Goal: Task Accomplishment & Management: Manage account settings

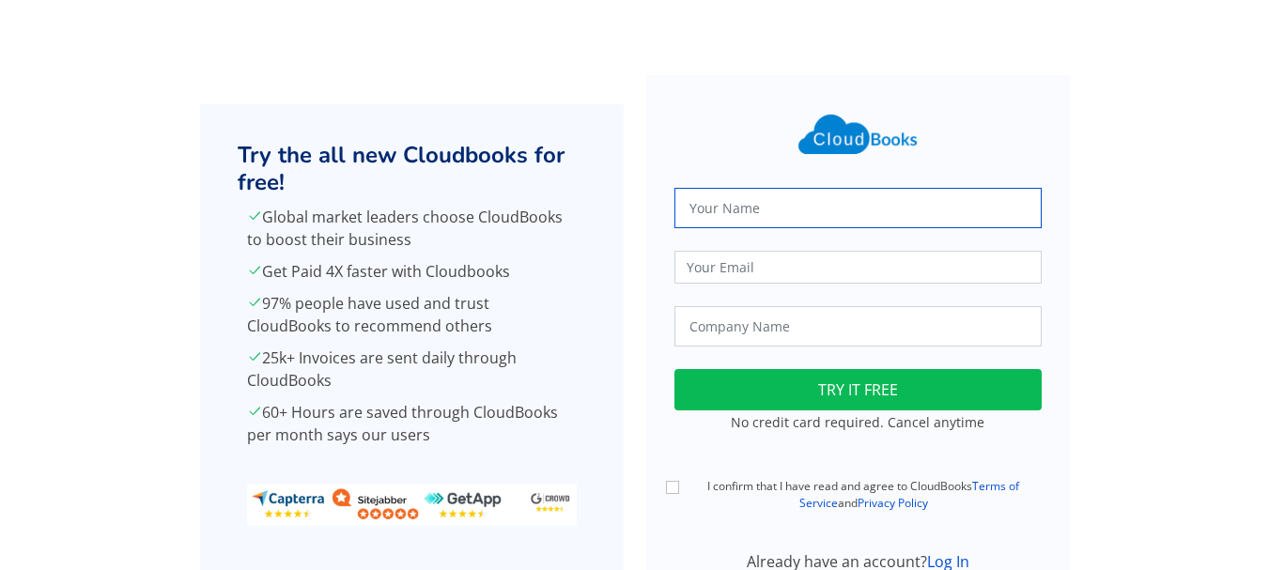
click at [762, 204] on input "text" at bounding box center [858, 208] width 367 height 40
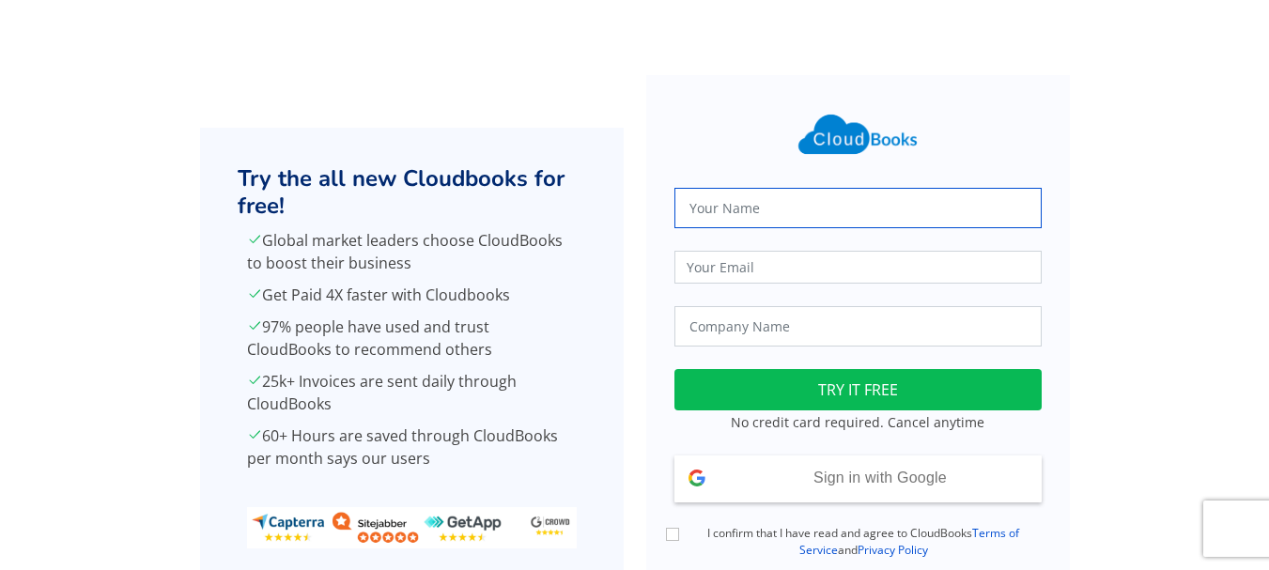
type input "Abhishek Singh"
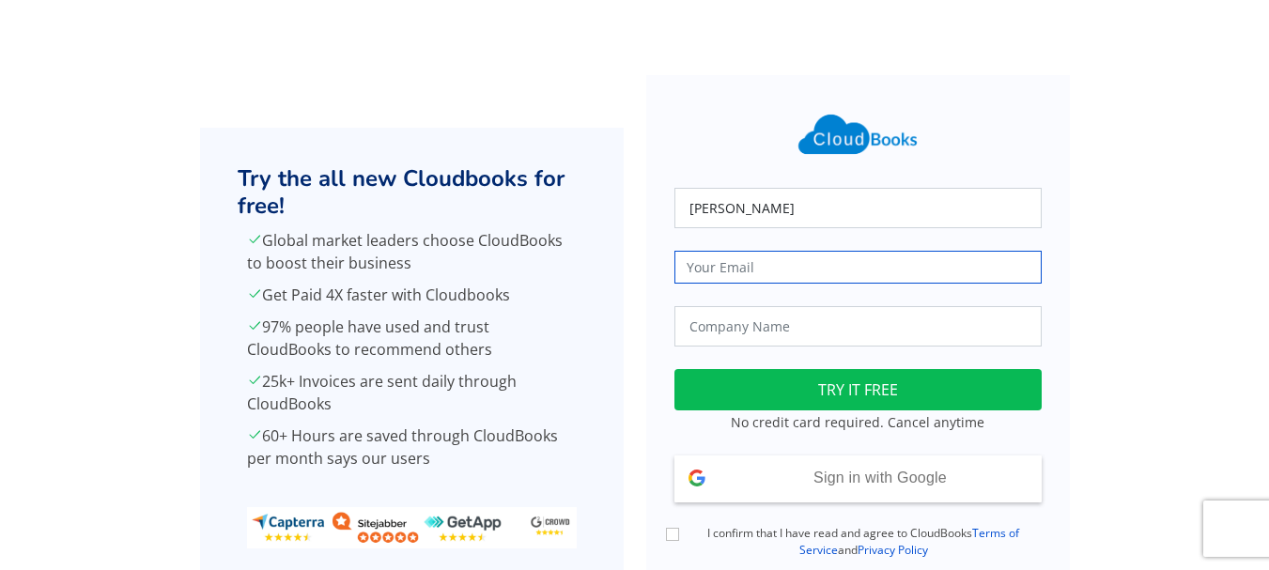
click at [762, 279] on input "email" at bounding box center [858, 267] width 367 height 33
type input "trueharvestfarm@gmail.com"
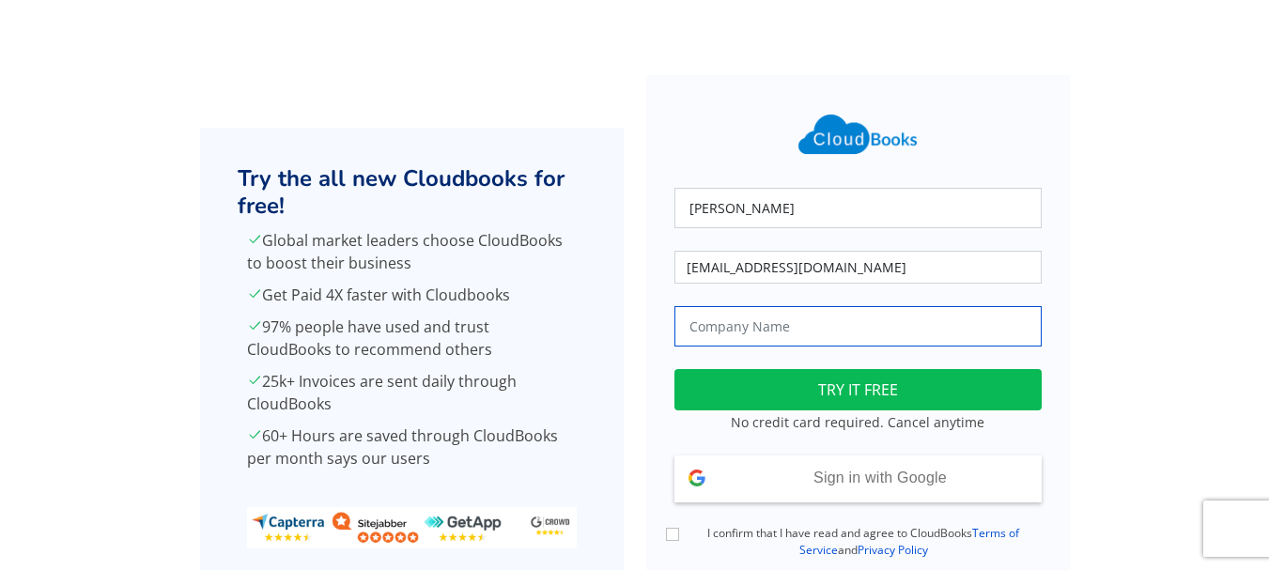
click at [801, 330] on input "text" at bounding box center [858, 326] width 367 height 40
type input "True Harvest Farms"
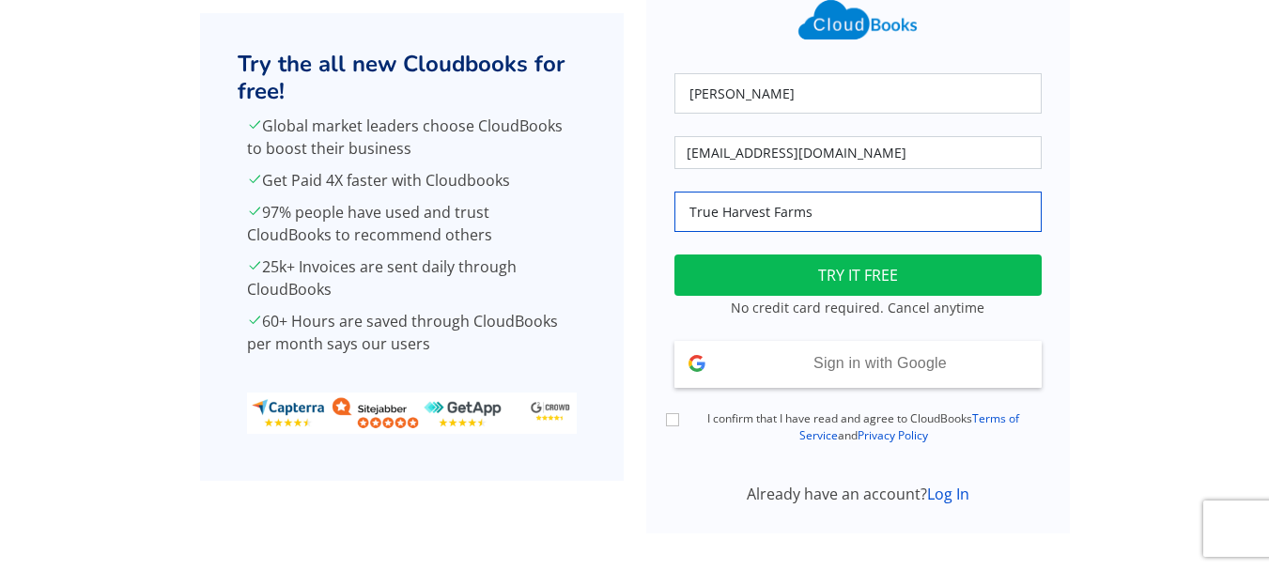
scroll to position [130, 0]
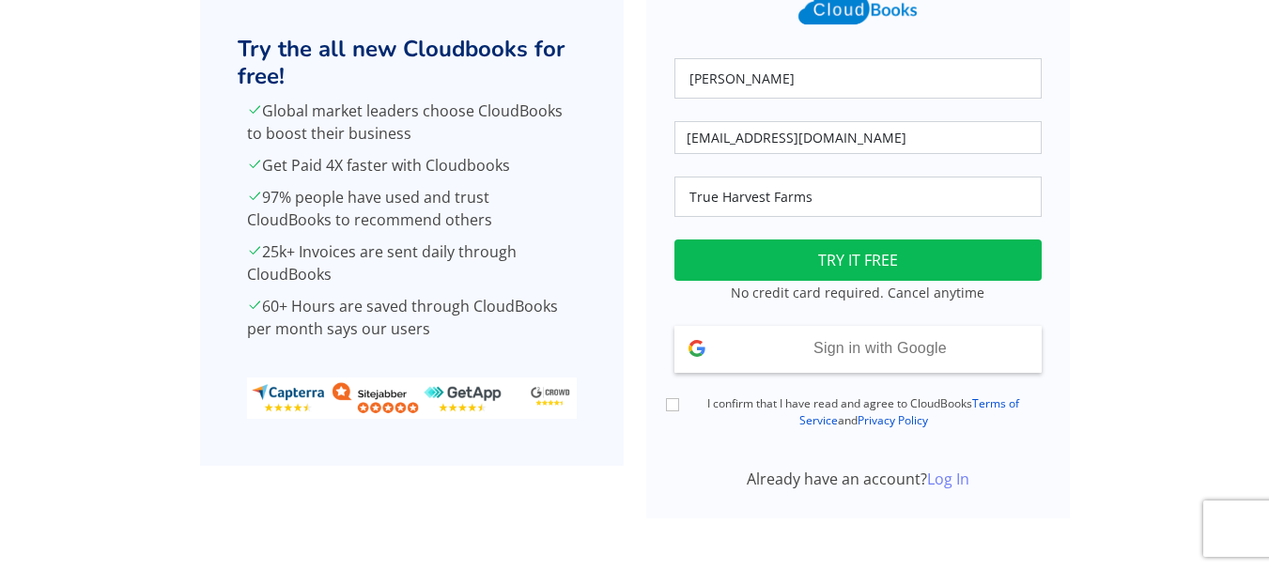
click at [953, 482] on link "Log In" at bounding box center [948, 479] width 42 height 21
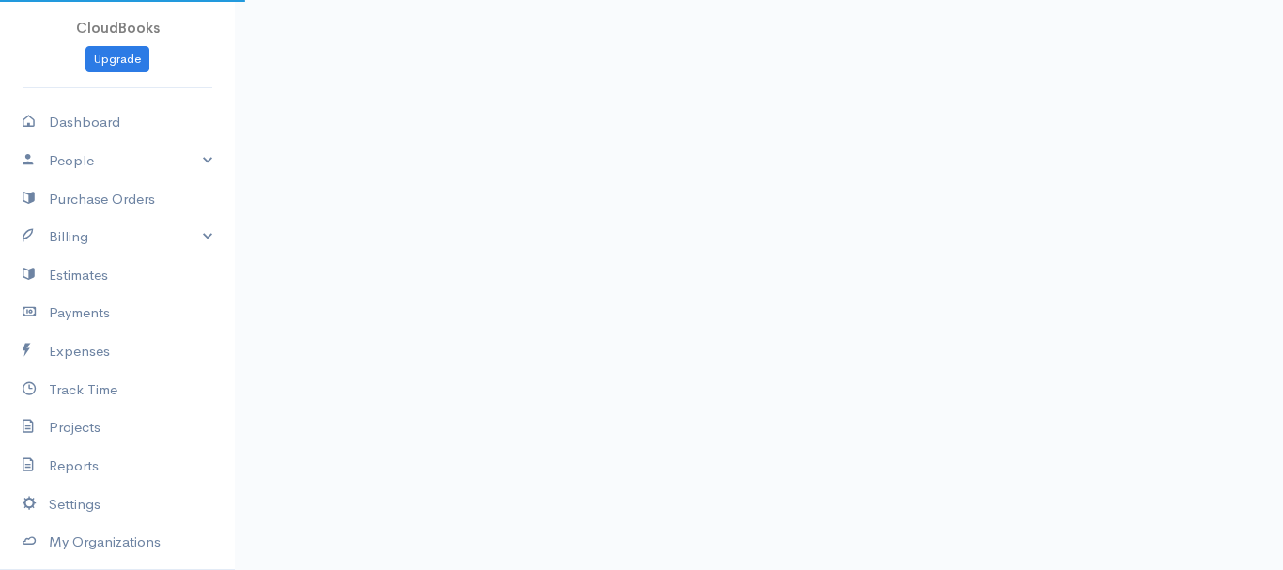
select select "365"
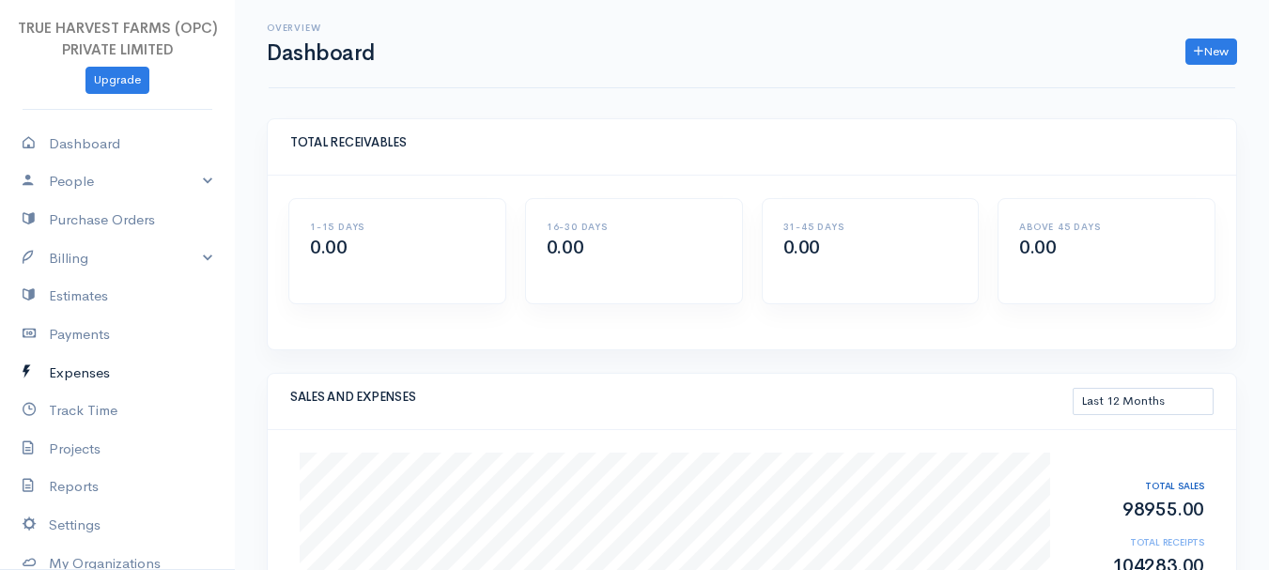
click at [41, 364] on icon at bounding box center [36, 373] width 26 height 23
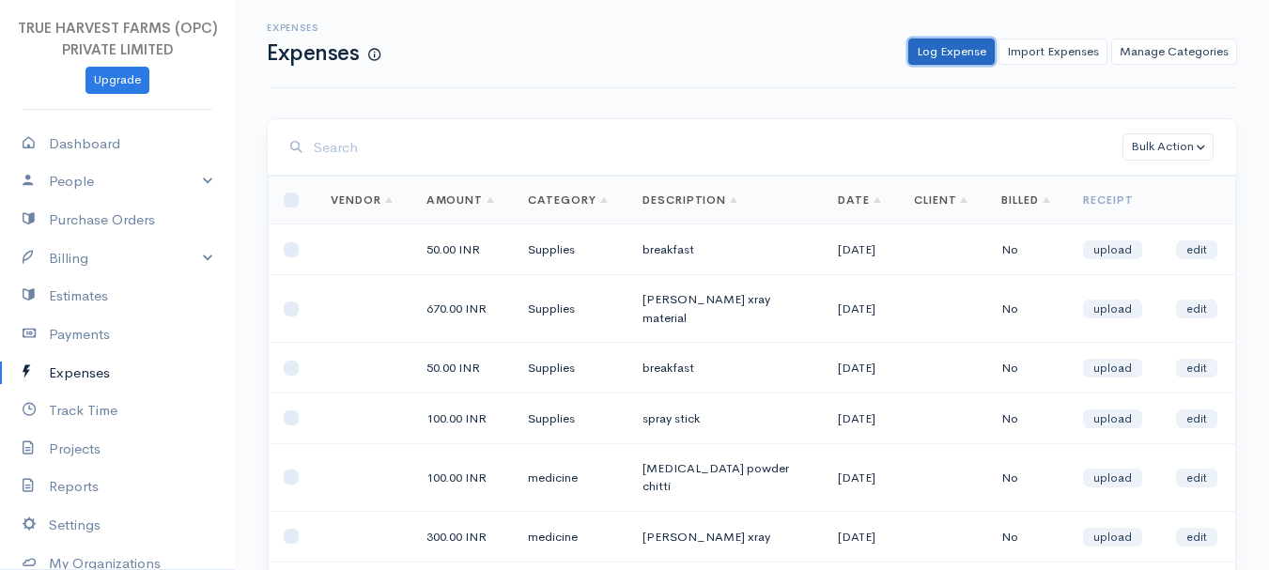
click at [940, 53] on link "Log Expense" at bounding box center [952, 52] width 86 height 27
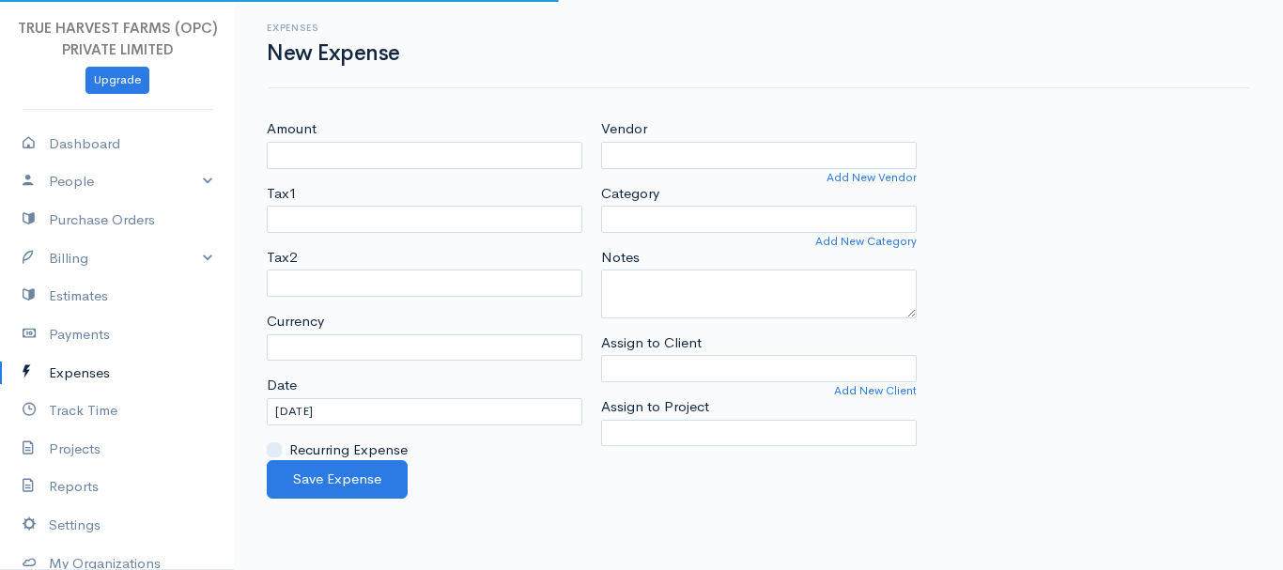
select select "INR"
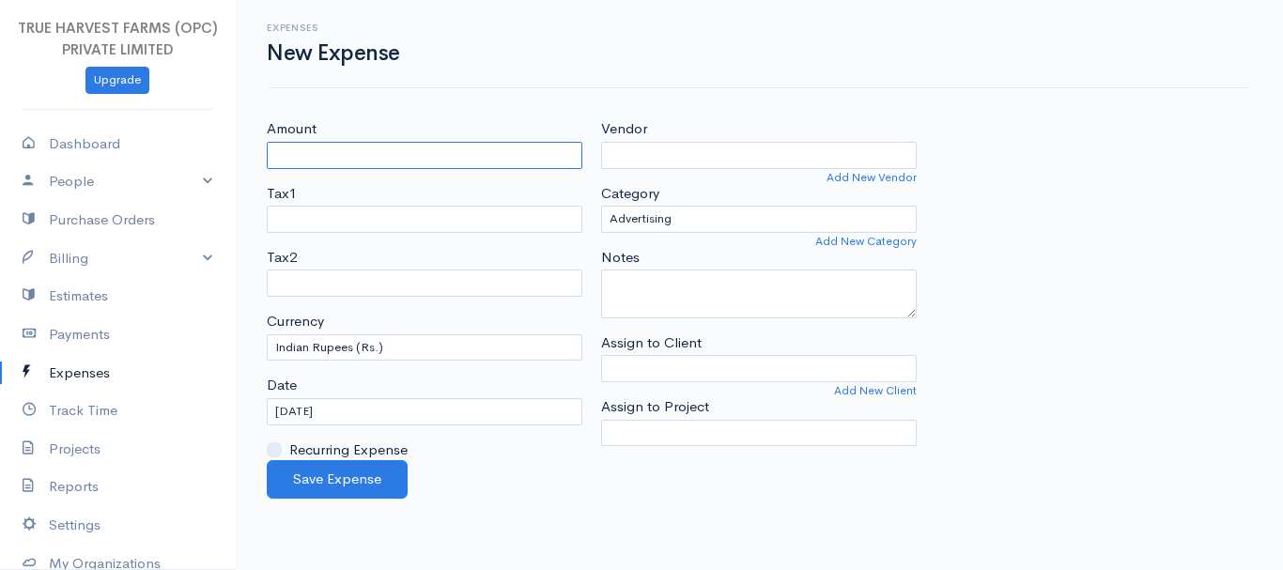
click at [337, 155] on input "Amount" at bounding box center [425, 155] width 316 height 27
type input "380"
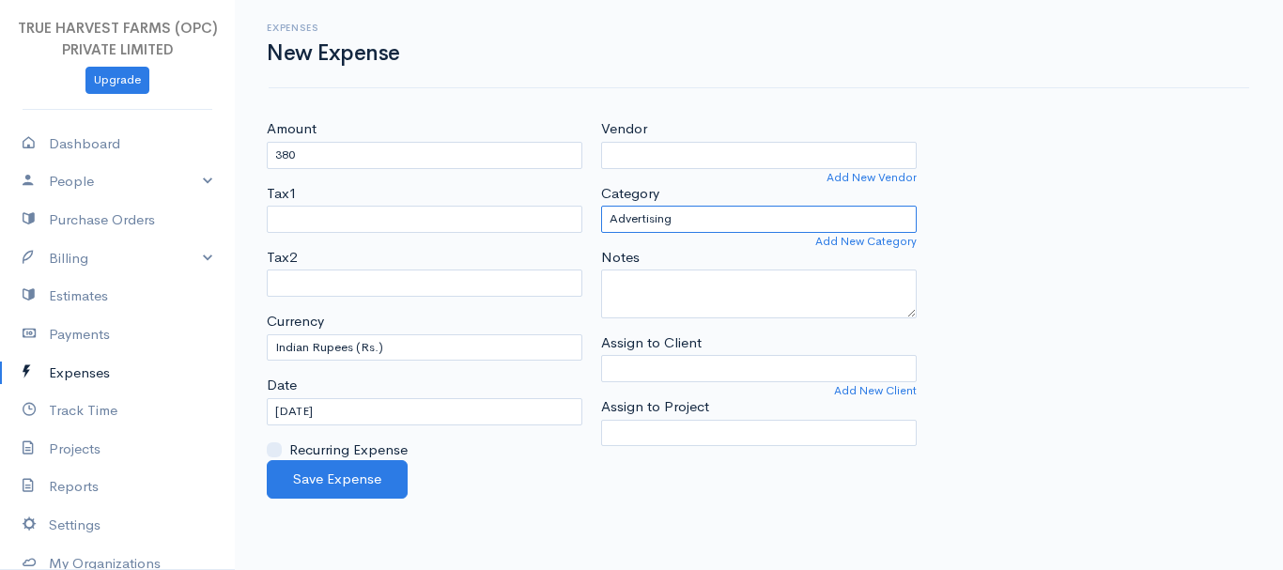
click at [669, 226] on select "Advertising Car & Truck Expenses Contractors cow medicine Education Education a…" at bounding box center [759, 219] width 316 height 27
select select "medicine"
click at [601, 206] on select "Advertising Car & Truck Expenses Contractors cow medicine Education Education a…" at bounding box center [759, 219] width 316 height 27
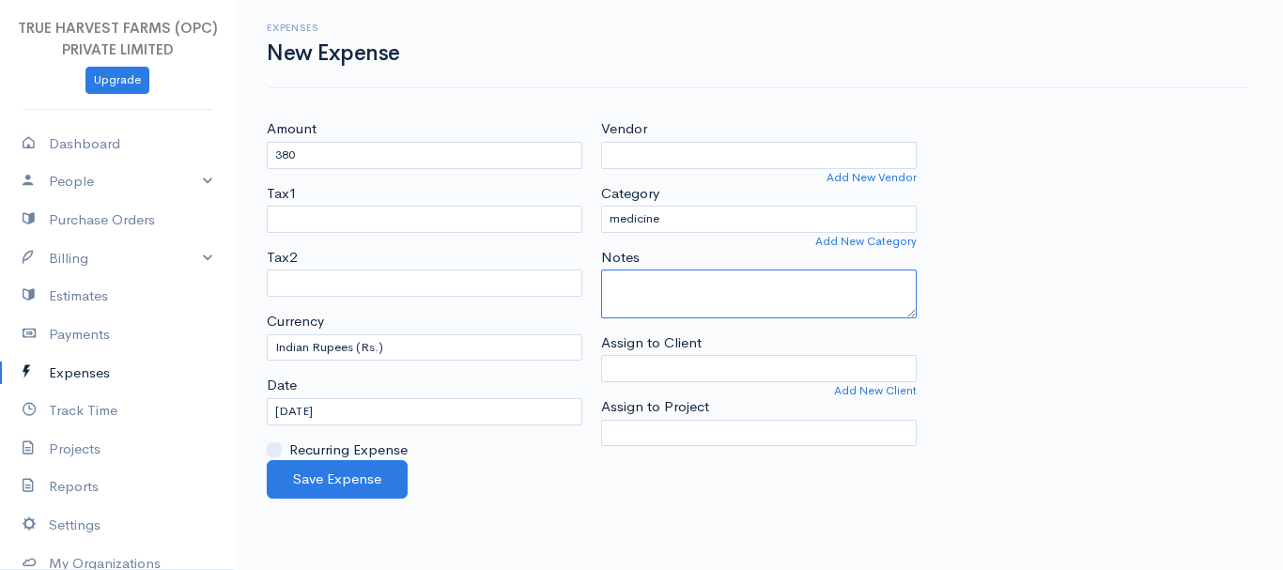
click at [626, 286] on textarea "Notes" at bounding box center [759, 294] width 316 height 49
click at [657, 284] on textarea "treatmet 41332" at bounding box center [759, 294] width 316 height 49
click at [707, 287] on textarea "treatmet7 41332" at bounding box center [759, 294] width 316 height 49
type textarea "treatmet 741332 haryana lot"
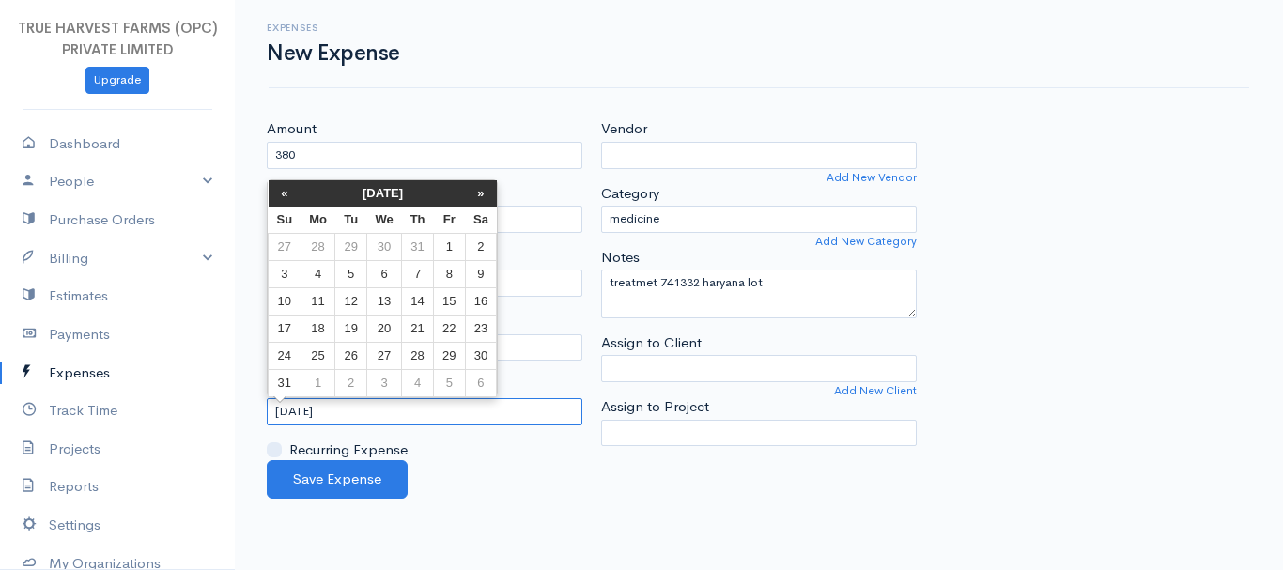
click at [299, 406] on input "[DATE]" at bounding box center [425, 411] width 316 height 27
click at [353, 323] on td "19" at bounding box center [350, 328] width 31 height 27
type input "[DATE]"
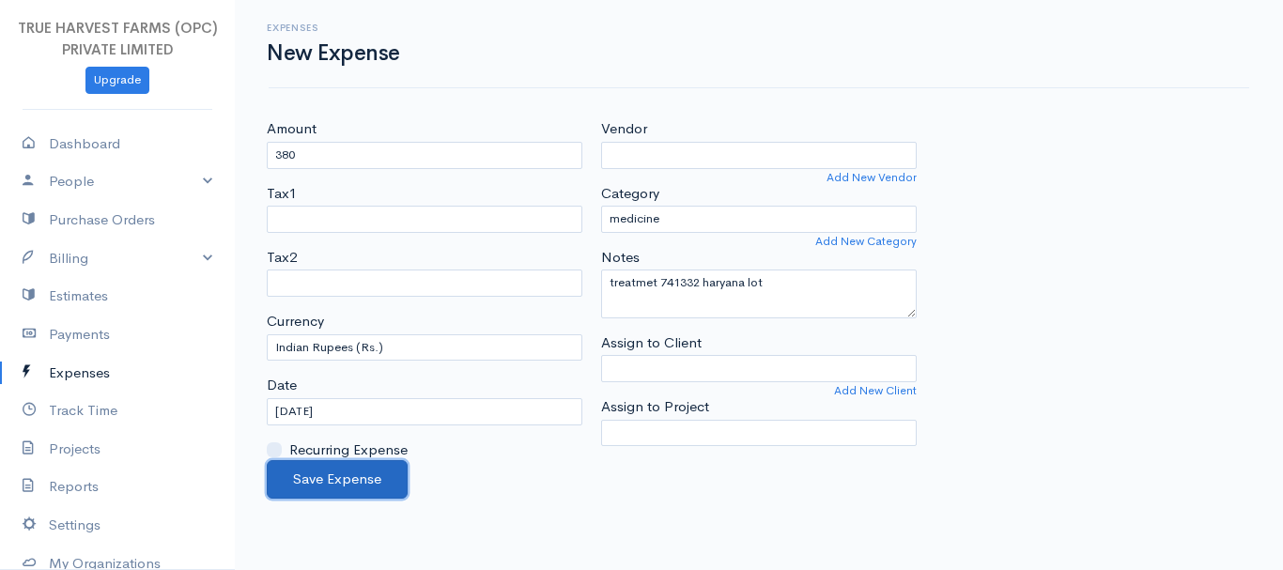
click at [333, 482] on button "Save Expense" at bounding box center [337, 479] width 141 height 39
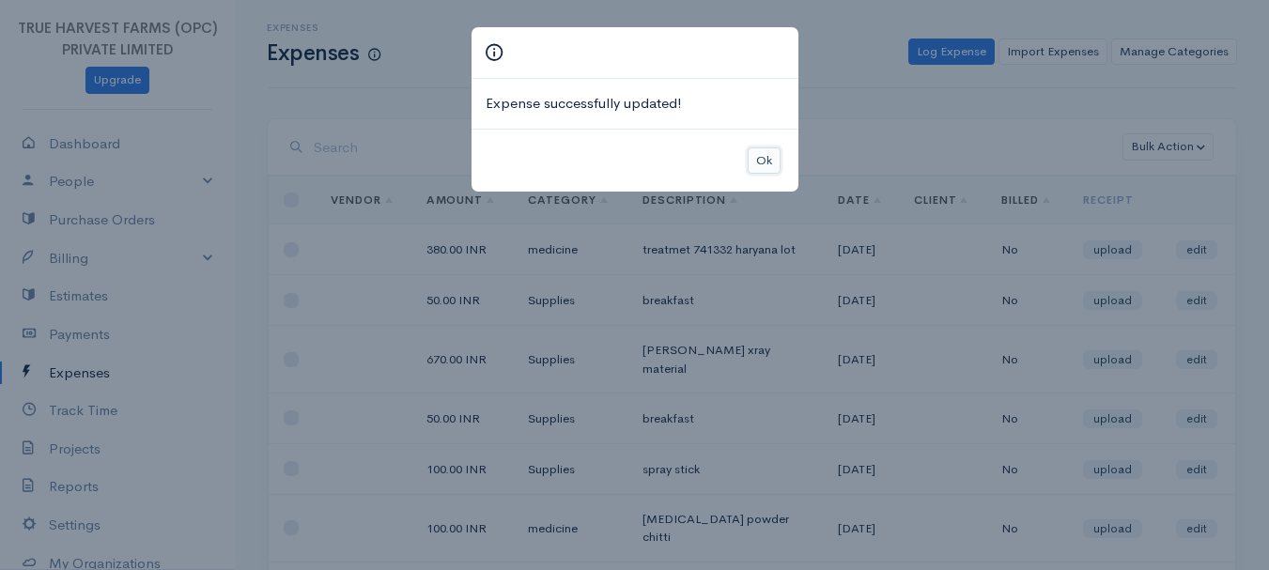
click at [760, 163] on button "Ok" at bounding box center [764, 161] width 33 height 27
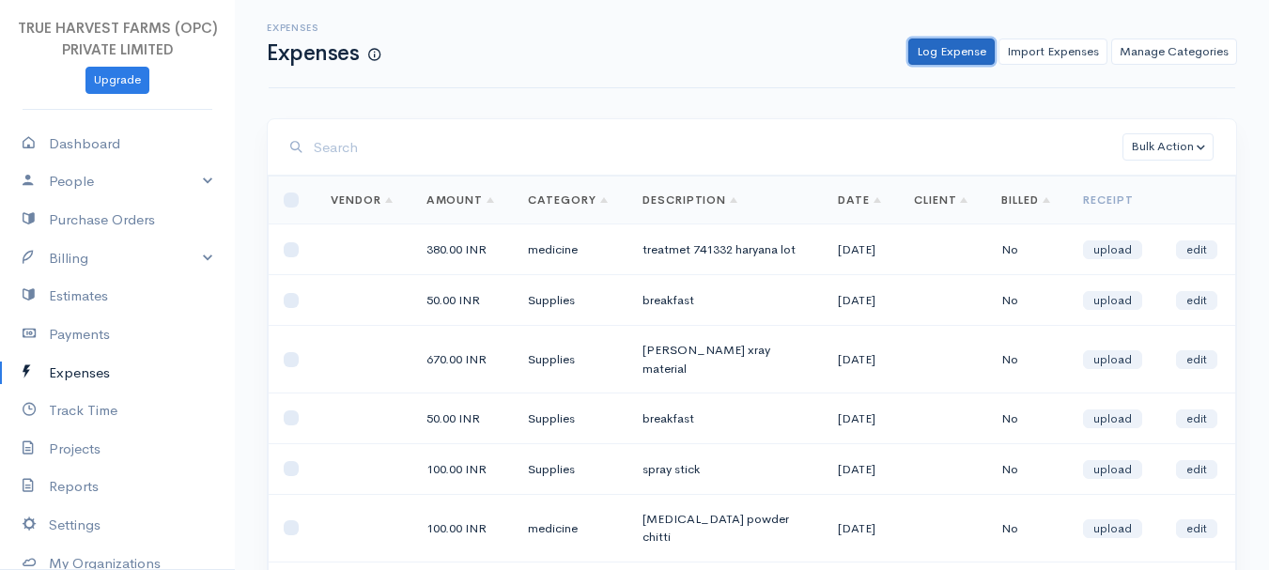
click at [940, 53] on link "Log Expense" at bounding box center [952, 52] width 86 height 27
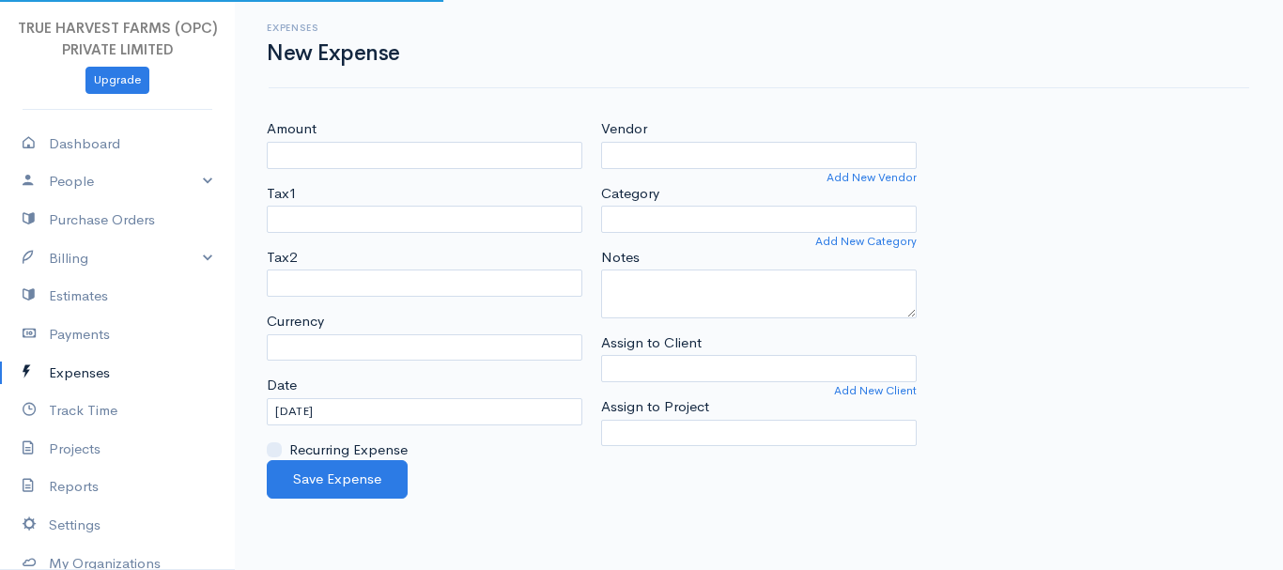
select select "INR"
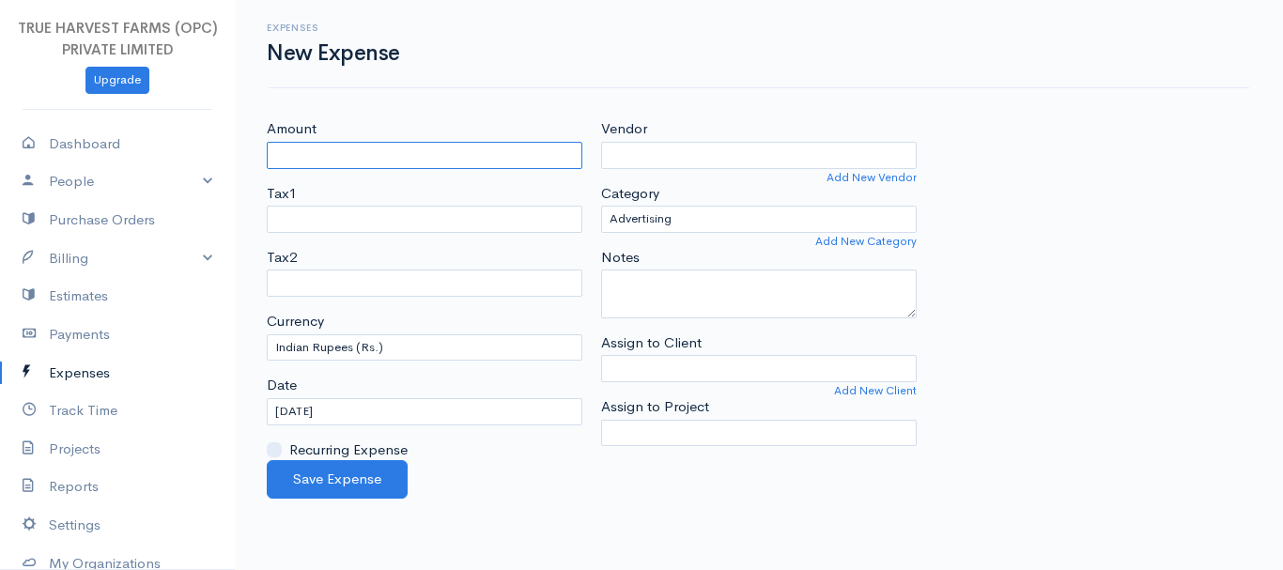
click at [298, 150] on input "Amount" at bounding box center [425, 155] width 316 height 27
type input "1250"
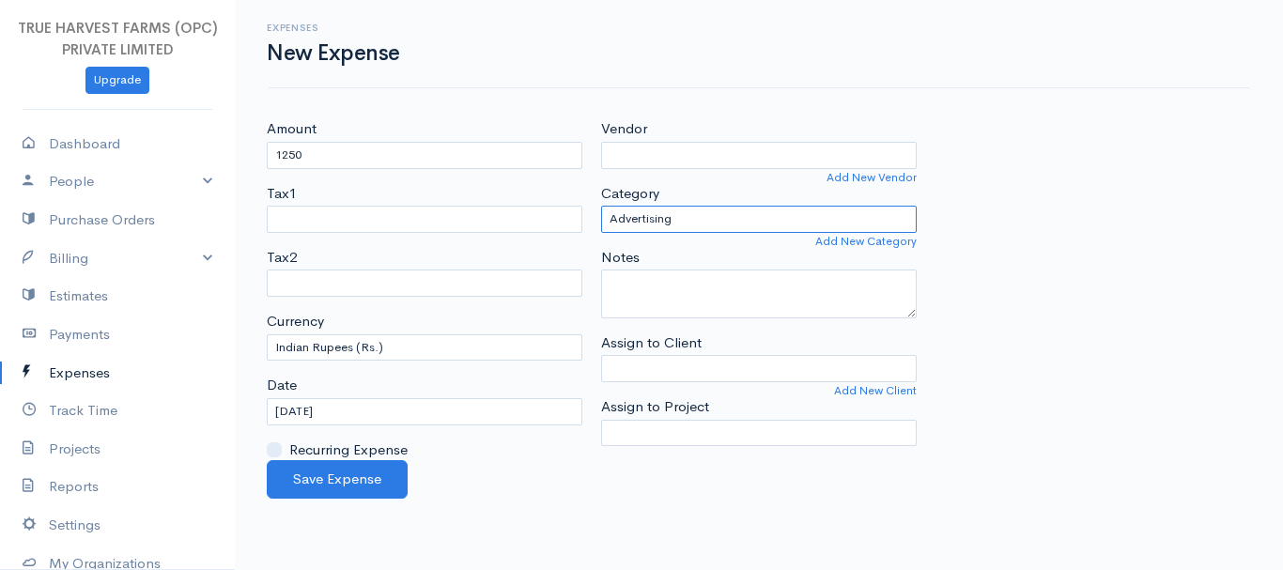
click at [657, 213] on select "Advertising Car & Truck Expenses Contractors cow medicine Education Education a…" at bounding box center [759, 219] width 316 height 27
select select "medicine"
click at [601, 206] on select "Advertising Car & Truck Expenses Contractors cow medicine Education Education a…" at bounding box center [759, 219] width 316 height 27
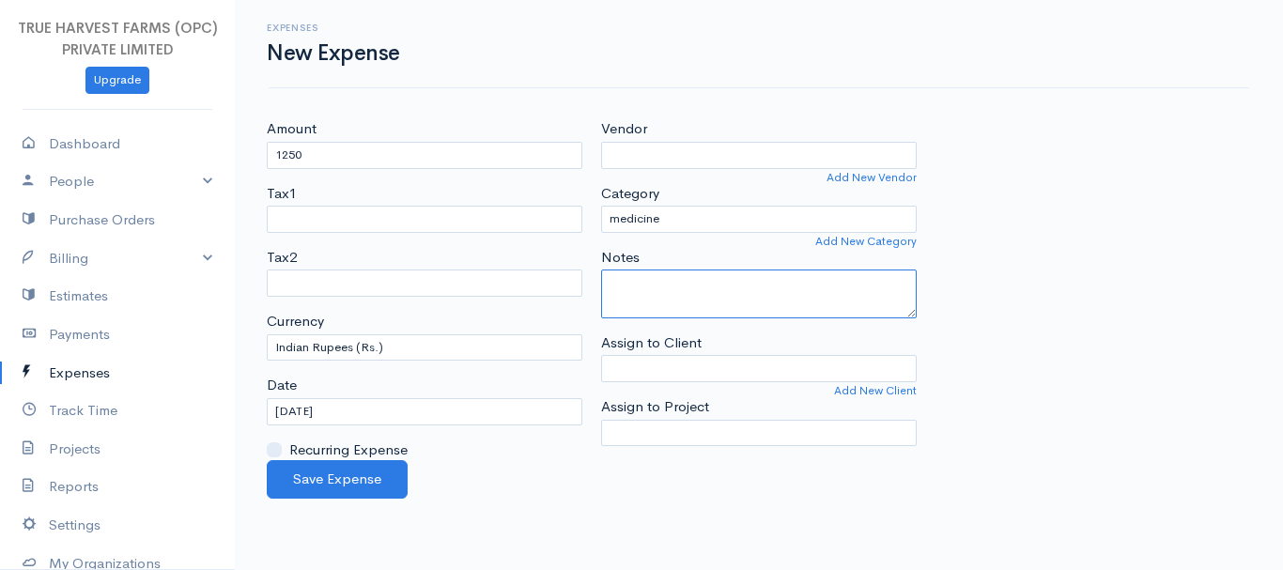
click at [641, 287] on textarea "Notes" at bounding box center [759, 294] width 316 height 49
type textarea "thanaila treatment"
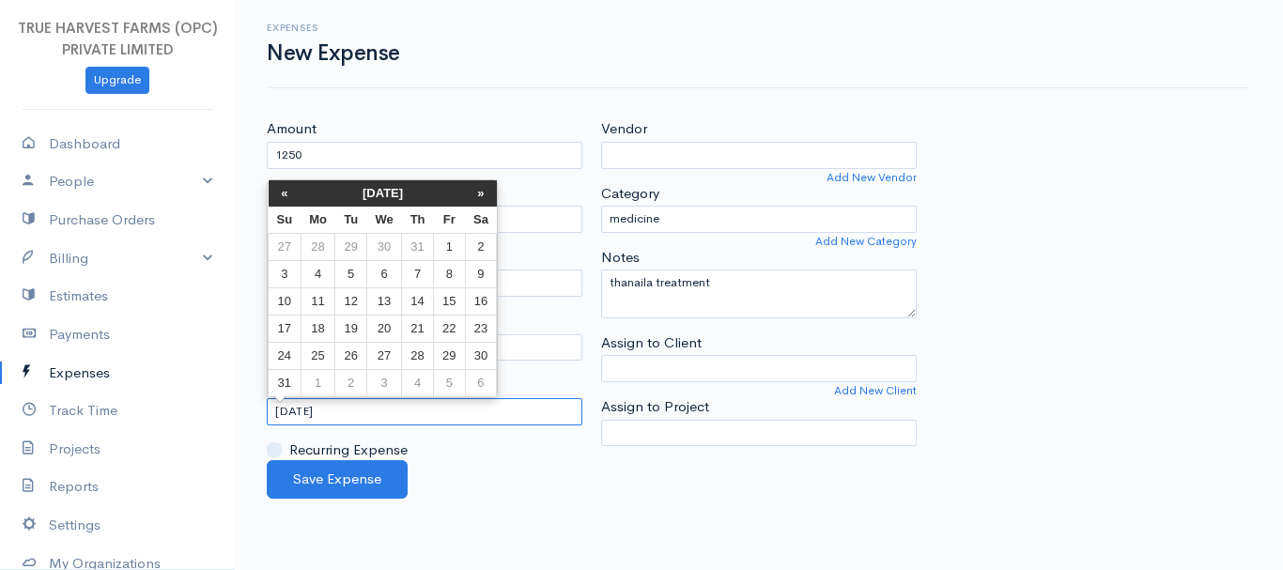
click at [307, 407] on input "[DATE]" at bounding box center [425, 411] width 316 height 27
click at [350, 324] on td "19" at bounding box center [350, 328] width 31 height 27
type input "[DATE]"
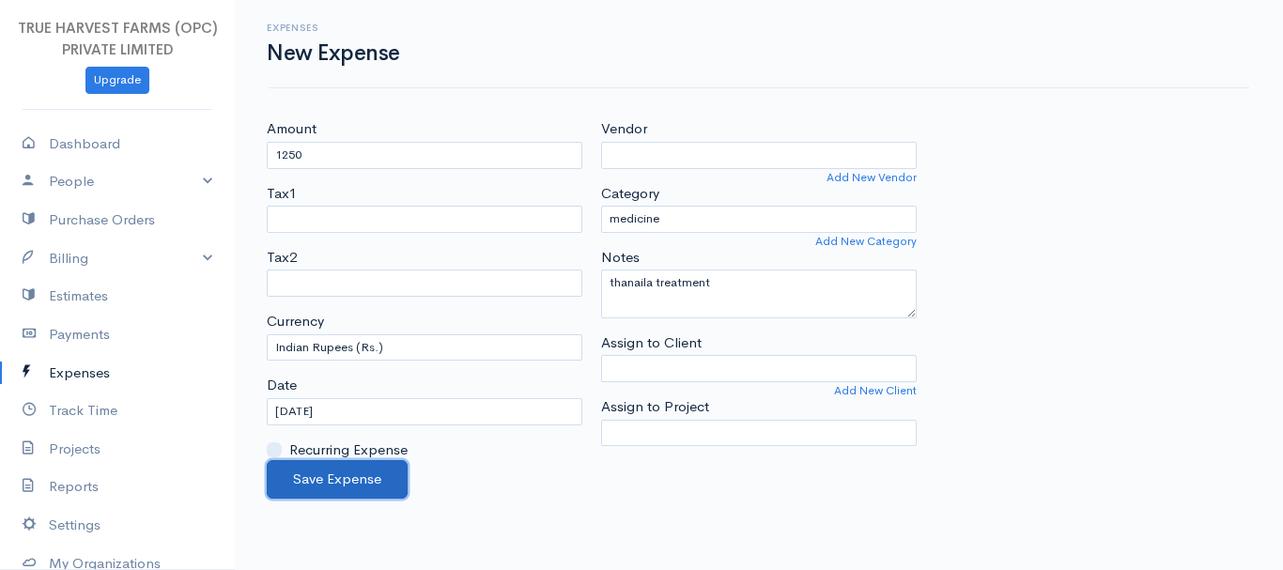
click at [329, 487] on button "Save Expense" at bounding box center [337, 479] width 141 height 39
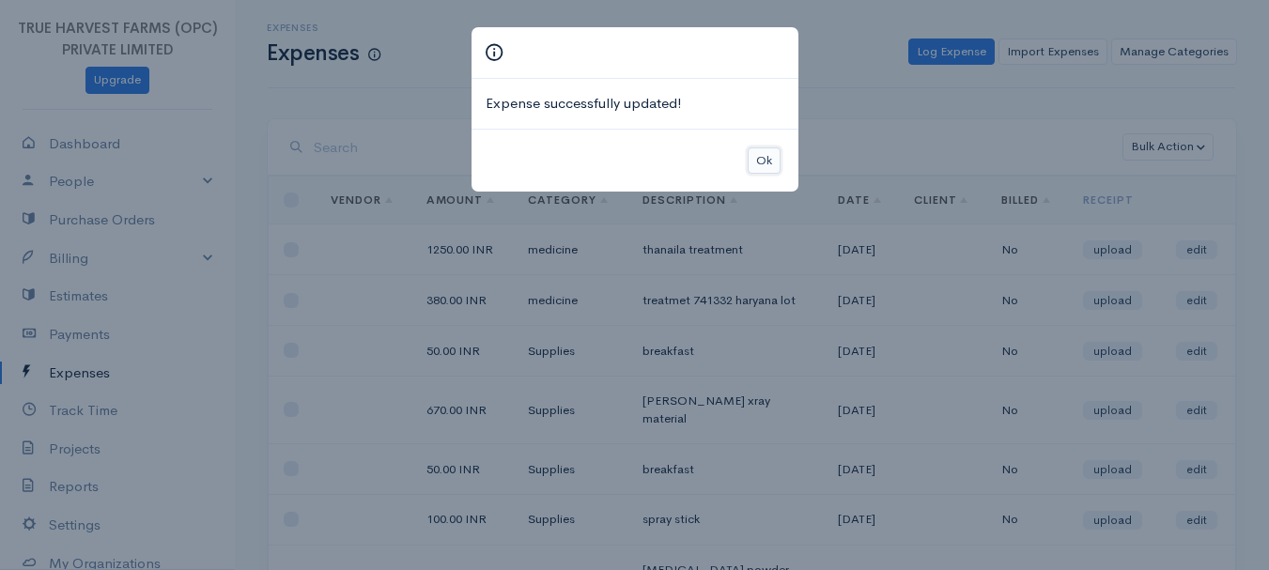
click at [770, 148] on button "Ok" at bounding box center [764, 161] width 33 height 27
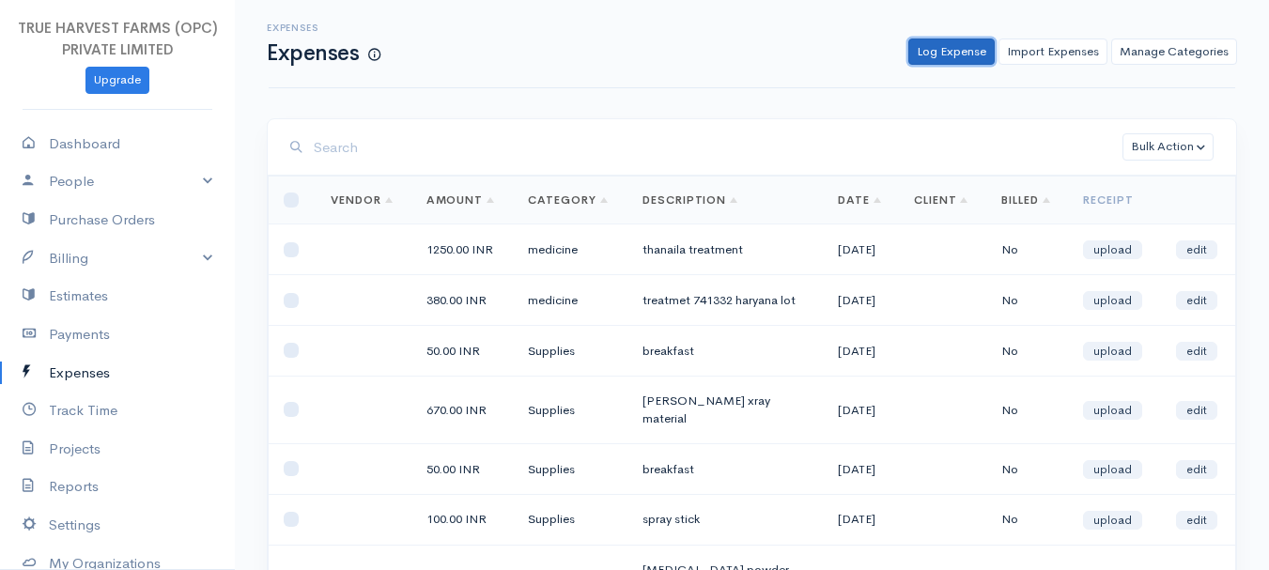
click at [948, 55] on link "Log Expense" at bounding box center [952, 52] width 86 height 27
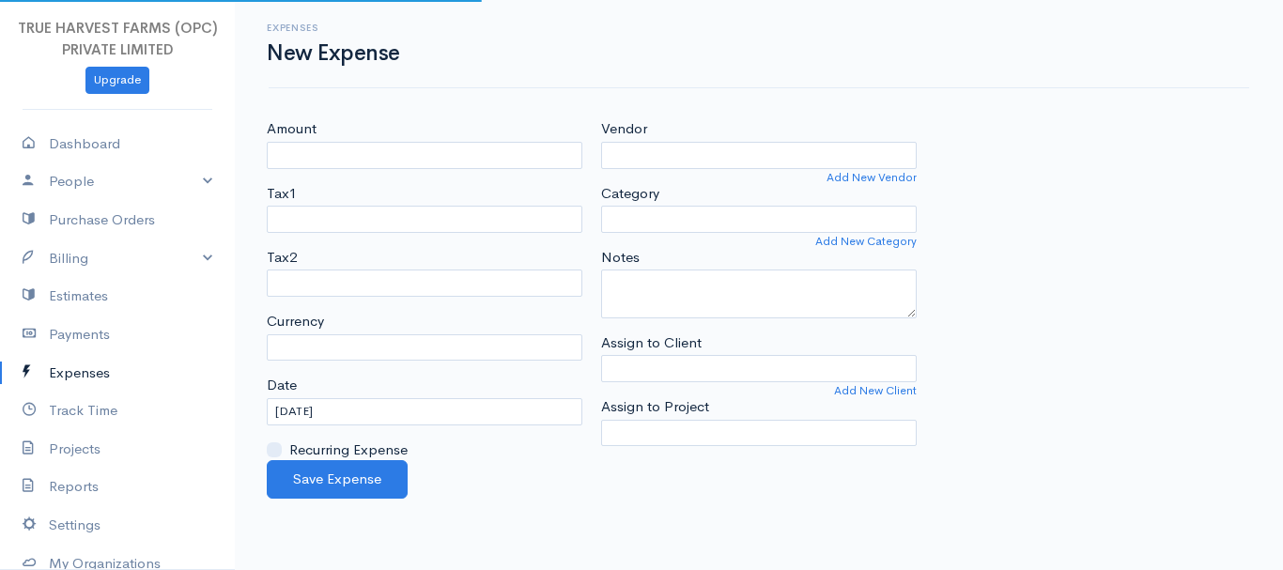
select select "INR"
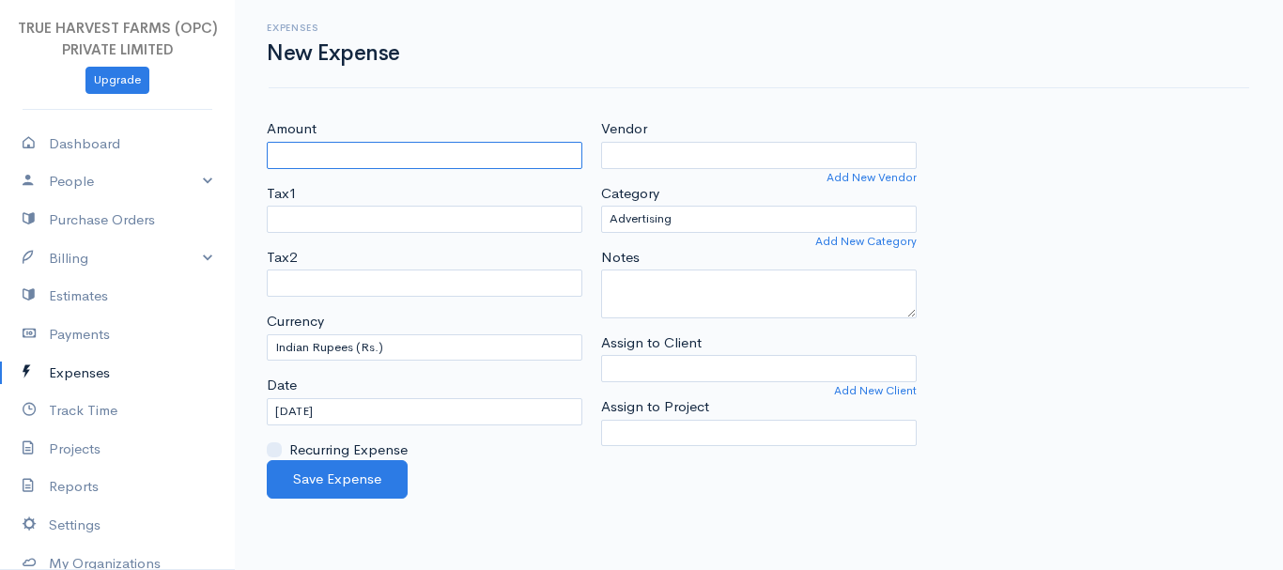
click at [306, 160] on input "Amount" at bounding box center [425, 155] width 316 height 27
type input "270"
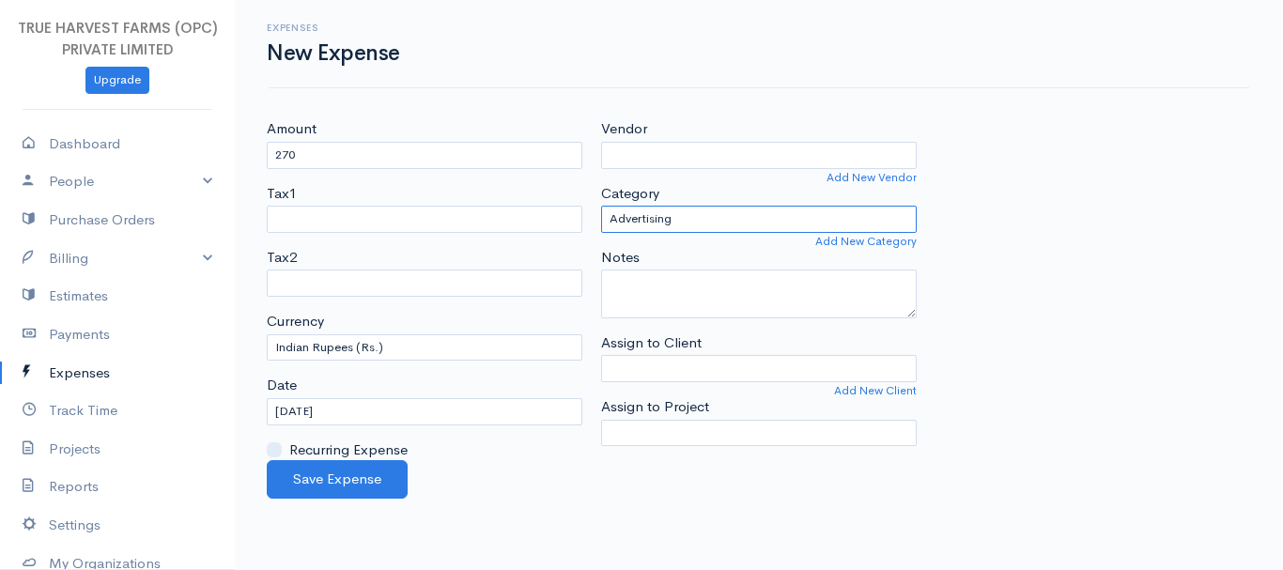
click at [656, 215] on select "Advertising Car & Truck Expenses Contractors cow medicine Education Education a…" at bounding box center [759, 219] width 316 height 27
select select "Supplies"
click at [601, 206] on select "Advertising Car & Truck Expenses Contractors cow medicine Education Education a…" at bounding box center [759, 219] width 316 height 27
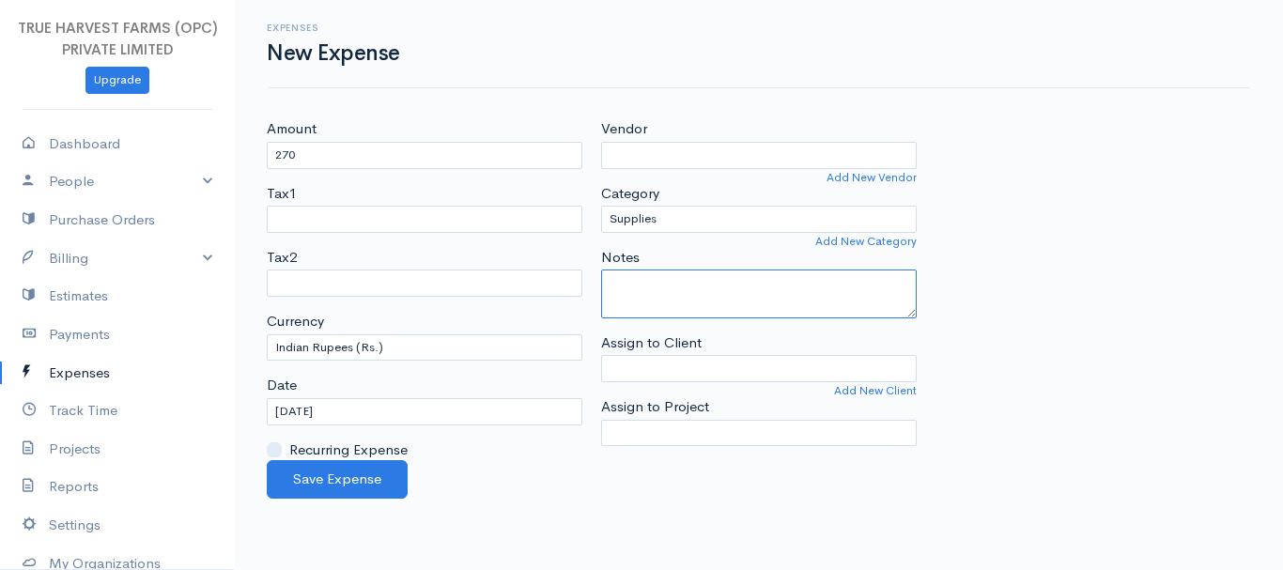
click at [631, 286] on textarea "Notes" at bounding box center [759, 294] width 316 height 49
type textarea "primer plus brush"
click at [290, 402] on input "[DATE]" at bounding box center [425, 411] width 316 height 27
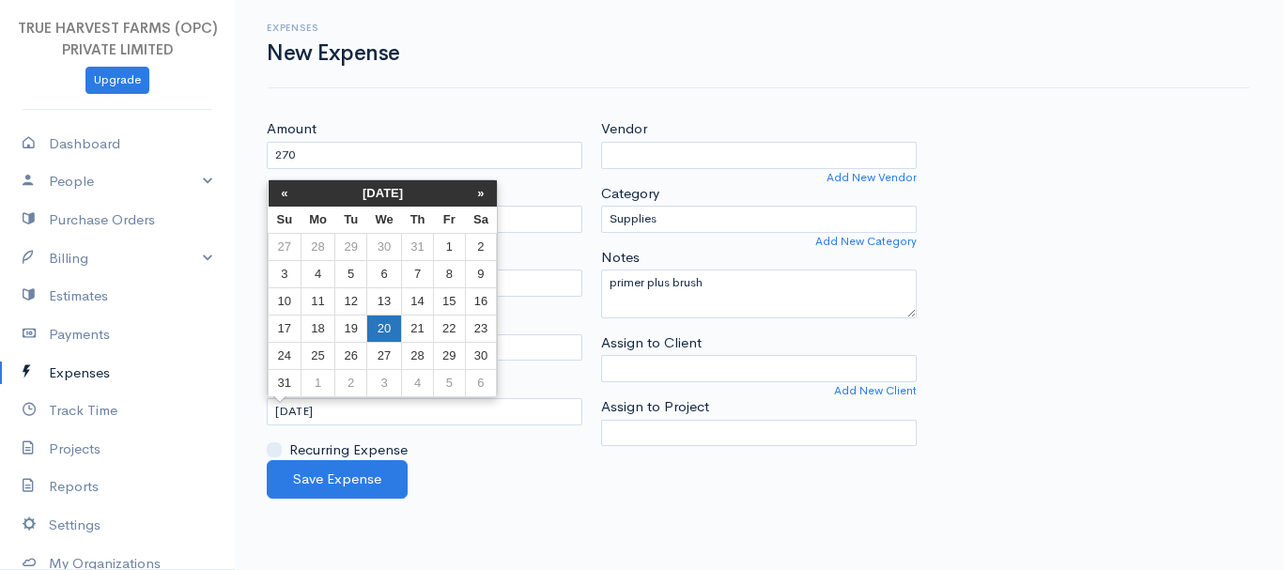
click at [376, 328] on td "20" at bounding box center [383, 328] width 35 height 27
type input "[DATE]"
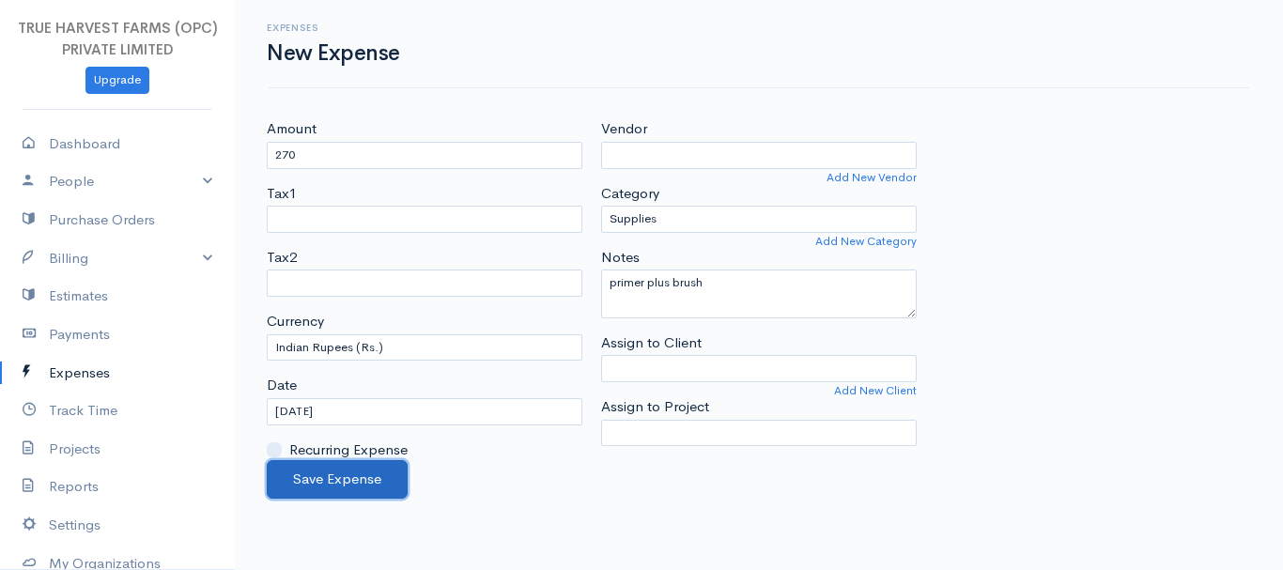
click at [352, 475] on button "Save Expense" at bounding box center [337, 479] width 141 height 39
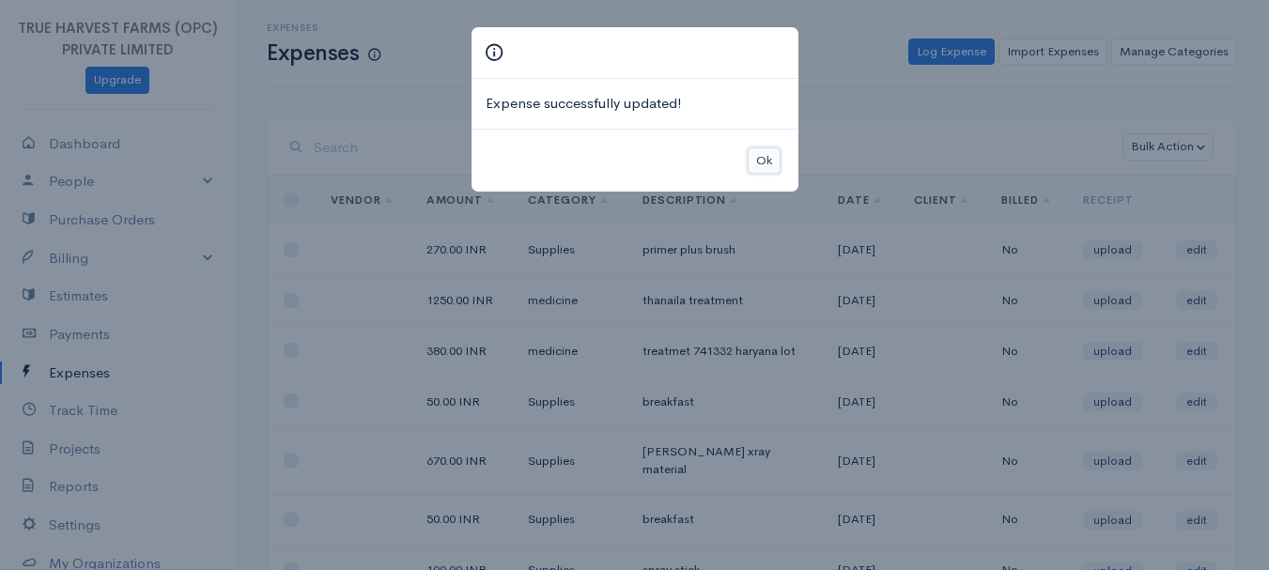
click at [756, 163] on button "Ok" at bounding box center [764, 161] width 33 height 27
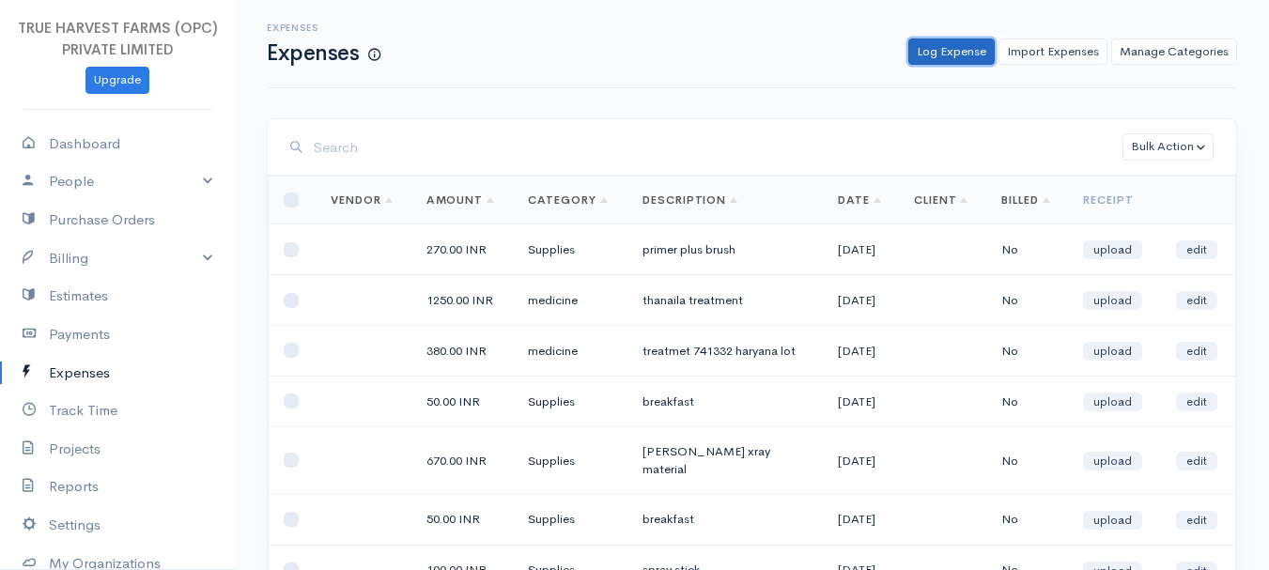
click at [955, 52] on link "Log Expense" at bounding box center [952, 52] width 86 height 27
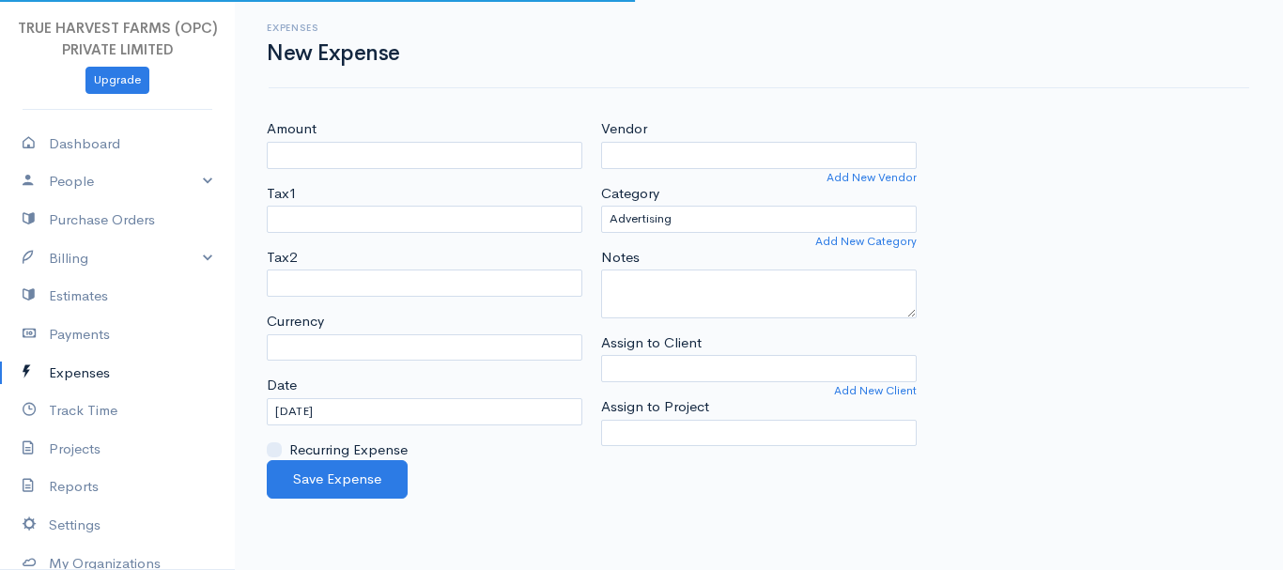
select select "INR"
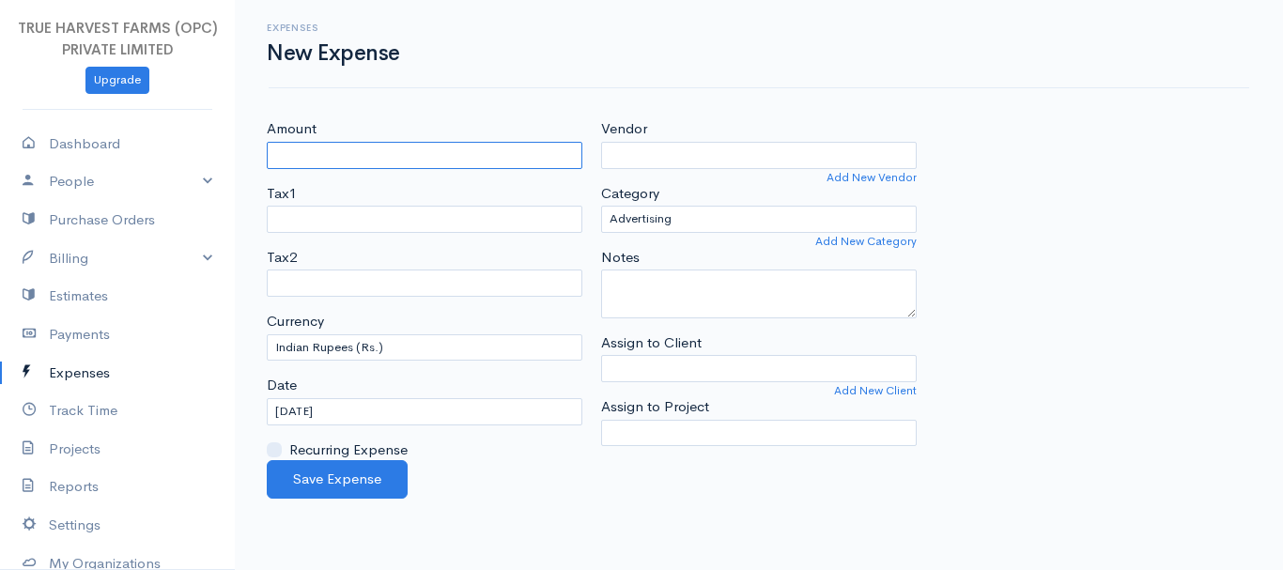
click at [280, 150] on input "Amount" at bounding box center [425, 155] width 316 height 27
type input "50"
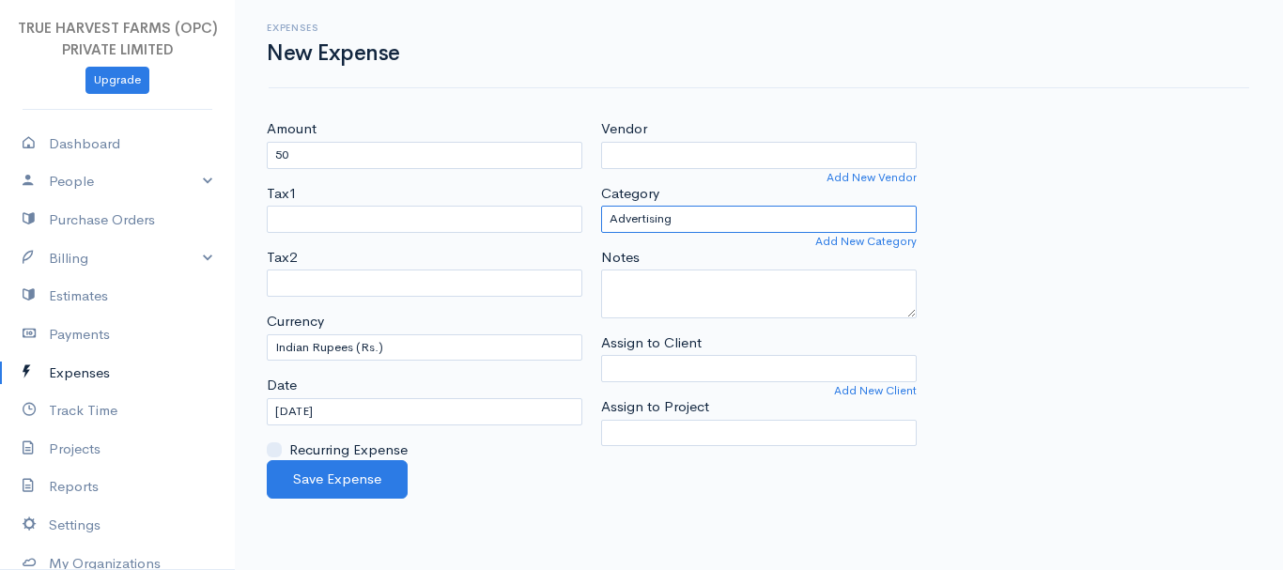
click at [685, 226] on select "Advertising Car & Truck Expenses Contractors cow medicine Education Education a…" at bounding box center [759, 219] width 316 height 27
select select "Employee Benefits"
click at [601, 206] on select "Advertising Car & Truck Expenses Contractors cow medicine Education Education a…" at bounding box center [759, 219] width 316 height 27
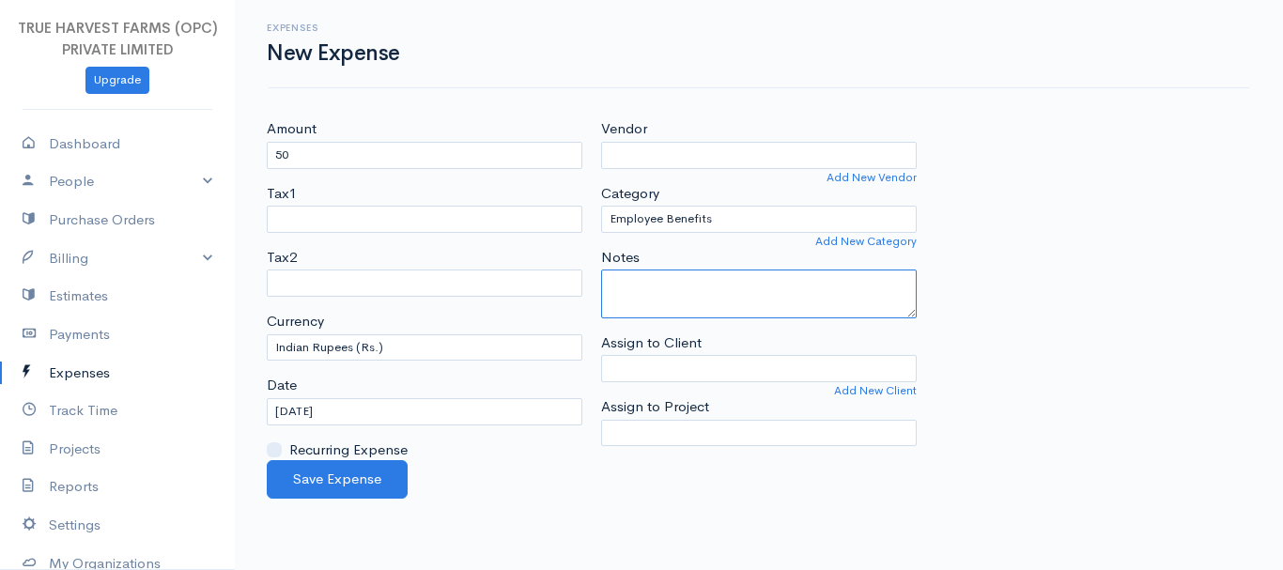
click at [625, 318] on textarea "Notes" at bounding box center [759, 294] width 316 height 49
type textarea "breakfast"
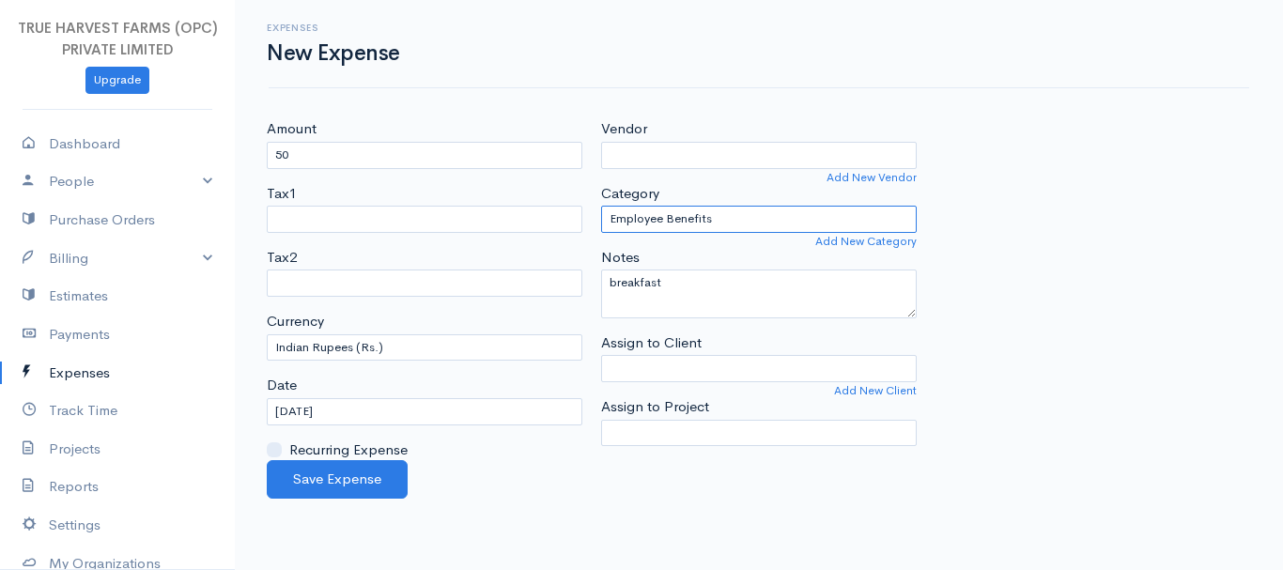
click at [681, 213] on select "Advertising Car & Truck Expenses Contractors cow medicine Education Education a…" at bounding box center [759, 219] width 316 height 27
select select "Supplies"
click at [601, 206] on select "Advertising Car & Truck Expenses Contractors cow medicine Education Education a…" at bounding box center [759, 219] width 316 height 27
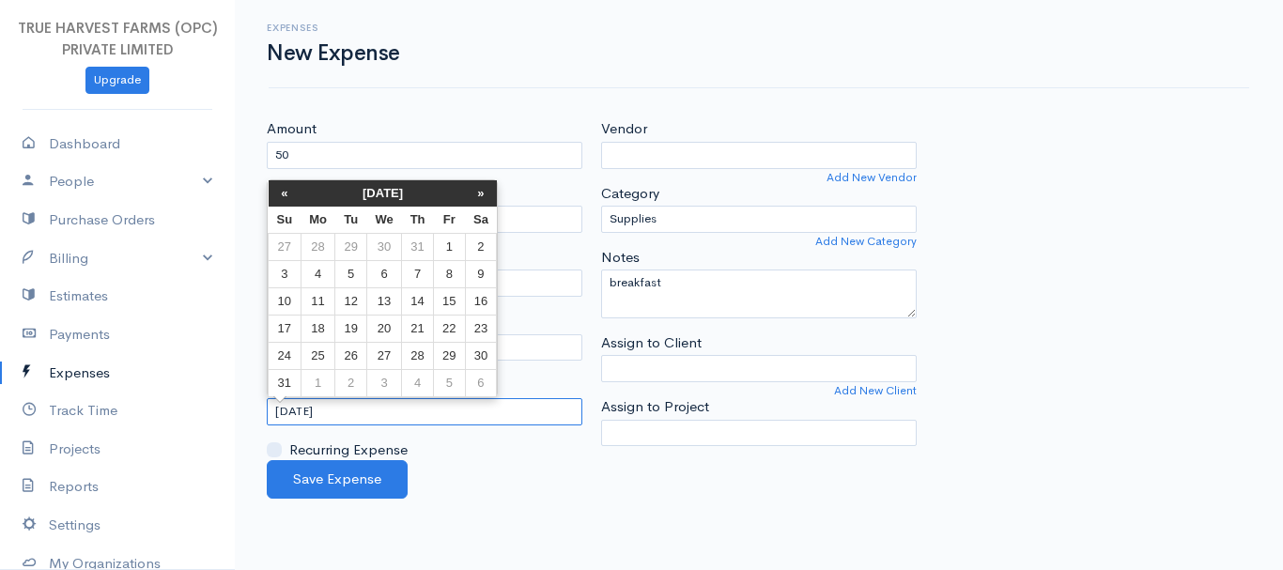
click at [301, 408] on input "[DATE]" at bounding box center [425, 411] width 316 height 27
click at [381, 332] on td "20" at bounding box center [383, 328] width 35 height 27
type input "[DATE]"
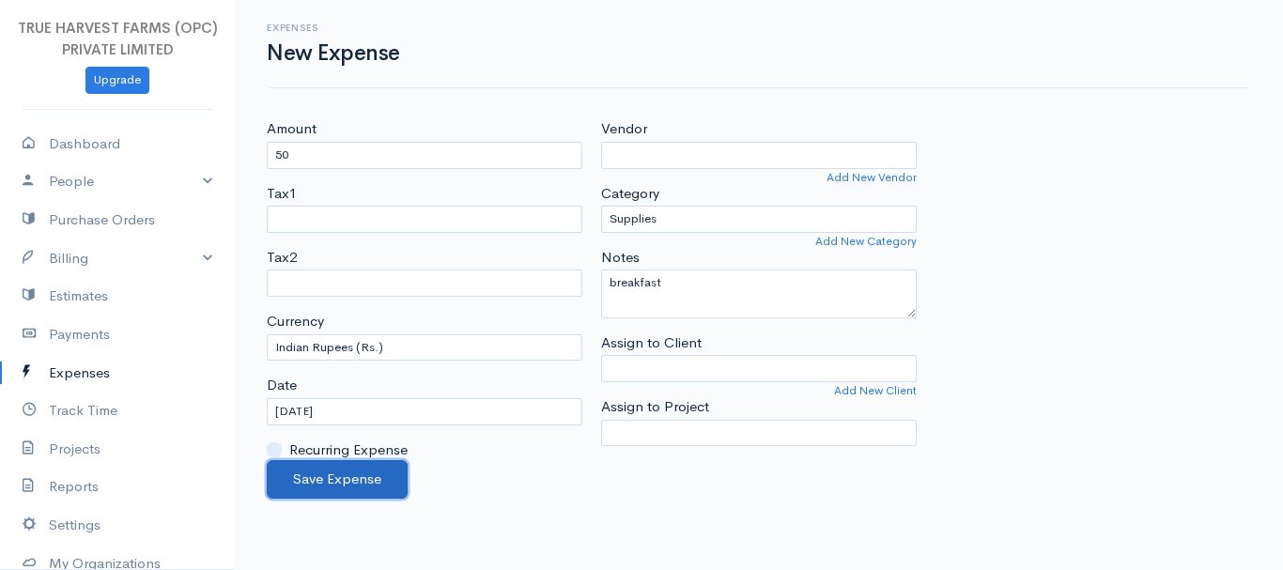
click at [308, 478] on button "Save Expense" at bounding box center [337, 479] width 141 height 39
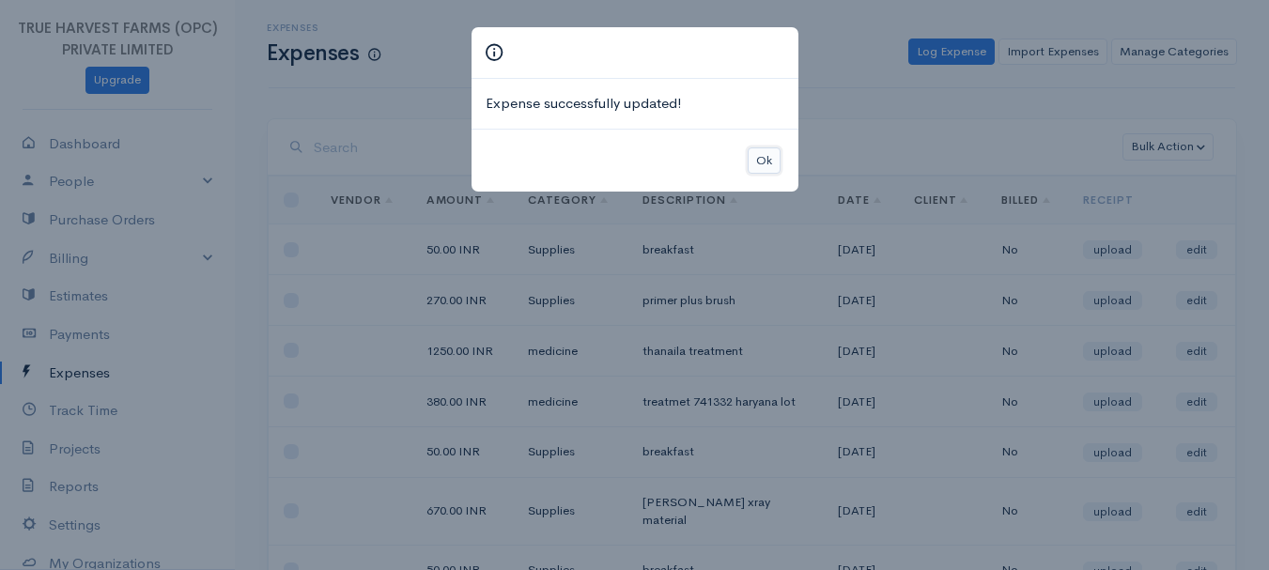
click at [756, 157] on button "Ok" at bounding box center [764, 161] width 33 height 27
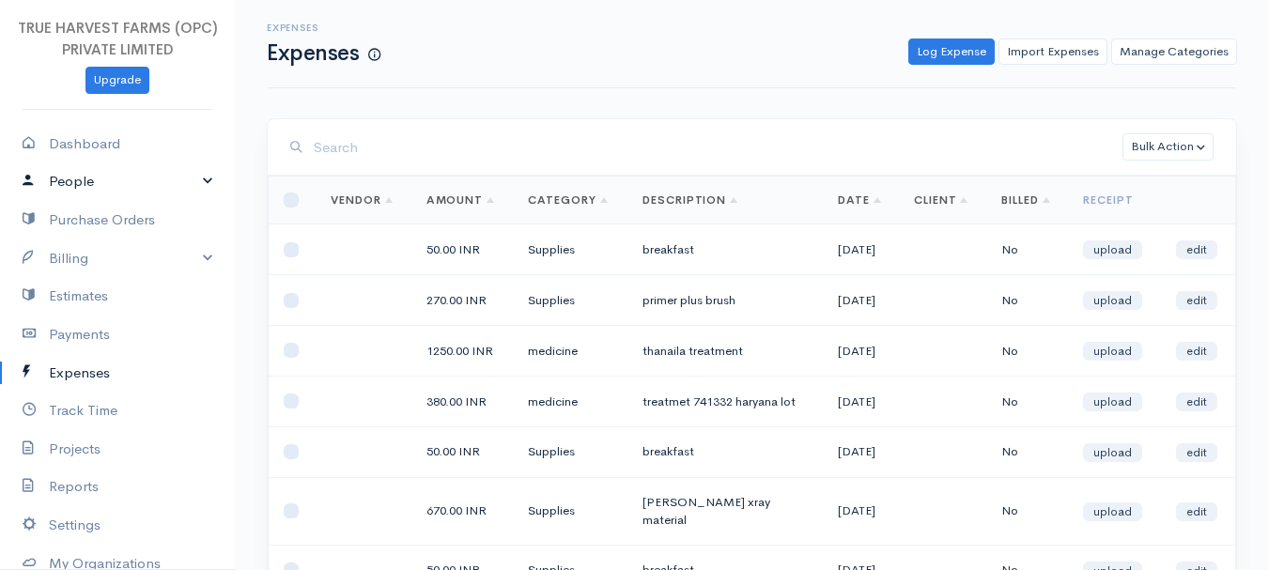
click at [188, 183] on link "People" at bounding box center [117, 182] width 235 height 39
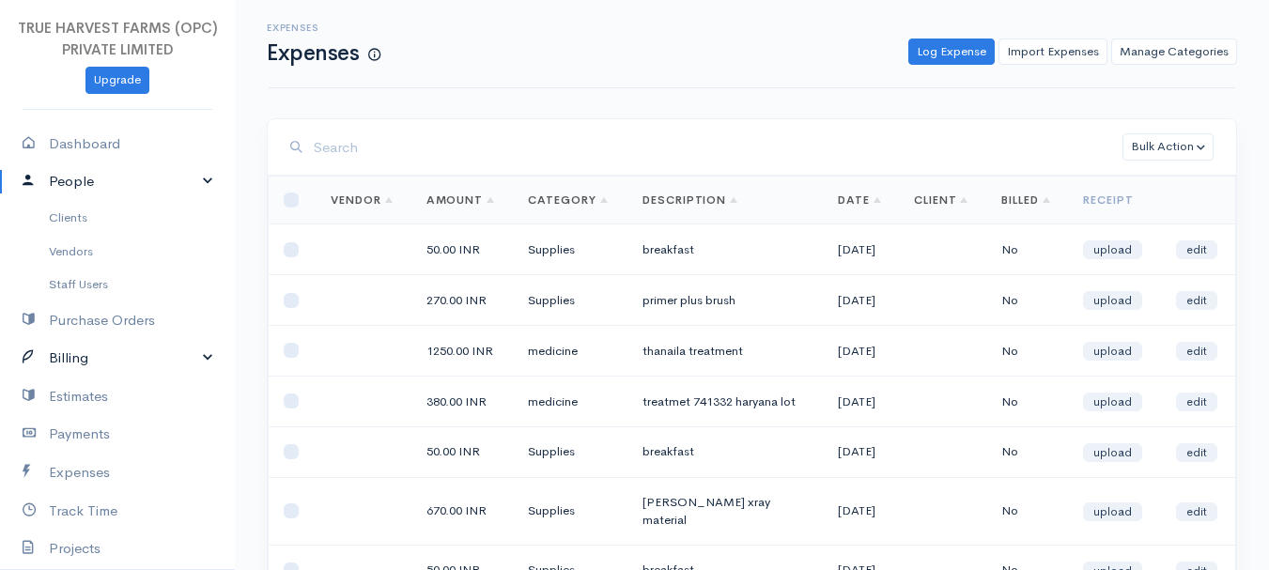
click at [191, 358] on link "Billing" at bounding box center [117, 358] width 235 height 39
click at [85, 403] on link "Invoice" at bounding box center [117, 395] width 235 height 34
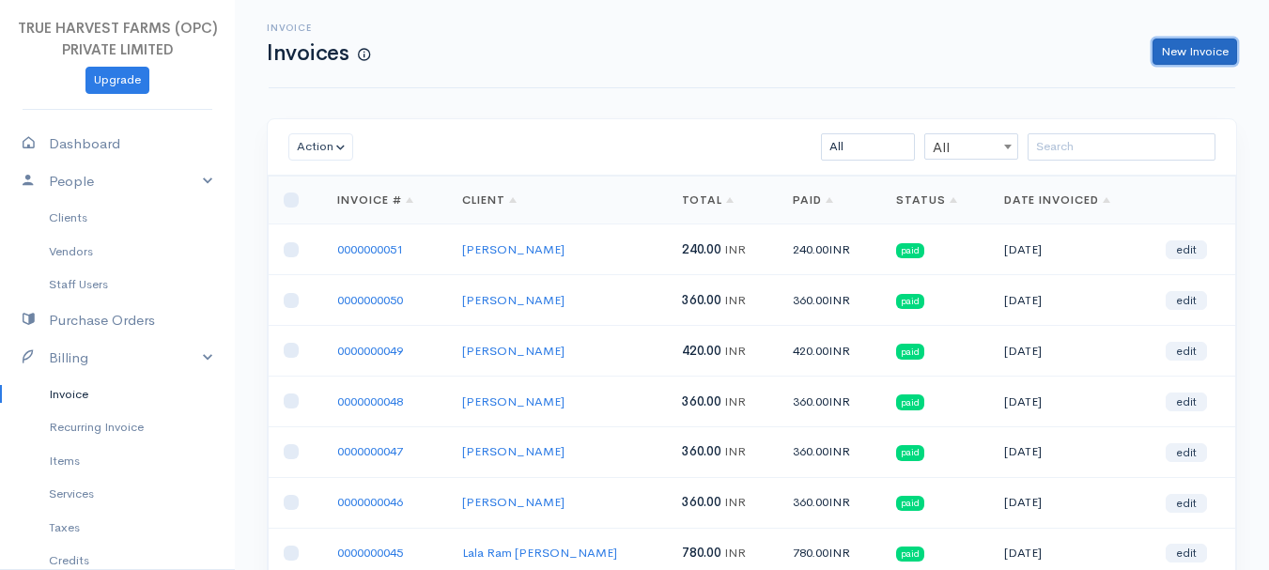
click at [1177, 48] on link "New Invoice" at bounding box center [1195, 52] width 85 height 27
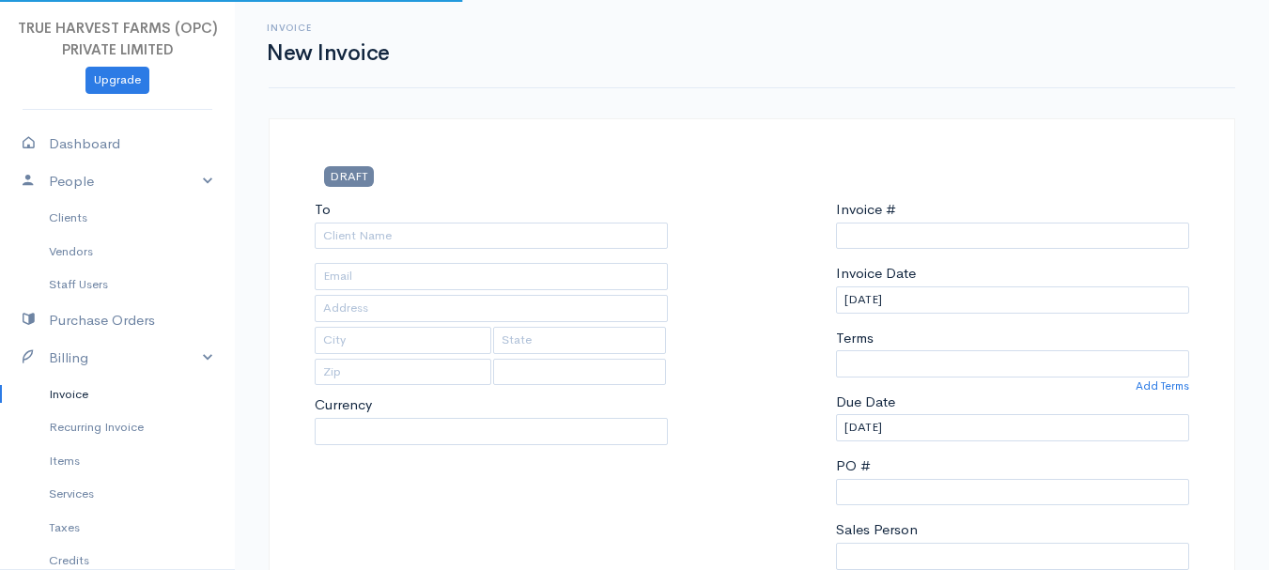
select select "[GEOGRAPHIC_DATA]"
select select "INR"
type input "0000000052"
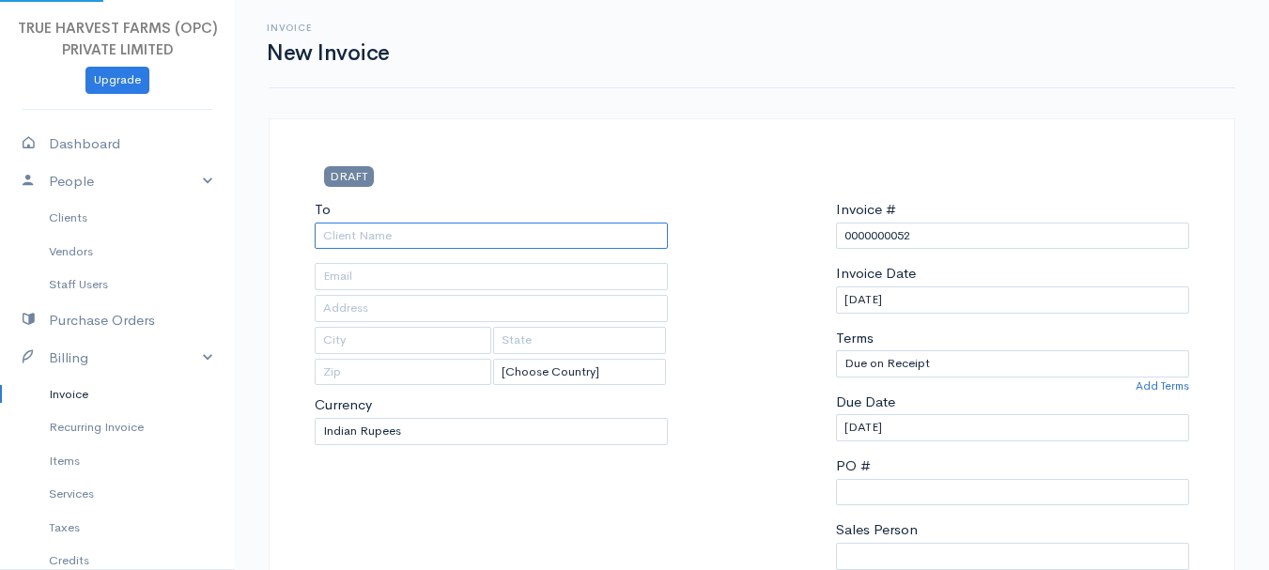
click at [383, 237] on input "To" at bounding box center [491, 236] width 353 height 27
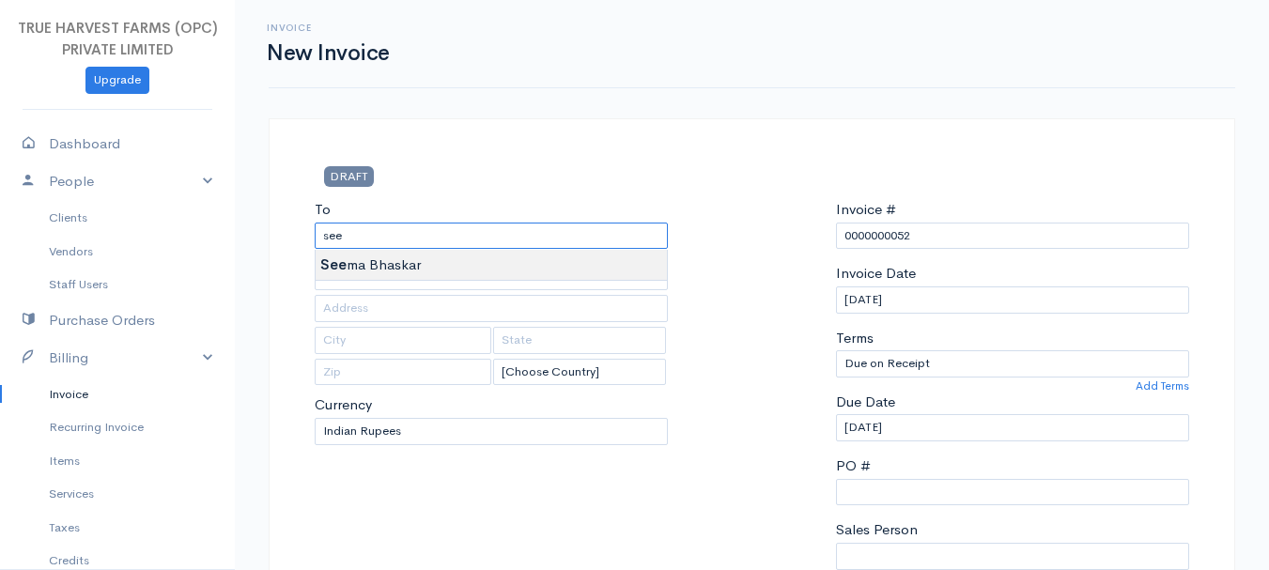
type input "[PERSON_NAME]"
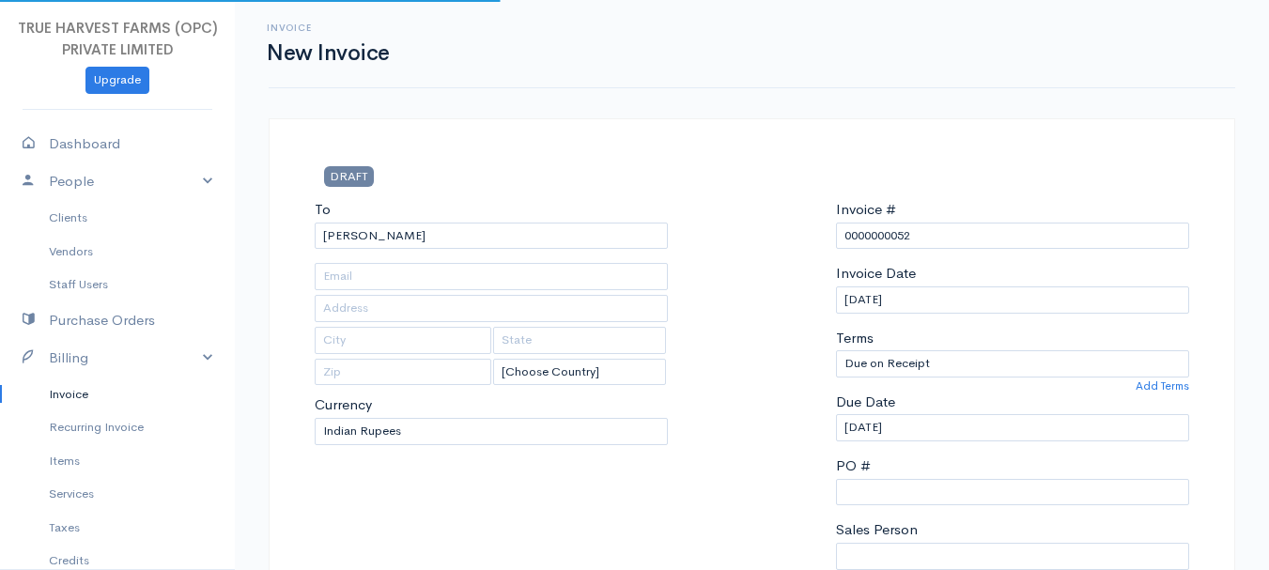
type input "Hardoi"
type input "UP"
type input "241001"
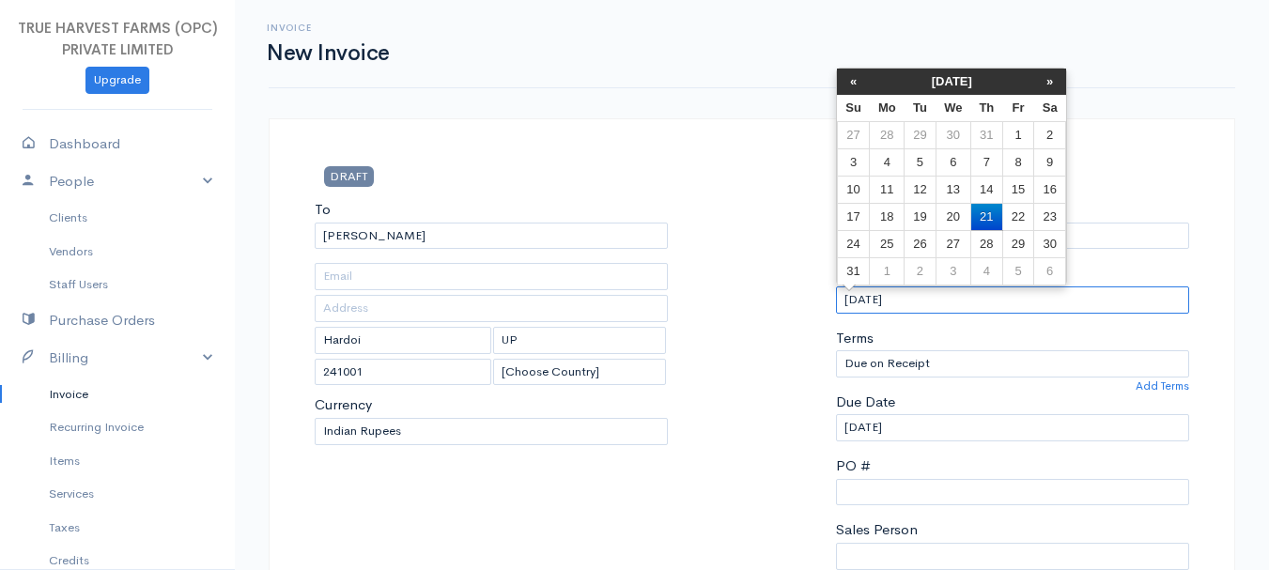
click at [851, 299] on input "[DATE]" at bounding box center [1012, 300] width 353 height 27
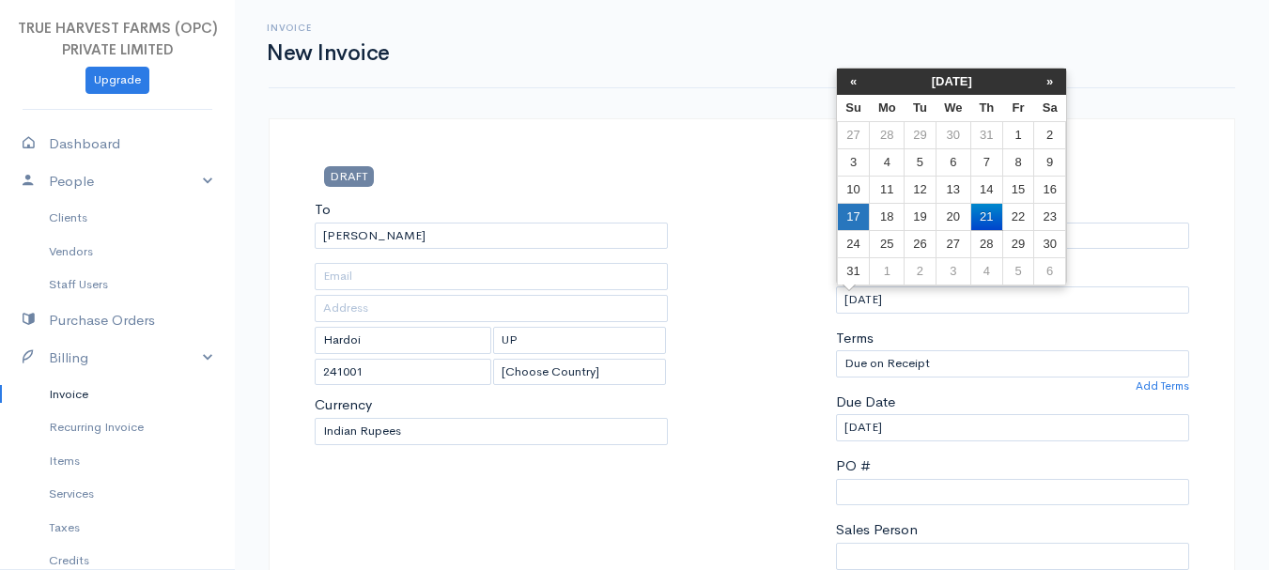
click at [861, 218] on td "17" at bounding box center [853, 216] width 33 height 27
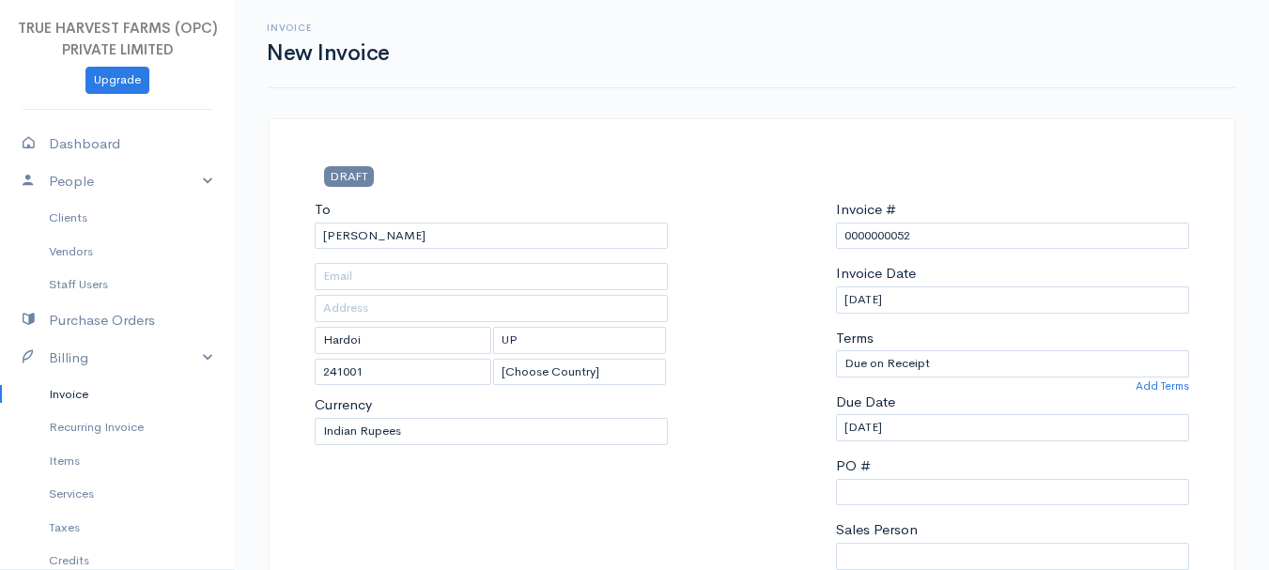
type input "[DATE]"
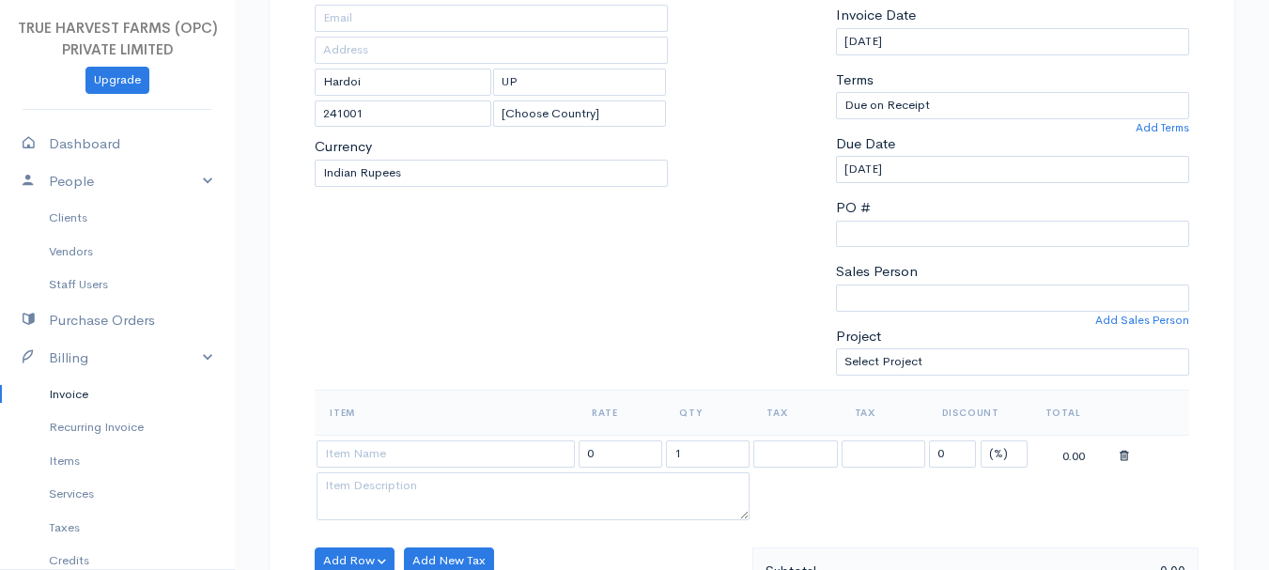
scroll to position [272, 0]
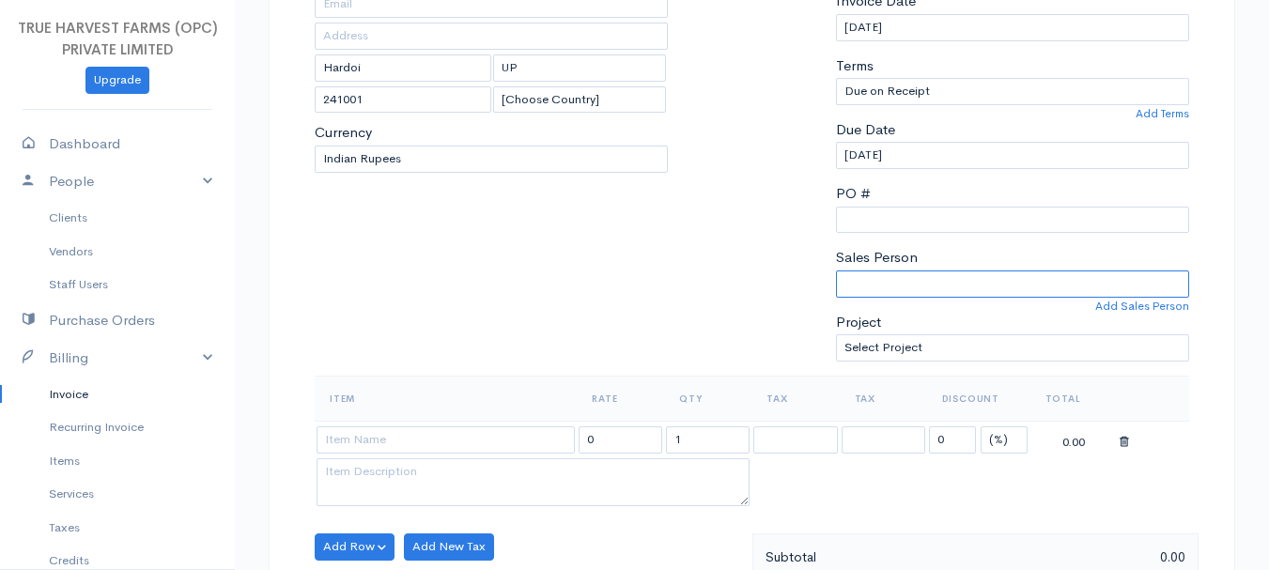
click at [905, 279] on select "[PERSON_NAME]" at bounding box center [1012, 284] width 353 height 27
select select "Abhishek"
click at [836, 271] on select "[PERSON_NAME]" at bounding box center [1012, 284] width 353 height 27
click at [395, 444] on input at bounding box center [446, 440] width 258 height 27
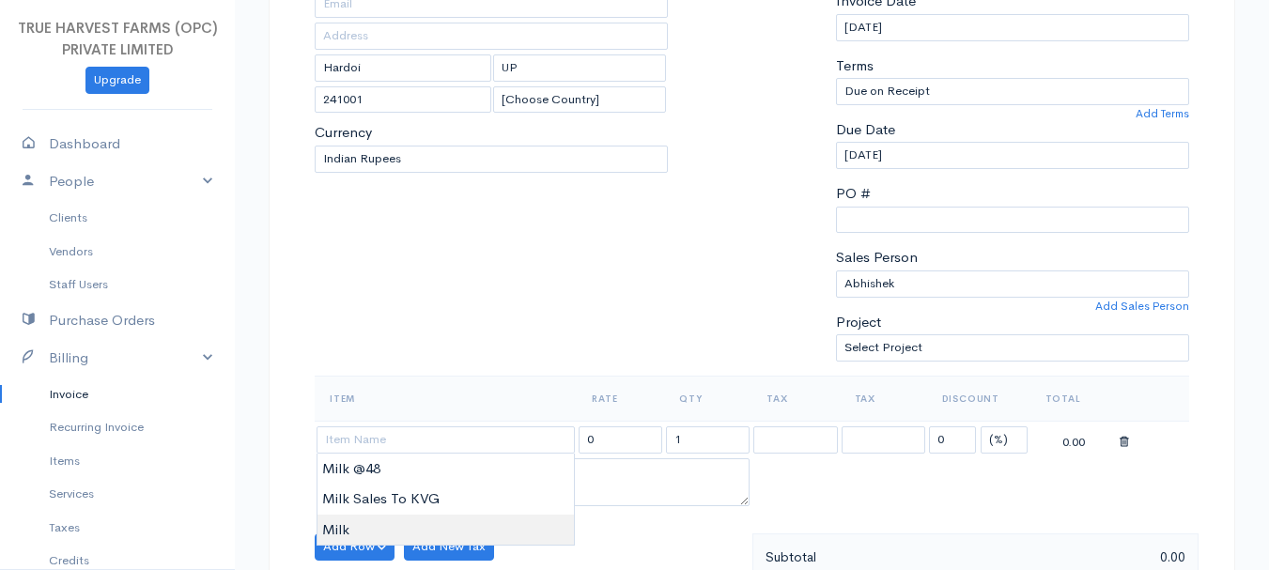
type input "Milk"
type input "60.00"
type textarea "Loose milk sales"
click at [364, 529] on body "TRUE HARVEST FARMS (OPC) PRIVATE LIMITED Upgrade Dashboard People Clients Vendo…" at bounding box center [634, 540] width 1269 height 1624
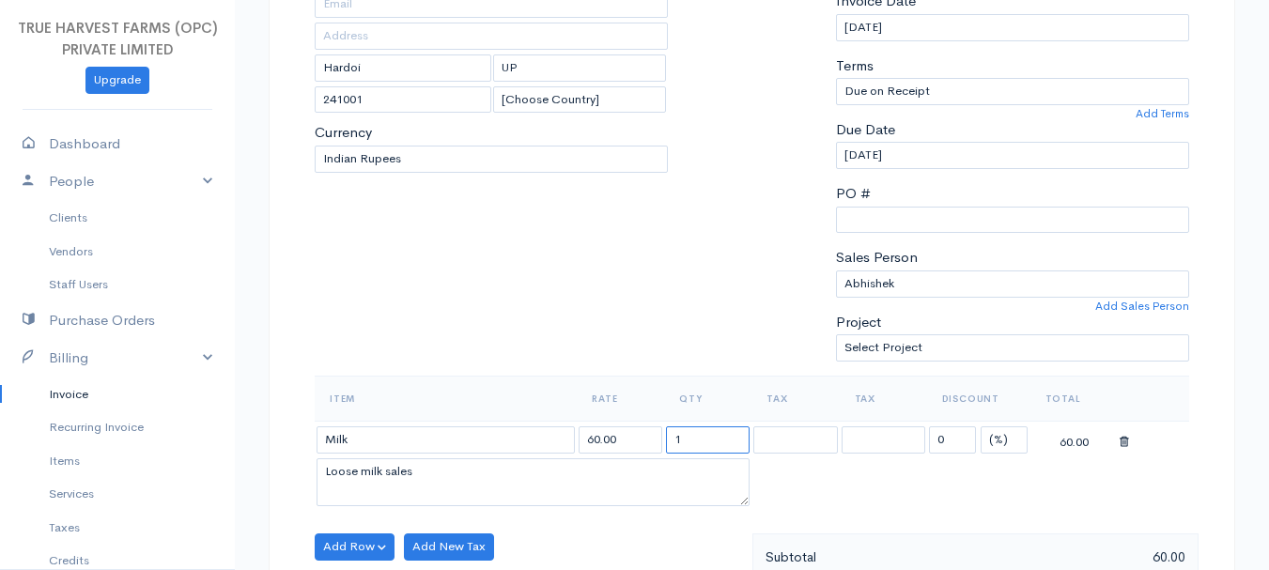
click at [691, 448] on input "1" at bounding box center [708, 440] width 84 height 27
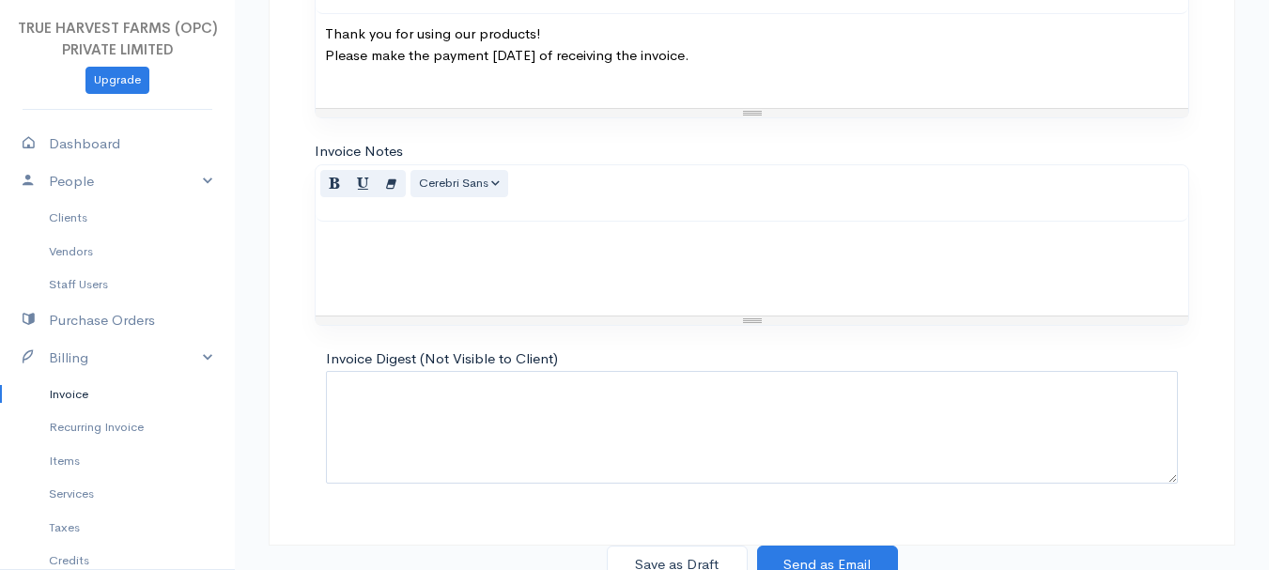
scroll to position [1054, 0]
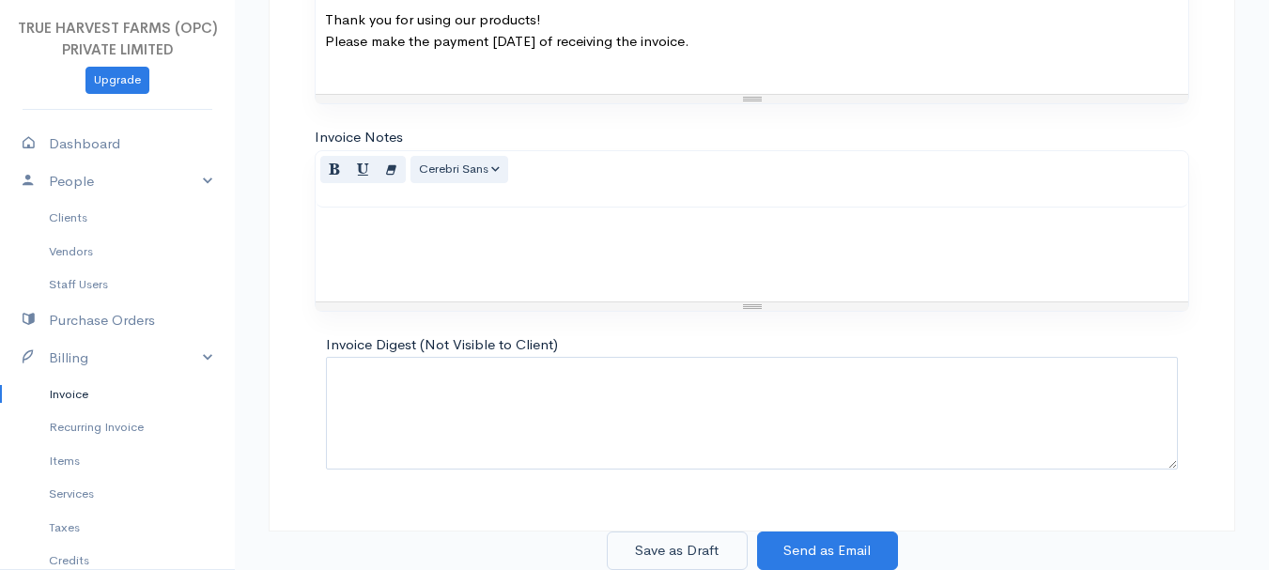
type input "7"
click at [671, 547] on button "Save as Draft" at bounding box center [677, 551] width 141 height 39
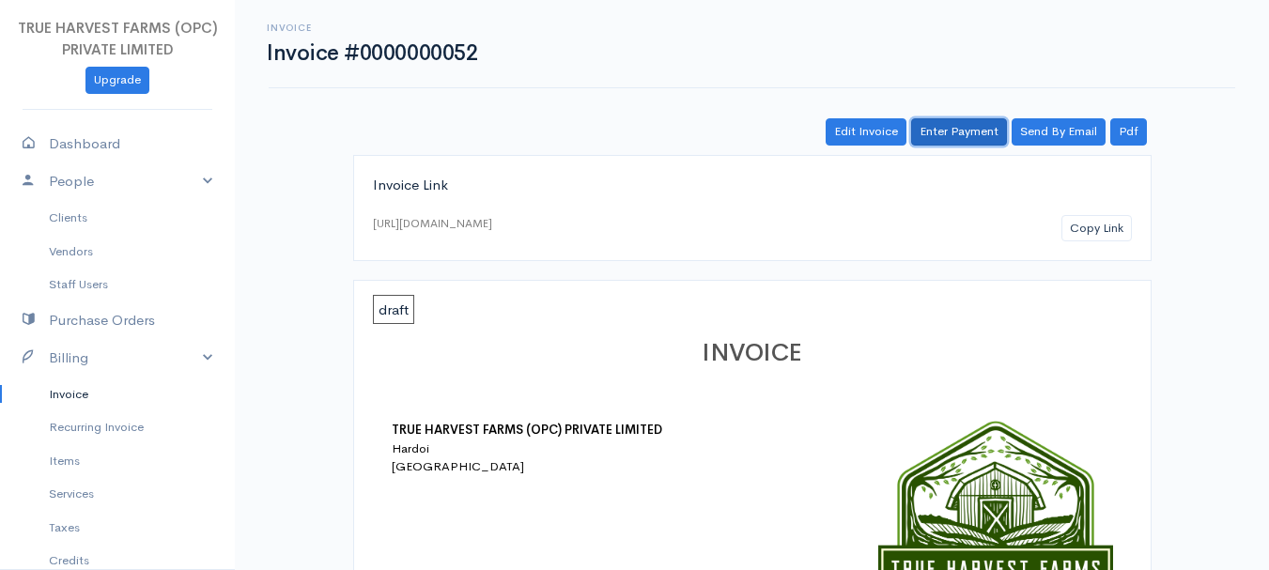
click at [951, 133] on link "Enter Payment" at bounding box center [959, 131] width 96 height 27
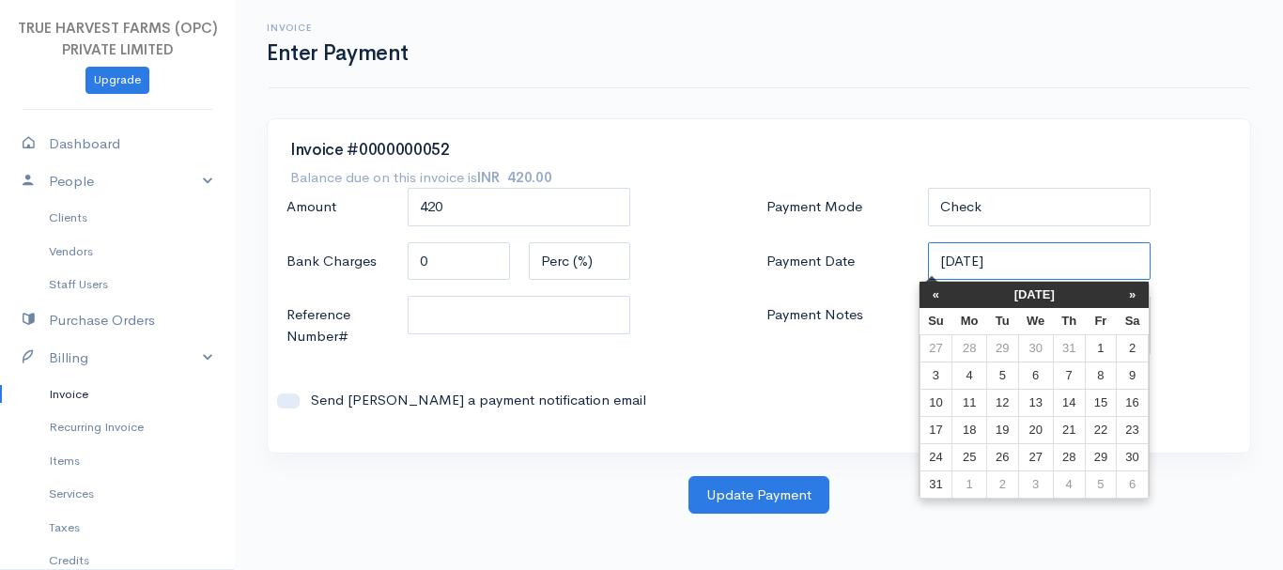
click at [957, 261] on input "[DATE]" at bounding box center [1040, 261] width 224 height 39
click at [947, 435] on td "17" at bounding box center [936, 429] width 33 height 27
type input "[DATE]"
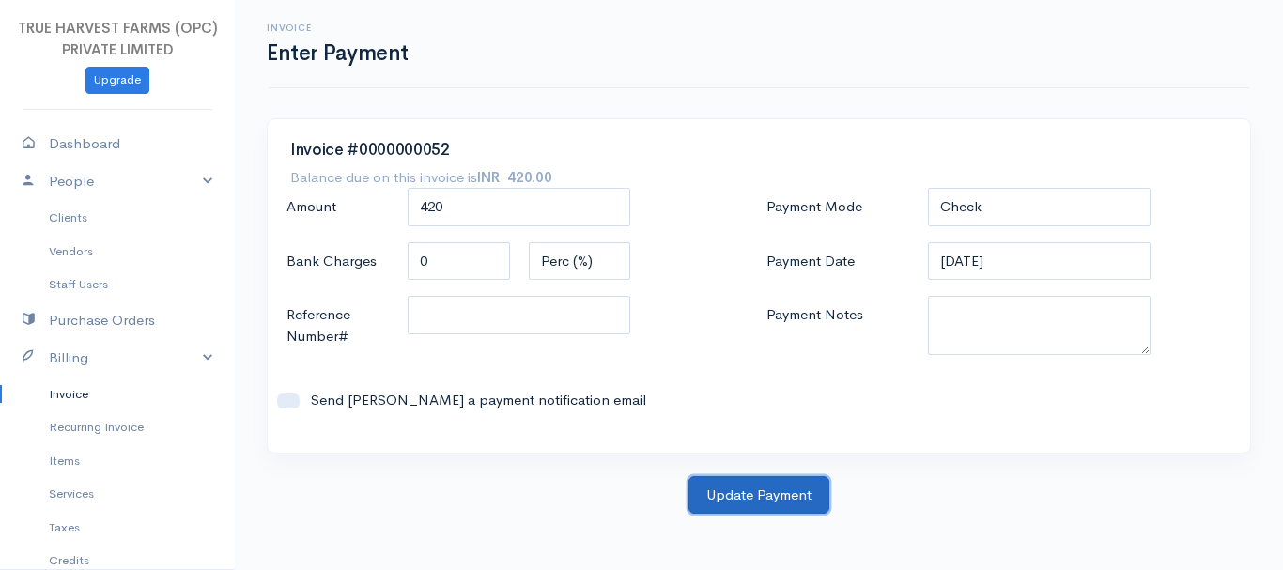
click at [720, 494] on button "Update Payment" at bounding box center [759, 495] width 141 height 39
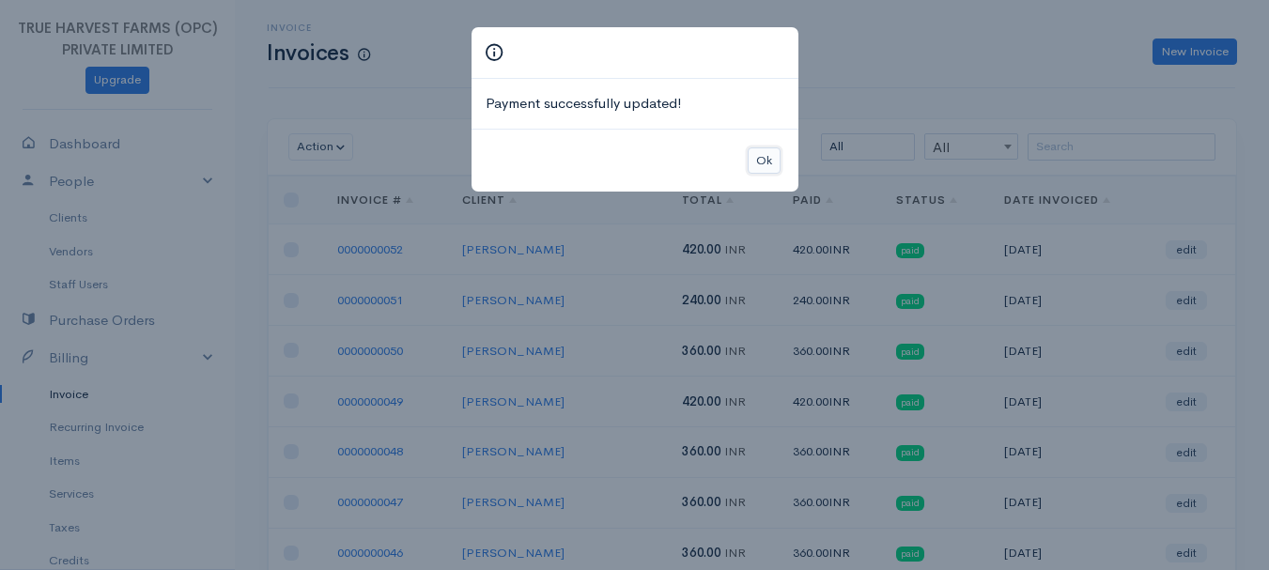
click at [769, 159] on button "Ok" at bounding box center [764, 161] width 33 height 27
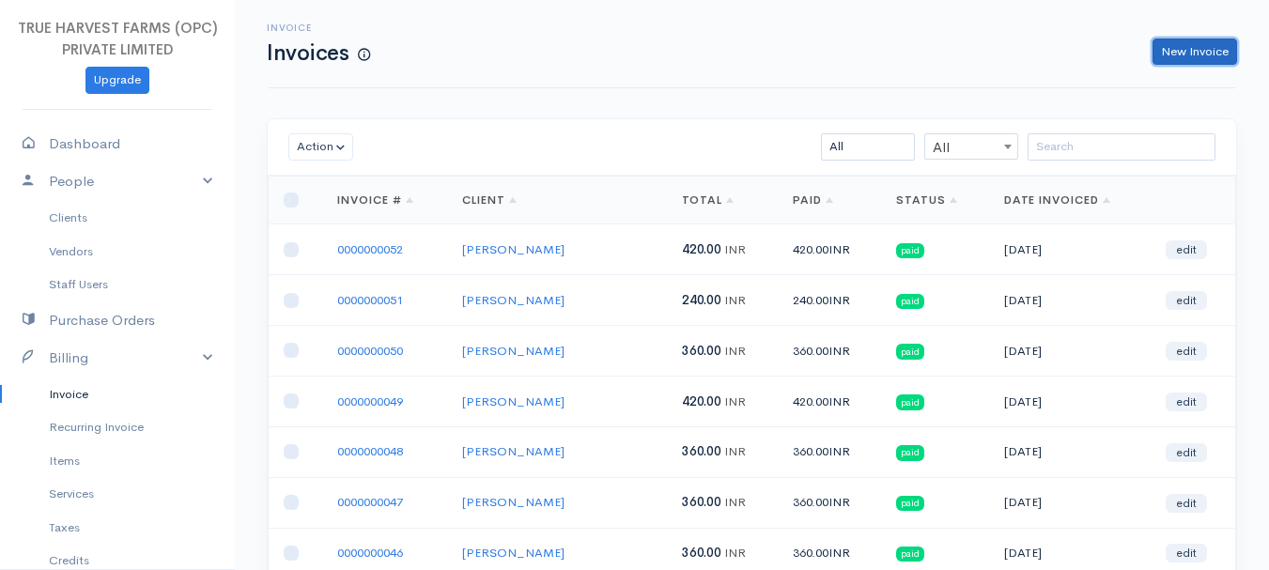
click at [1187, 45] on link "New Invoice" at bounding box center [1195, 52] width 85 height 27
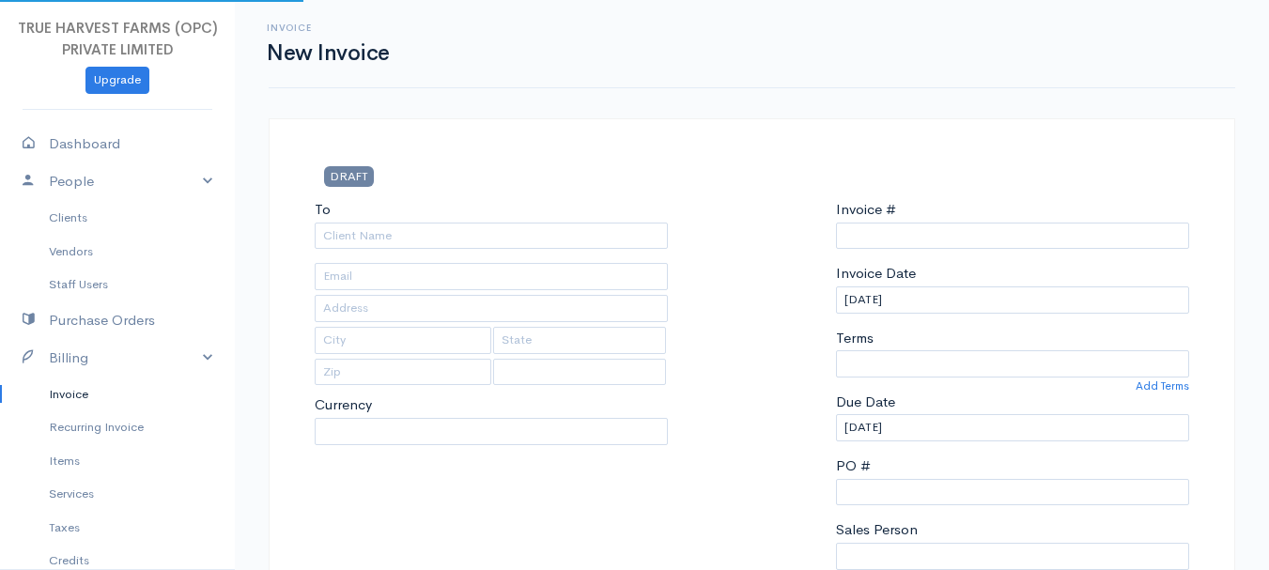
select select "INR"
type input "0000000053"
select select "[GEOGRAPHIC_DATA]"
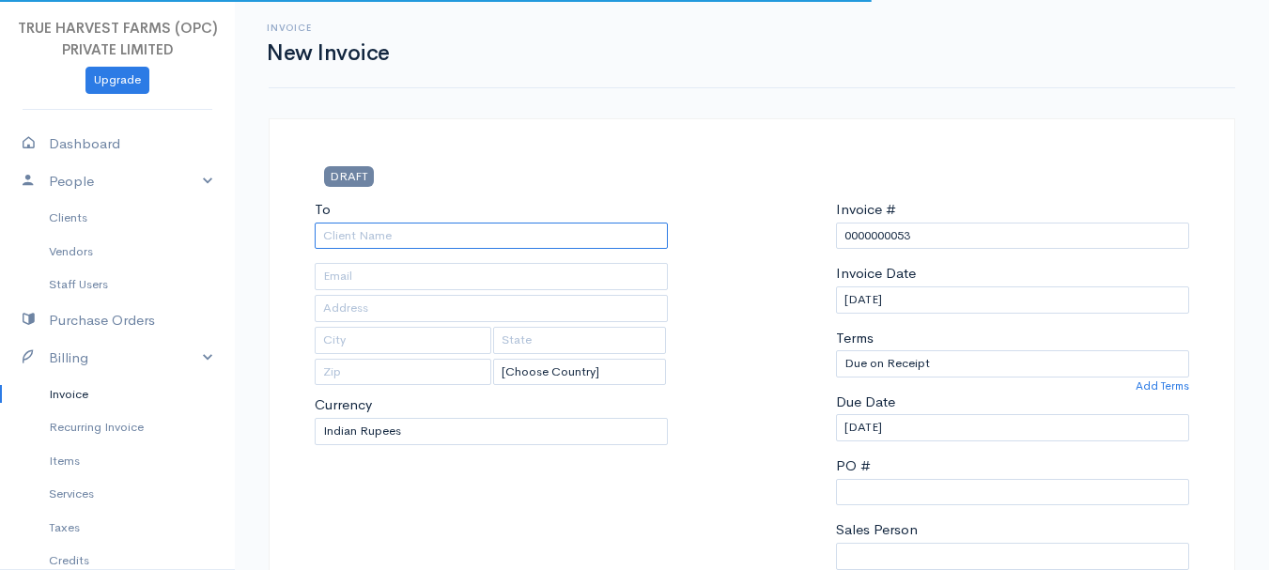
click at [370, 236] on input "To" at bounding box center [491, 236] width 353 height 27
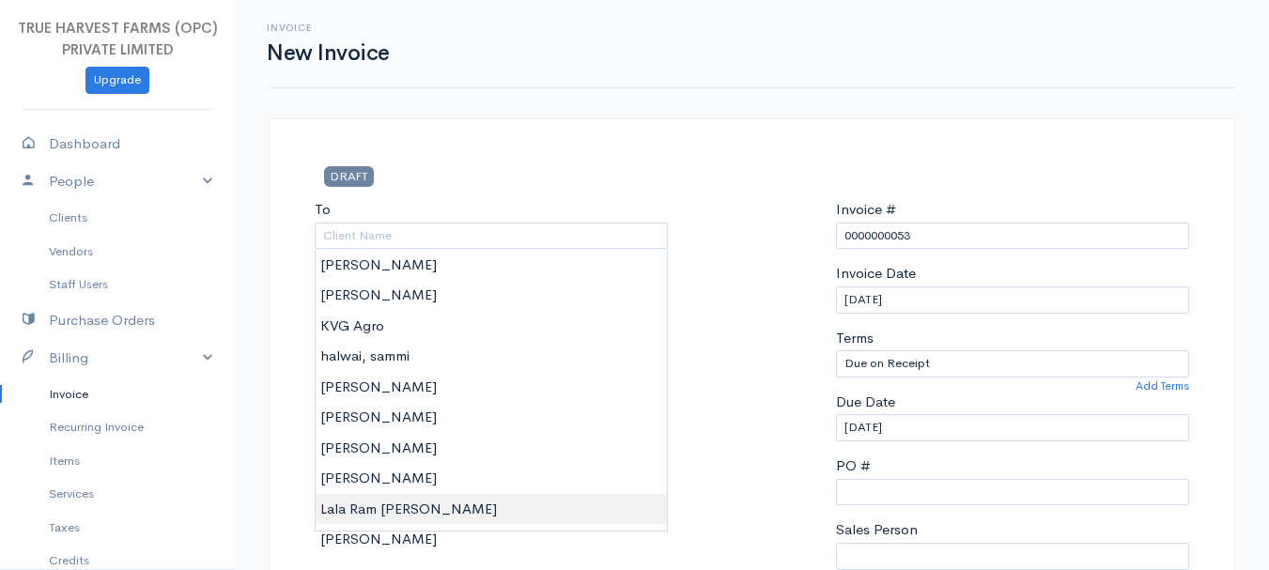
type input "Lala Ram [PERSON_NAME]"
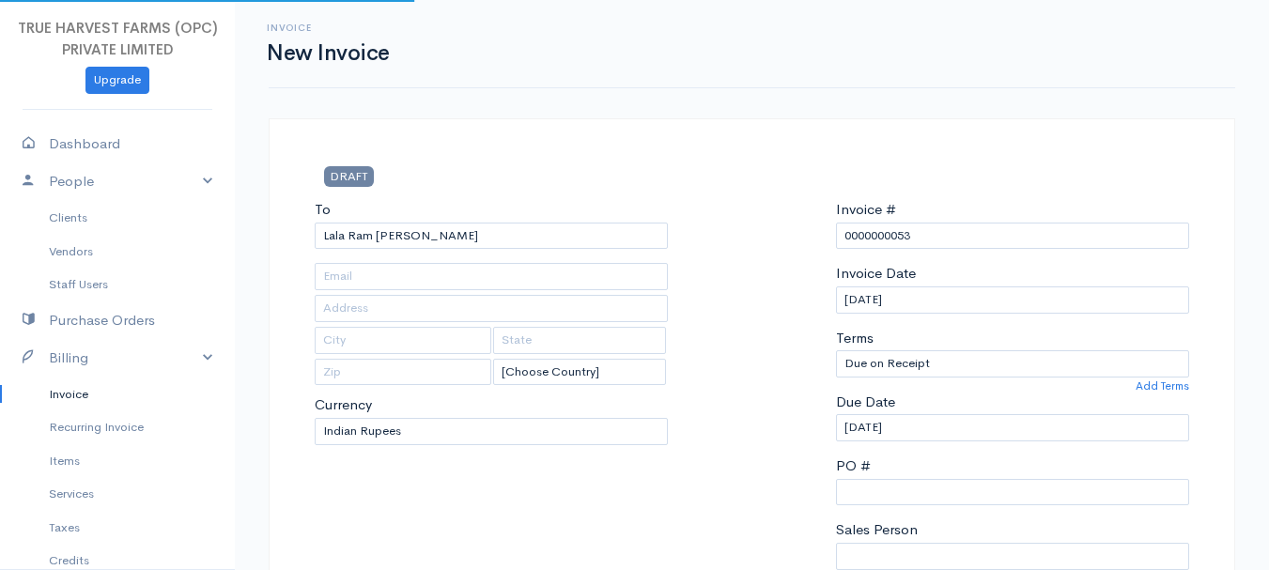
type input "Hardoi"
type input "UP"
type input "241001"
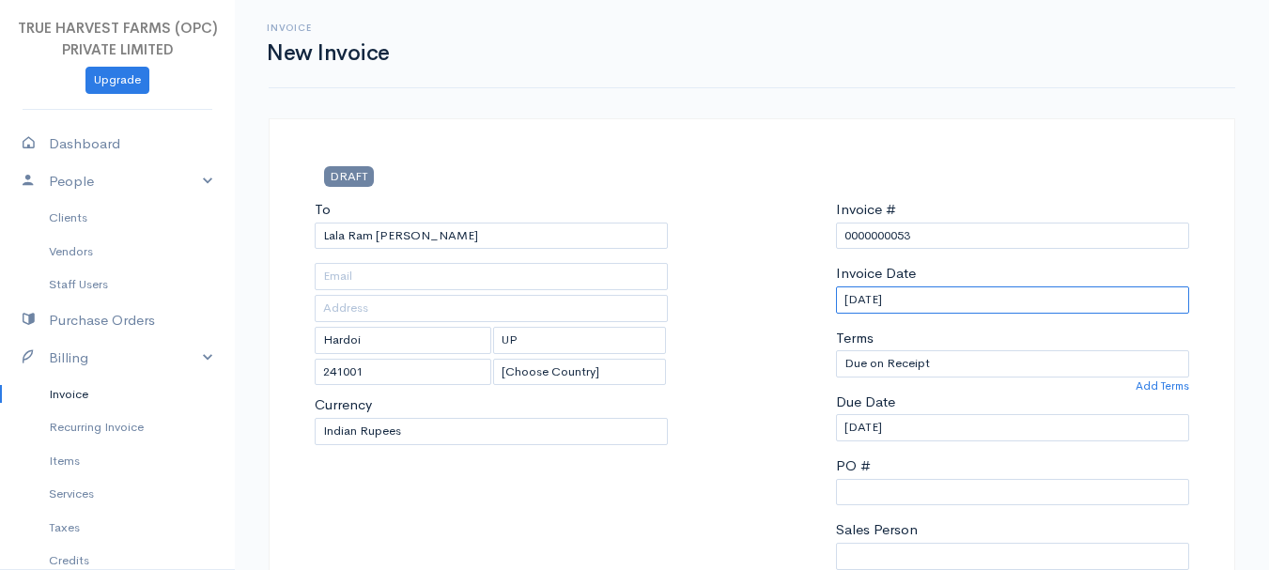
click at [858, 303] on input "[DATE]" at bounding box center [1012, 300] width 353 height 27
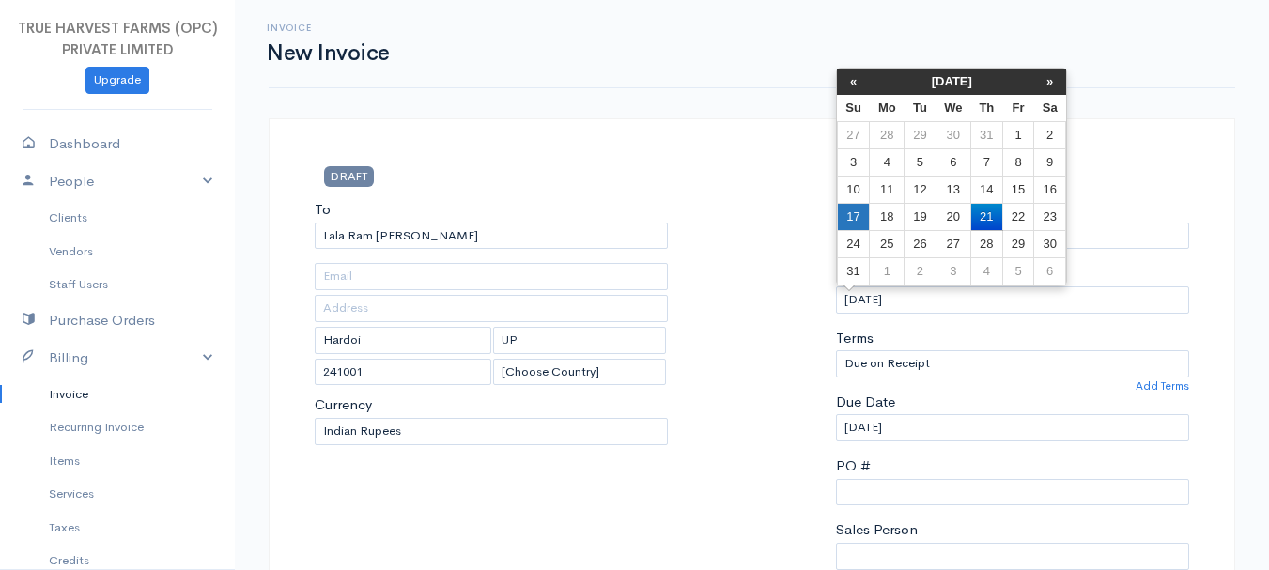
click at [864, 207] on td "17" at bounding box center [853, 216] width 33 height 27
type input "[DATE]"
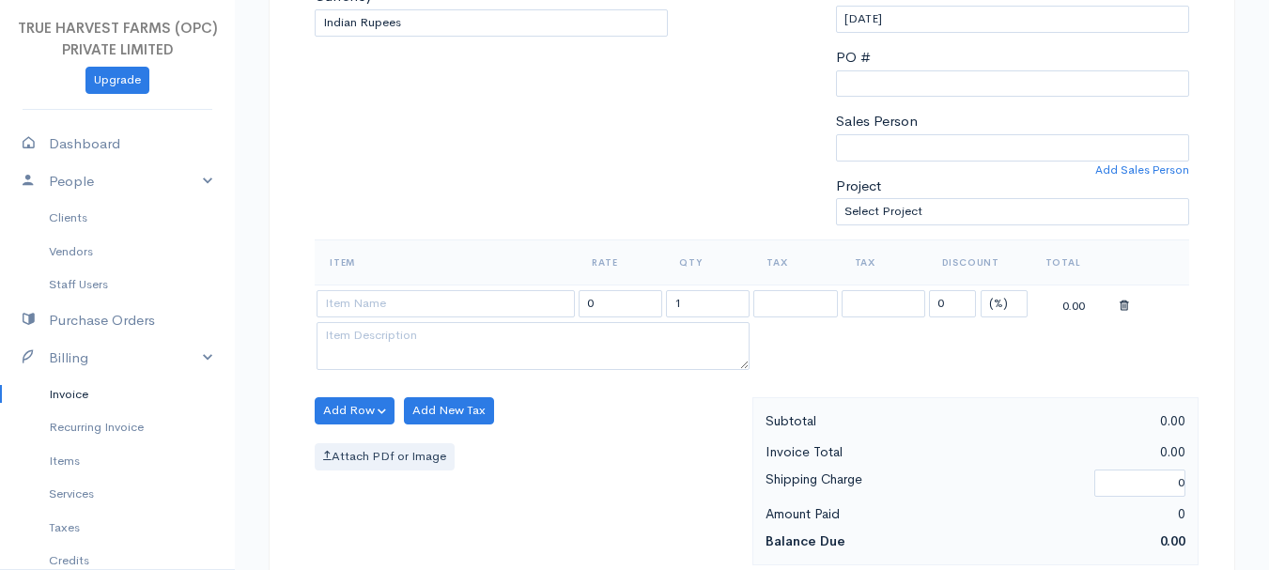
scroll to position [403, 0]
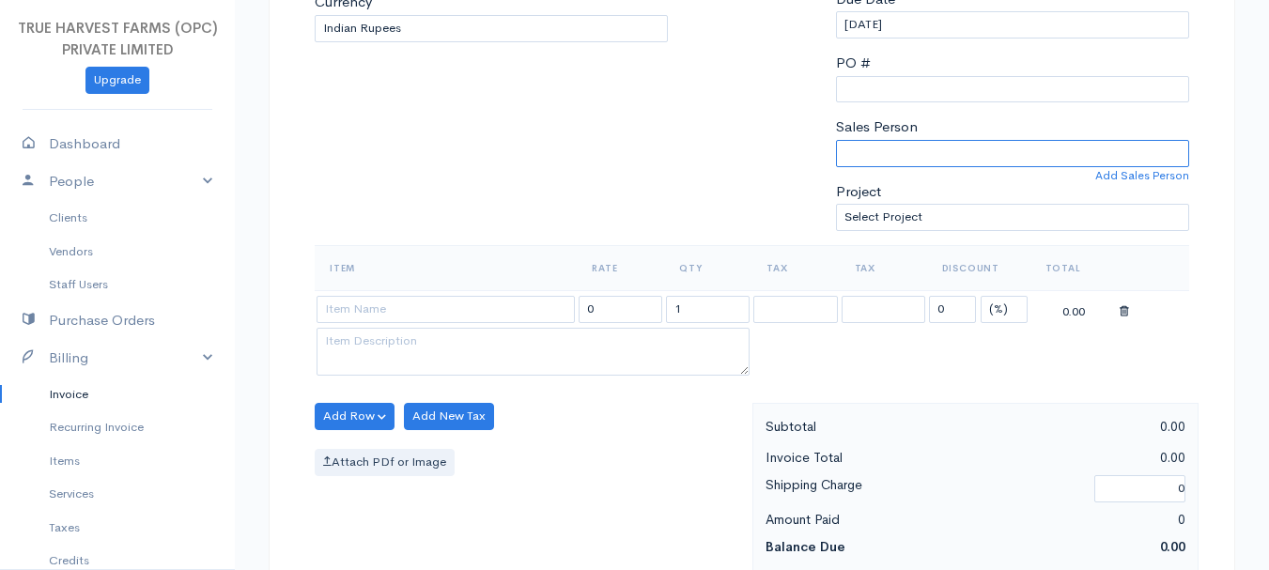
click at [909, 157] on select "[PERSON_NAME]" at bounding box center [1012, 153] width 353 height 27
select select "Abhishek"
click at [836, 140] on select "[PERSON_NAME]" at bounding box center [1012, 153] width 353 height 27
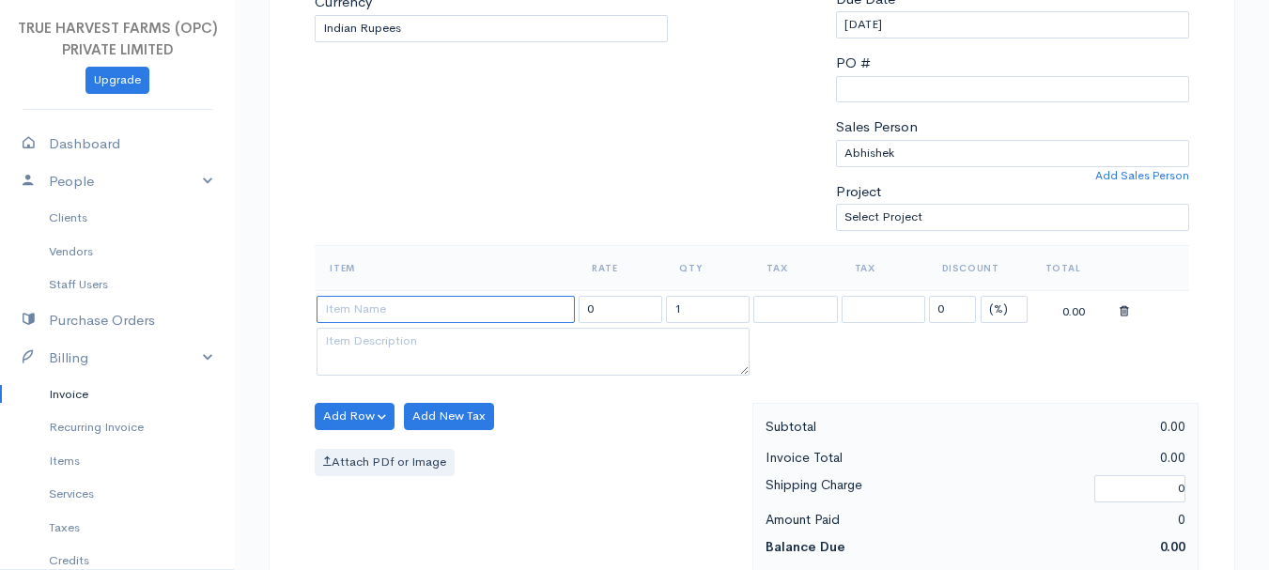
click at [406, 314] on input at bounding box center [446, 309] width 258 height 27
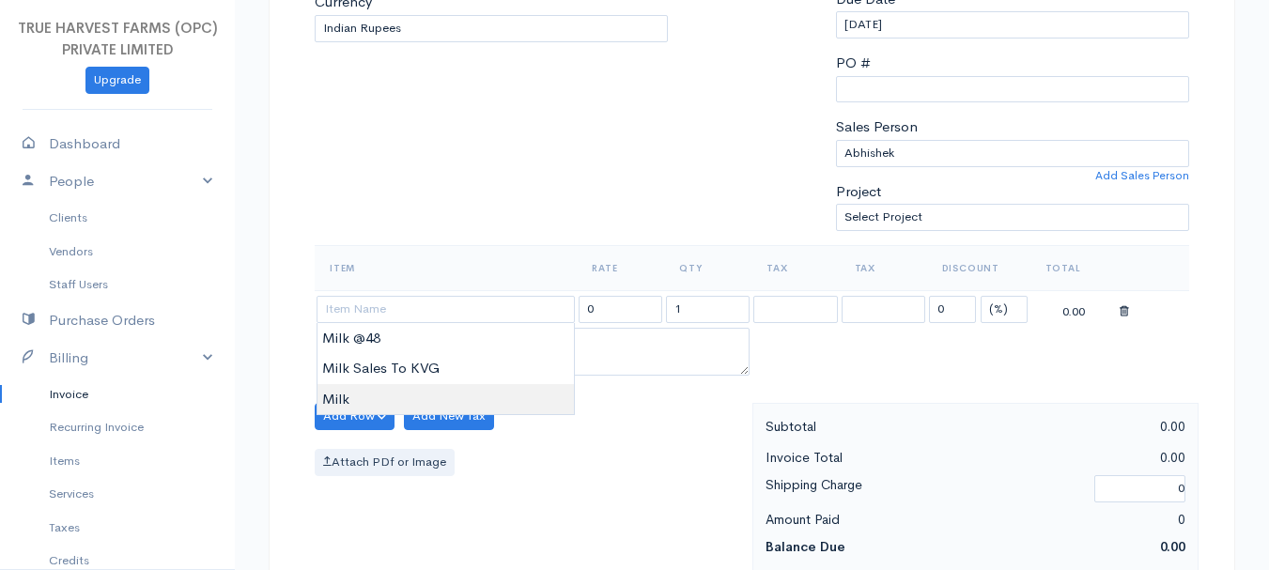
type input "Milk"
type input "60.00"
type textarea "Loose milk sales"
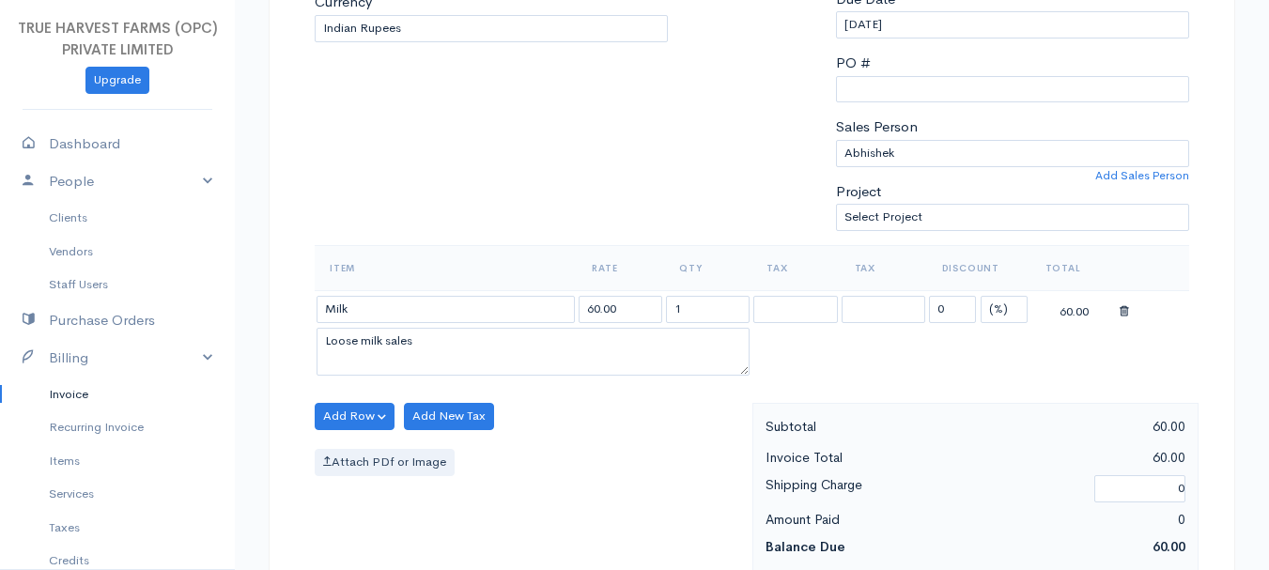
click at [414, 396] on body "TRUE HARVEST FARMS (OPC) PRIVATE LIMITED Upgrade Dashboard People Clients Vendo…" at bounding box center [634, 409] width 1269 height 1624
click at [683, 318] on input "1" at bounding box center [708, 309] width 84 height 27
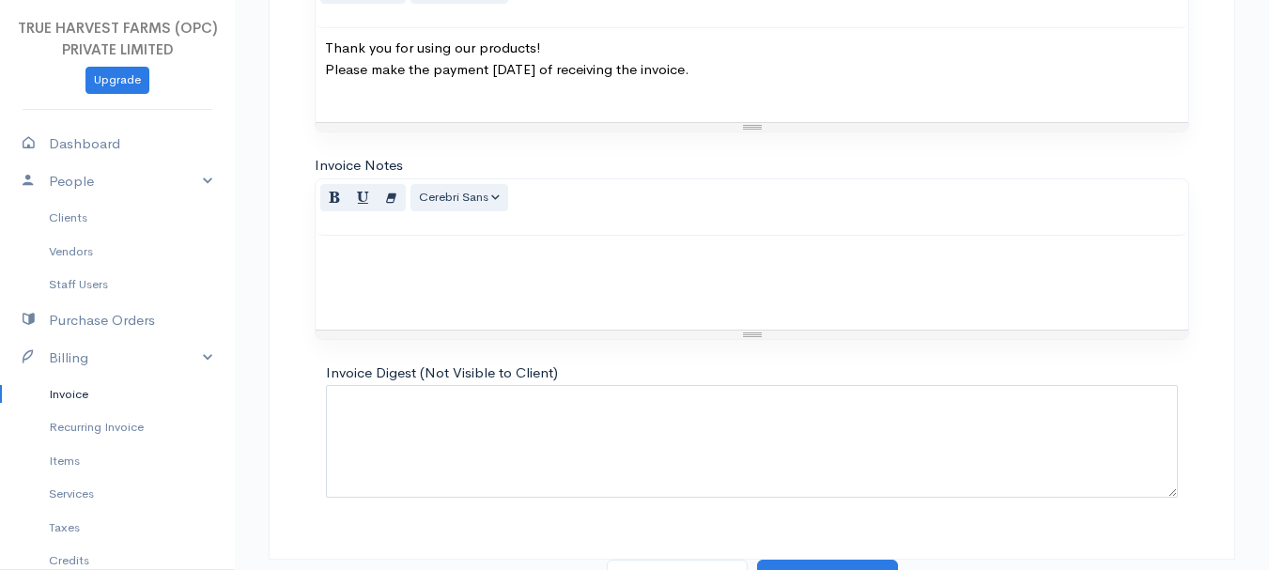
scroll to position [1054, 0]
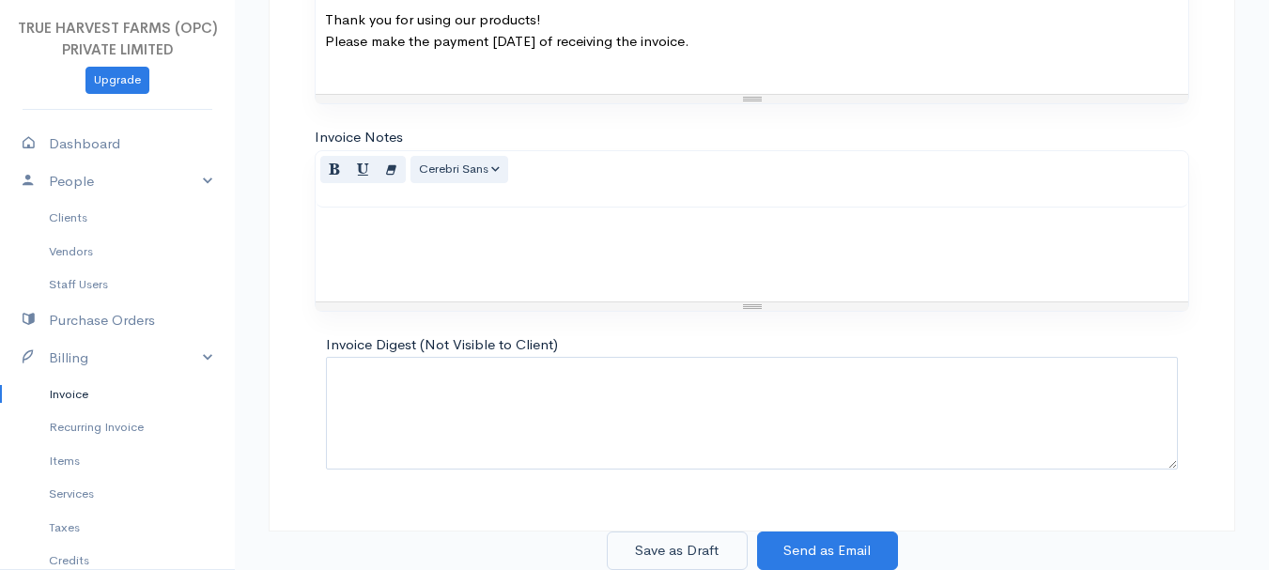
type input "10"
click at [680, 550] on button "Save as Draft" at bounding box center [677, 551] width 141 height 39
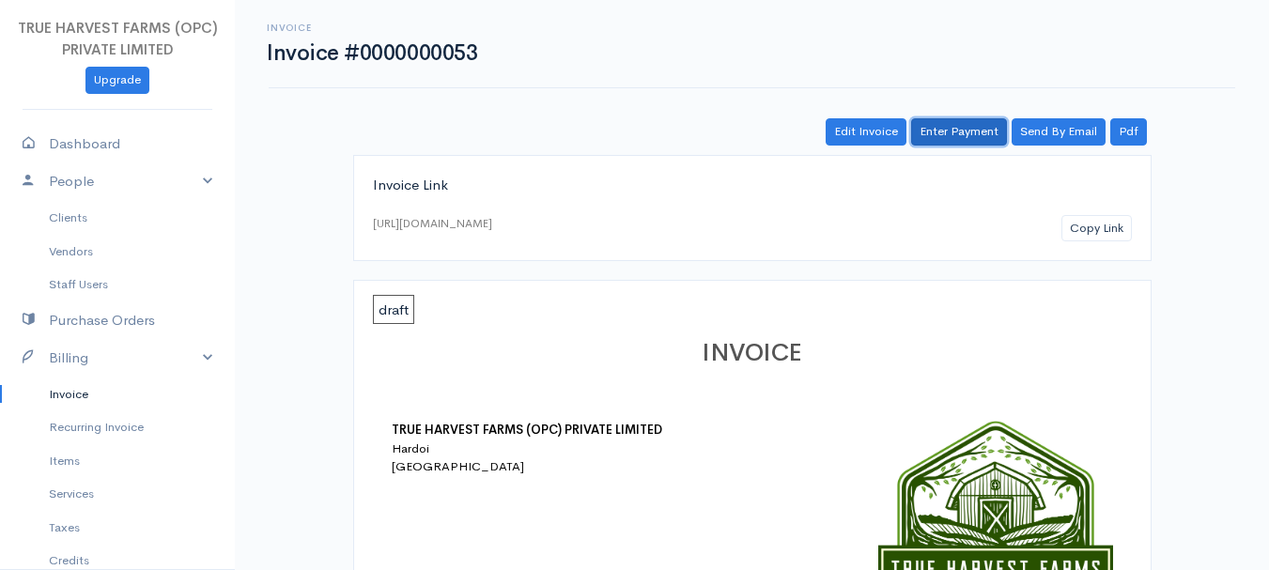
click at [954, 120] on link "Enter Payment" at bounding box center [959, 131] width 96 height 27
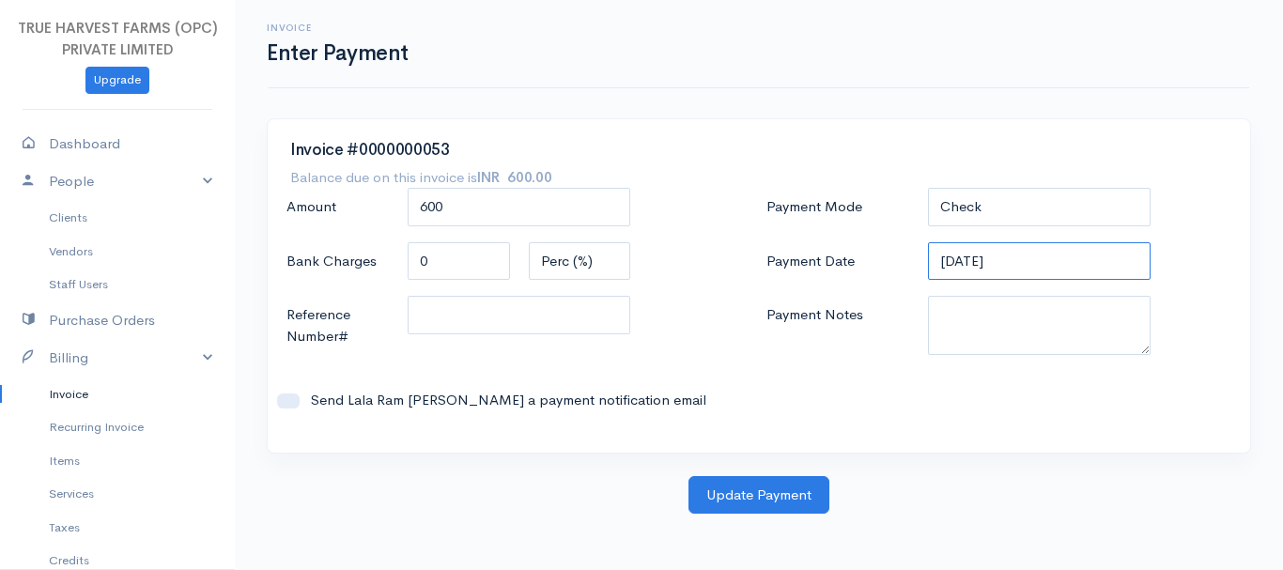
click at [952, 271] on input "[DATE]" at bounding box center [1040, 261] width 224 height 39
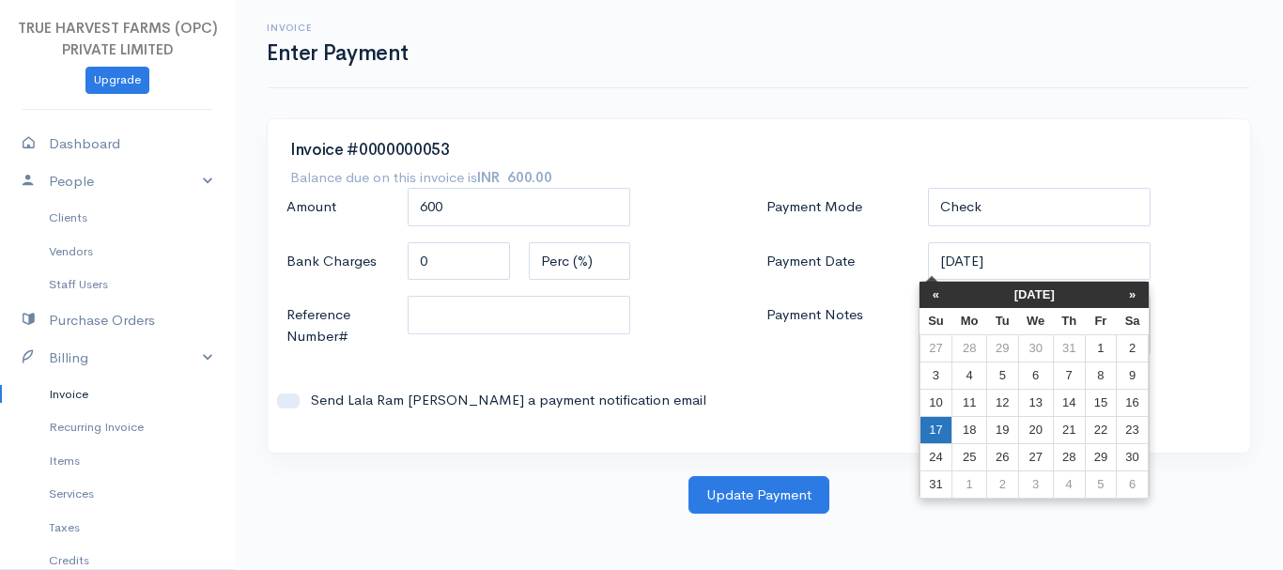
click at [940, 430] on td "17" at bounding box center [936, 429] width 33 height 27
type input "[DATE]"
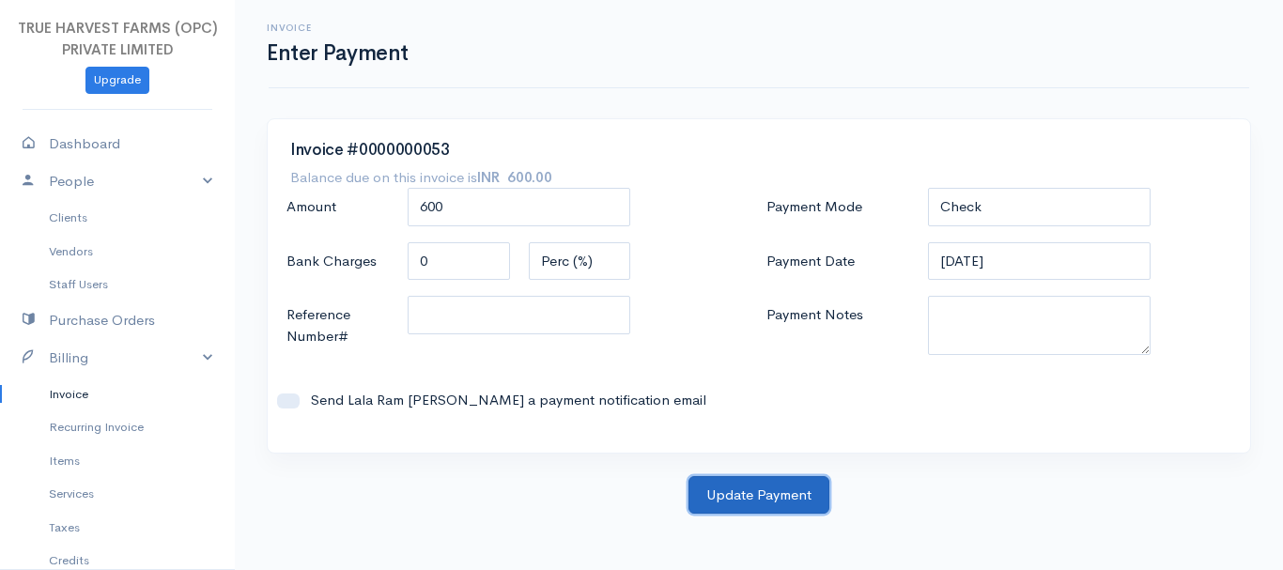
click at [742, 499] on button "Update Payment" at bounding box center [759, 495] width 141 height 39
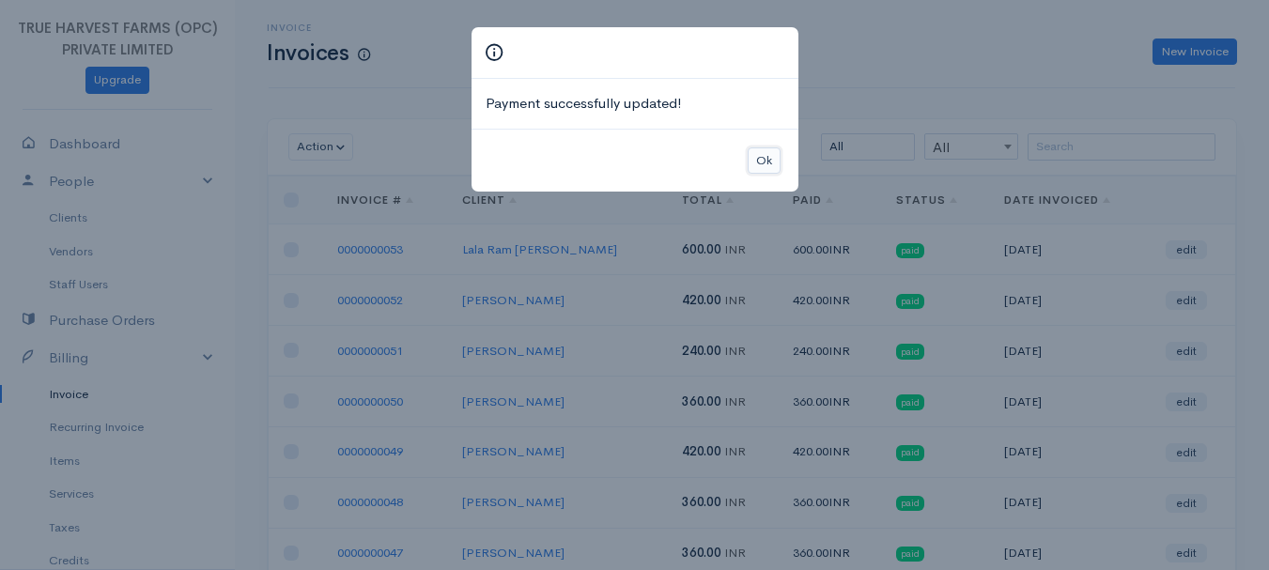
click at [754, 153] on button "Ok" at bounding box center [764, 161] width 33 height 27
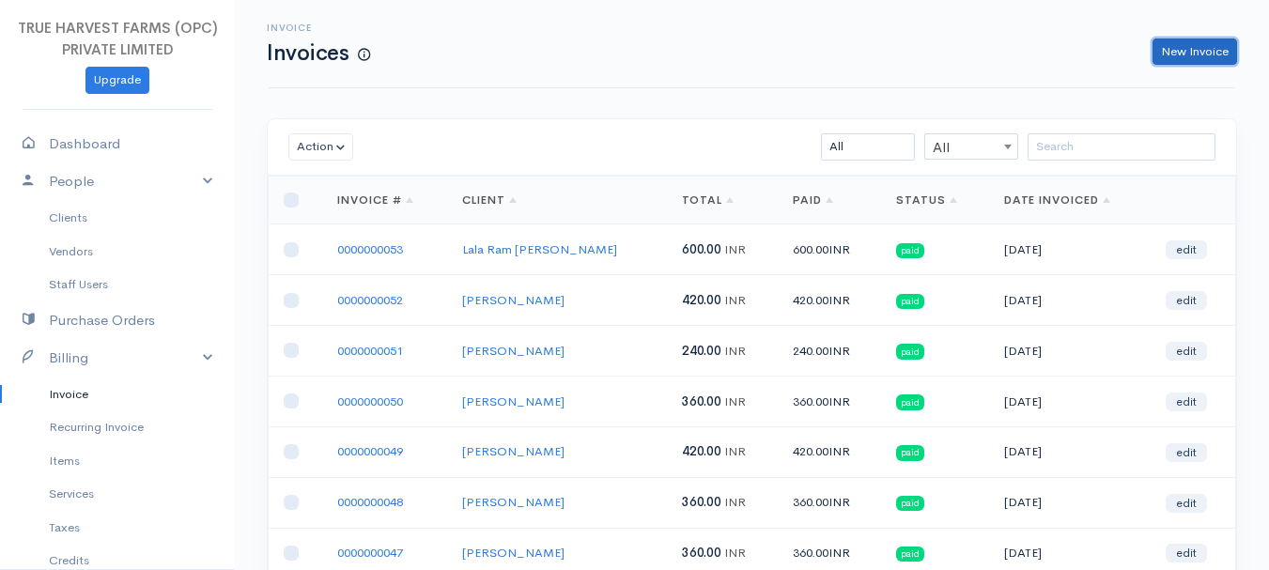
click at [1194, 41] on link "New Invoice" at bounding box center [1195, 52] width 85 height 27
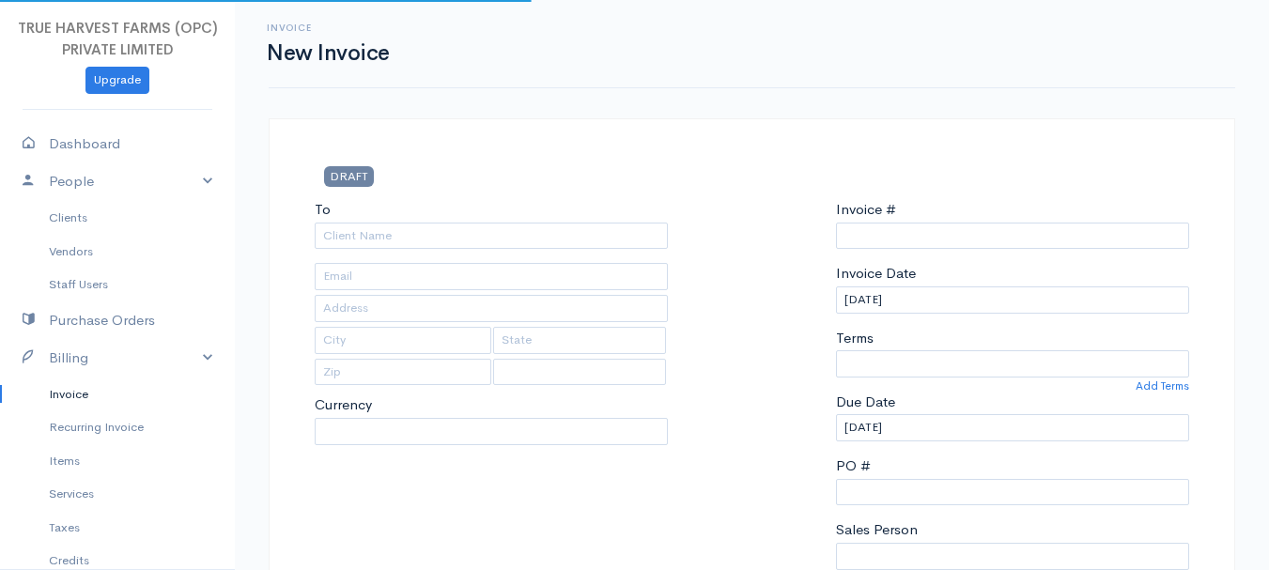
type input "0000000054"
select select "[GEOGRAPHIC_DATA]"
select select "INR"
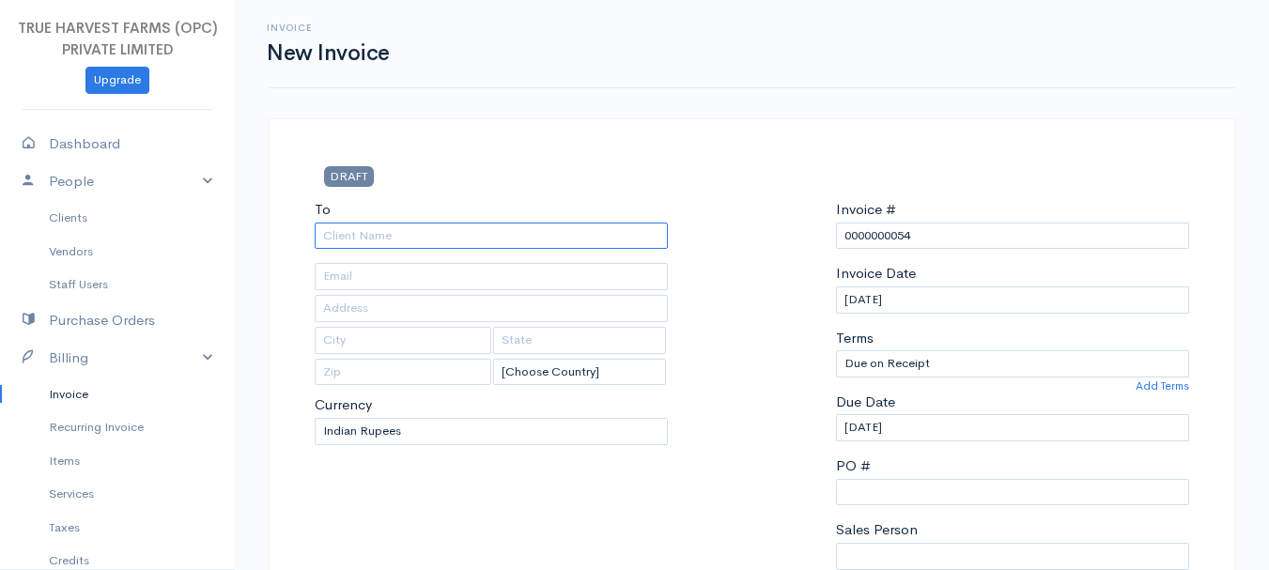
click at [365, 225] on input "To" at bounding box center [491, 236] width 353 height 27
type input "jag"
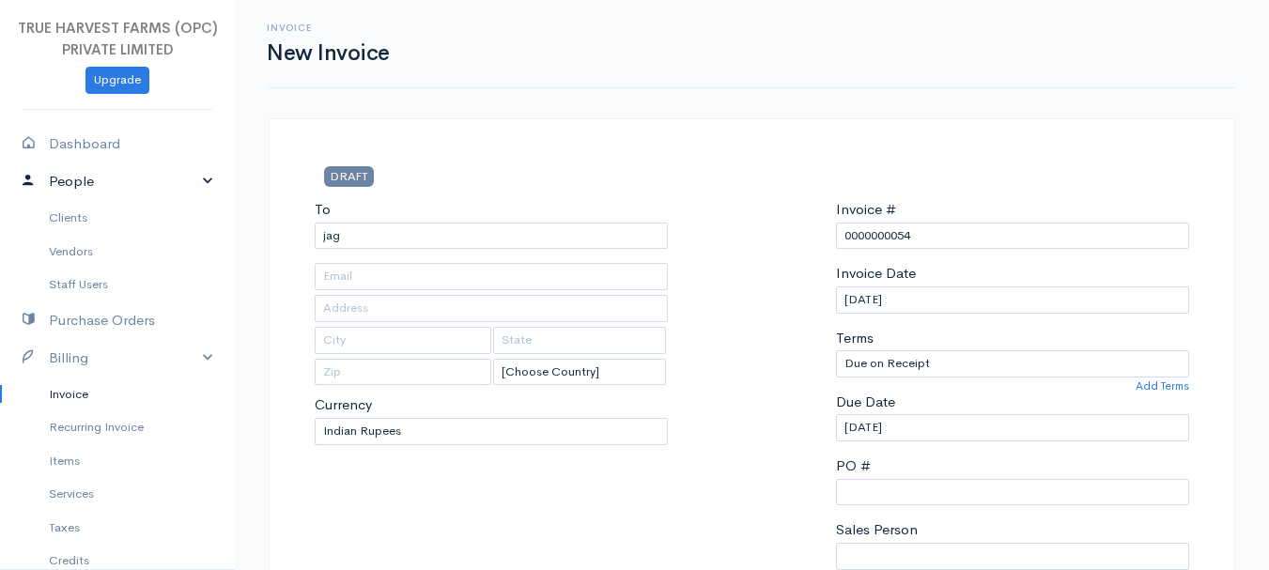
click at [194, 177] on link "People" at bounding box center [117, 182] width 235 height 39
click at [65, 211] on link "Clients" at bounding box center [117, 218] width 235 height 34
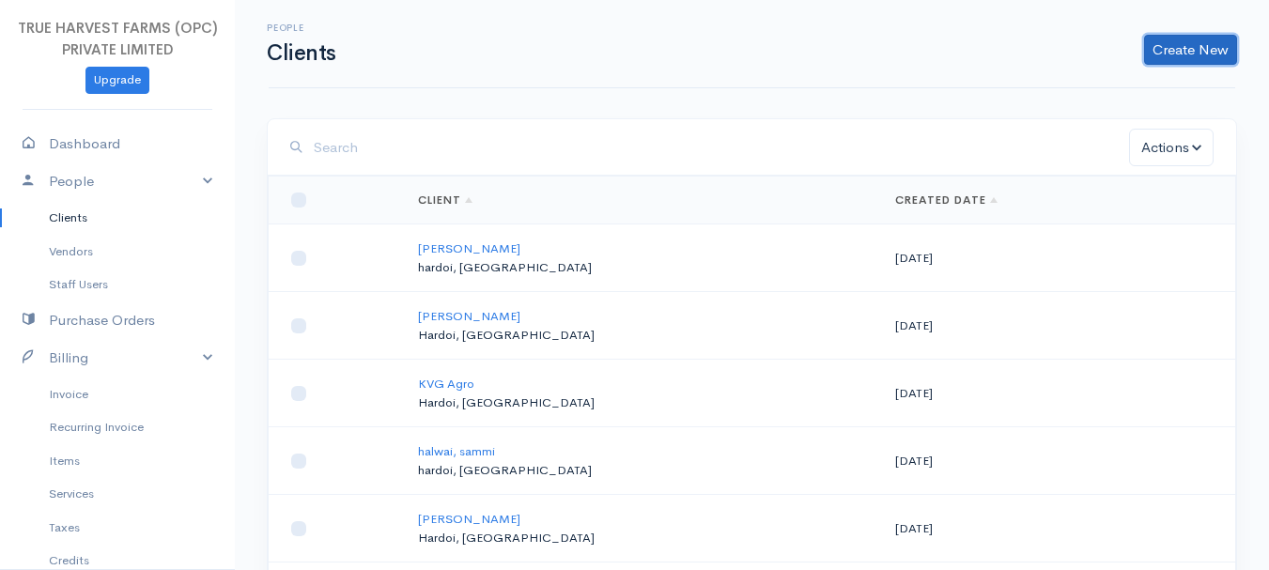
click at [1172, 50] on link "Create New" at bounding box center [1190, 50] width 93 height 30
click at [1142, 92] on link "Client" at bounding box center [1161, 89] width 148 height 33
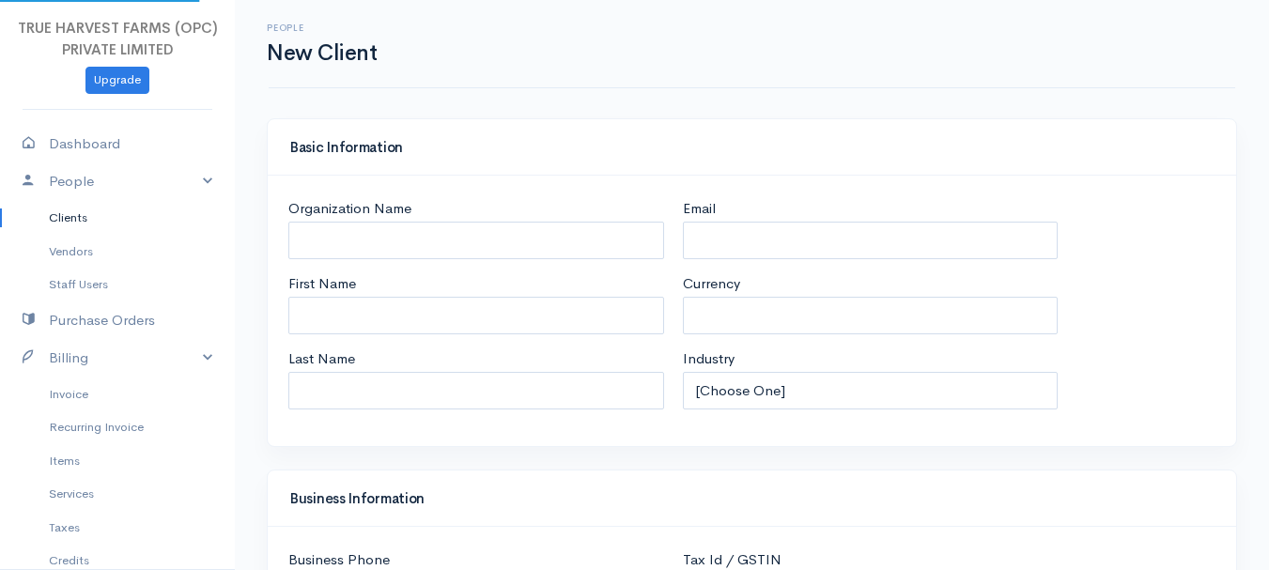
select select "INR"
select select "[GEOGRAPHIC_DATA]"
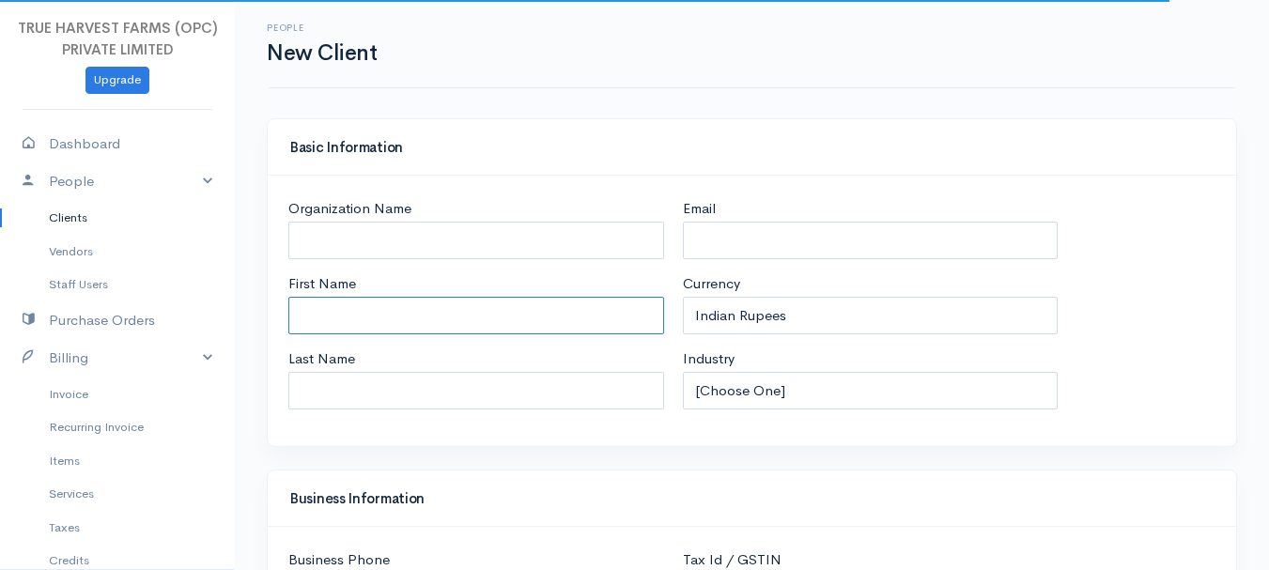
click at [346, 324] on input "First Name" at bounding box center [476, 316] width 376 height 39
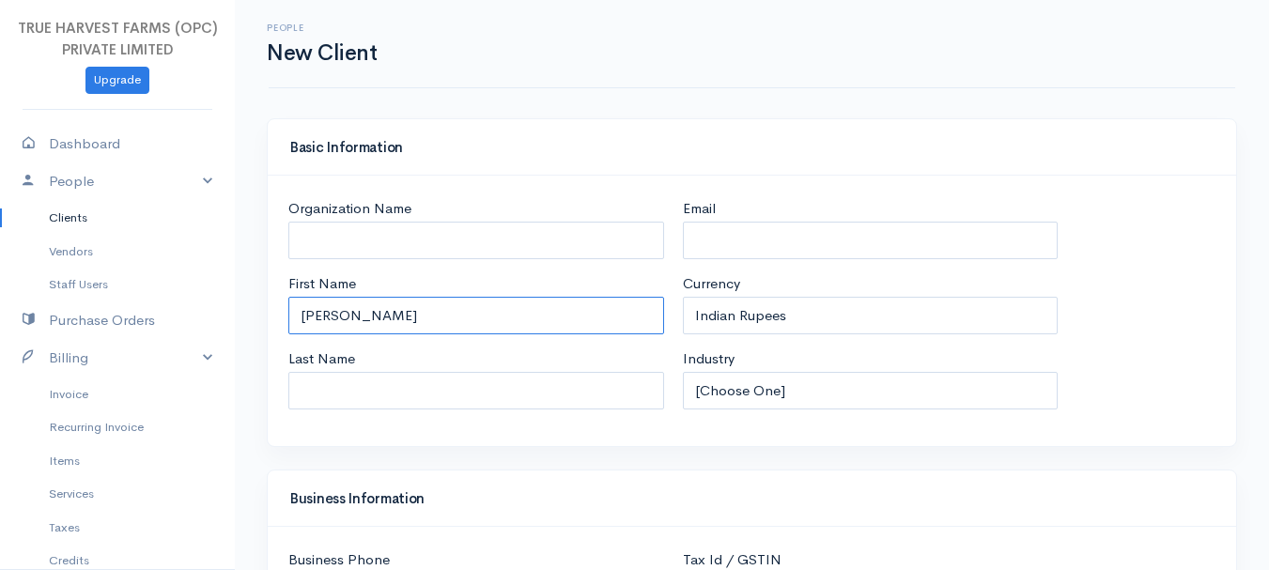
type input "[PERSON_NAME]"
click at [330, 388] on input "Last Name" at bounding box center [476, 391] width 376 height 39
type input "gupta"
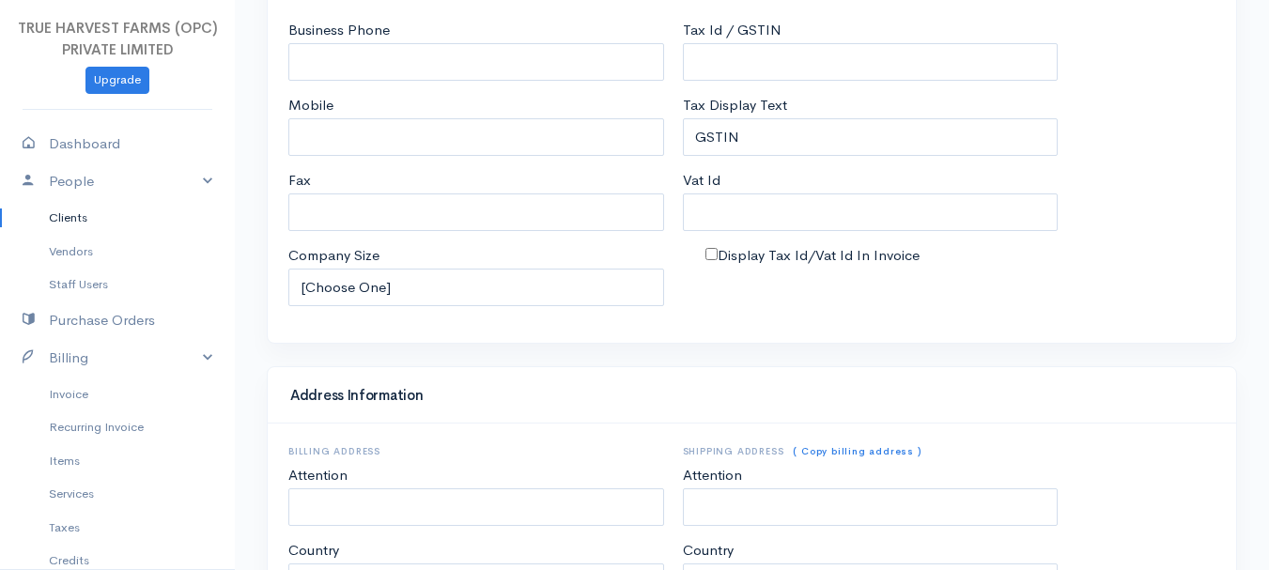
scroll to position [527, 0]
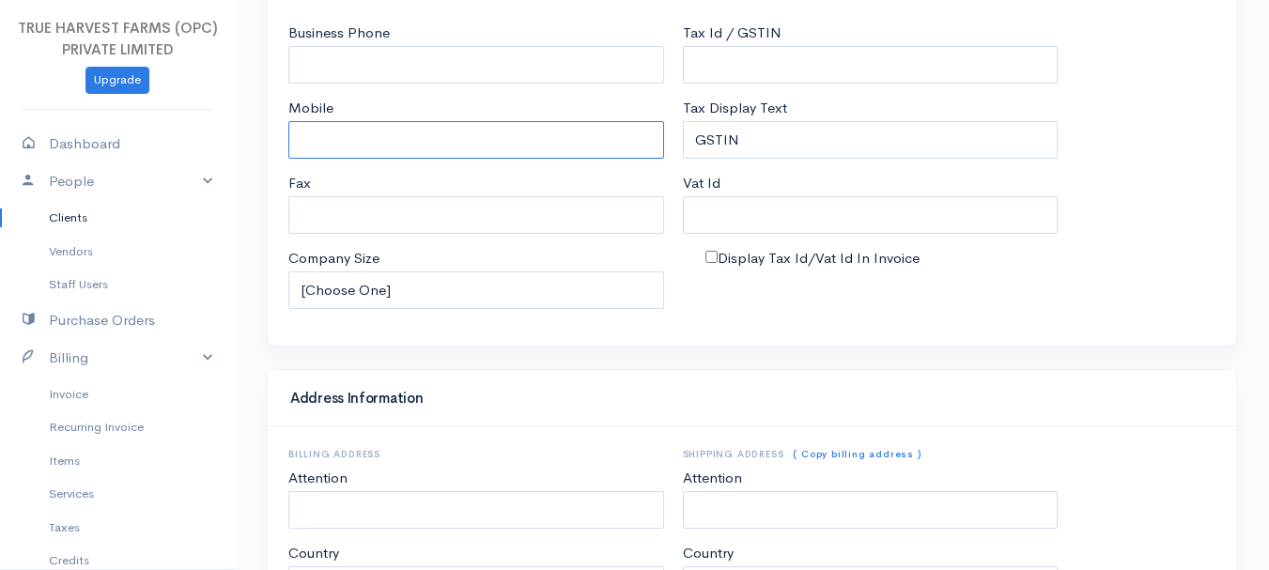
click at [318, 141] on input "Mobile" at bounding box center [476, 140] width 376 height 39
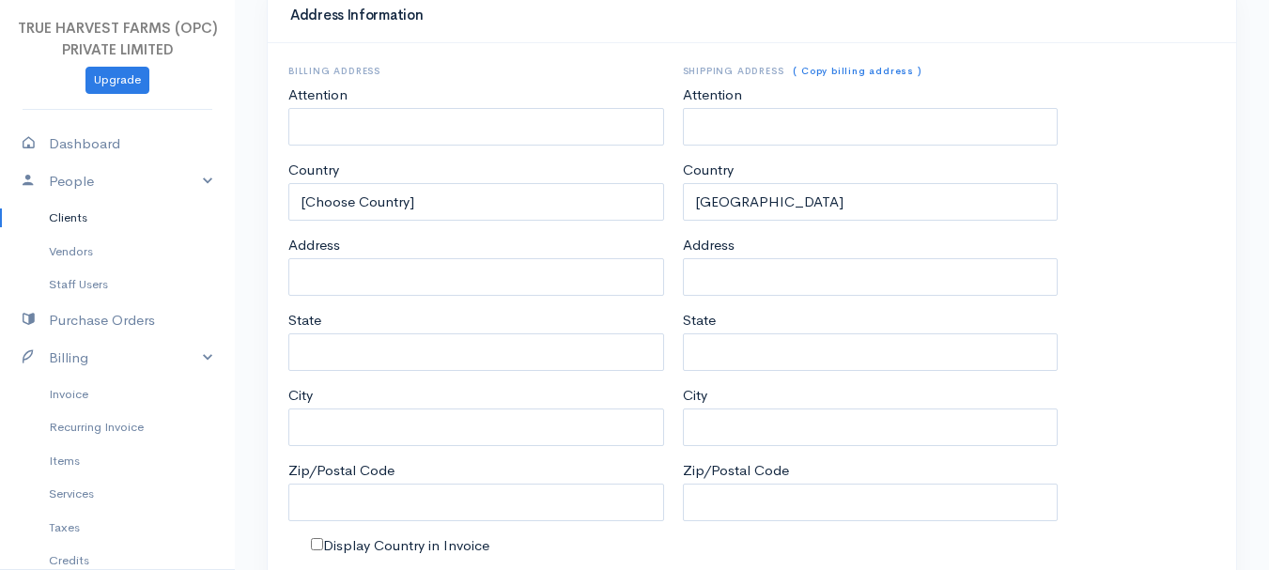
scroll to position [913, 0]
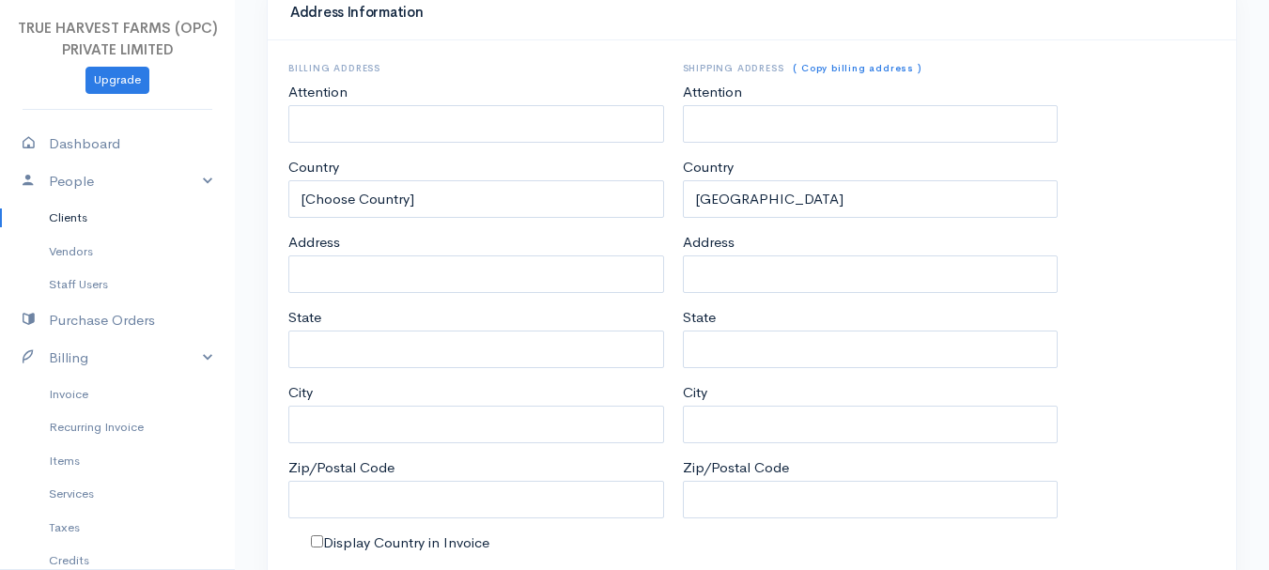
type input "8545824586"
click at [313, 287] on input "Address" at bounding box center [476, 275] width 376 height 39
type input "near by bank of india"
click at [334, 354] on input "State" at bounding box center [476, 350] width 376 height 39
type input "[GEOGRAPHIC_DATA]"
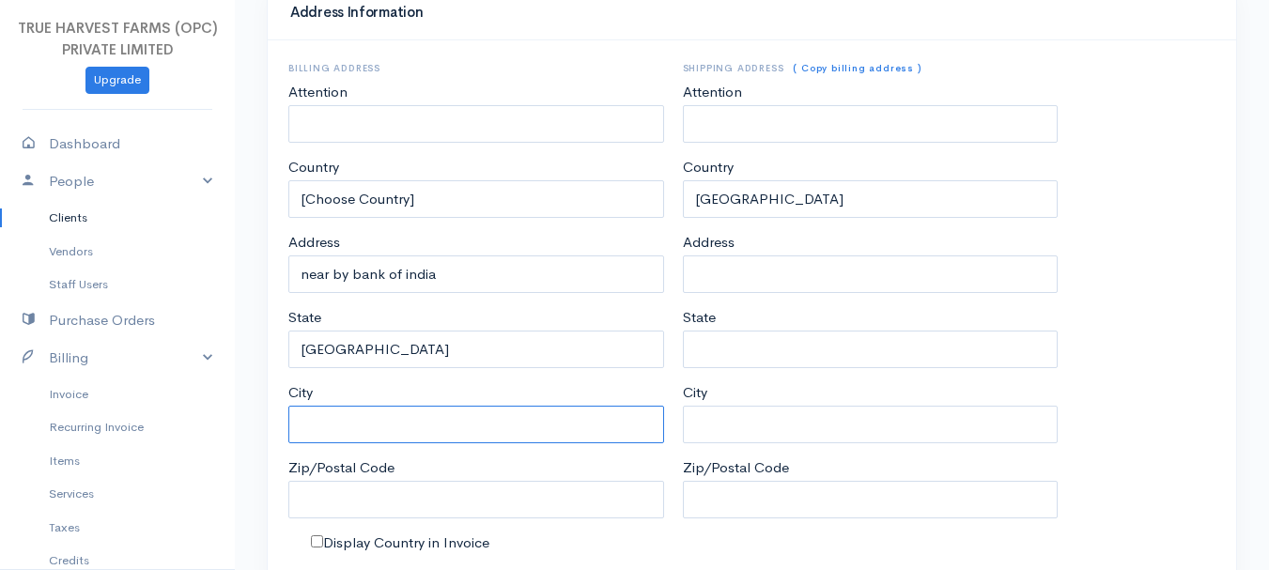
click at [381, 420] on input "City" at bounding box center [476, 425] width 376 height 39
type input "Hardoi"
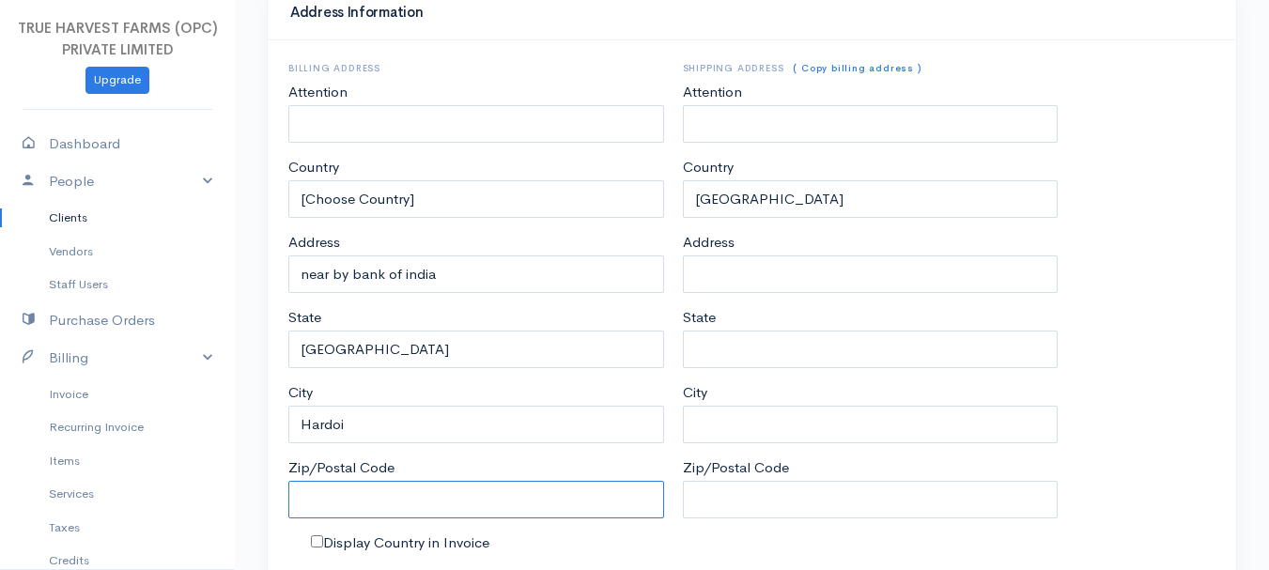
click at [346, 499] on input "Zip/Postal Code" at bounding box center [476, 500] width 376 height 39
type input "241001"
click at [837, 70] on link "( Copy billing address )" at bounding box center [857, 68] width 128 height 12
type input "near by bank of india"
type input "[GEOGRAPHIC_DATA]"
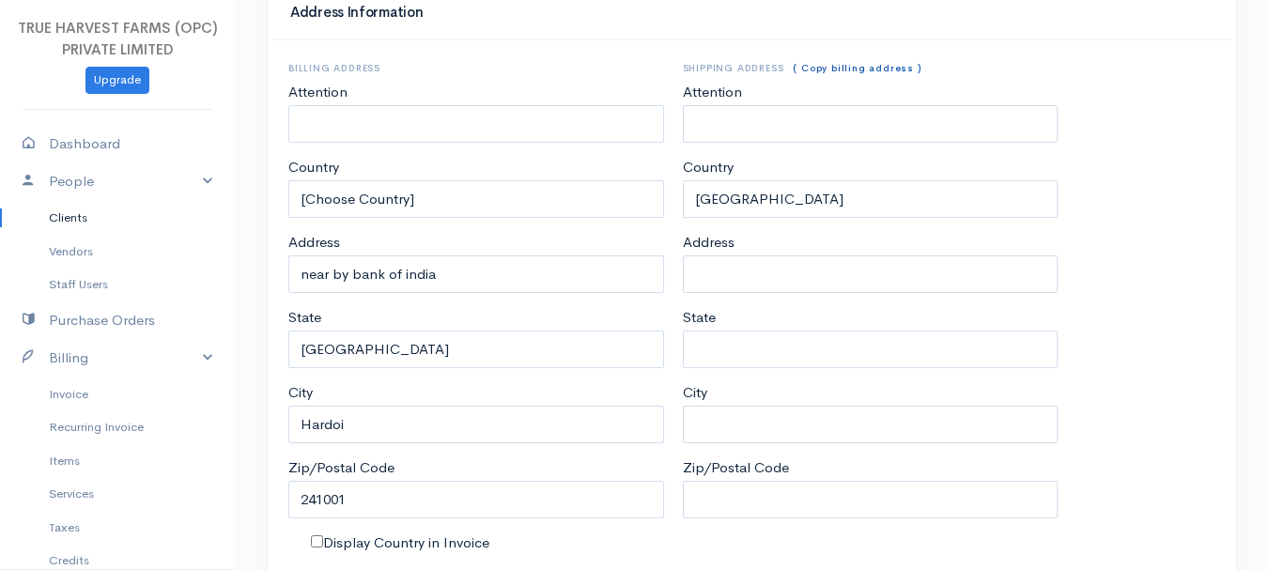
type input "Hardoi"
type input "241001"
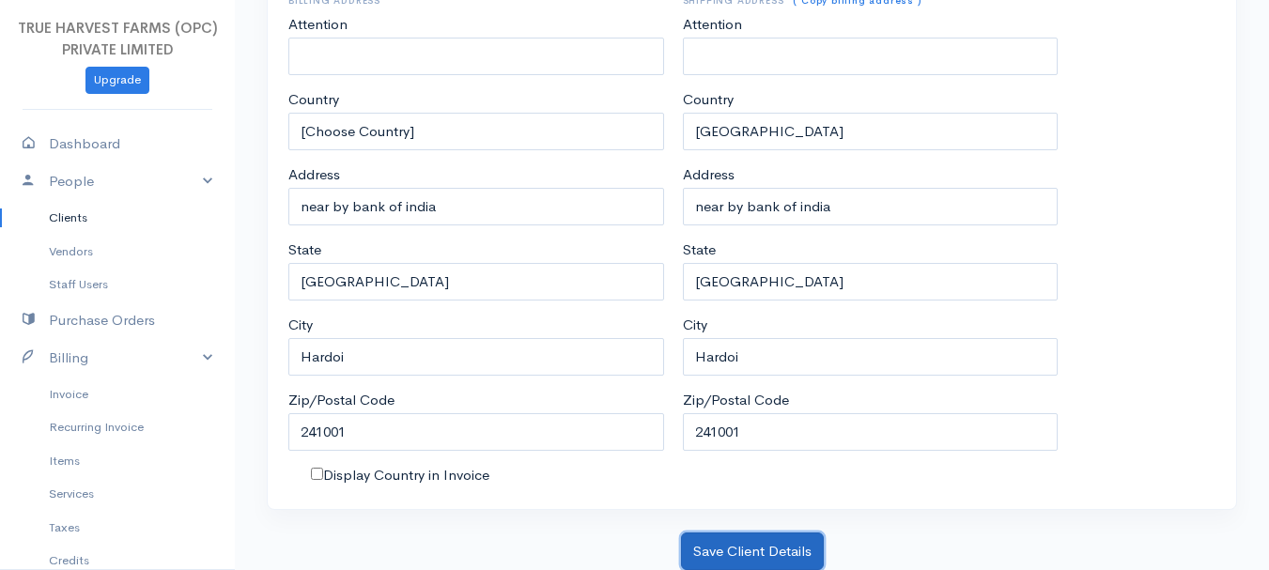
click at [724, 544] on button "Save Client Details" at bounding box center [752, 552] width 143 height 39
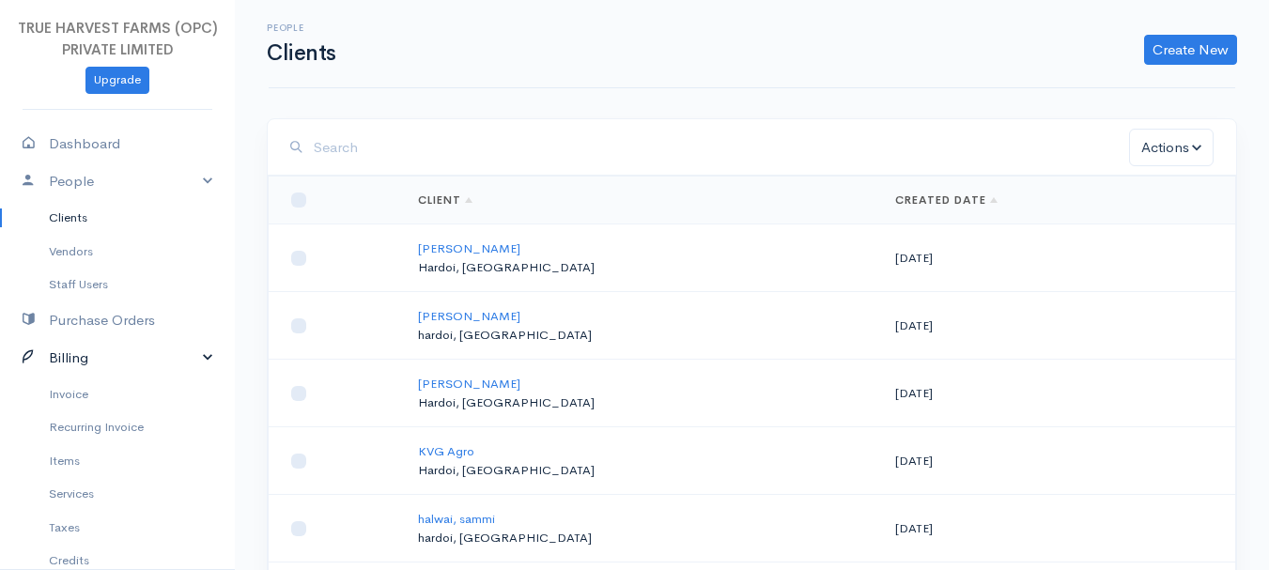
click at [199, 357] on link "Billing" at bounding box center [117, 358] width 235 height 39
click at [80, 399] on link "Invoice" at bounding box center [117, 395] width 235 height 34
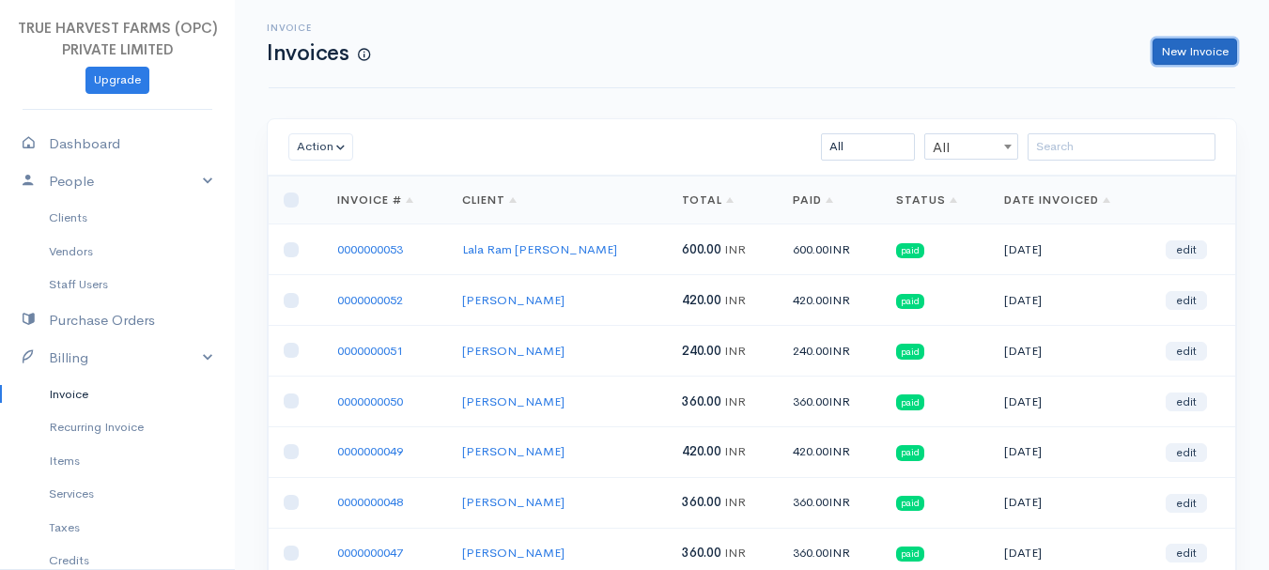
click at [1194, 58] on link "New Invoice" at bounding box center [1195, 52] width 85 height 27
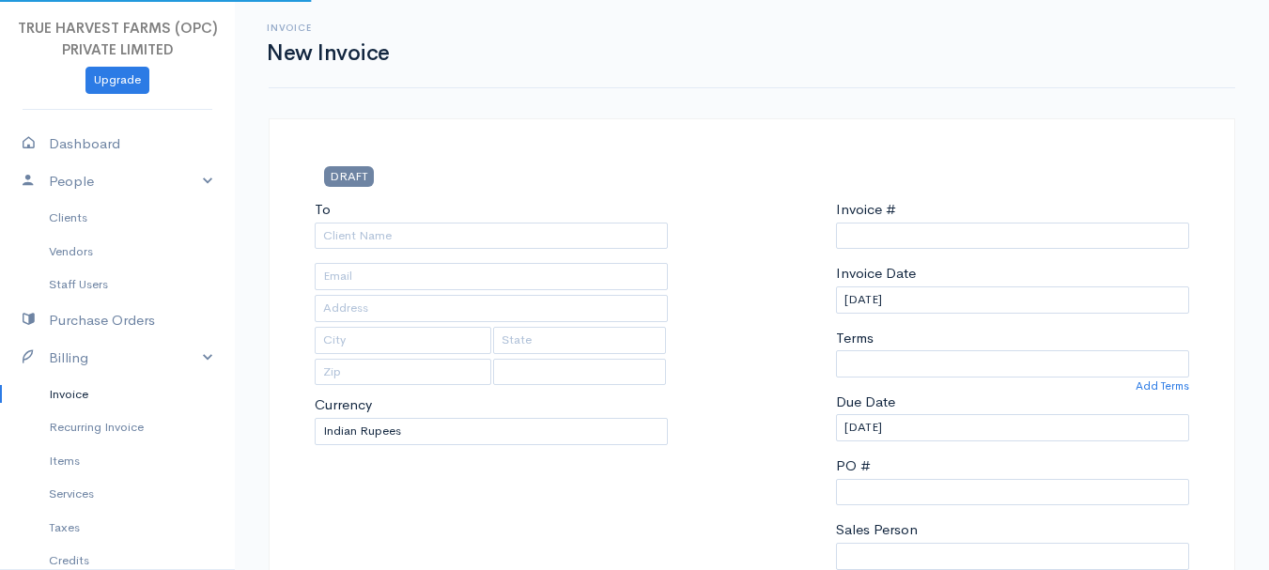
select select "[GEOGRAPHIC_DATA]"
type input "0000000054"
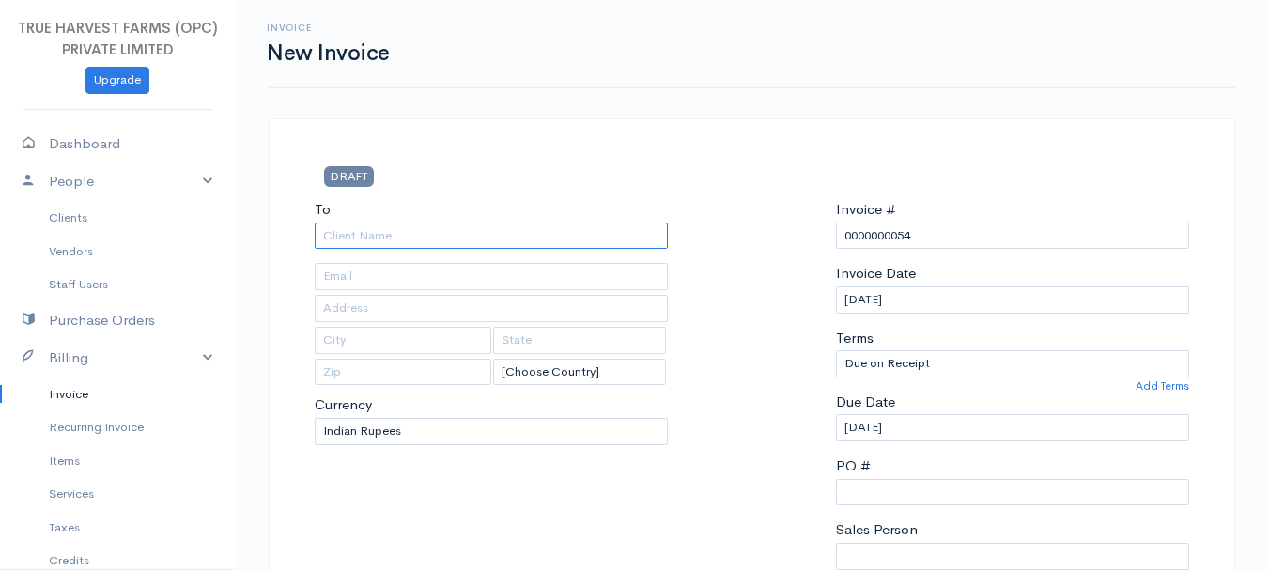
click at [367, 231] on input "To" at bounding box center [491, 236] width 353 height 27
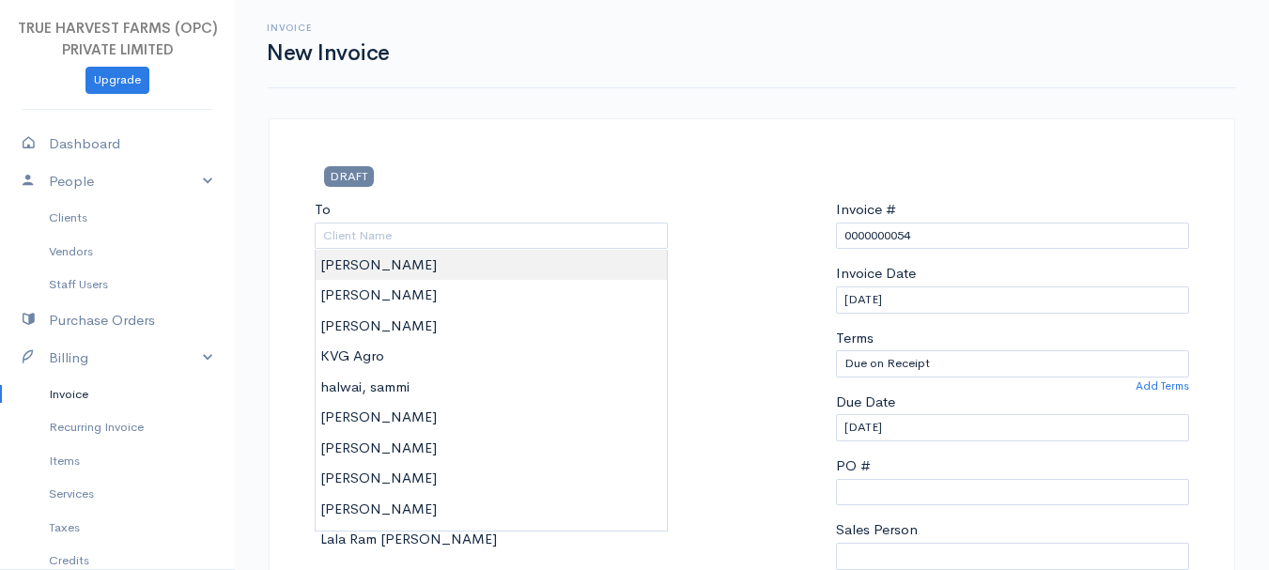
type input "[PERSON_NAME]"
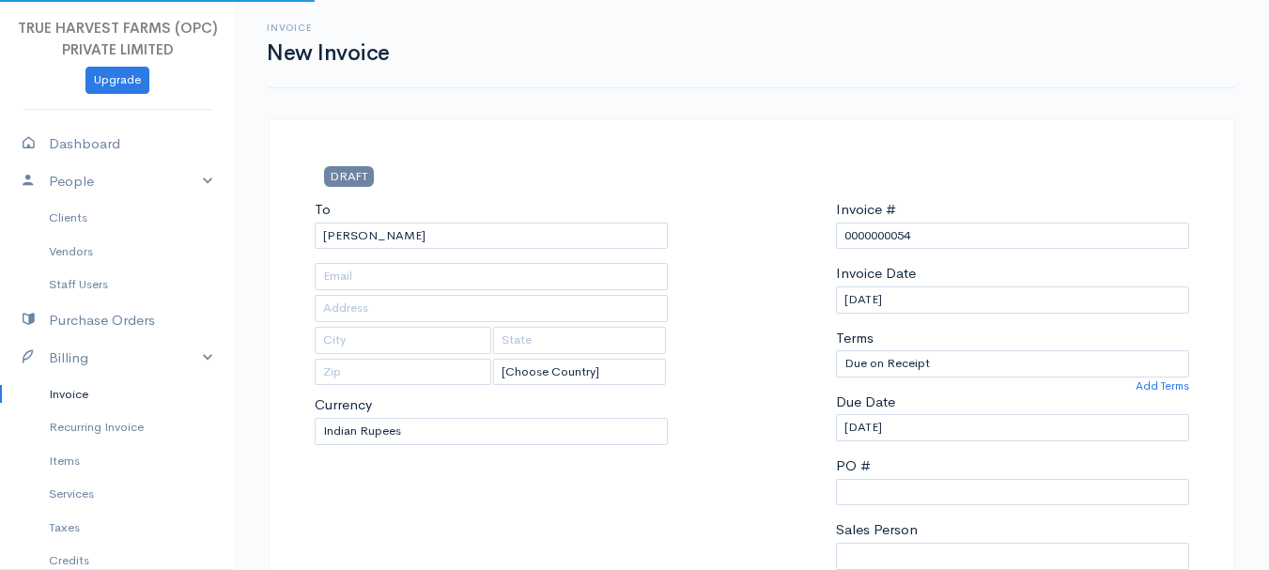
type input "near by bank of india"
type input "Hardoi"
type input "[GEOGRAPHIC_DATA]"
type input "241001"
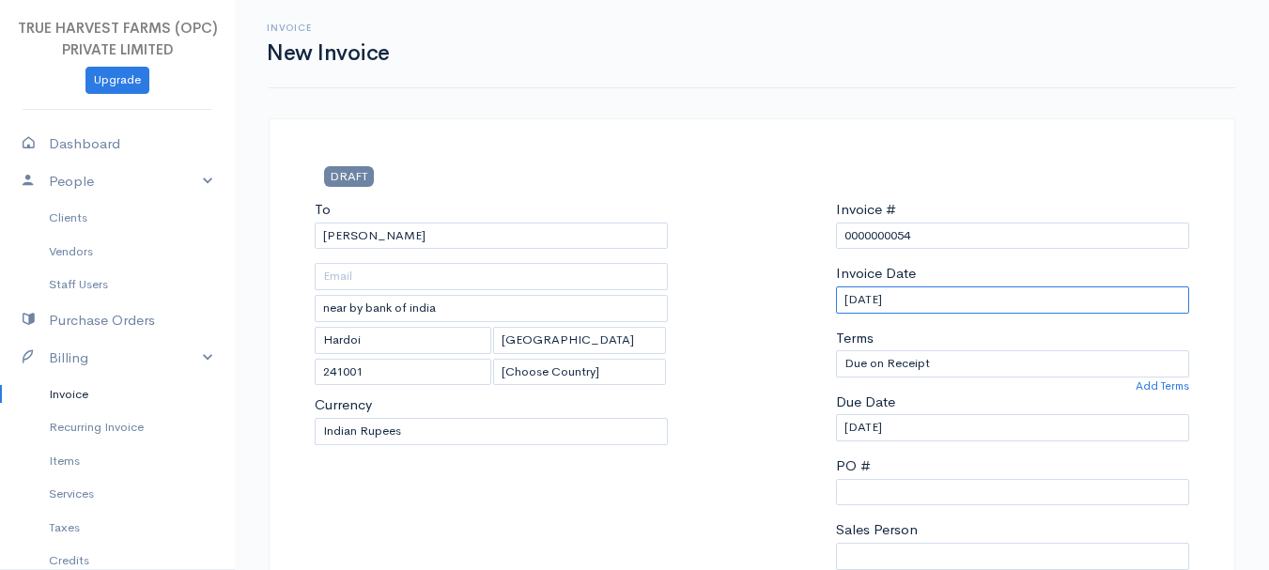
click at [865, 304] on input "[DATE]" at bounding box center [1012, 300] width 353 height 27
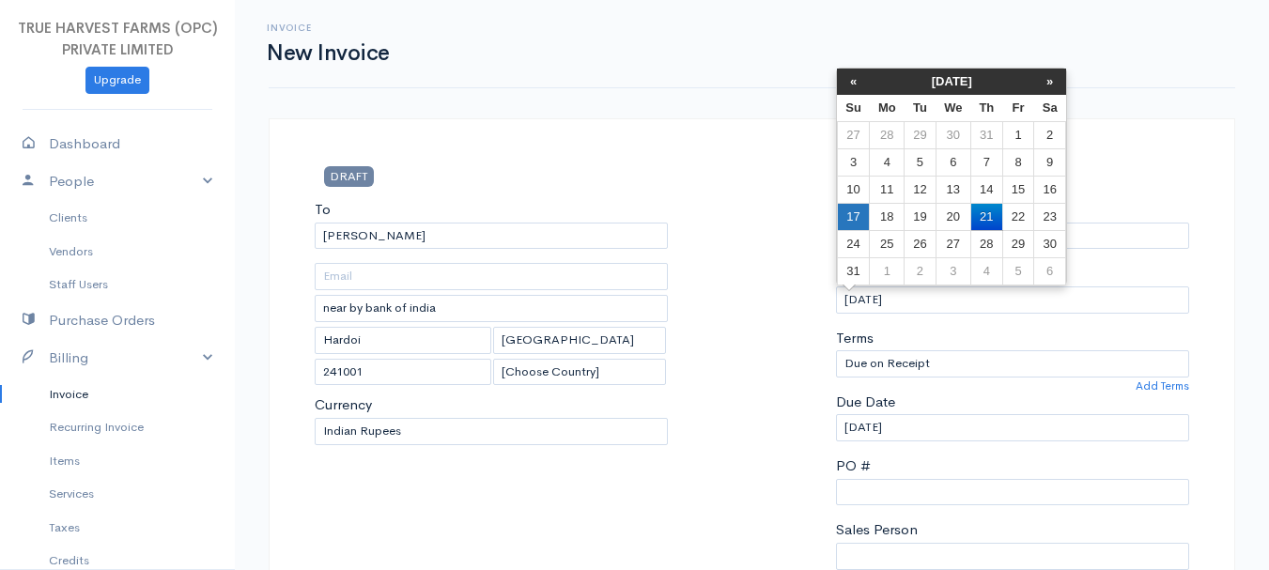
click at [857, 224] on td "17" at bounding box center [853, 216] width 33 height 27
type input "[DATE]"
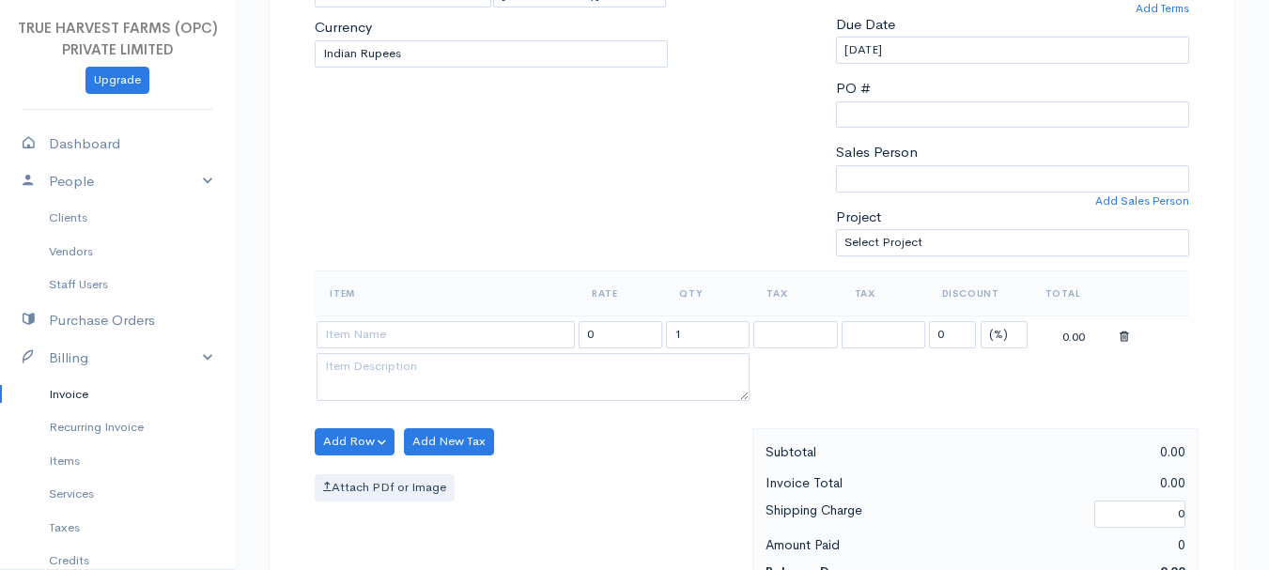
scroll to position [409, 0]
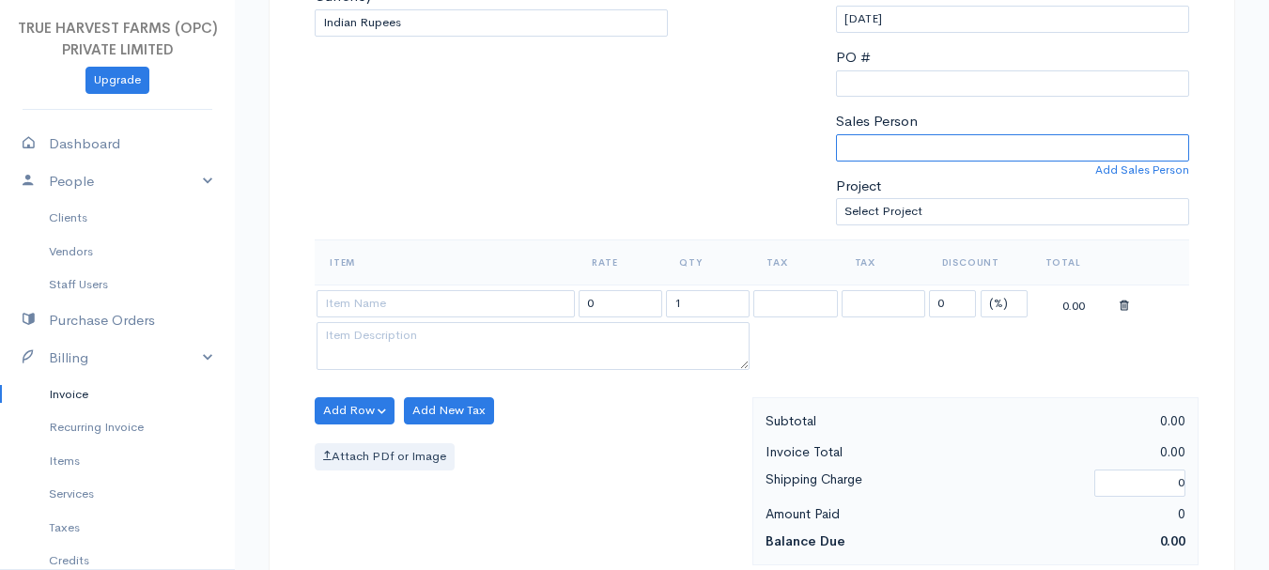
click at [913, 137] on select "[PERSON_NAME]" at bounding box center [1012, 147] width 353 height 27
select select "Abhishek"
click at [836, 134] on select "[PERSON_NAME]" at bounding box center [1012, 147] width 353 height 27
click at [350, 299] on input at bounding box center [446, 303] width 258 height 27
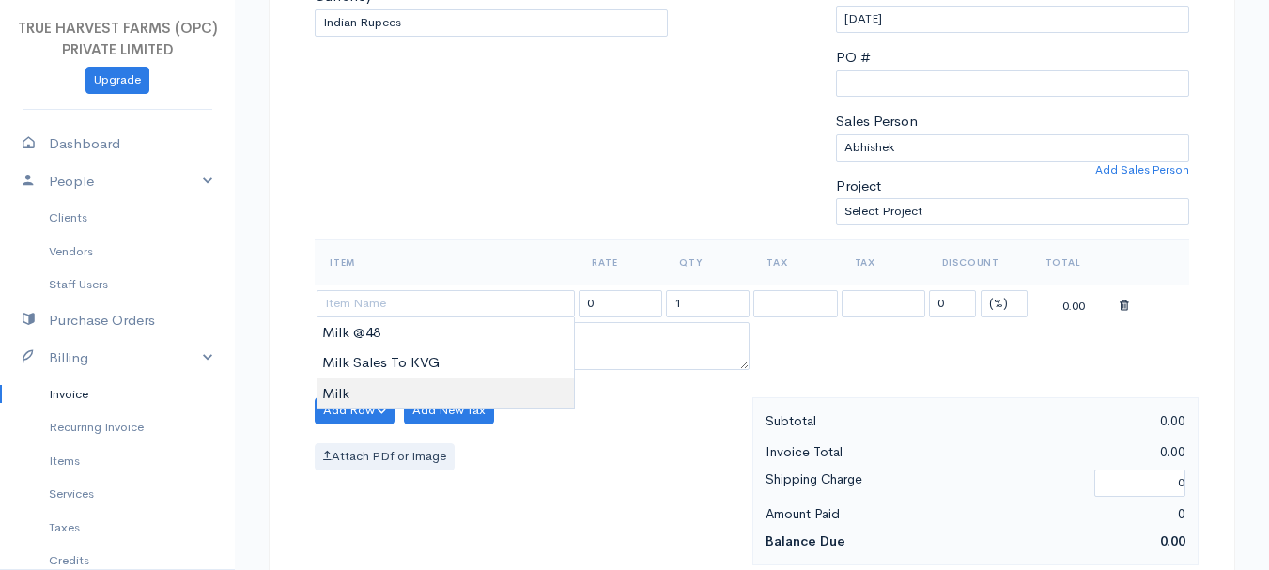
type input "Milk"
type input "60.00"
type textarea "Loose milk sales"
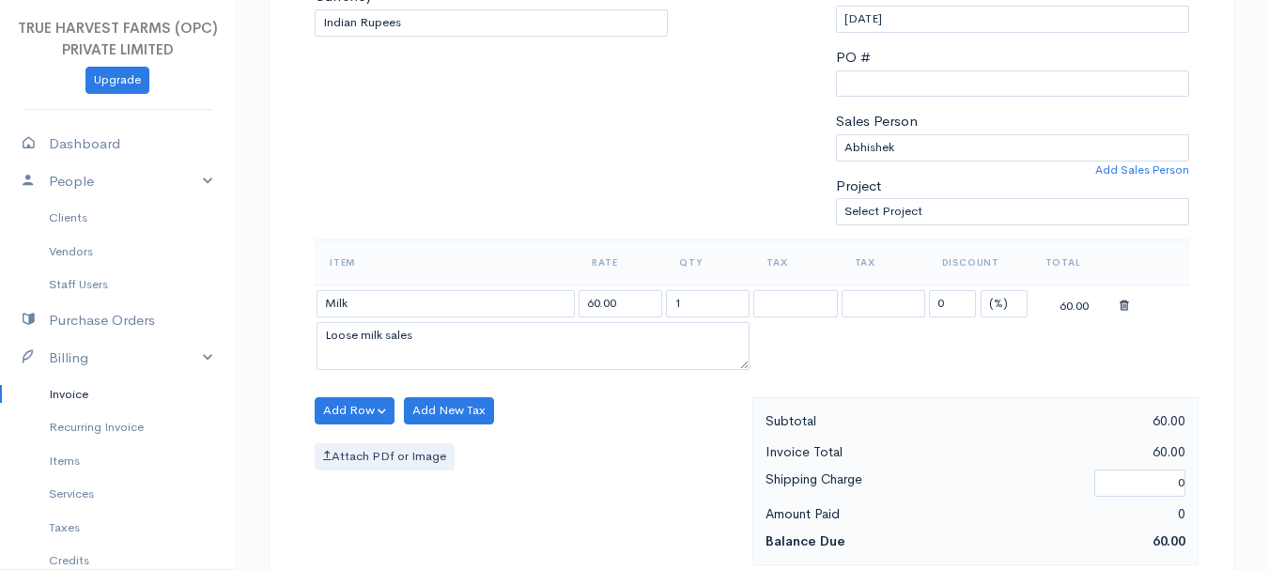
click at [354, 387] on body "TRUE HARVEST FARMS (OPC) PRIVATE LIMITED Upgrade Dashboard People Clients Vendo…" at bounding box center [634, 403] width 1269 height 1624
click at [706, 306] on input "1" at bounding box center [708, 303] width 84 height 27
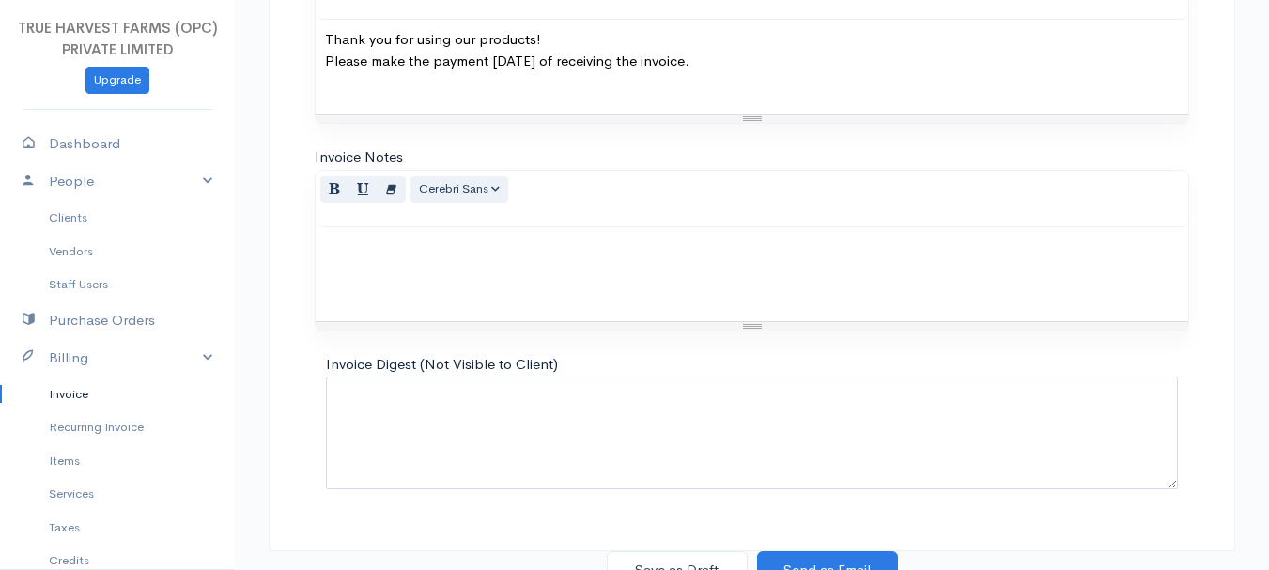
scroll to position [1054, 0]
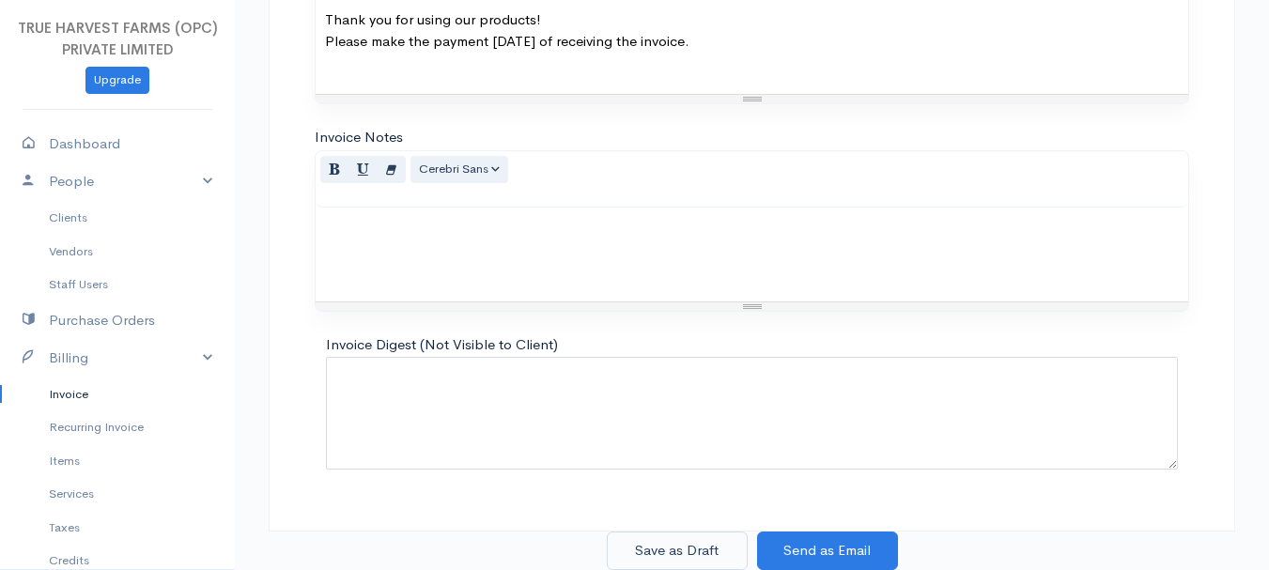
type input "4"
click at [707, 550] on button "Save as Draft" at bounding box center [677, 551] width 141 height 39
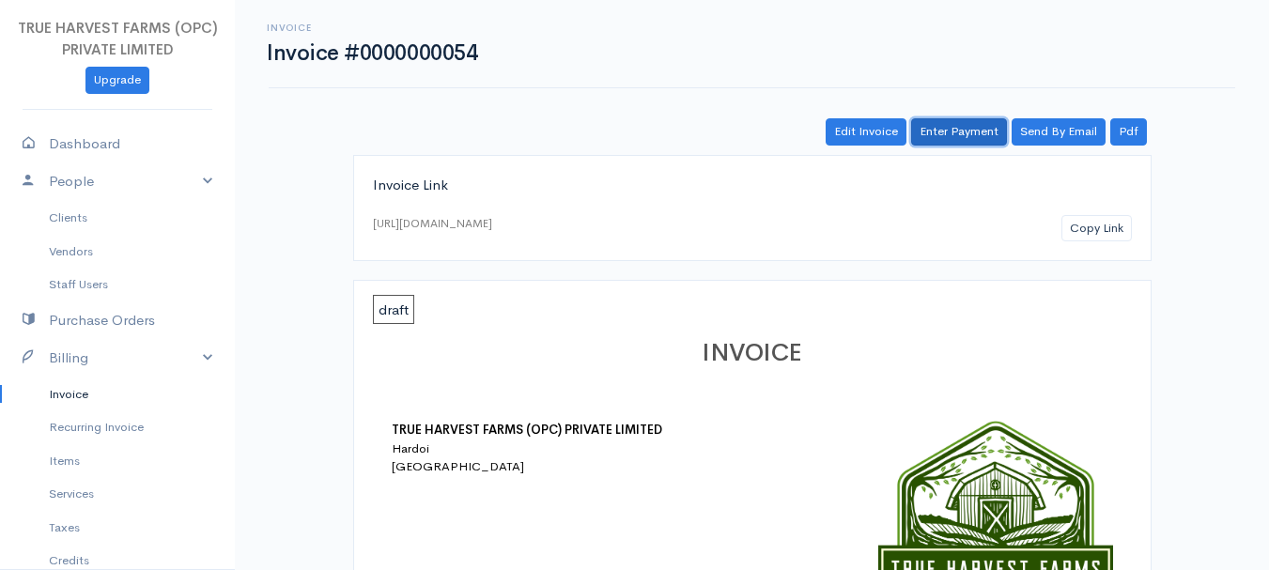
click at [941, 131] on link "Enter Payment" at bounding box center [959, 131] width 96 height 27
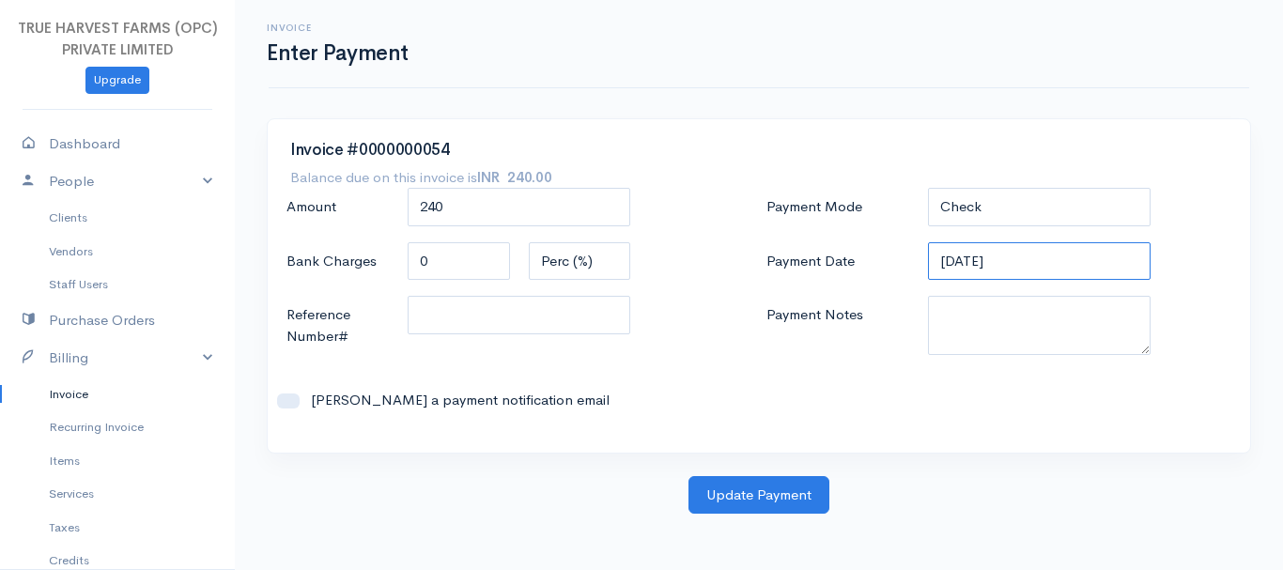
click at [961, 258] on input "[DATE]" at bounding box center [1040, 261] width 224 height 39
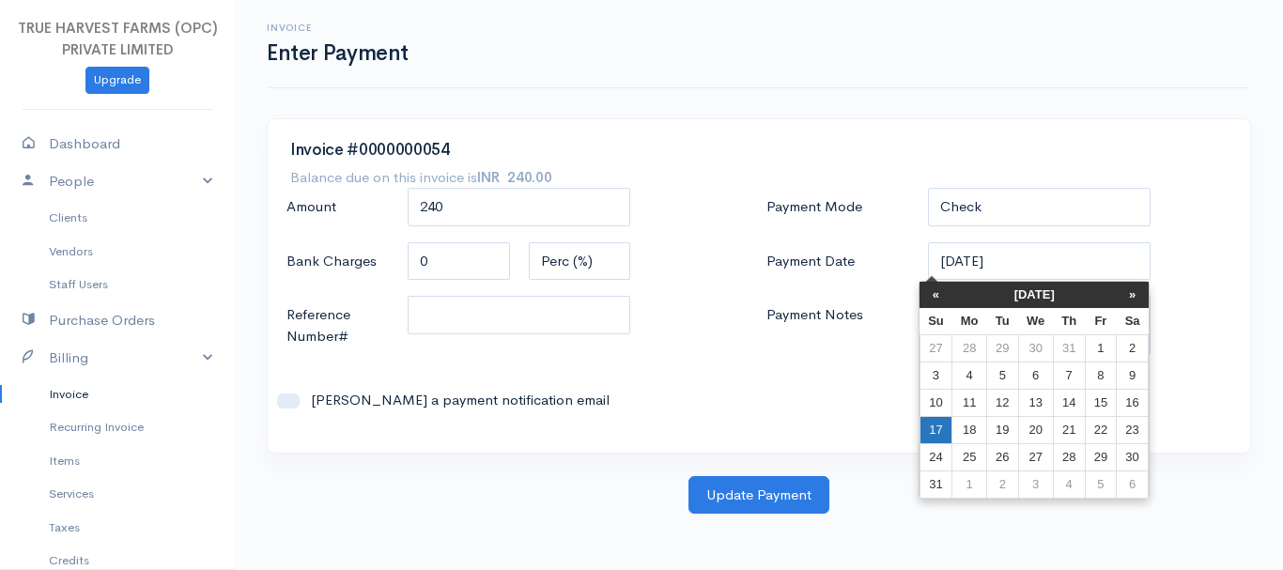
click at [942, 428] on td "17" at bounding box center [936, 429] width 33 height 27
type input "[DATE]"
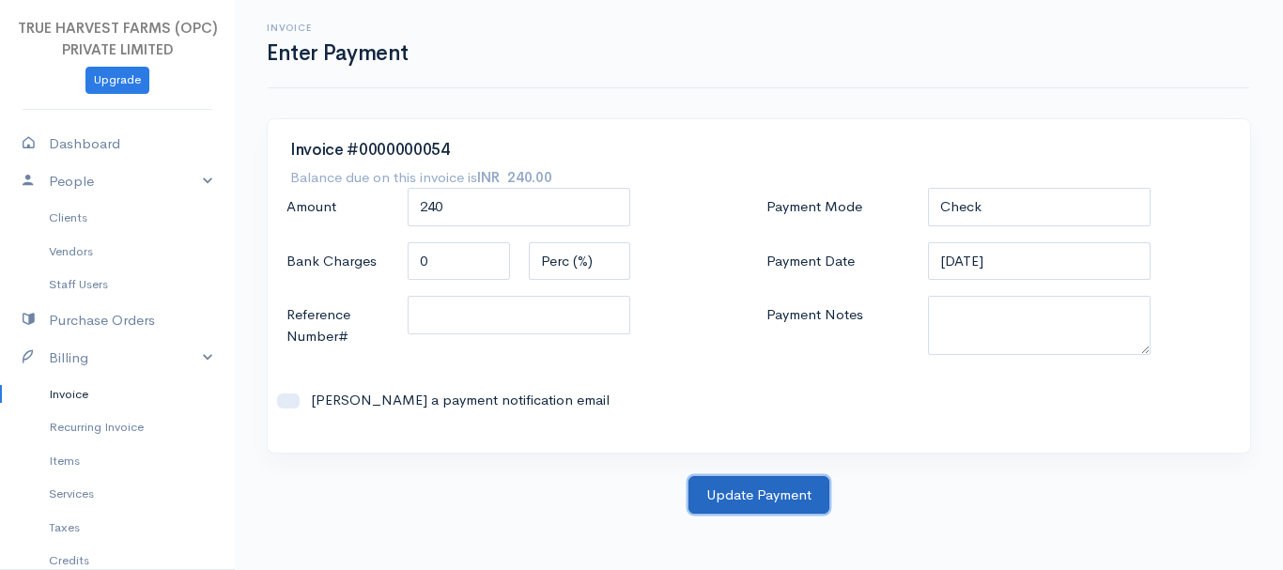
click at [783, 481] on button "Update Payment" at bounding box center [759, 495] width 141 height 39
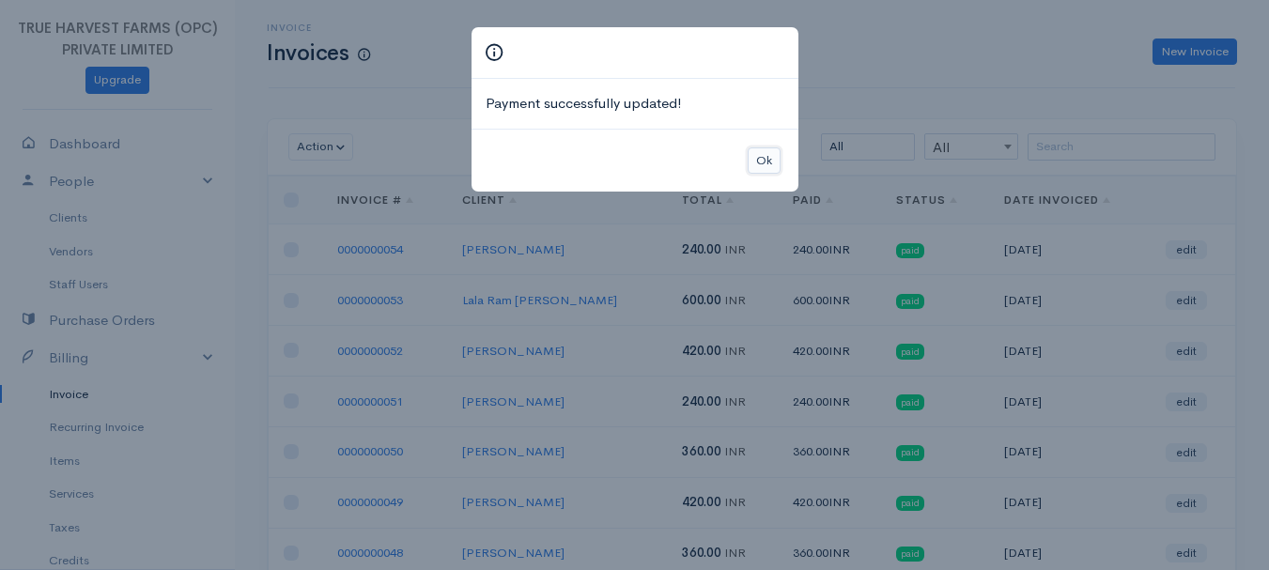
click at [777, 160] on button "Ok" at bounding box center [764, 161] width 33 height 27
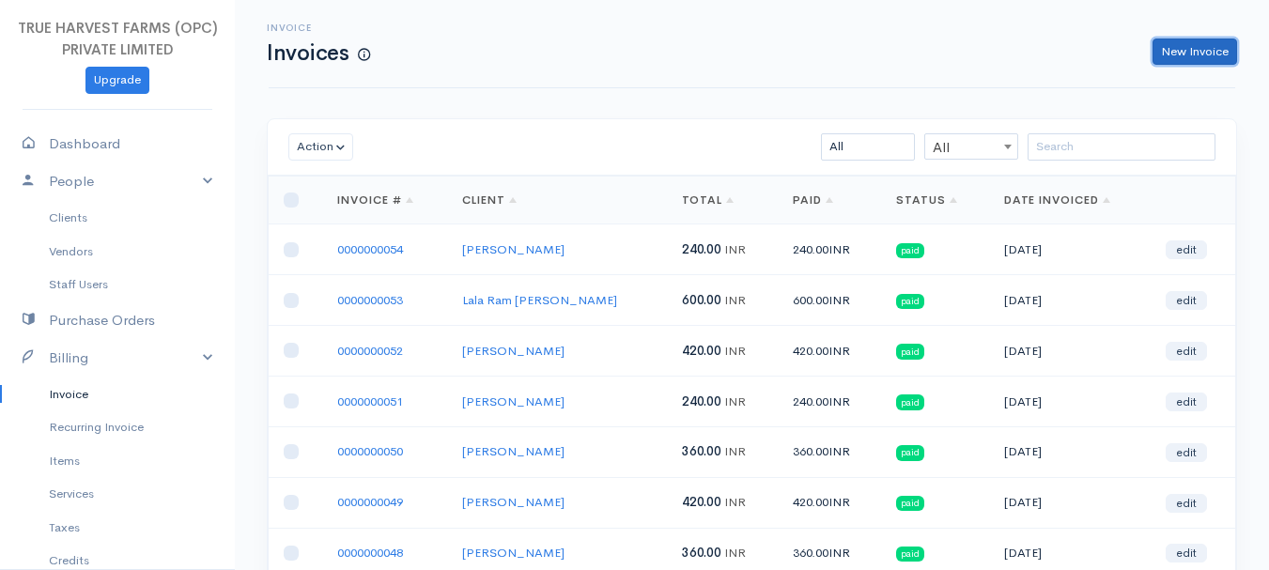
click at [1185, 54] on link "New Invoice" at bounding box center [1195, 52] width 85 height 27
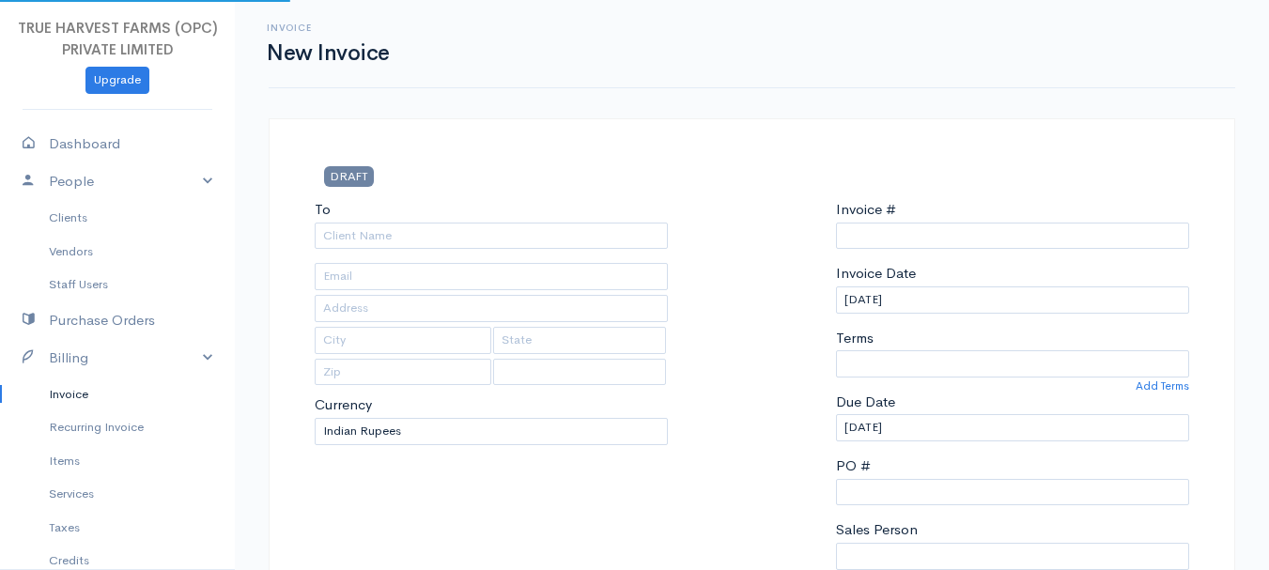
select select "INR"
select select "[GEOGRAPHIC_DATA]"
type input "0000000055"
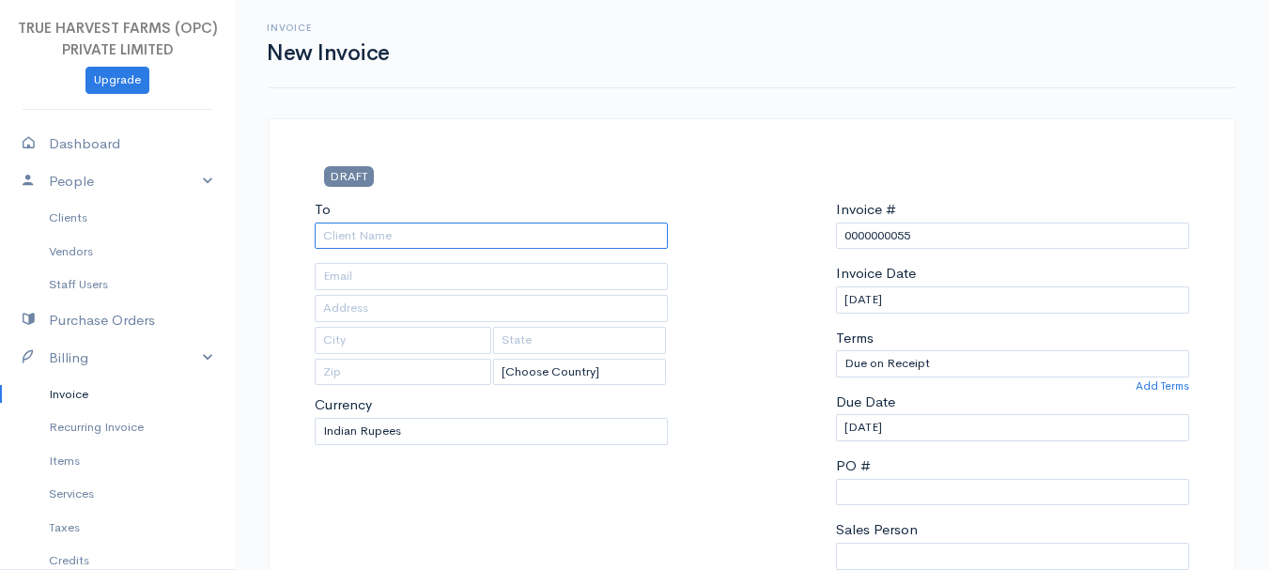
click at [350, 235] on input "To" at bounding box center [491, 236] width 353 height 27
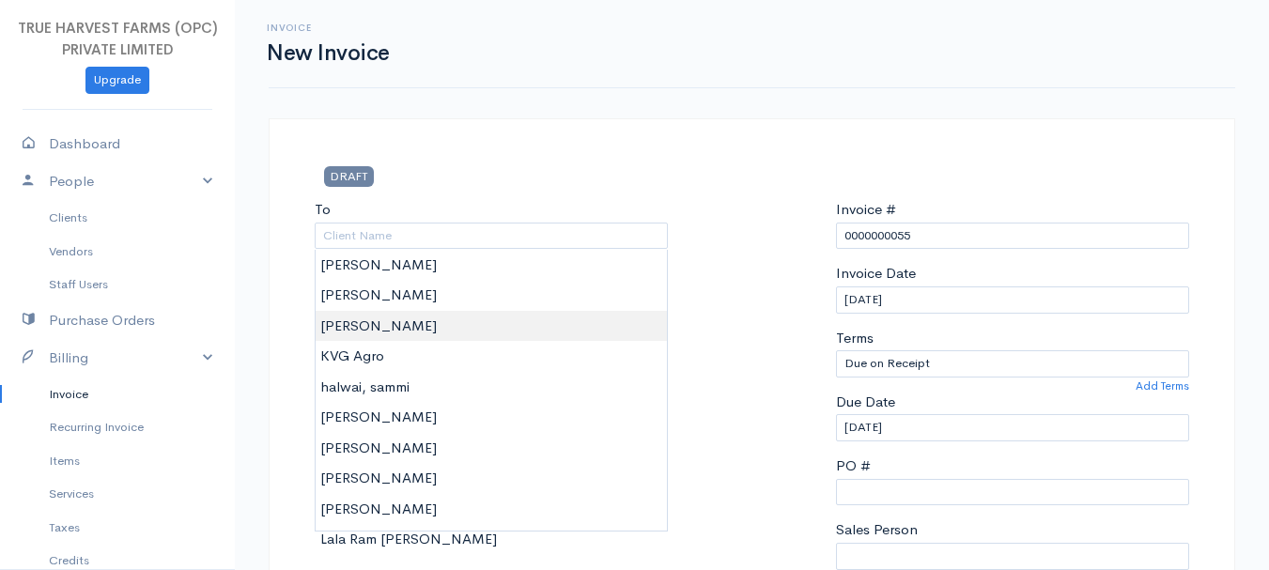
type input "[PERSON_NAME]"
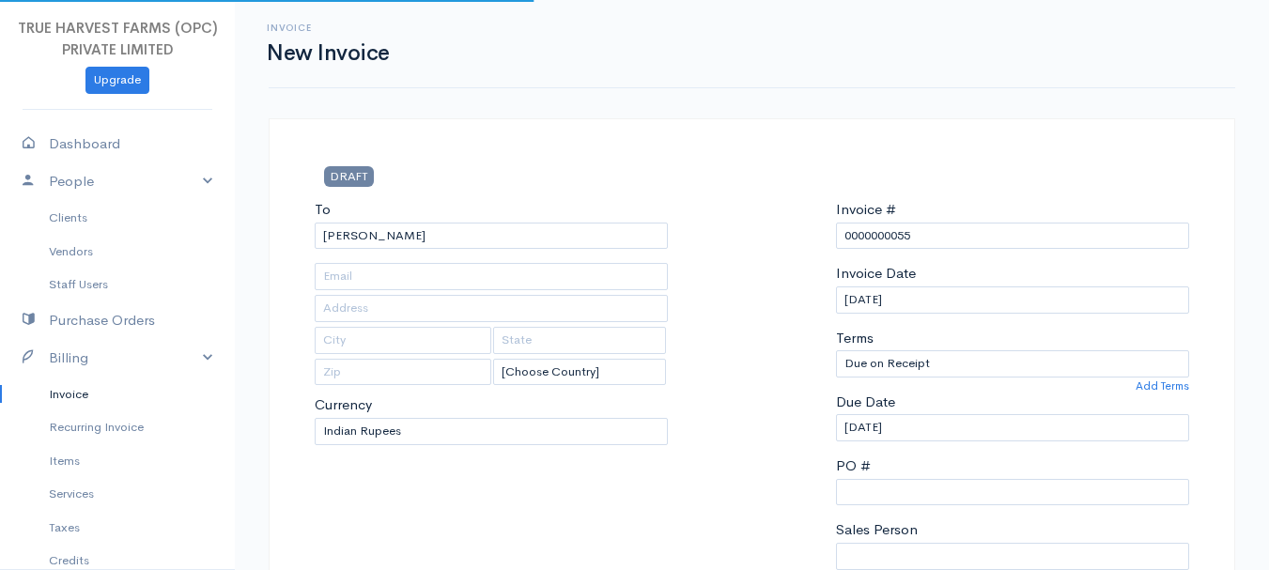
type input "near by bank of india"
type input "Hardoi"
type input "[GEOGRAPHIC_DATA]"
type input "241001"
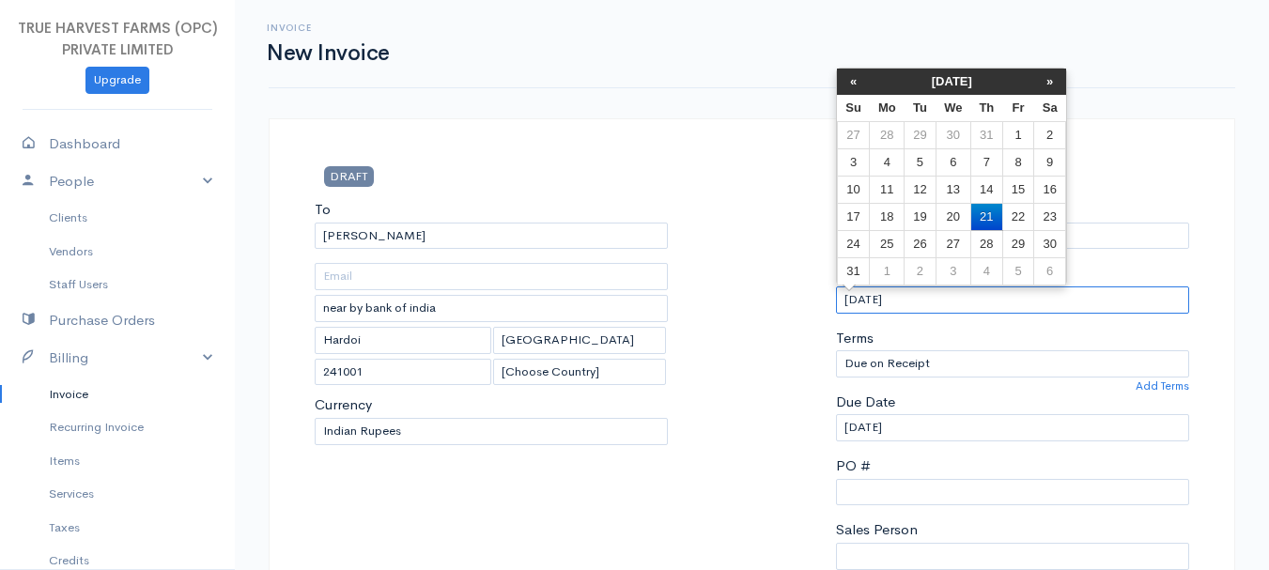
click at [873, 309] on input "[DATE]" at bounding box center [1012, 300] width 353 height 27
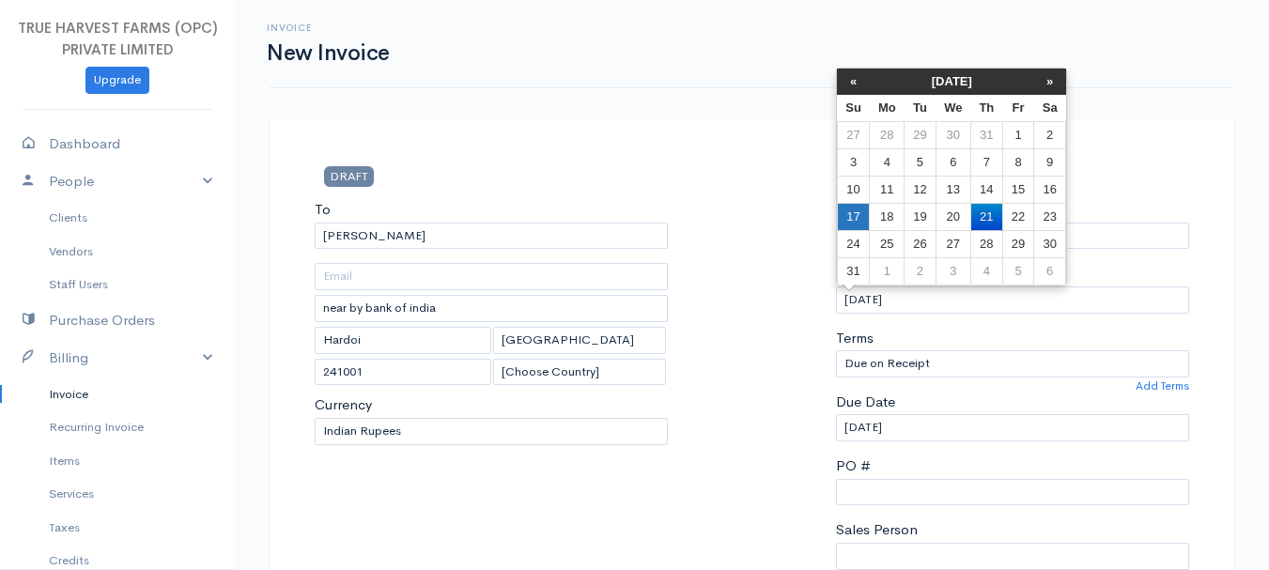
click at [864, 216] on td "17" at bounding box center [853, 216] width 33 height 27
type input "[DATE]"
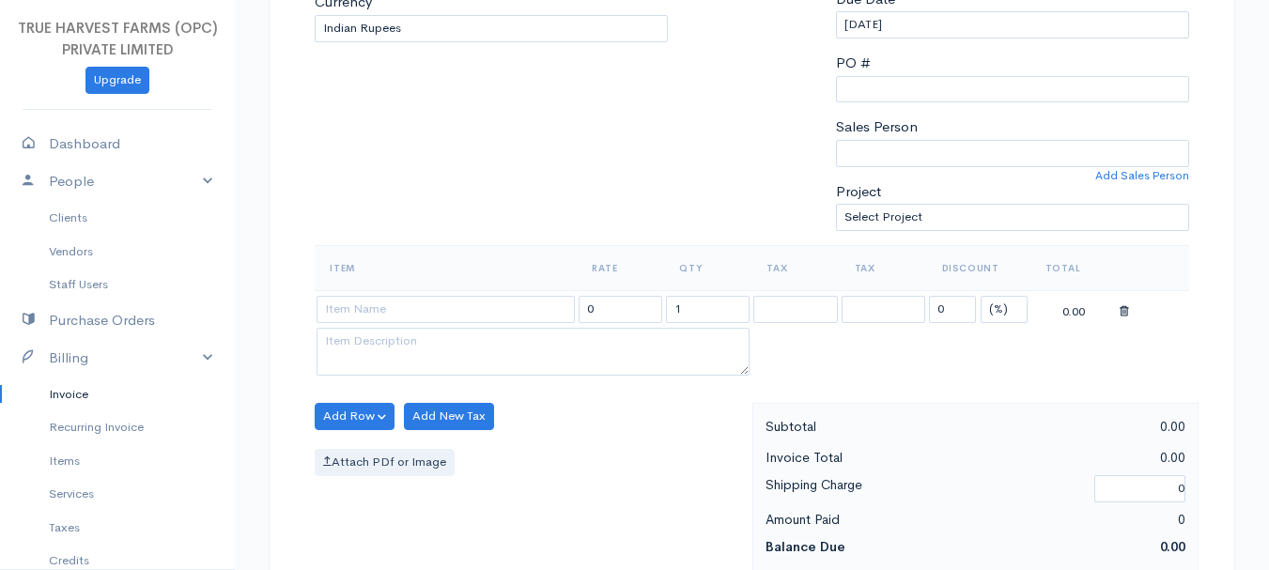
scroll to position [435, 0]
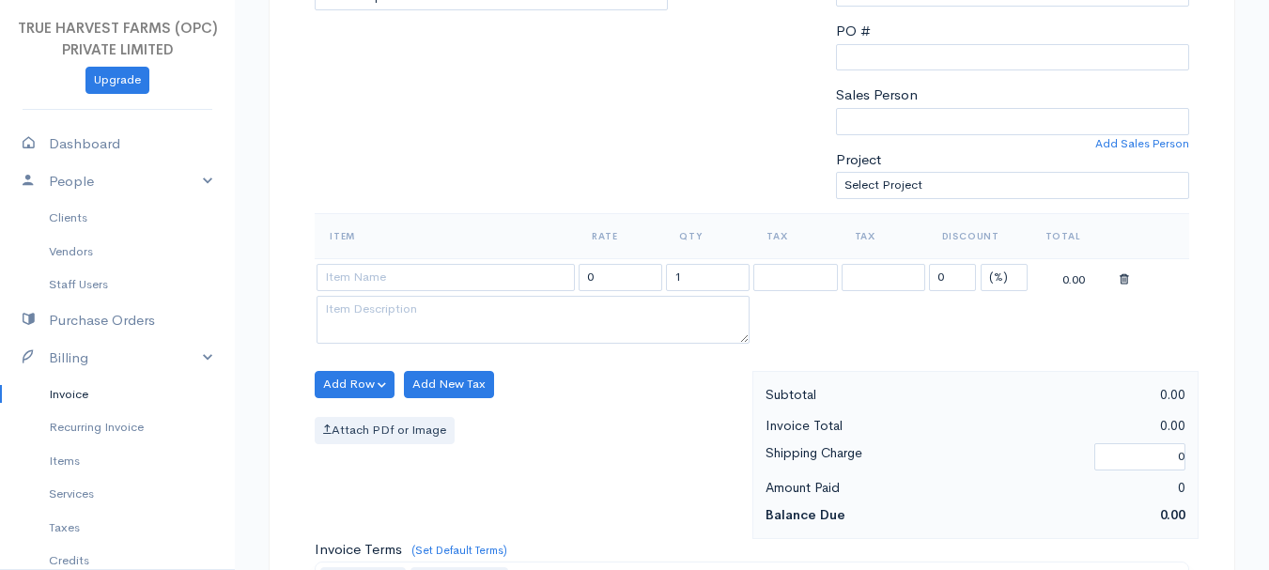
click at [917, 106] on div "Sales Person [PERSON_NAME] Add Sales Person" at bounding box center [1012, 110] width 353 height 50
click at [907, 126] on select "[PERSON_NAME]" at bounding box center [1012, 121] width 353 height 27
select select "Abhishek"
click at [836, 108] on select "[PERSON_NAME]" at bounding box center [1012, 121] width 353 height 27
click at [362, 280] on input at bounding box center [446, 277] width 258 height 27
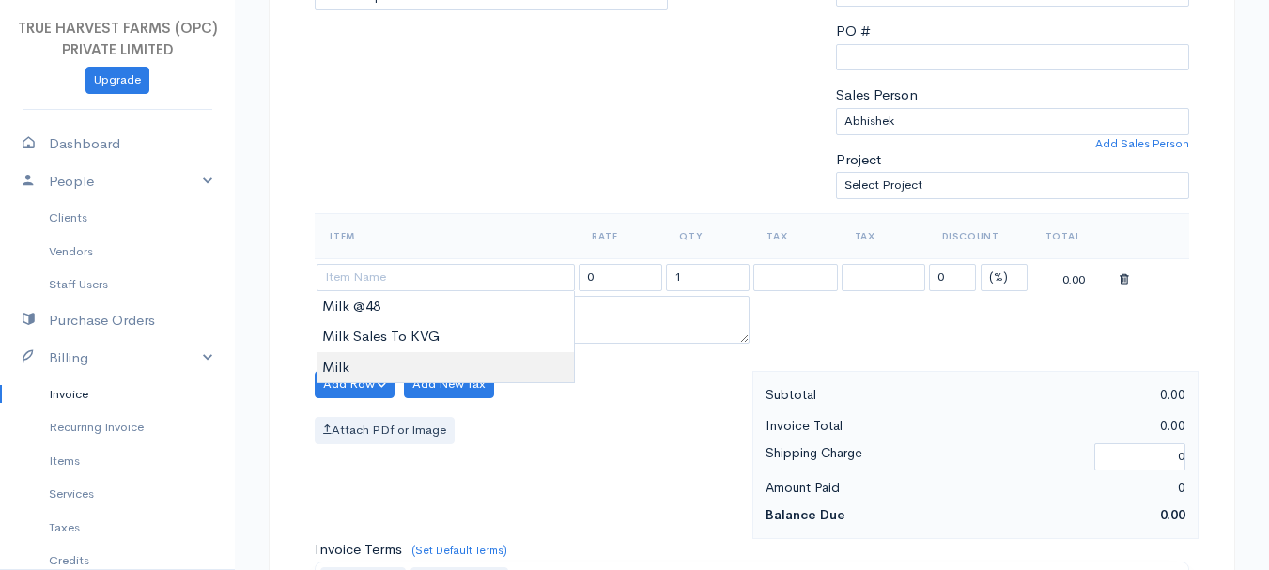
type input "Milk"
type input "60.00"
type textarea "Loose milk sales"
click at [382, 365] on body "TRUE HARVEST FARMS (OPC) PRIVATE LIMITED Upgrade Dashboard People Clients Vendo…" at bounding box center [634, 377] width 1269 height 1624
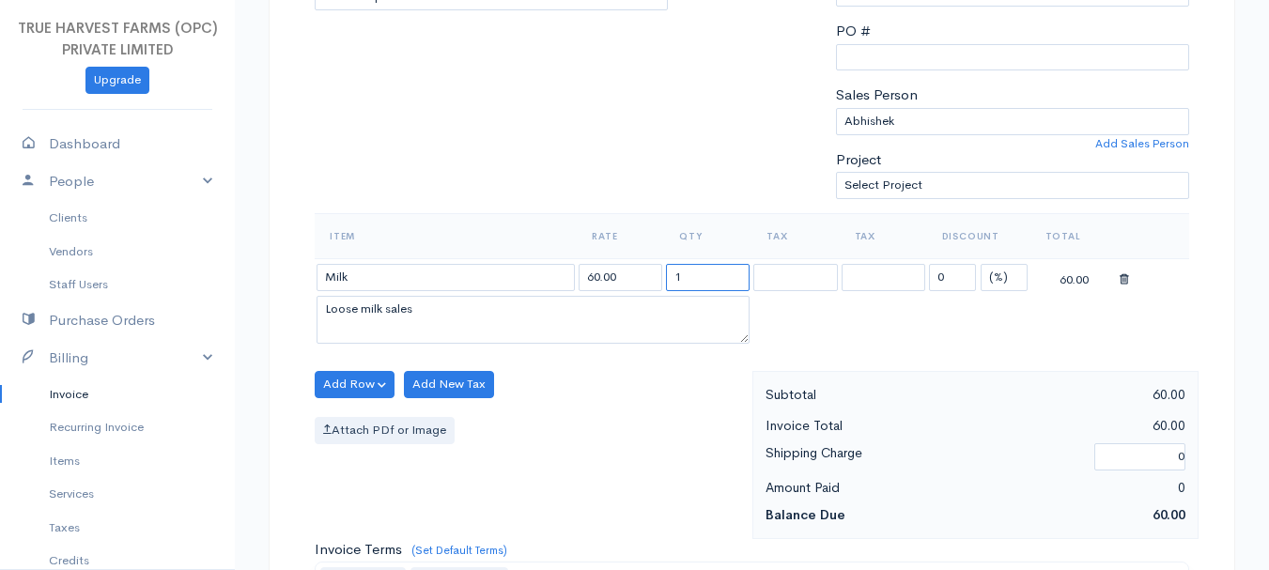
click at [696, 280] on input "1" at bounding box center [708, 277] width 84 height 27
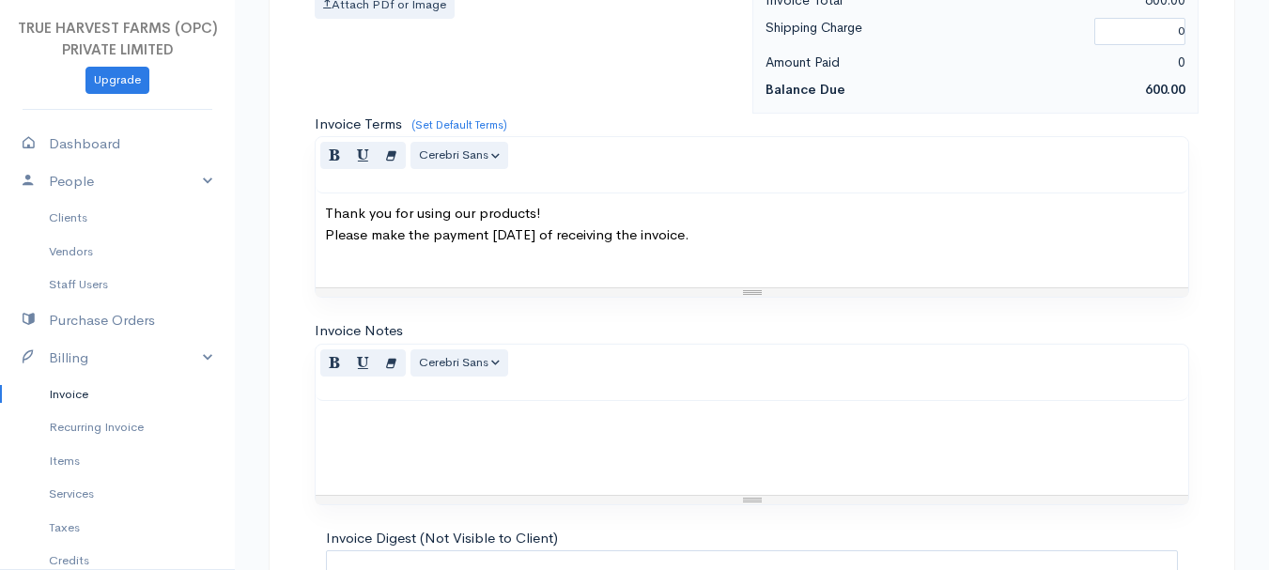
scroll to position [1054, 0]
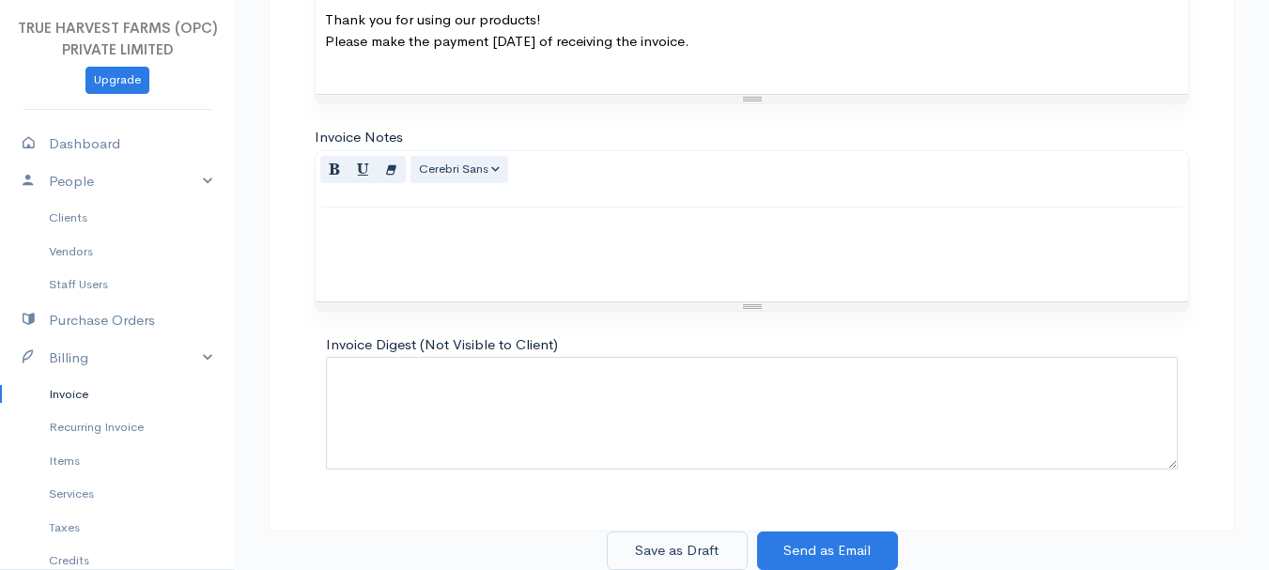
type input "10"
click at [661, 550] on button "Save as Draft" at bounding box center [677, 551] width 141 height 39
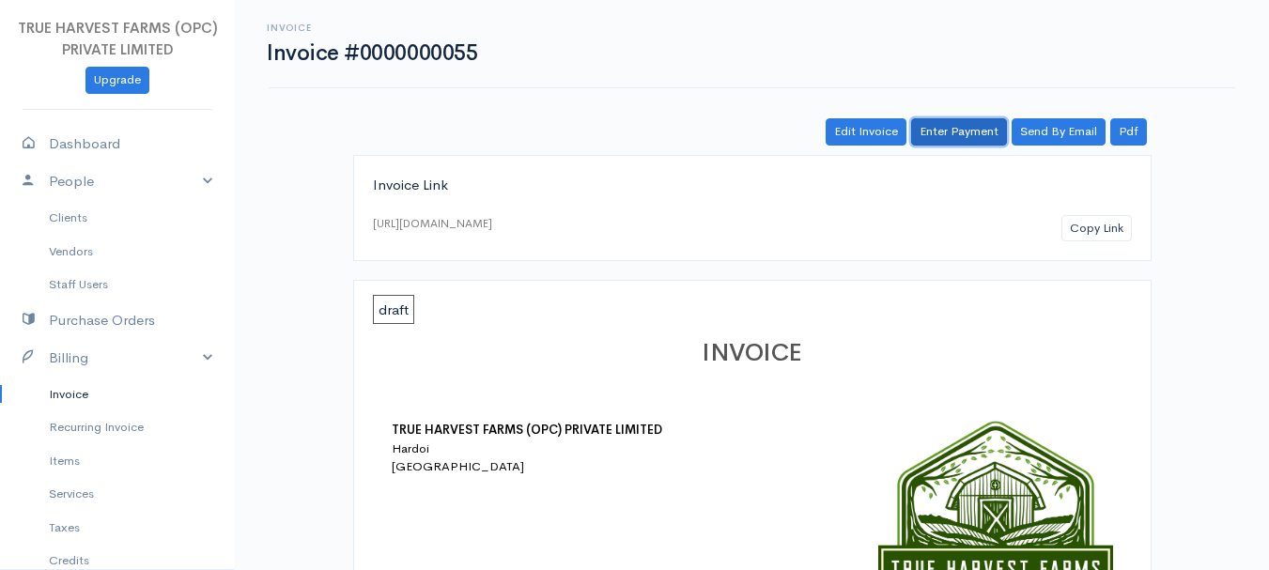
click at [940, 132] on link "Enter Payment" at bounding box center [959, 131] width 96 height 27
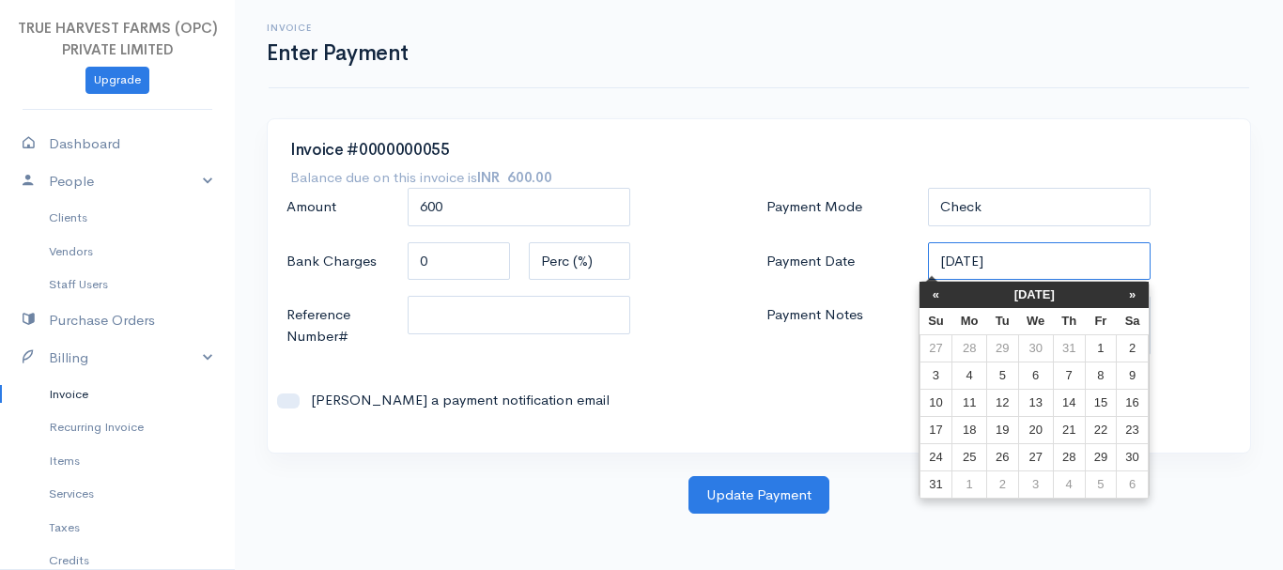
click at [969, 259] on input "[DATE]" at bounding box center [1040, 261] width 224 height 39
click at [942, 436] on td "17" at bounding box center [936, 429] width 33 height 27
type input "[DATE]"
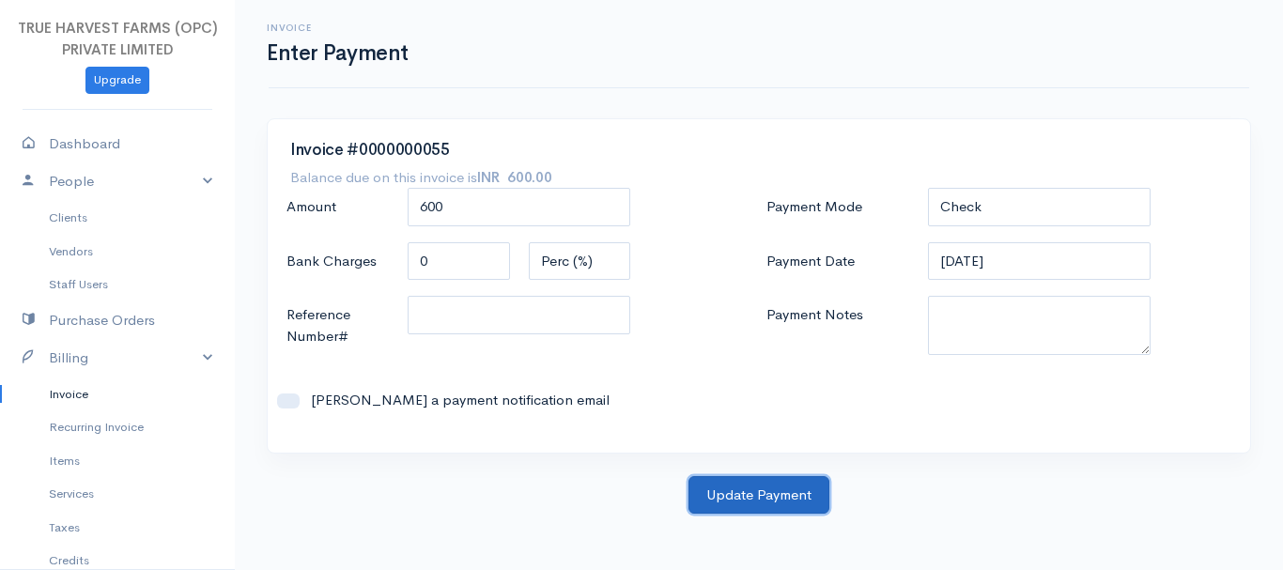
click at [740, 487] on button "Update Payment" at bounding box center [759, 495] width 141 height 39
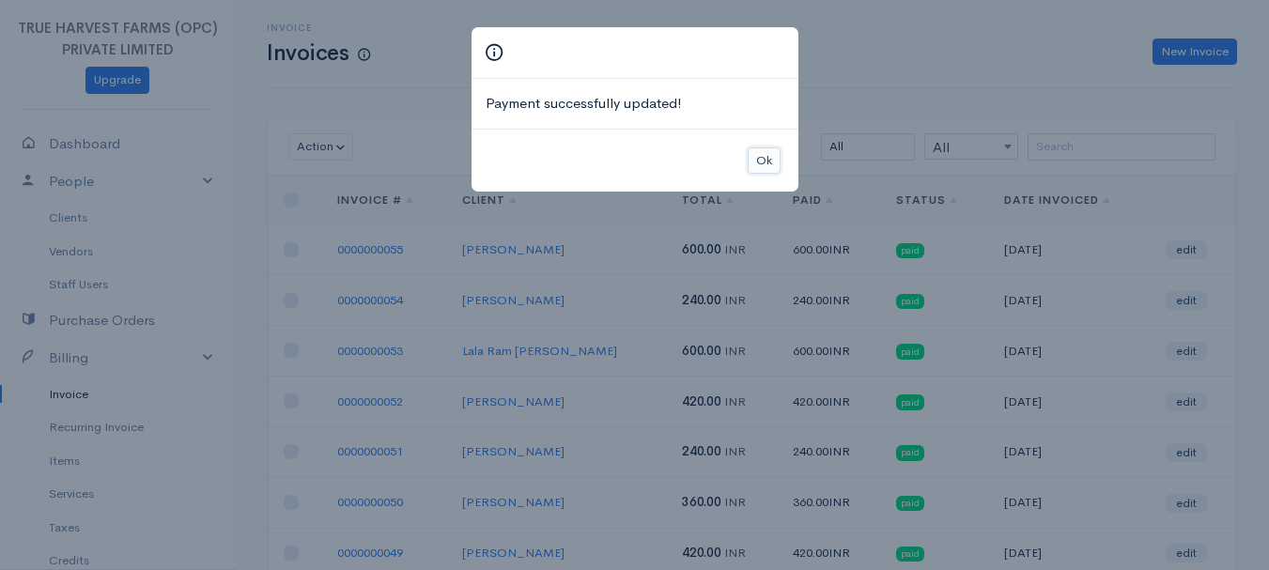
click at [765, 163] on button "Ok" at bounding box center [764, 161] width 33 height 27
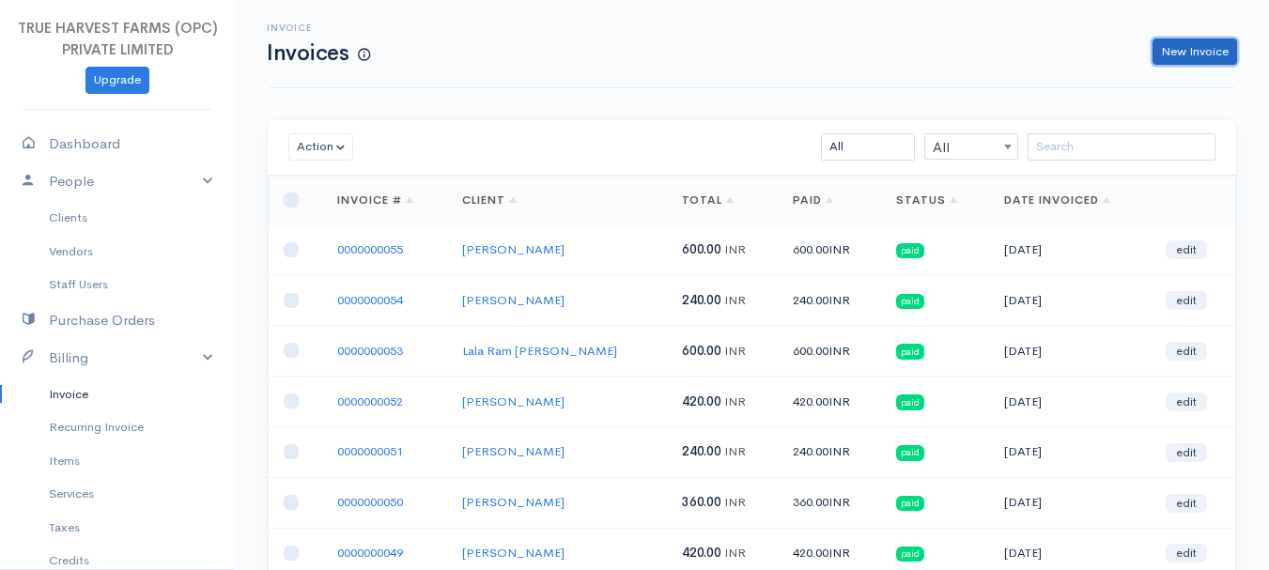
click at [1178, 44] on link "New Invoice" at bounding box center [1195, 52] width 85 height 27
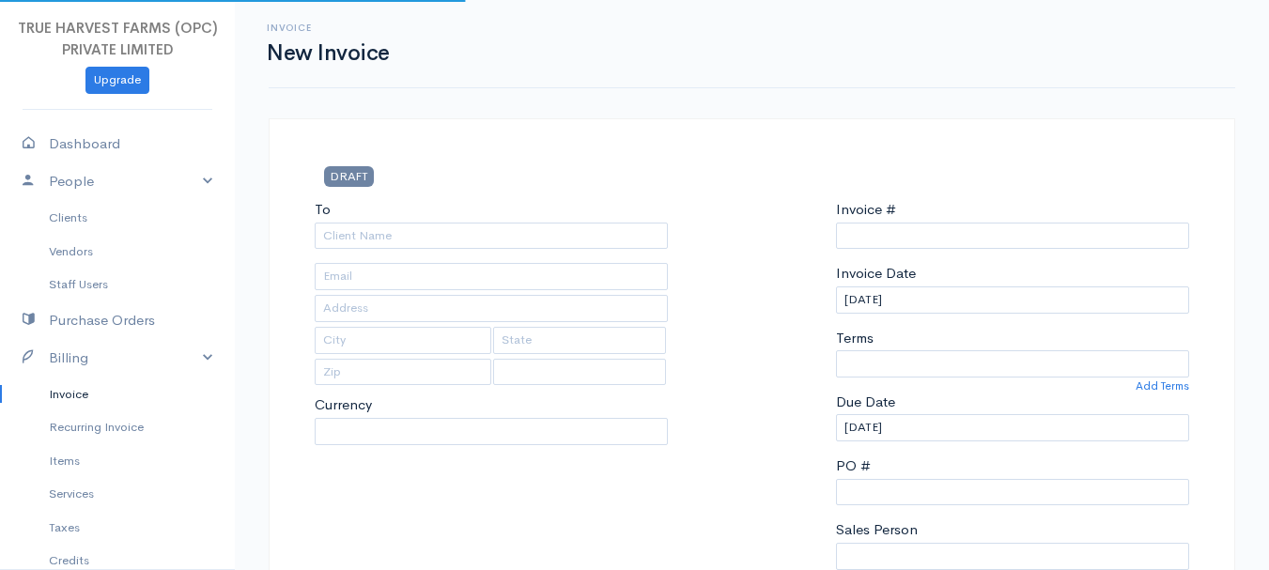
type input "0000000056"
select select "[GEOGRAPHIC_DATA]"
select select "INR"
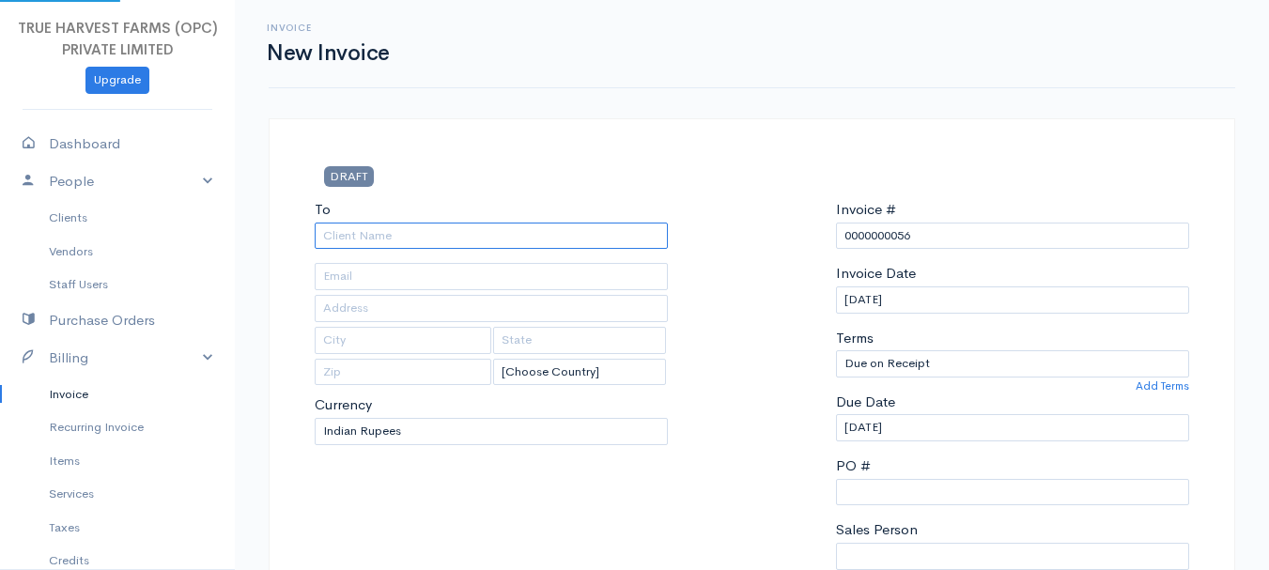
click at [383, 237] on input "To" at bounding box center [491, 236] width 353 height 27
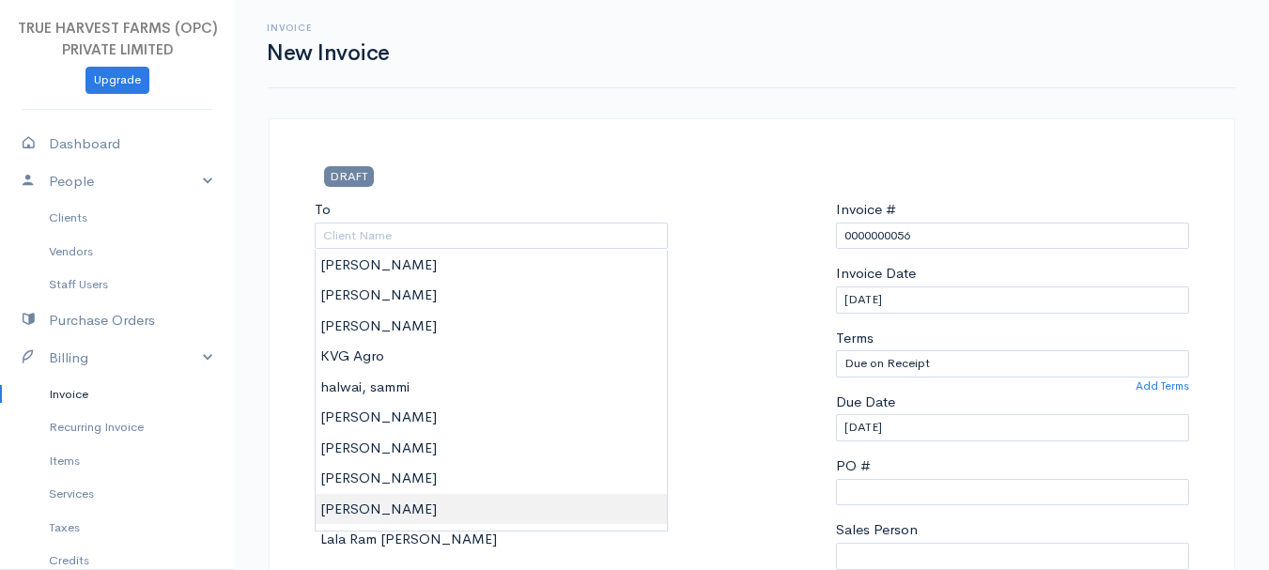
type input "[PERSON_NAME]"
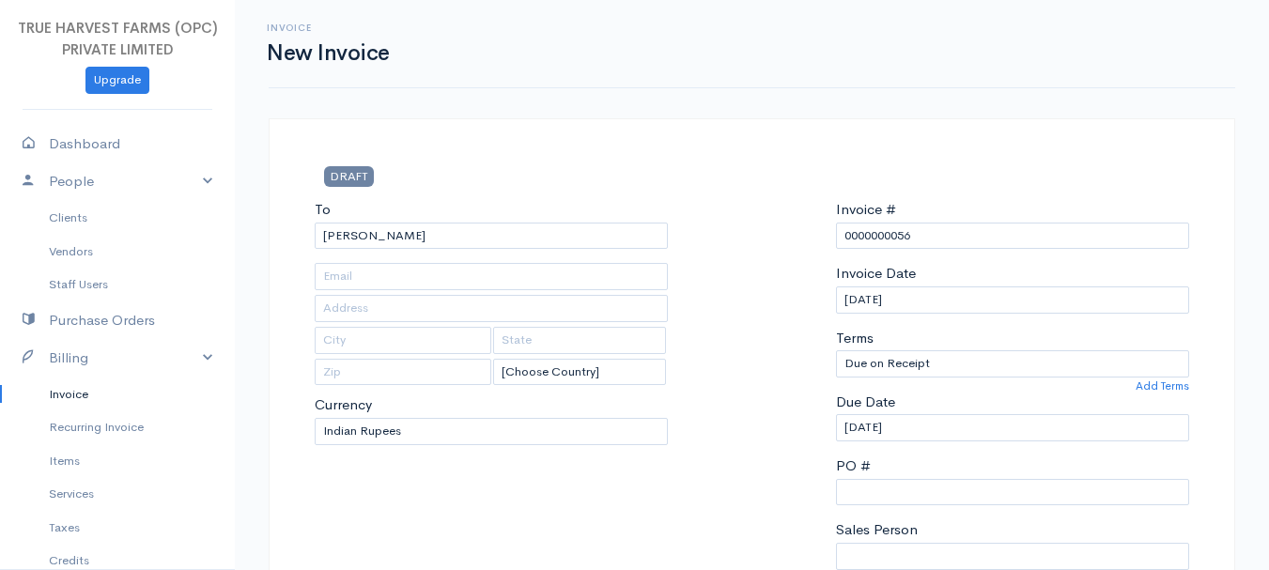
type input "Hardoi"
type input "UP"
type input "241001"
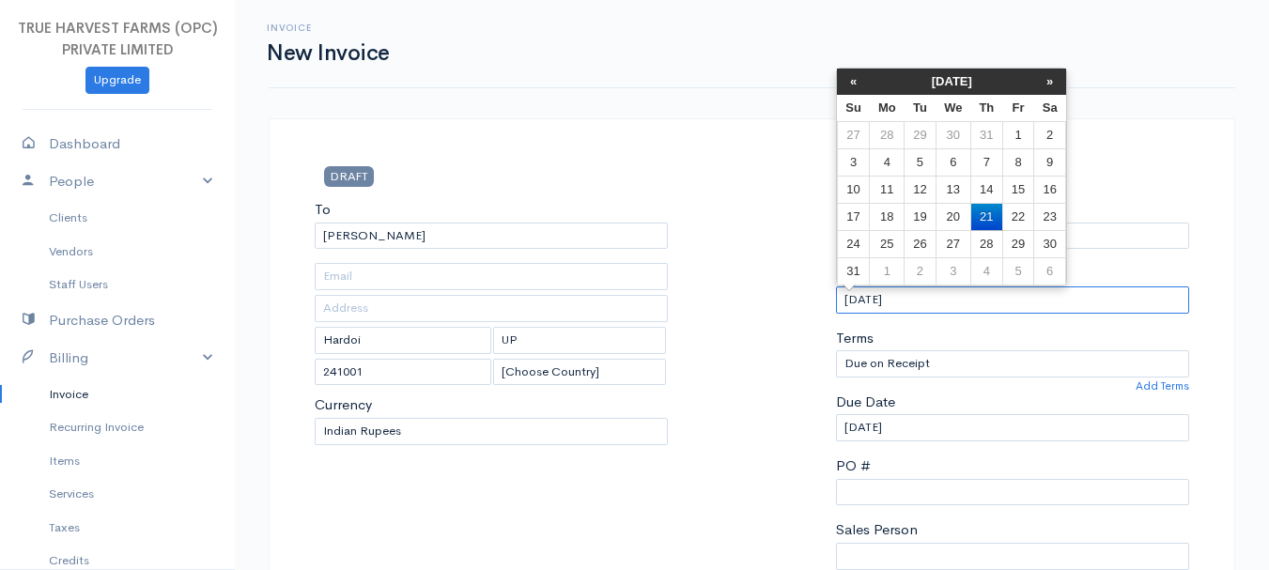
click at [848, 302] on input "[DATE]" at bounding box center [1012, 300] width 353 height 27
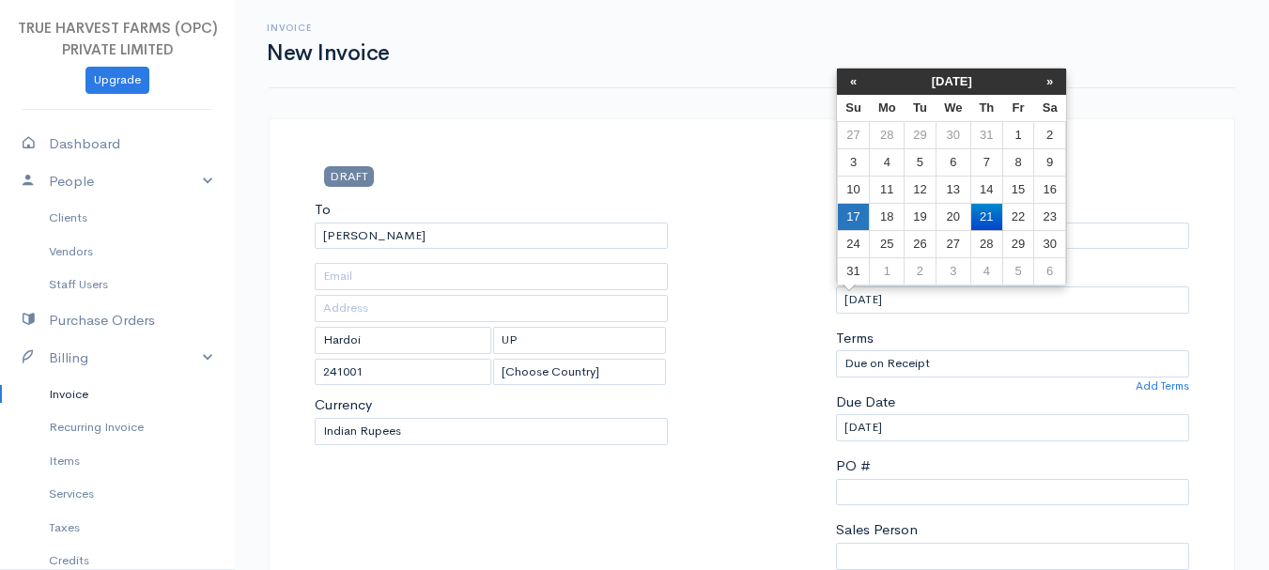
click at [854, 222] on td "17" at bounding box center [853, 216] width 33 height 27
type input "[DATE]"
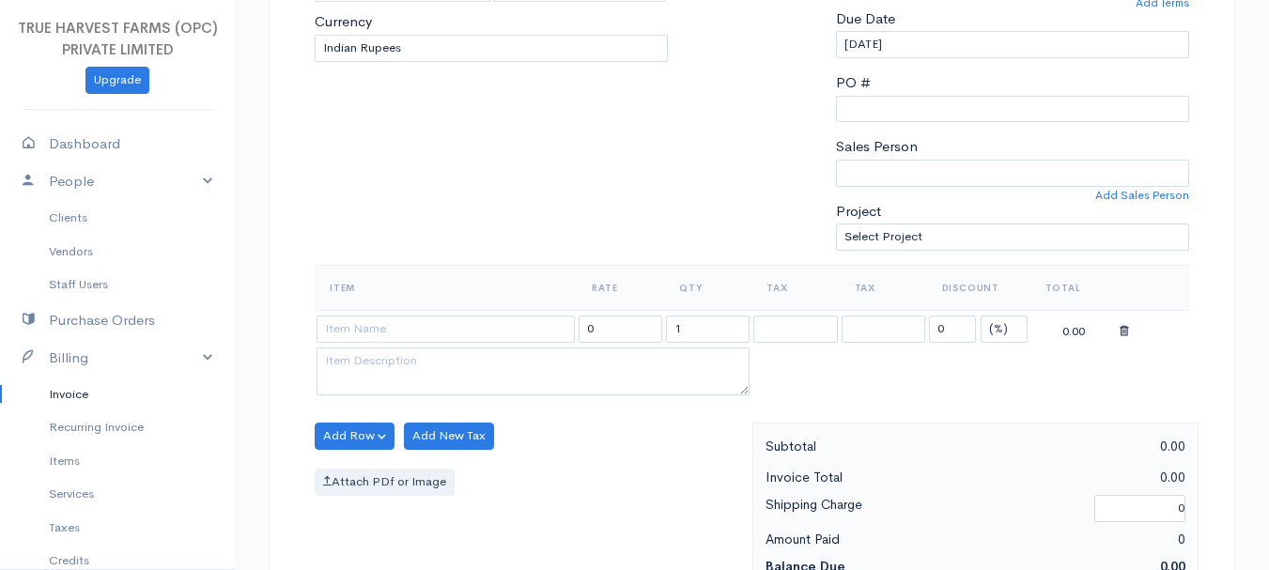
scroll to position [386, 0]
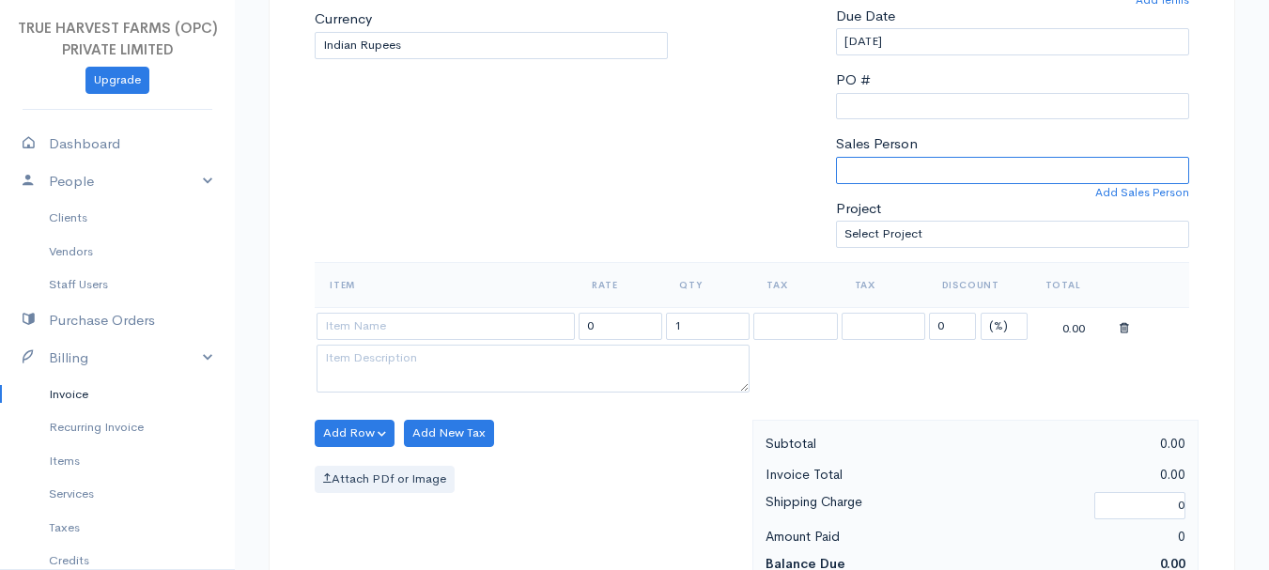
click at [924, 163] on select "[PERSON_NAME]" at bounding box center [1012, 170] width 353 height 27
select select "Abhishek"
click at [836, 157] on select "[PERSON_NAME]" at bounding box center [1012, 170] width 353 height 27
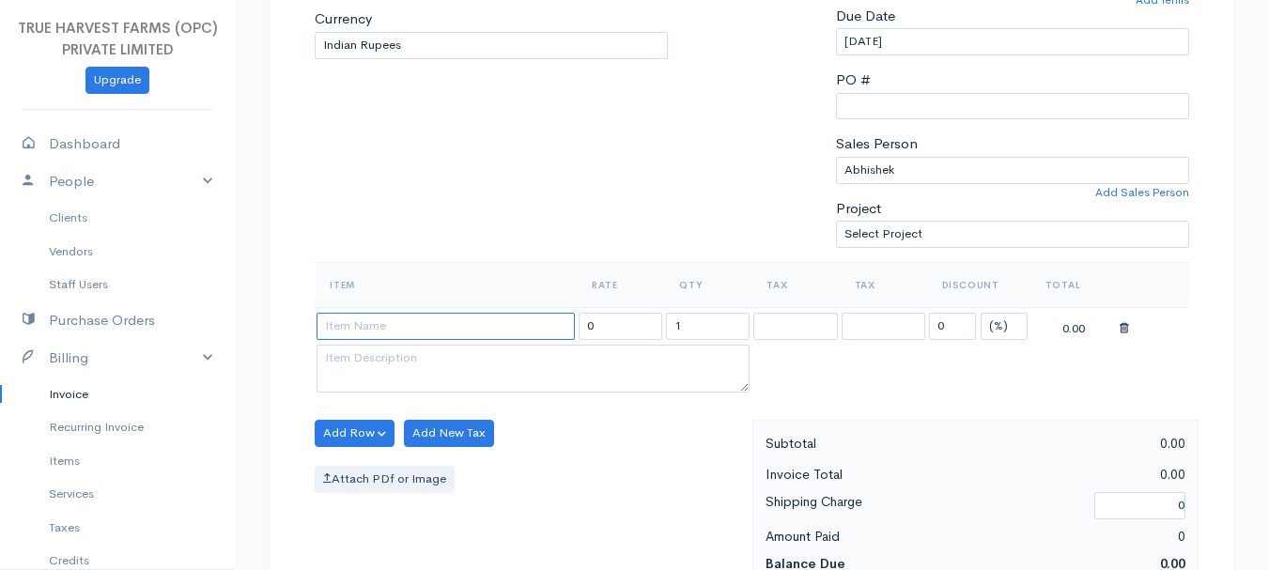
click at [398, 327] on input at bounding box center [446, 326] width 258 height 27
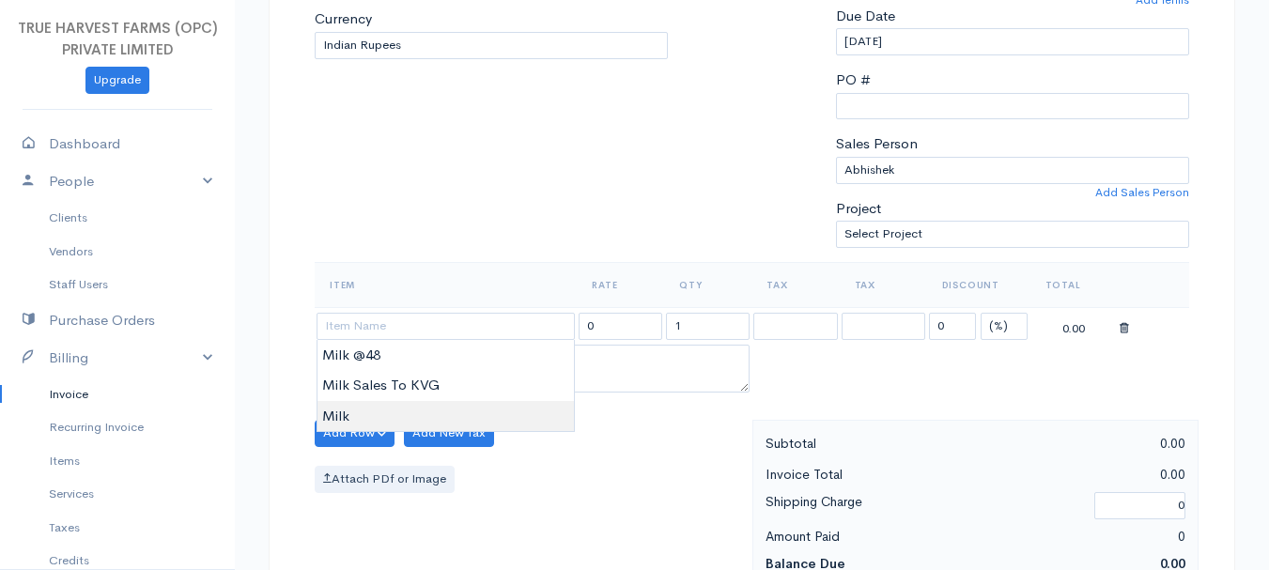
type input "Milk"
type input "60.00"
type textarea "Loose milk sales"
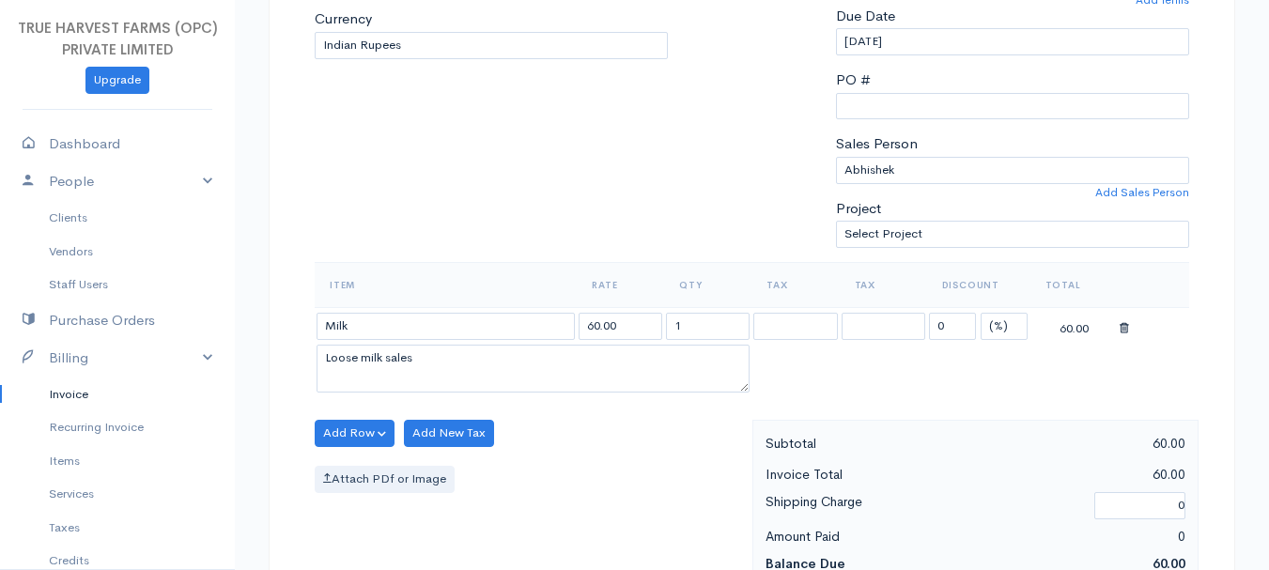
click at [369, 406] on body "TRUE HARVEST FARMS (OPC) PRIVATE LIMITED Upgrade Dashboard People Clients Vendo…" at bounding box center [634, 426] width 1269 height 1624
click at [692, 321] on input "1" at bounding box center [708, 326] width 84 height 27
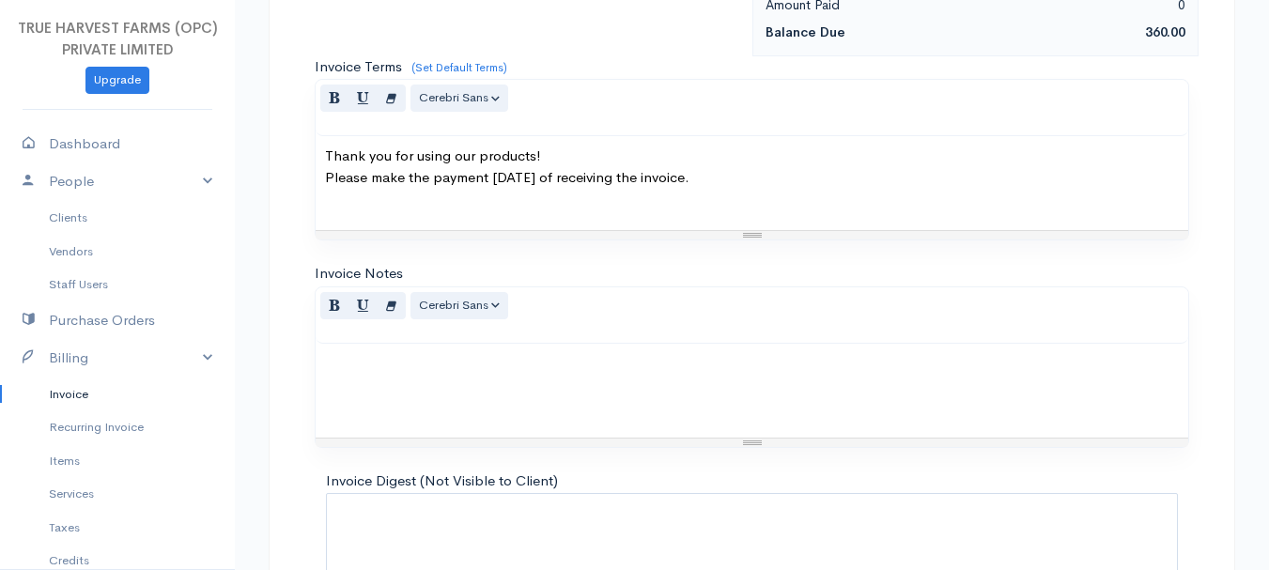
scroll to position [1054, 0]
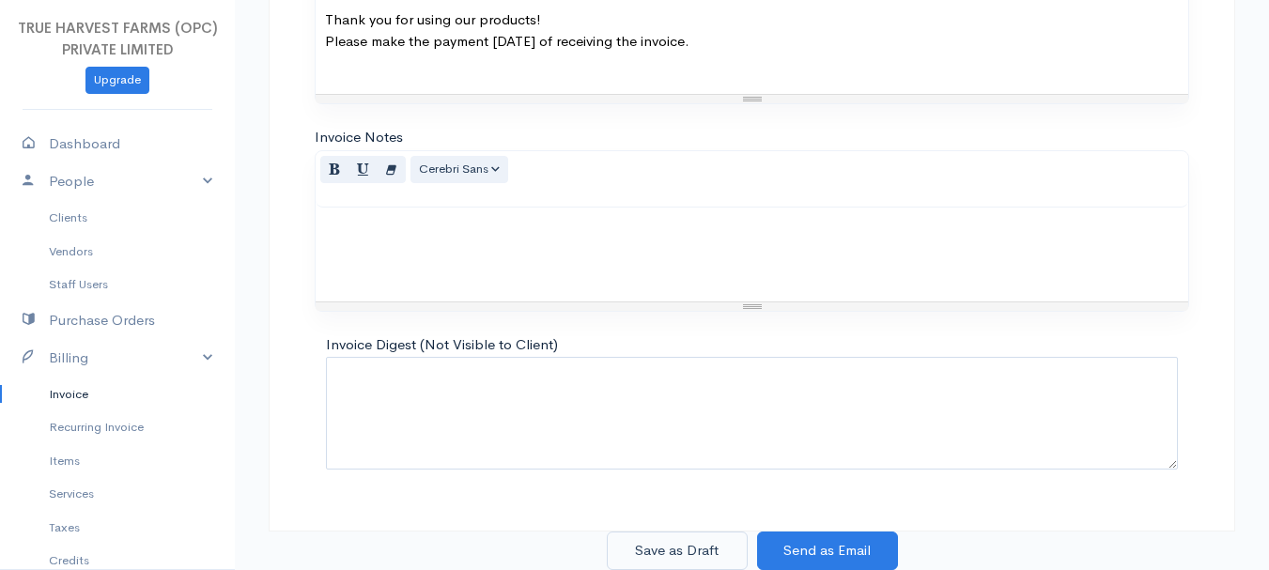
type input "6"
click at [698, 549] on button "Save as Draft" at bounding box center [677, 551] width 141 height 39
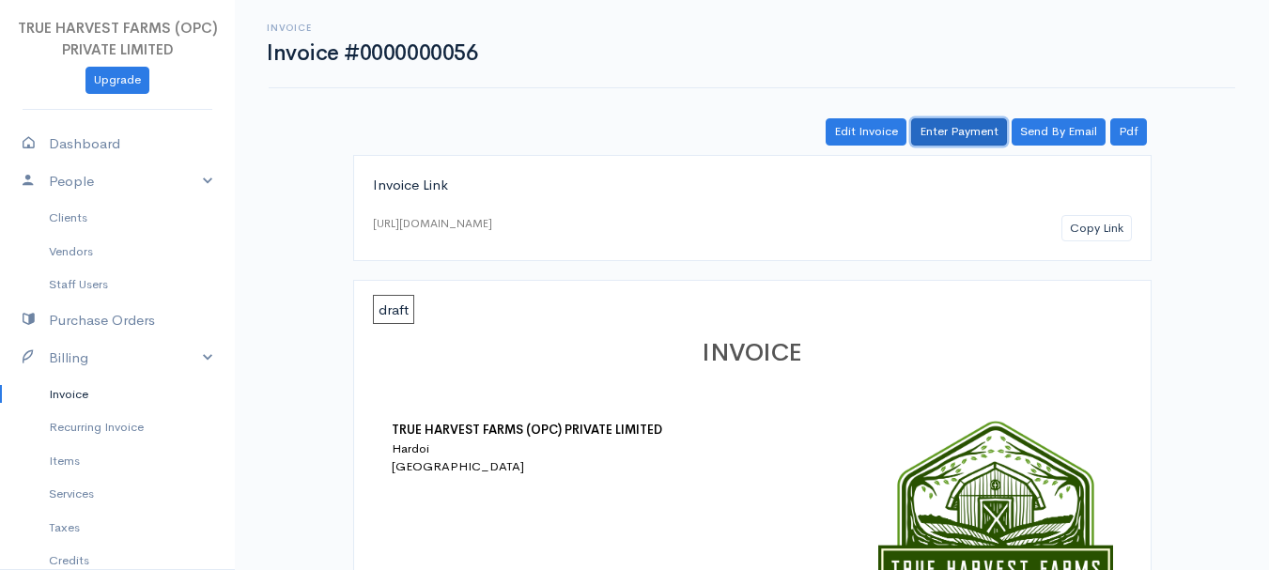
click at [952, 131] on link "Enter Payment" at bounding box center [959, 131] width 96 height 27
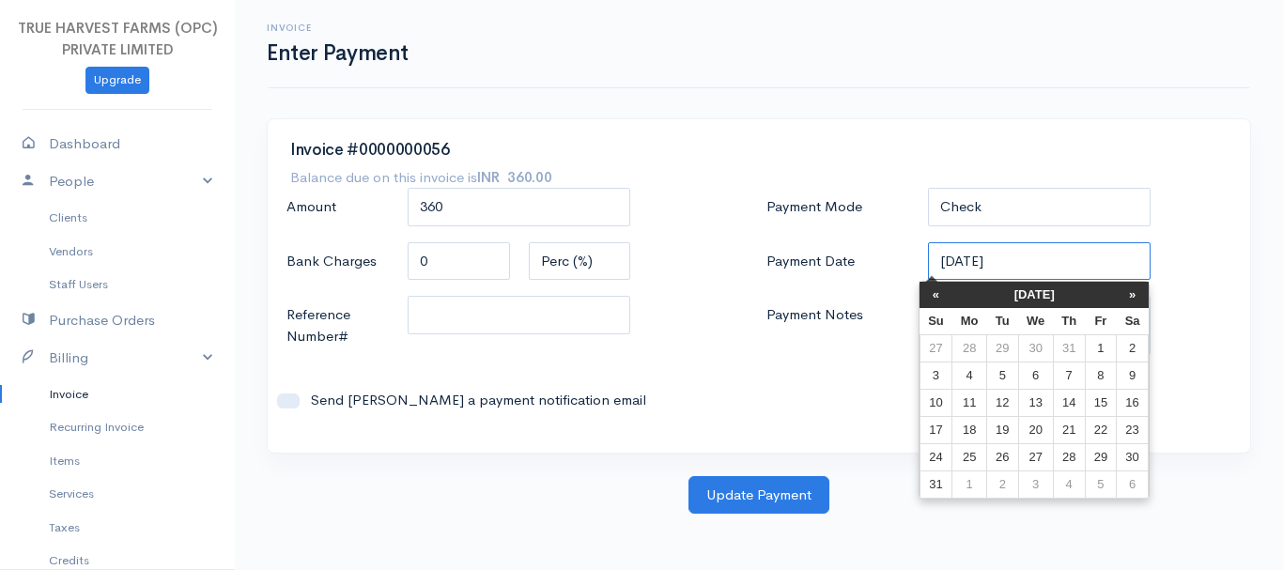
click at [955, 257] on input "[DATE]" at bounding box center [1040, 261] width 224 height 39
click at [948, 424] on td "17" at bounding box center [936, 429] width 33 height 27
type input "[DATE]"
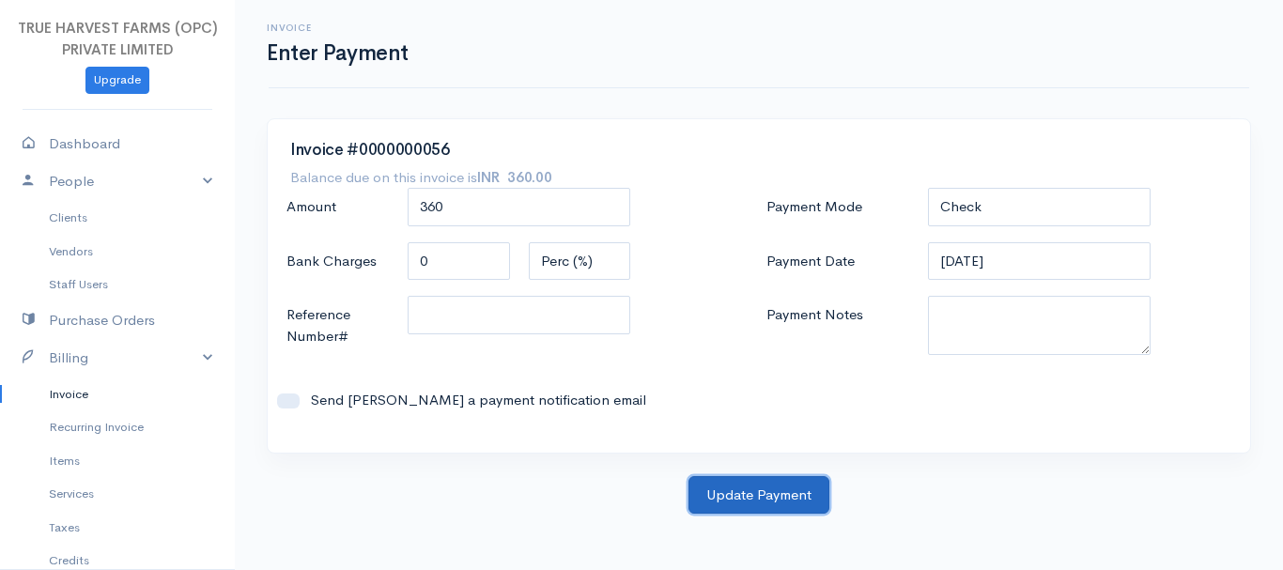
click at [783, 489] on button "Update Payment" at bounding box center [759, 495] width 141 height 39
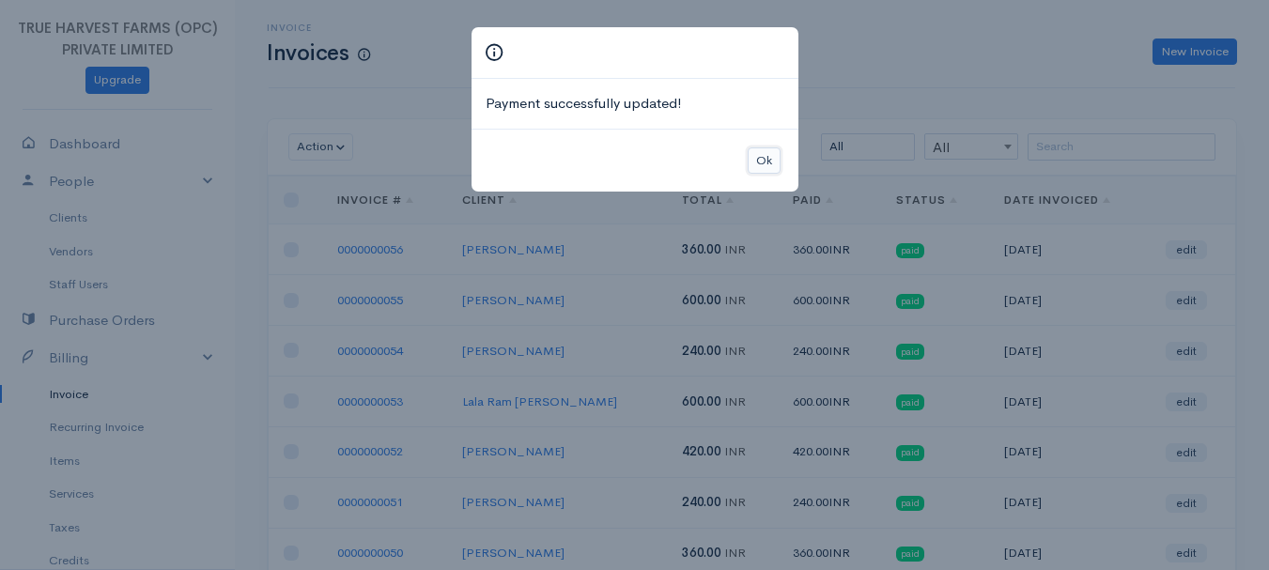
click at [764, 155] on button "Ok" at bounding box center [764, 161] width 33 height 27
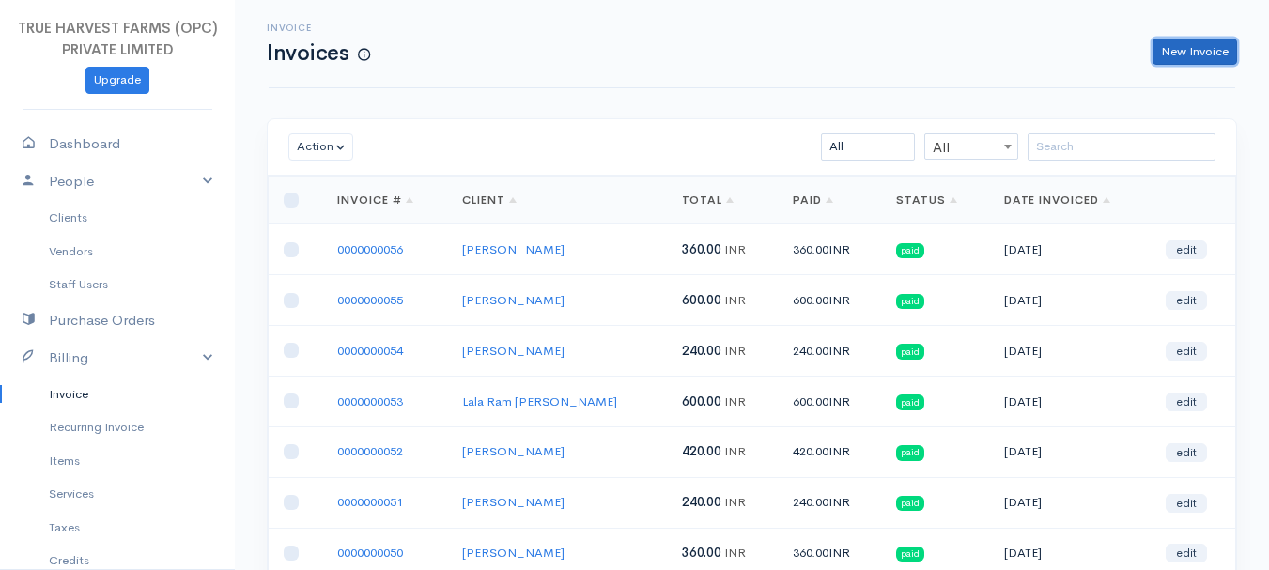
click at [1183, 52] on link "New Invoice" at bounding box center [1195, 52] width 85 height 27
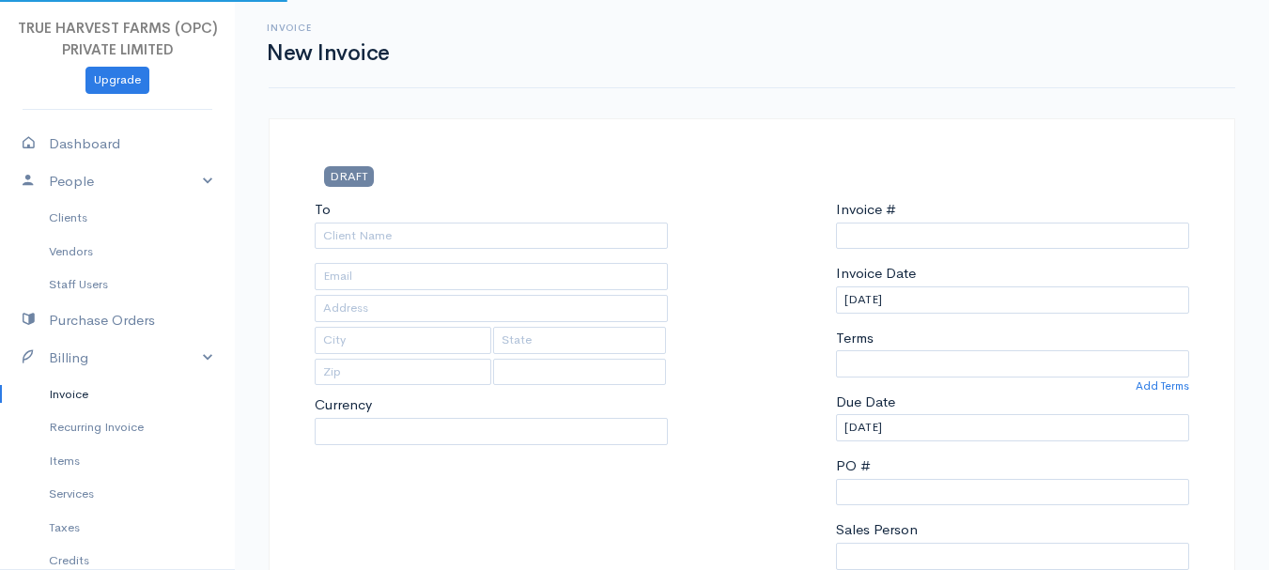
select select "[GEOGRAPHIC_DATA]"
select select "INR"
type input "0000000057"
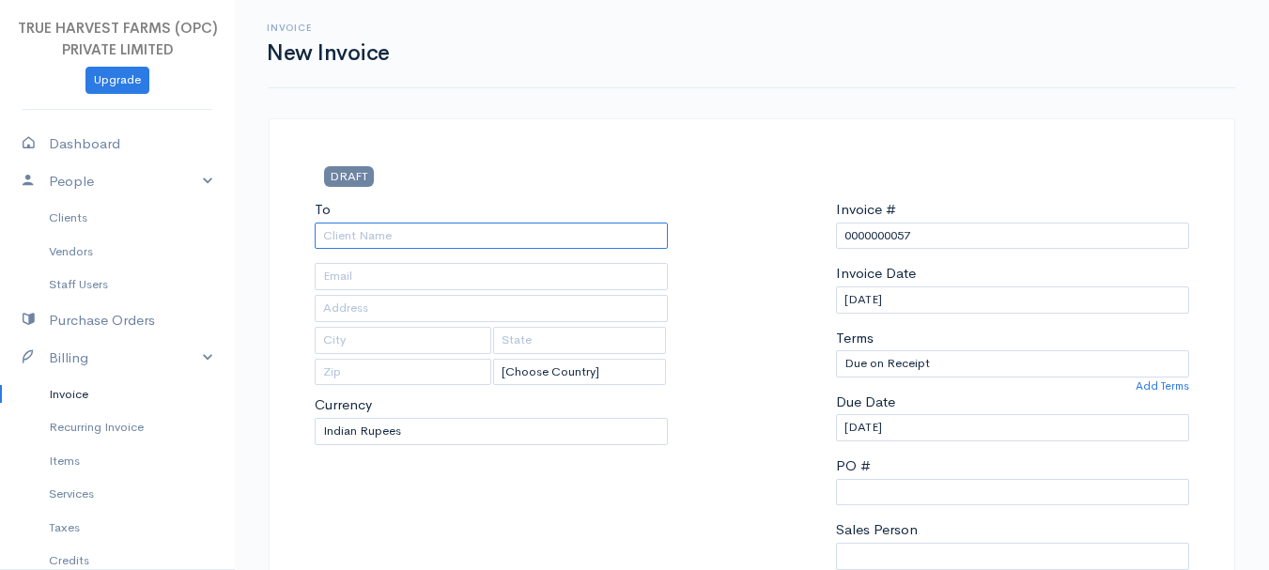
click at [419, 237] on input "To" at bounding box center [491, 236] width 353 height 27
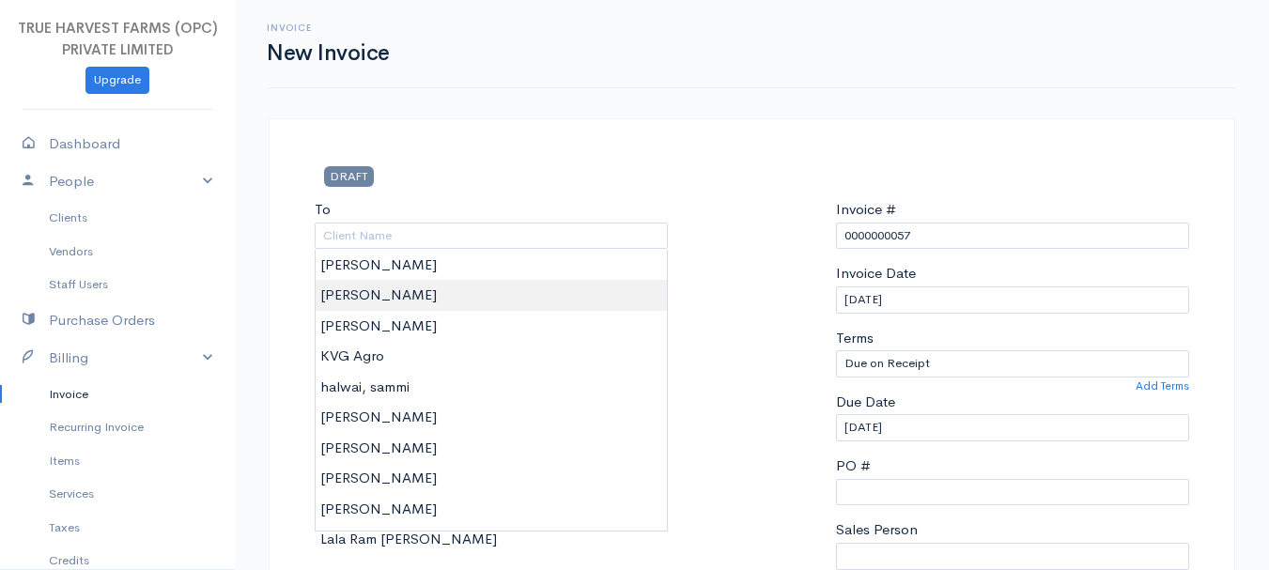
type input "[PERSON_NAME]"
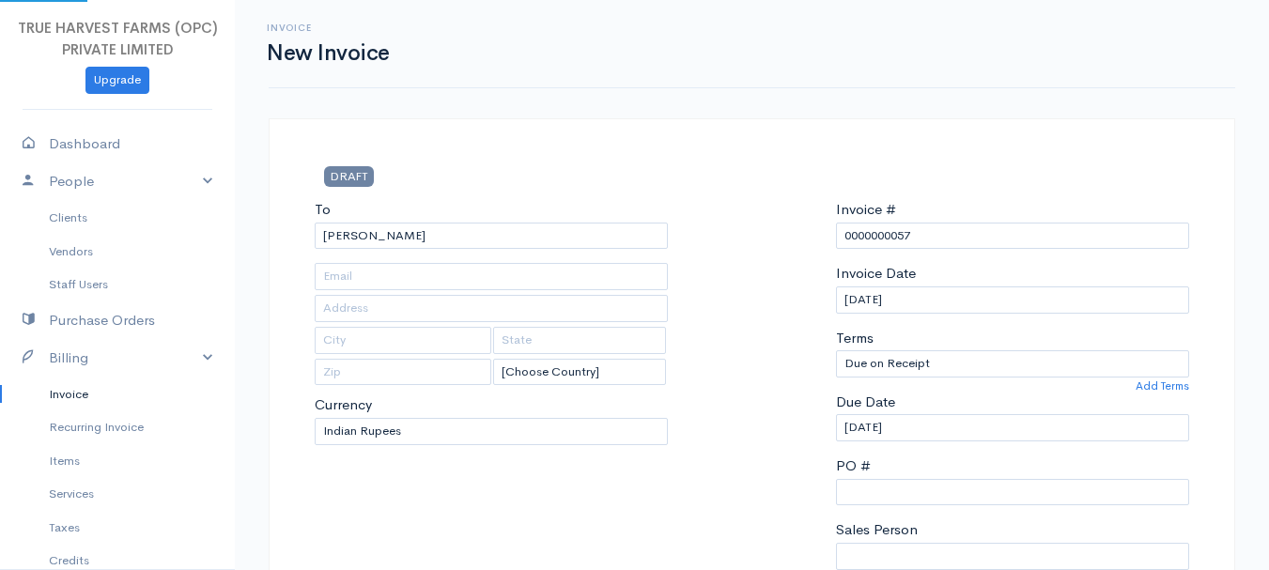
type input "bada chauraha"
type input "hardoi"
type input "[GEOGRAPHIC_DATA]"
type input "241001"
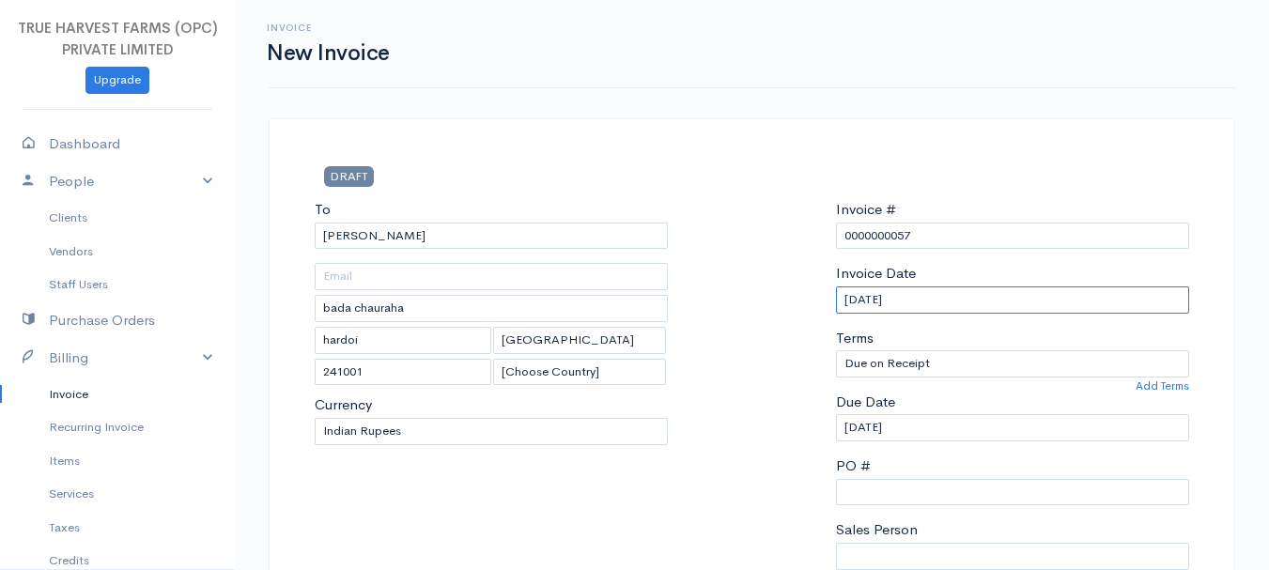
click at [883, 299] on input "[DATE]" at bounding box center [1012, 300] width 353 height 27
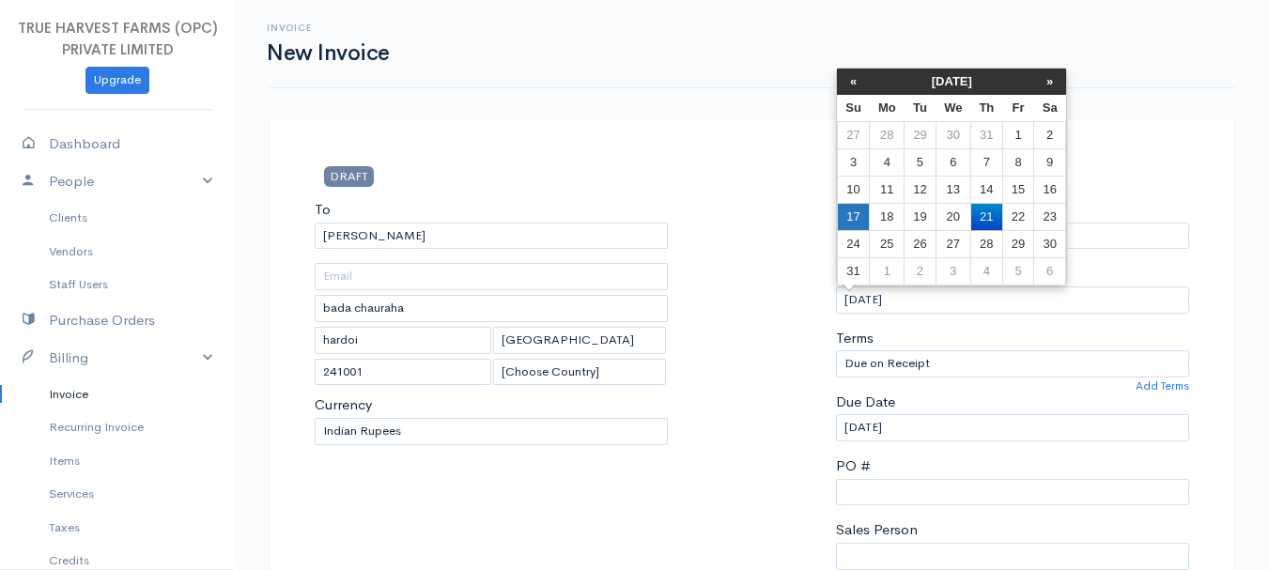
click at [858, 216] on td "17" at bounding box center [853, 216] width 33 height 27
type input "[DATE]"
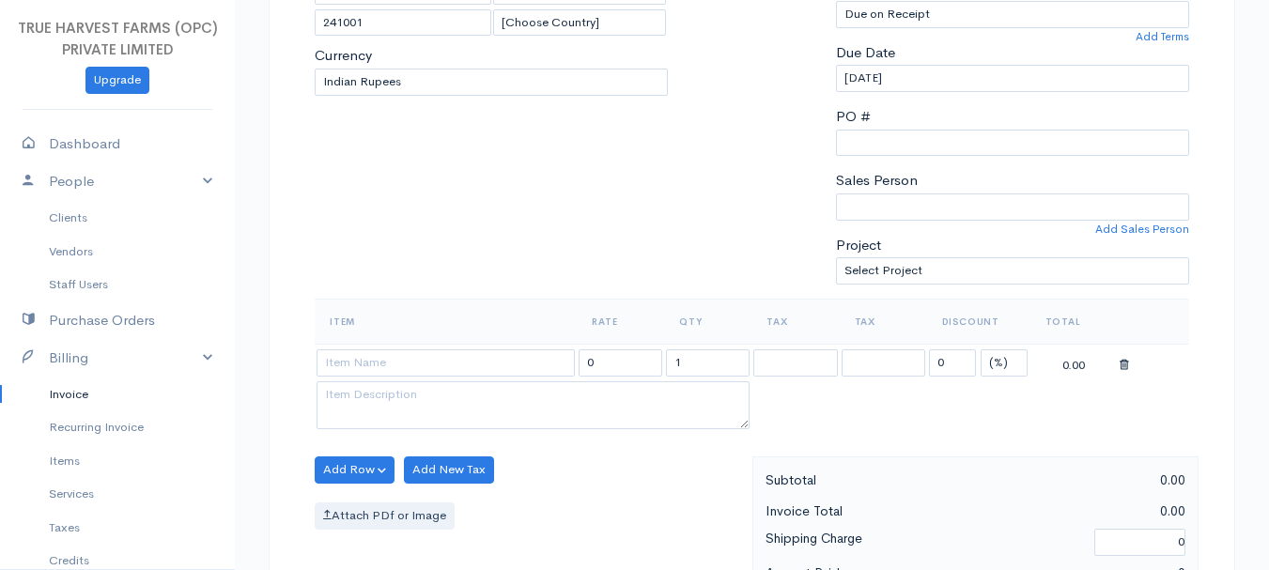
scroll to position [361, 0]
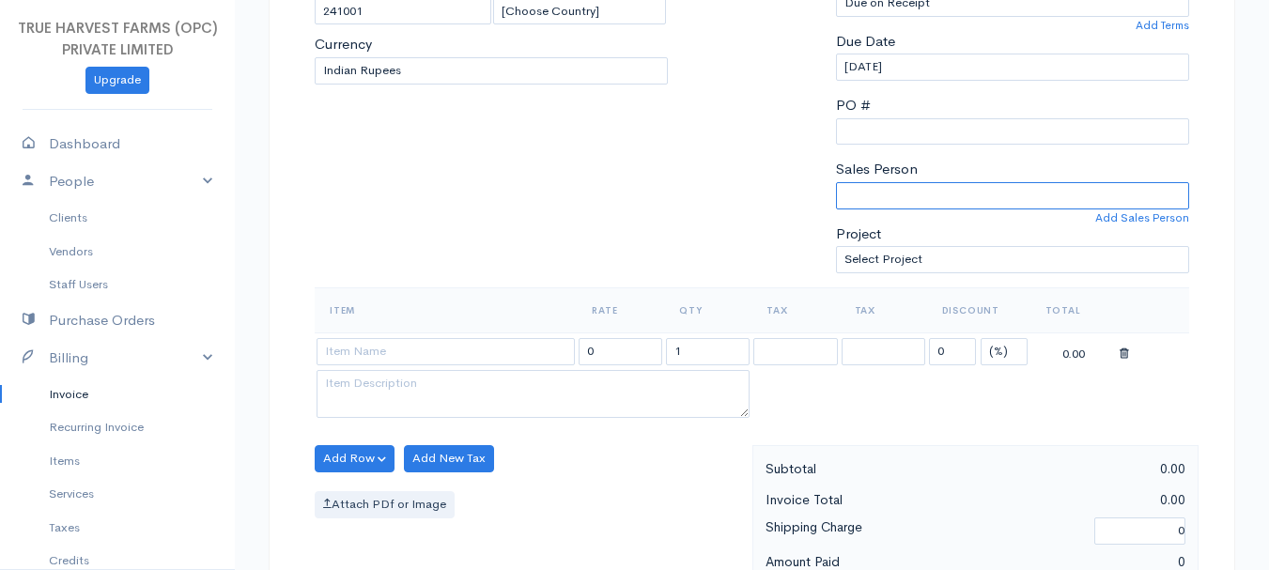
click at [868, 190] on select "[PERSON_NAME]" at bounding box center [1012, 195] width 353 height 27
select select "Abhishek"
click at [836, 182] on select "[PERSON_NAME]" at bounding box center [1012, 195] width 353 height 27
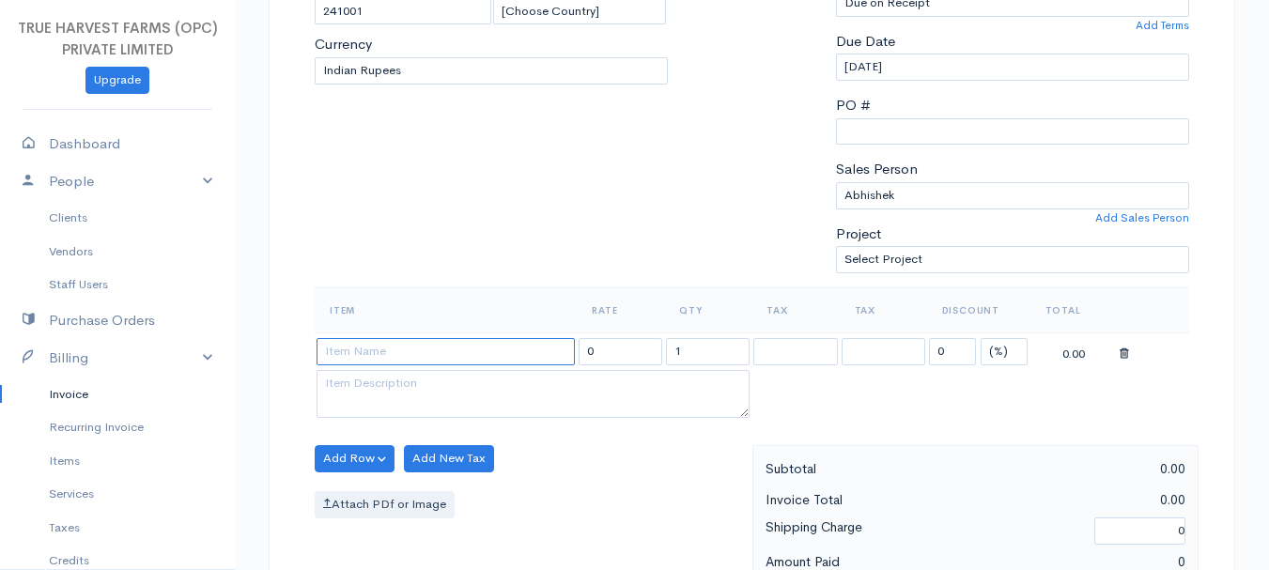
click at [451, 354] on input at bounding box center [446, 351] width 258 height 27
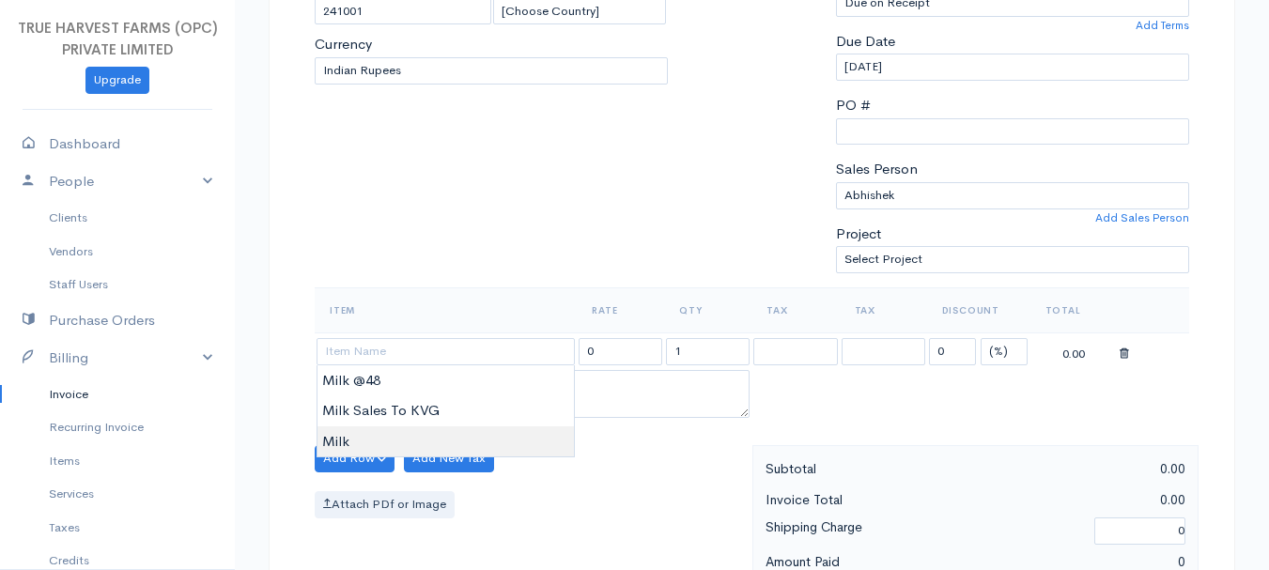
type input "Milk"
type input "60.00"
type textarea "Loose milk sales"
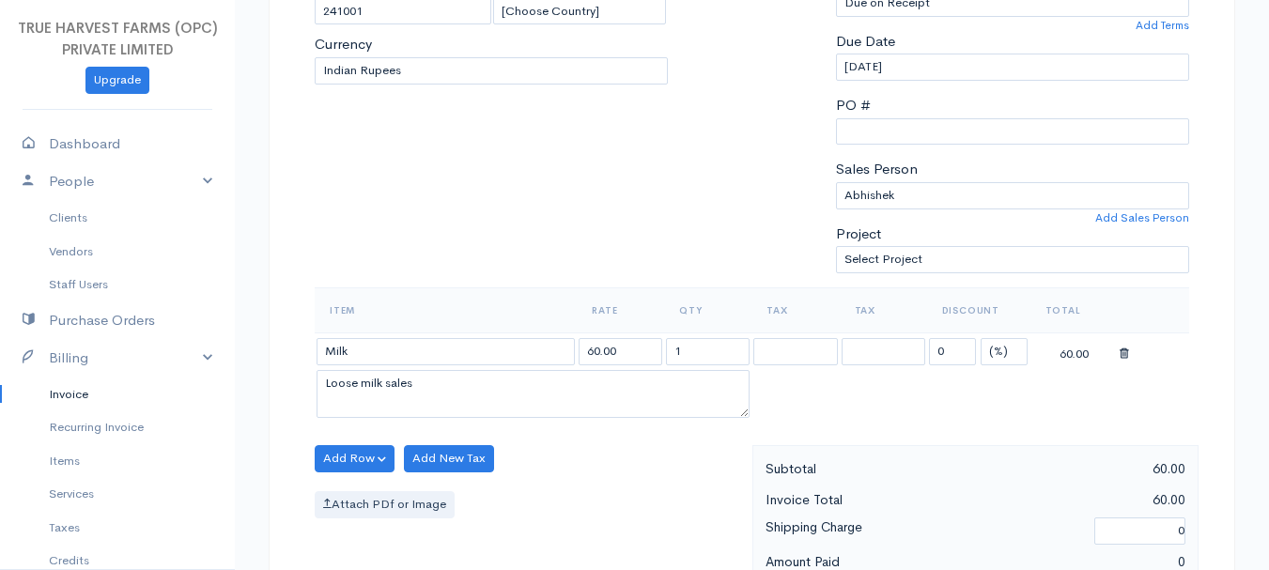
click at [427, 443] on body "TRUE HARVEST FARMS (OPC) PRIVATE LIMITED Upgrade Dashboard People Clients Vendo…" at bounding box center [634, 451] width 1269 height 1624
click at [694, 355] on input "1" at bounding box center [708, 351] width 84 height 27
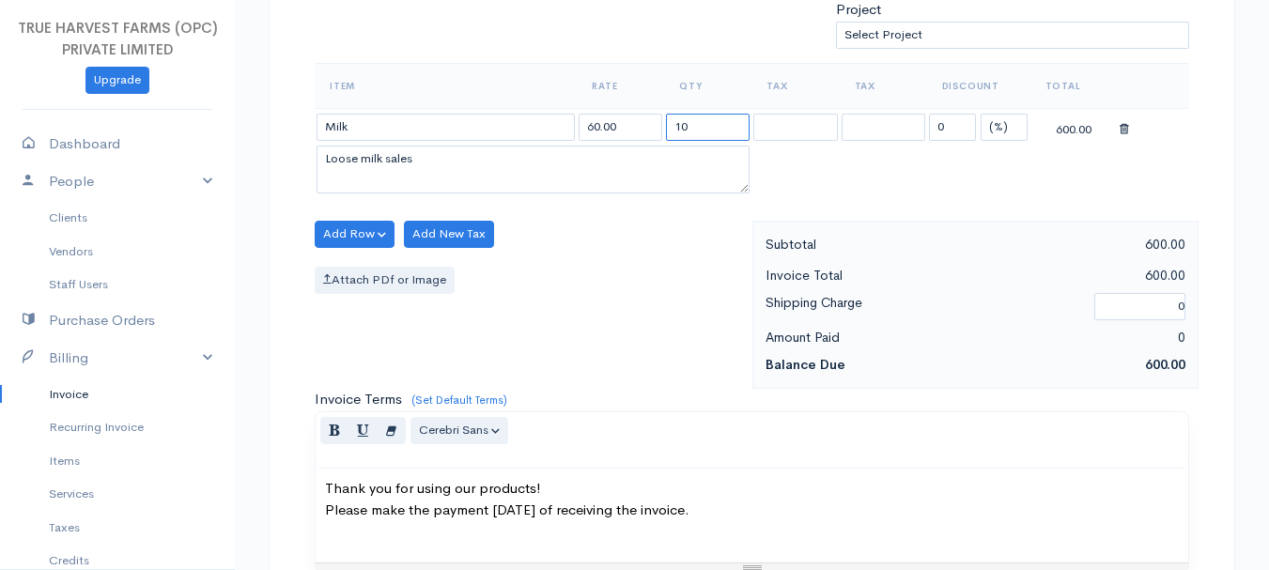
scroll to position [1054, 0]
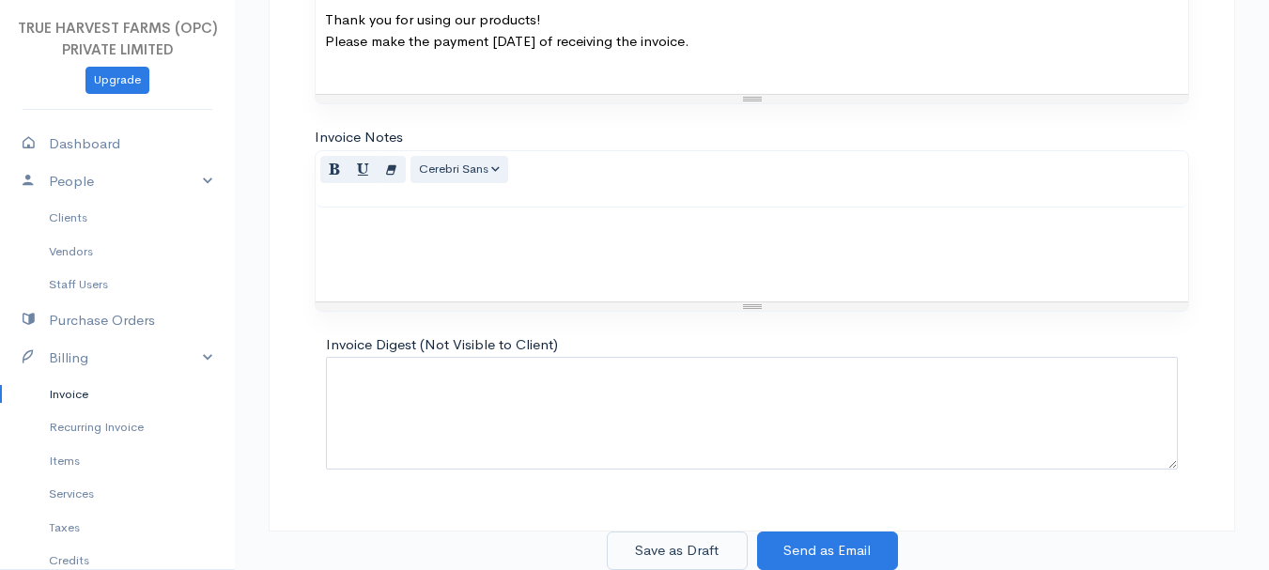
type input "10"
click at [646, 553] on button "Save as Draft" at bounding box center [677, 551] width 141 height 39
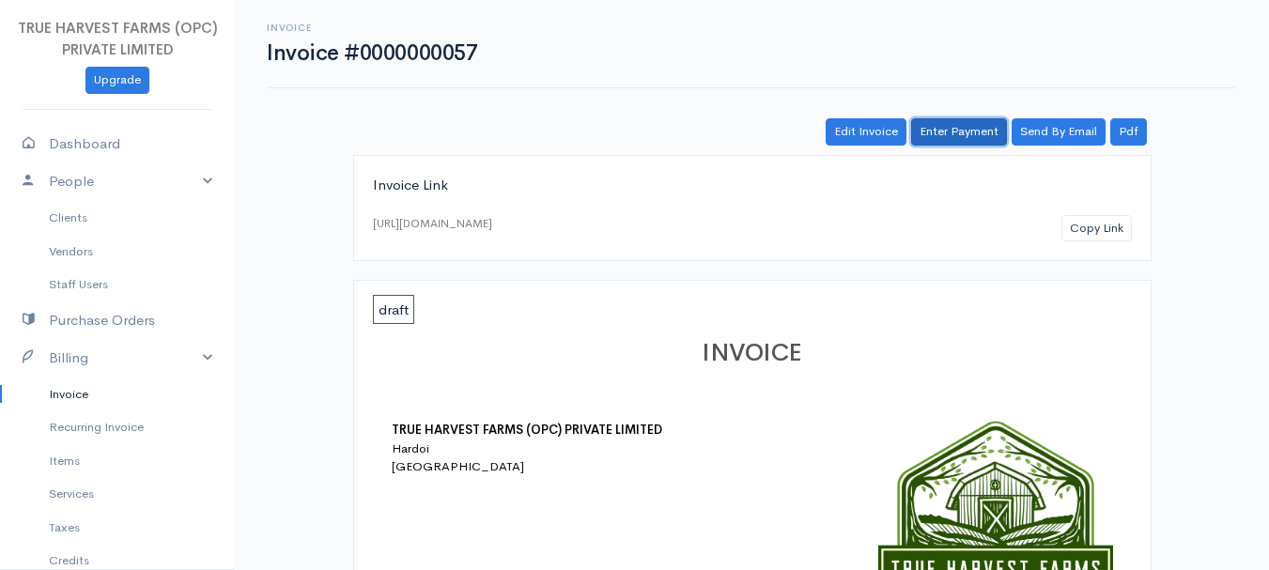
click at [961, 130] on link "Enter Payment" at bounding box center [959, 131] width 96 height 27
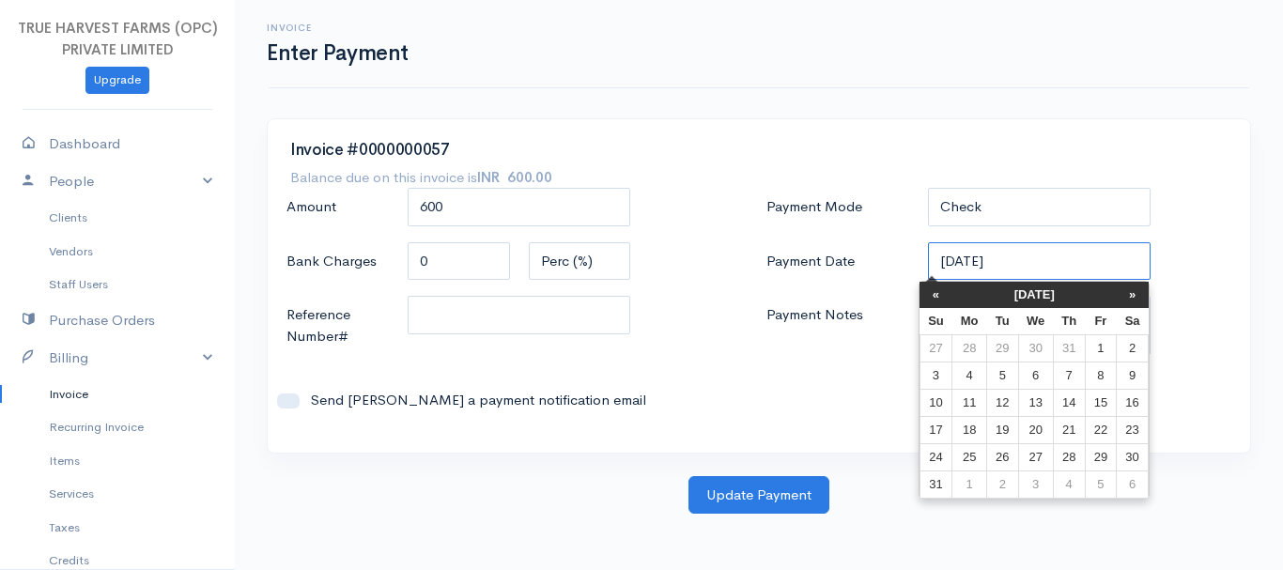
click at [944, 256] on input "[DATE]" at bounding box center [1040, 261] width 224 height 39
click at [924, 431] on td "17" at bounding box center [936, 429] width 33 height 27
type input "[DATE]"
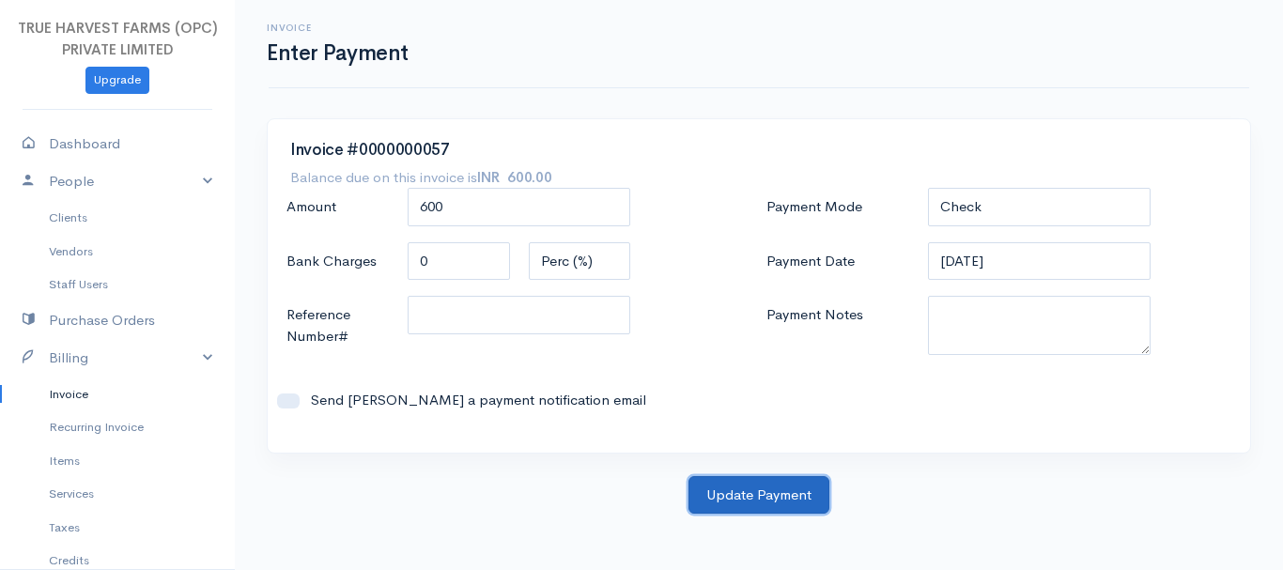
click at [742, 504] on button "Update Payment" at bounding box center [759, 495] width 141 height 39
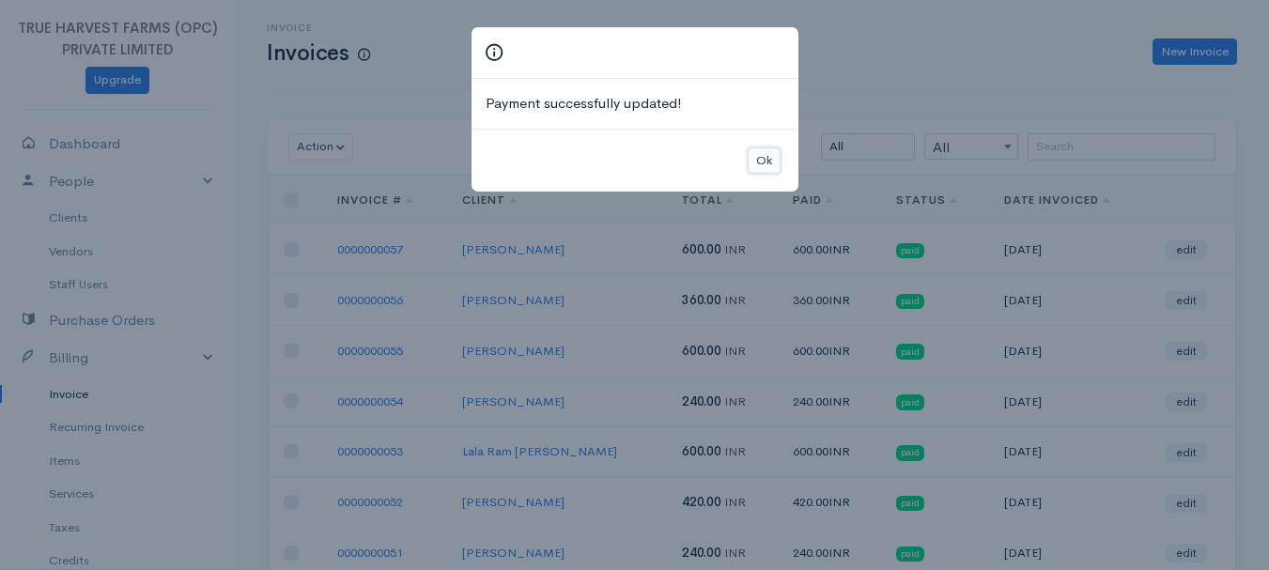
click at [777, 165] on button "Ok" at bounding box center [764, 161] width 33 height 27
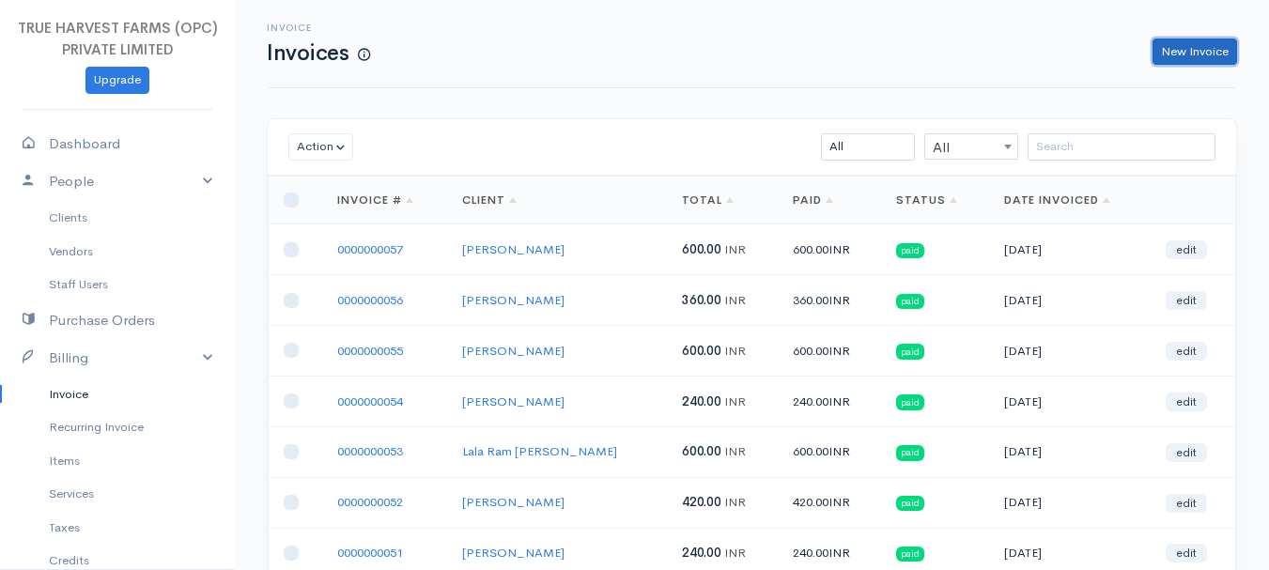
click at [1190, 54] on link "New Invoice" at bounding box center [1195, 52] width 85 height 27
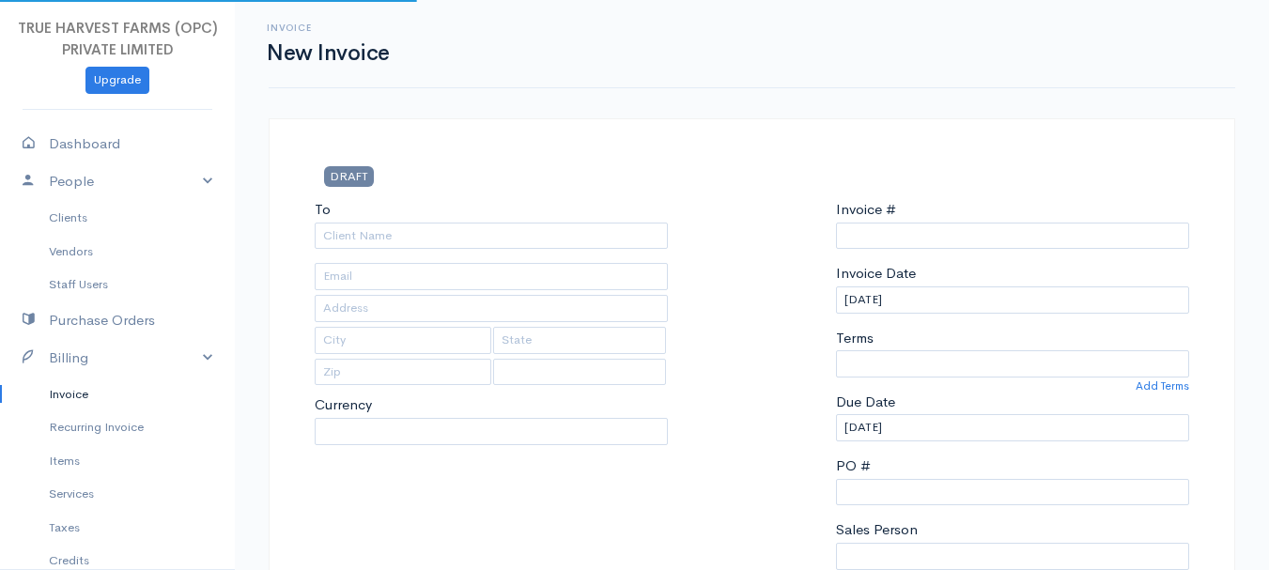
type input "0000000058"
select select "[GEOGRAPHIC_DATA]"
select select "INR"
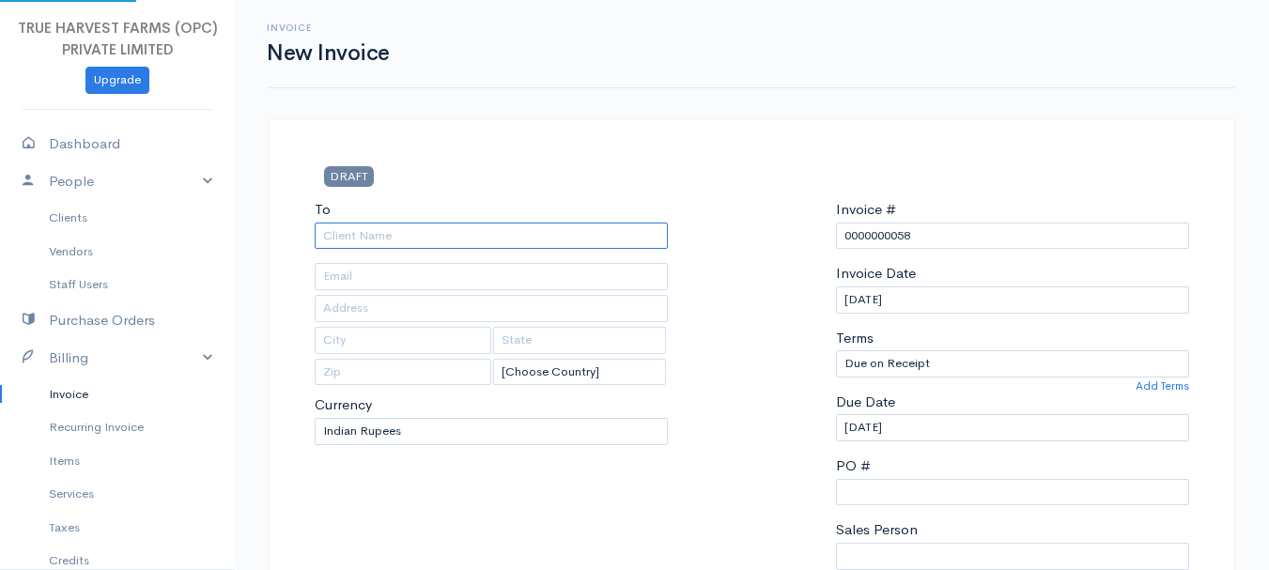
click at [349, 234] on input "To" at bounding box center [491, 236] width 353 height 27
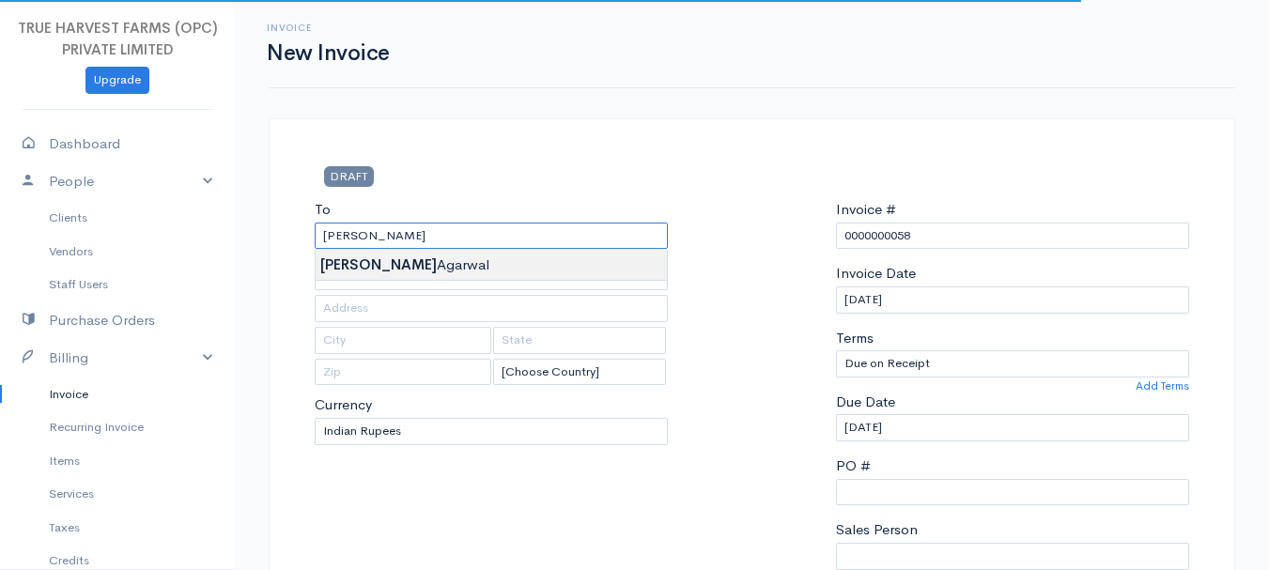
type input "[PERSON_NAME]"
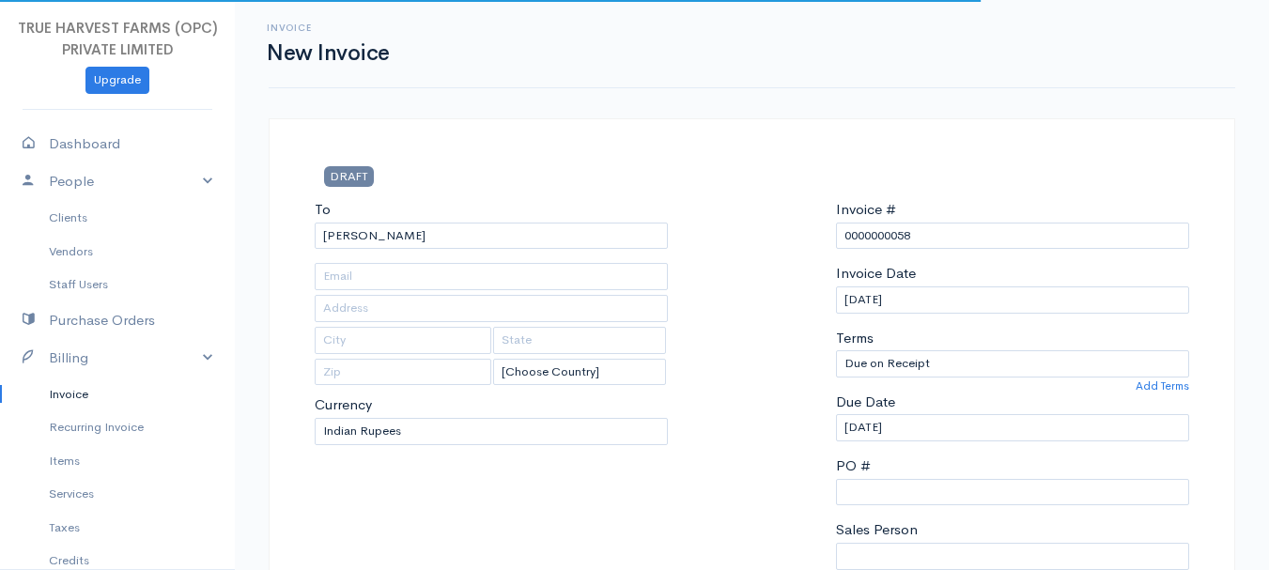
type input "Hardoi"
type input "[GEOGRAPHIC_DATA]"
type input "241001"
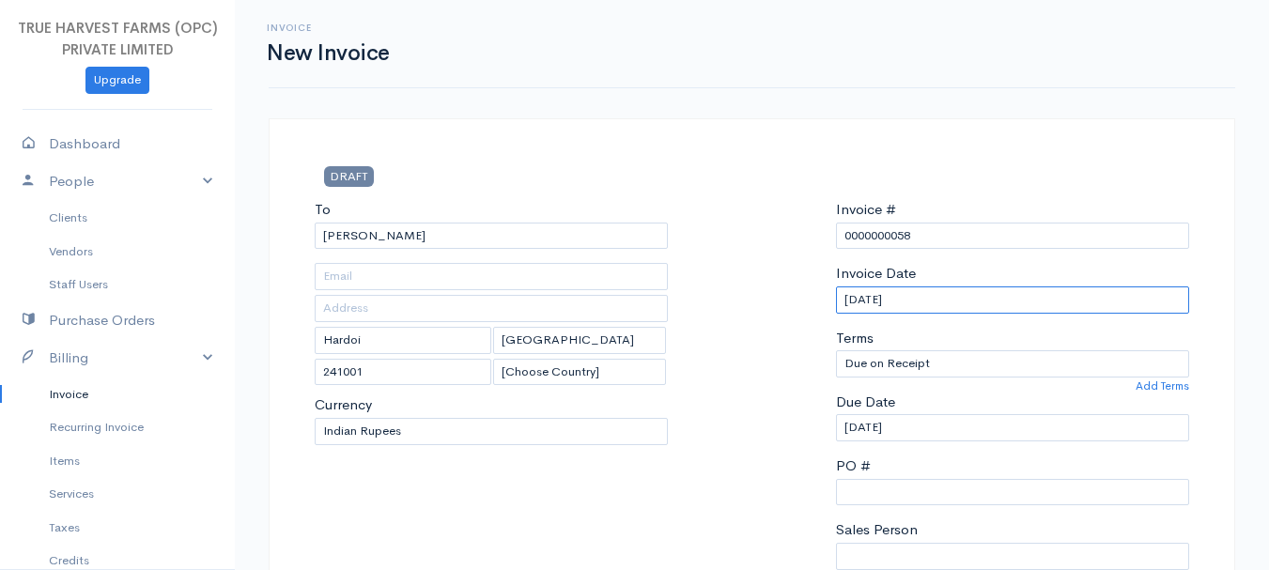
click at [879, 300] on input "[DATE]" at bounding box center [1012, 300] width 353 height 27
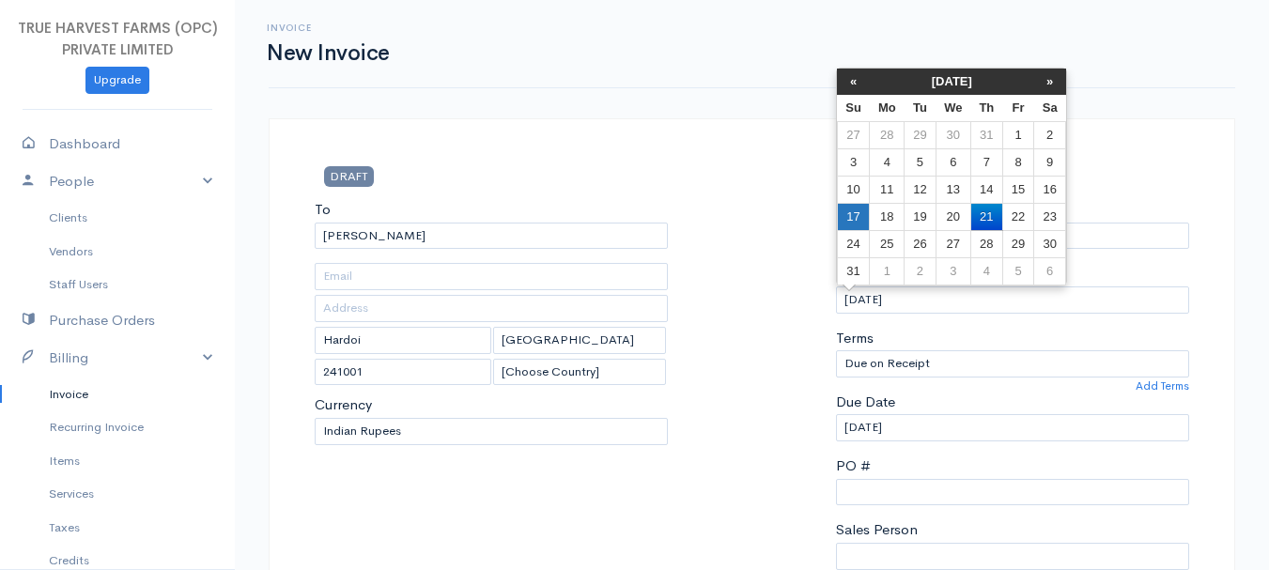
click at [856, 219] on td "17" at bounding box center [853, 216] width 33 height 27
type input "[DATE]"
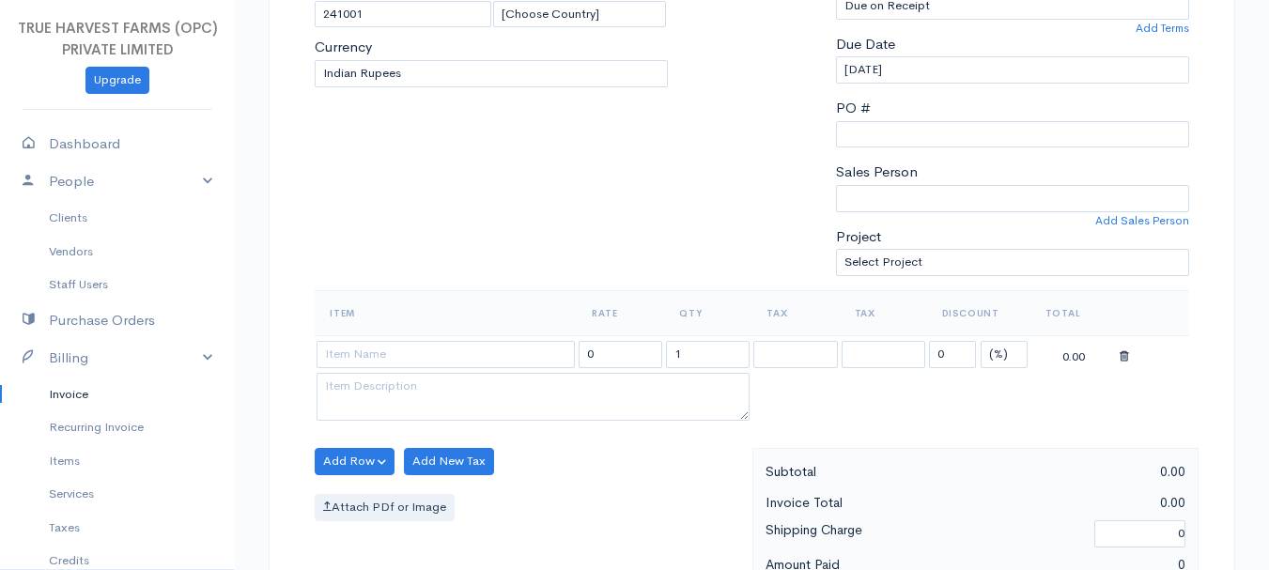
scroll to position [529, 0]
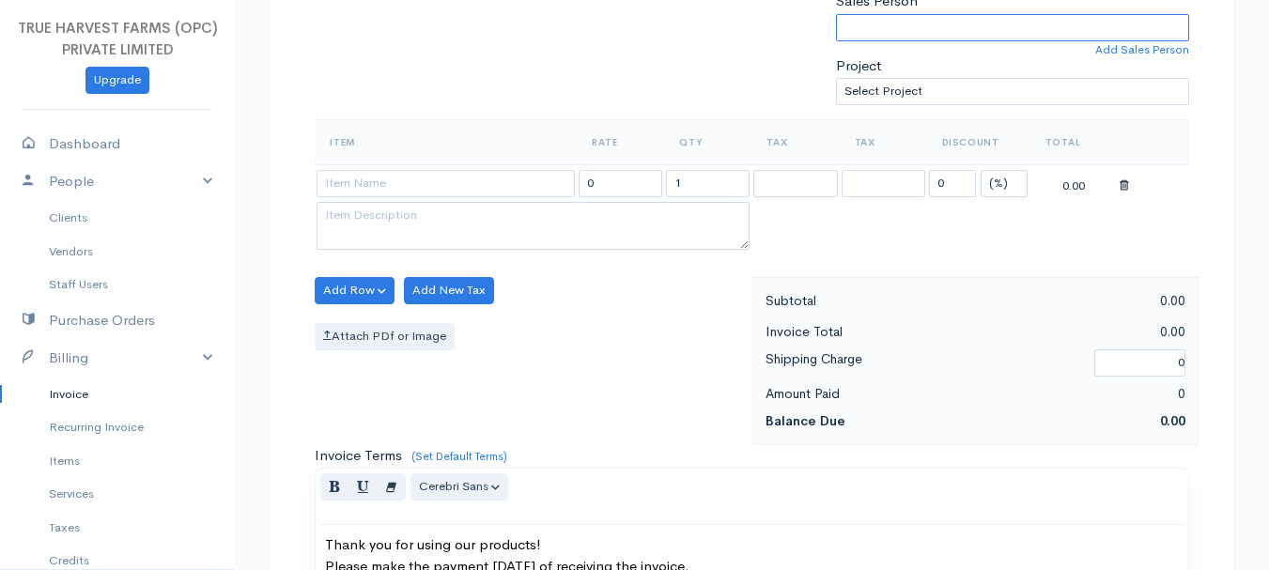
click at [918, 28] on select "[PERSON_NAME]" at bounding box center [1012, 27] width 353 height 27
select select "Abhishek"
click at [836, 14] on select "[PERSON_NAME]" at bounding box center [1012, 27] width 353 height 27
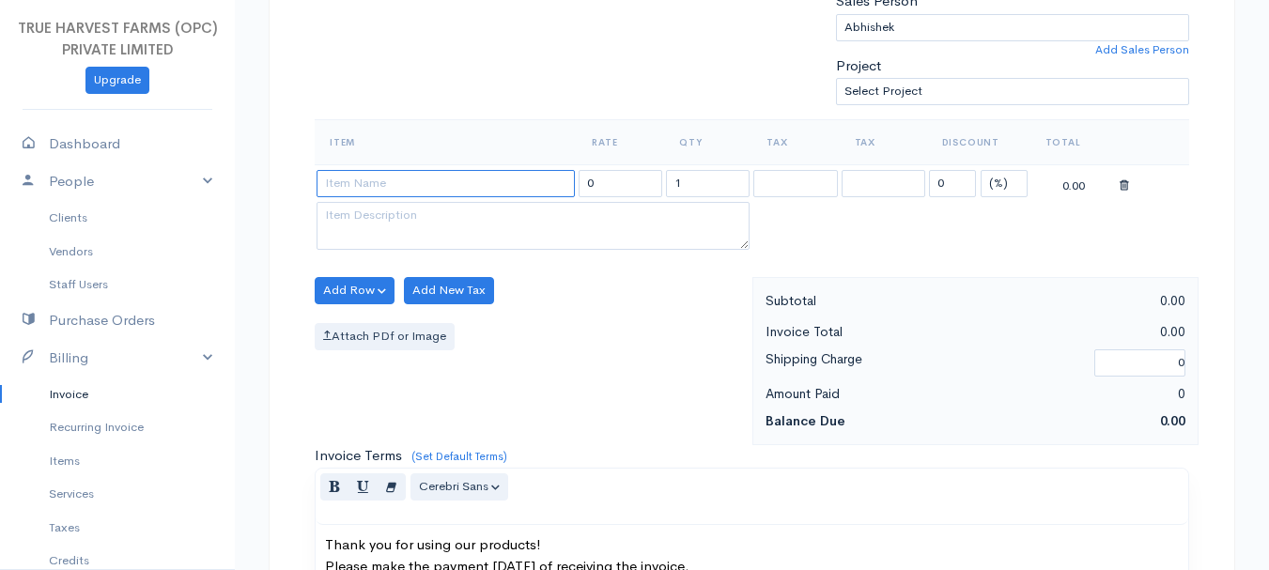
click at [496, 178] on input at bounding box center [446, 183] width 258 height 27
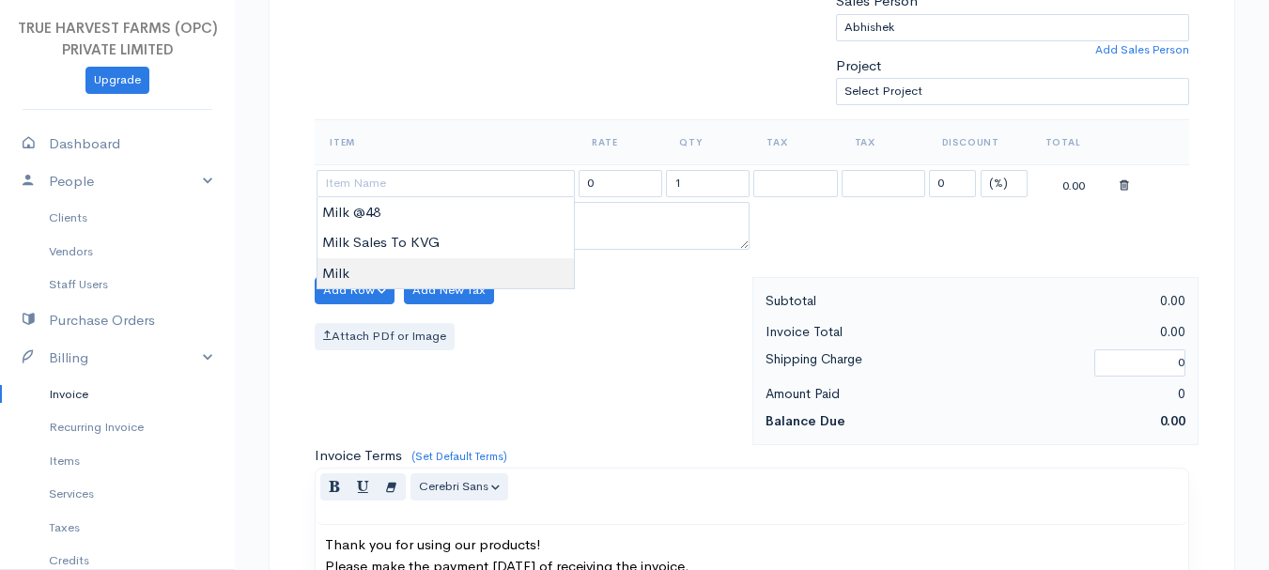
type input "Milk"
type input "60.00"
type textarea "Loose milk sales"
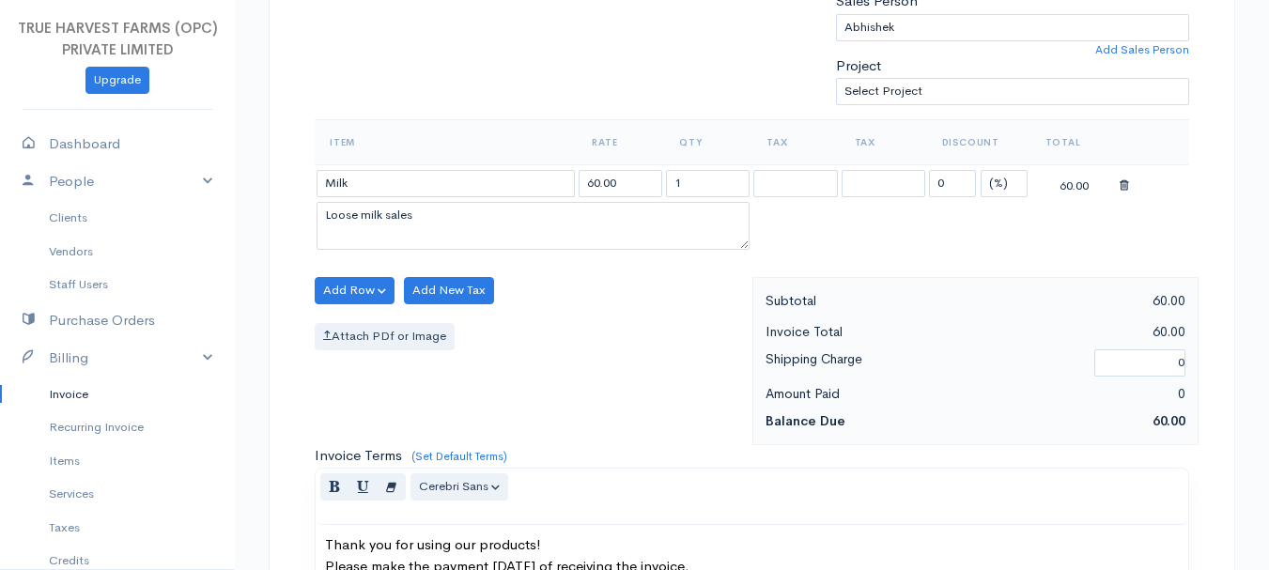
click at [470, 265] on body "TRUE HARVEST FARMS (OPC) PRIVATE LIMITED Upgrade Dashboard People Clients Vendo…" at bounding box center [634, 283] width 1269 height 1624
click at [700, 188] on input "1" at bounding box center [708, 183] width 84 height 27
type input "14"
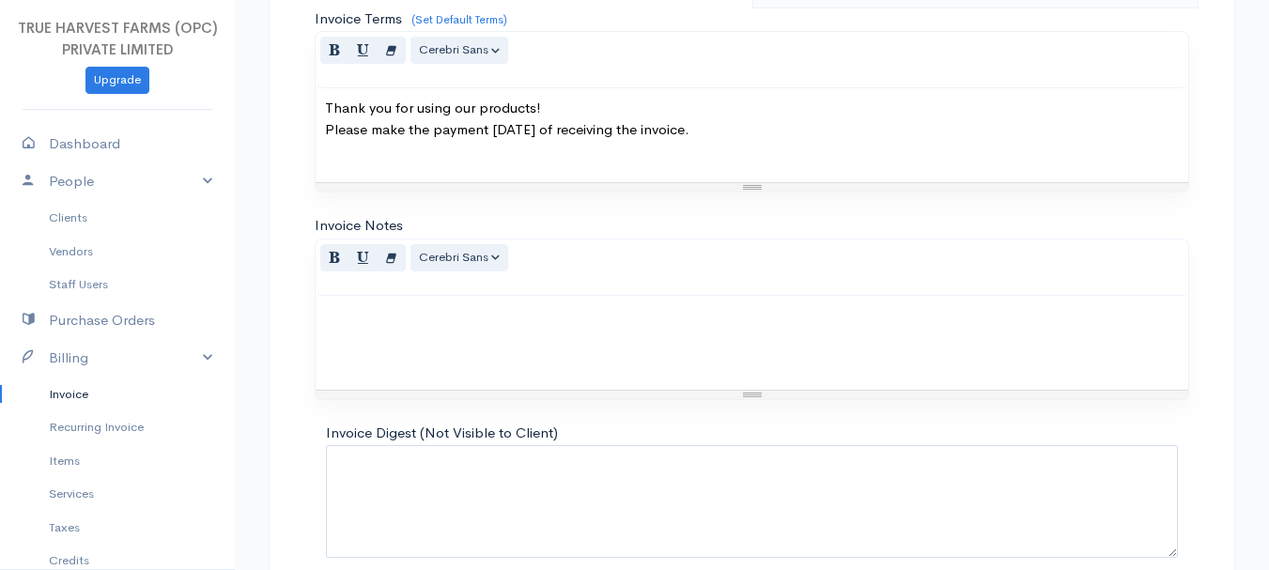
scroll to position [1054, 0]
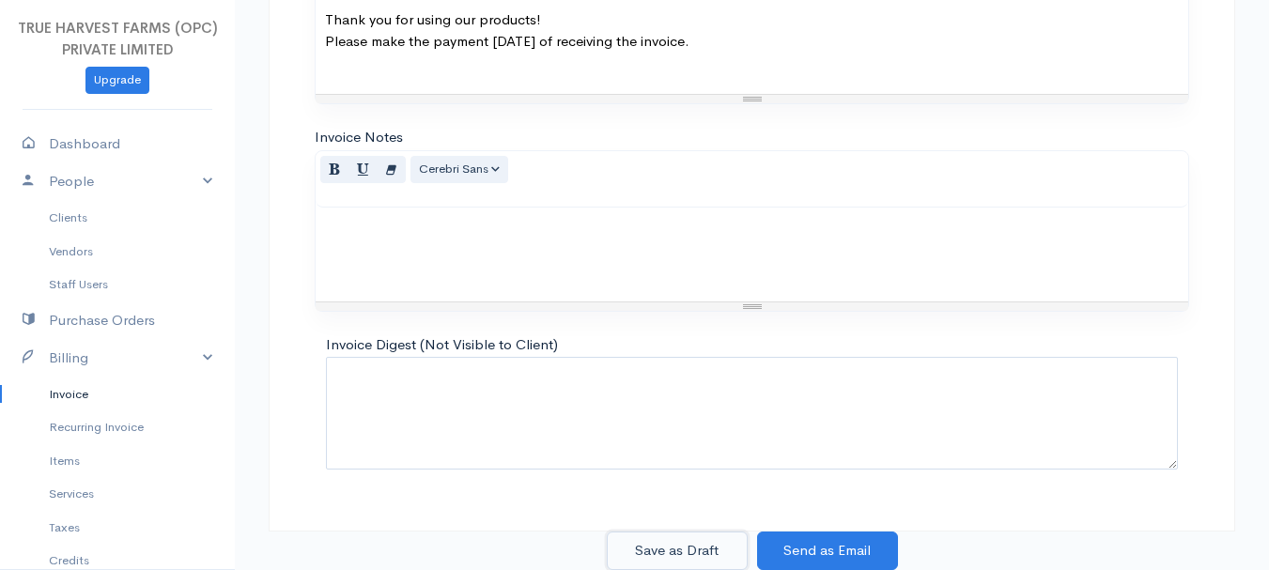
click at [701, 556] on button "Save as Draft" at bounding box center [677, 551] width 141 height 39
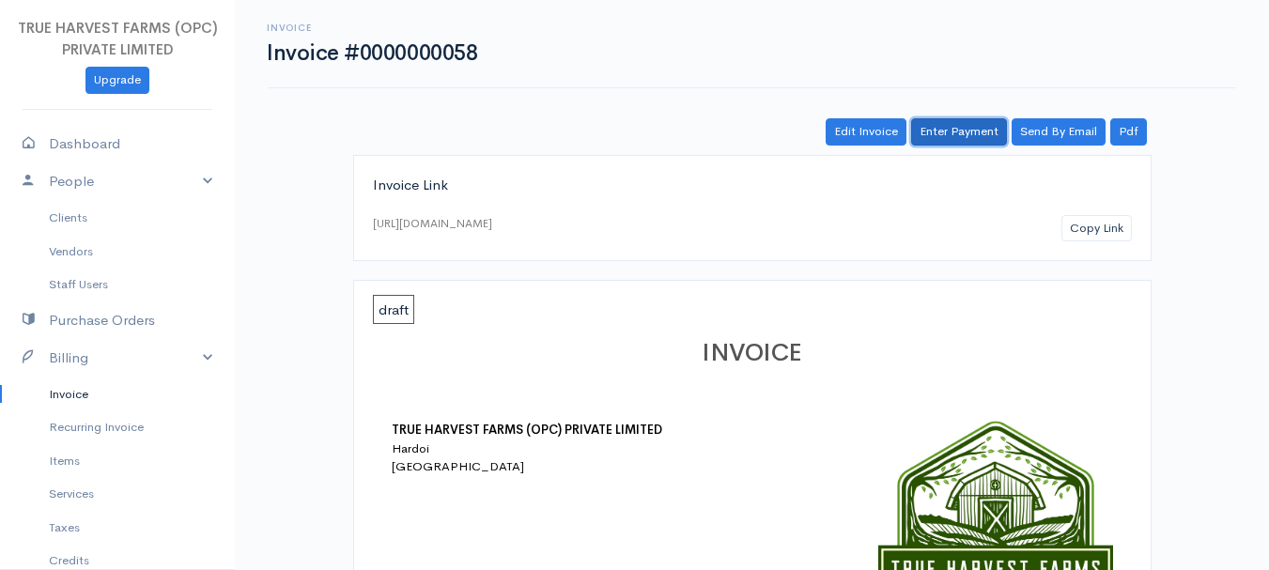
click at [935, 137] on link "Enter Payment" at bounding box center [959, 131] width 96 height 27
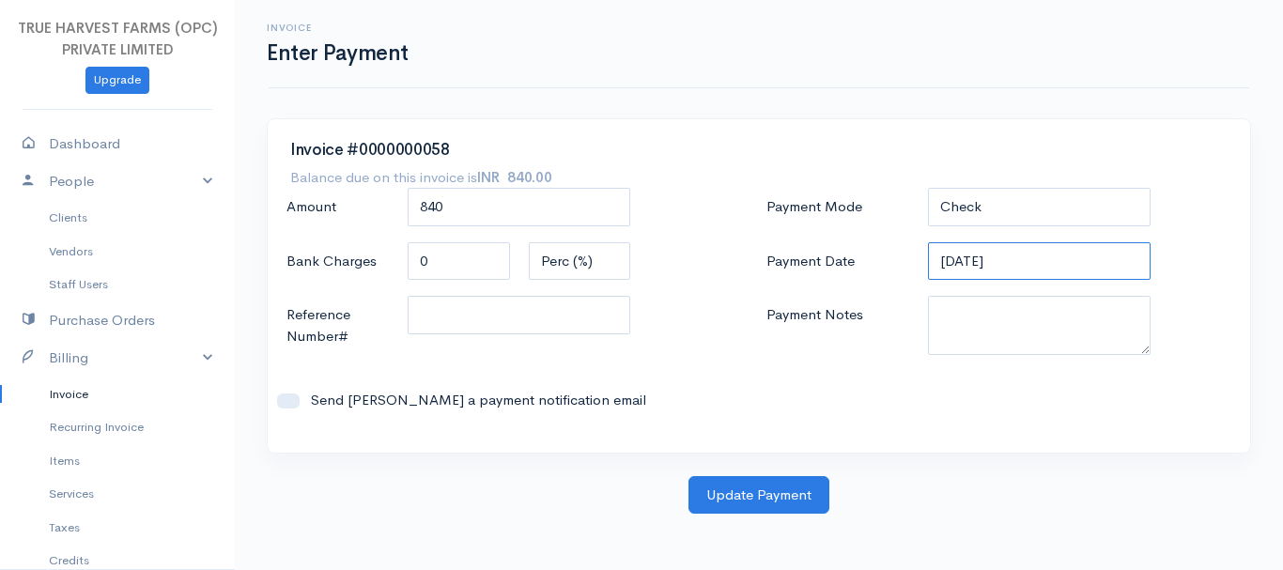
click at [936, 267] on input "[DATE]" at bounding box center [1040, 261] width 224 height 39
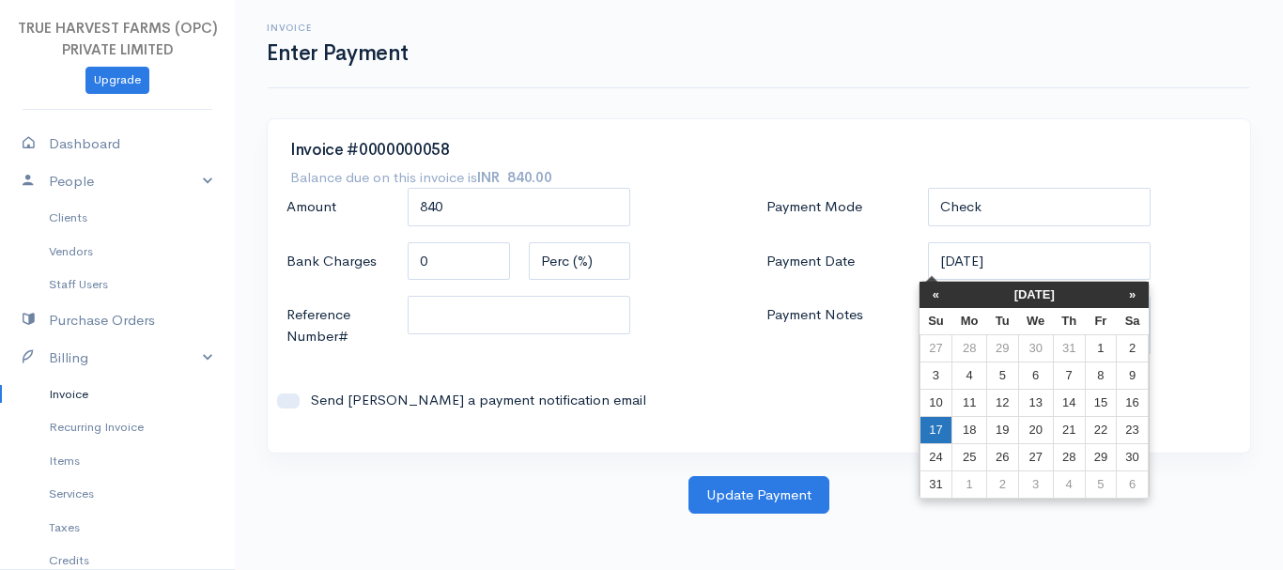
click at [928, 427] on td "17" at bounding box center [936, 429] width 33 height 27
type input "[DATE]"
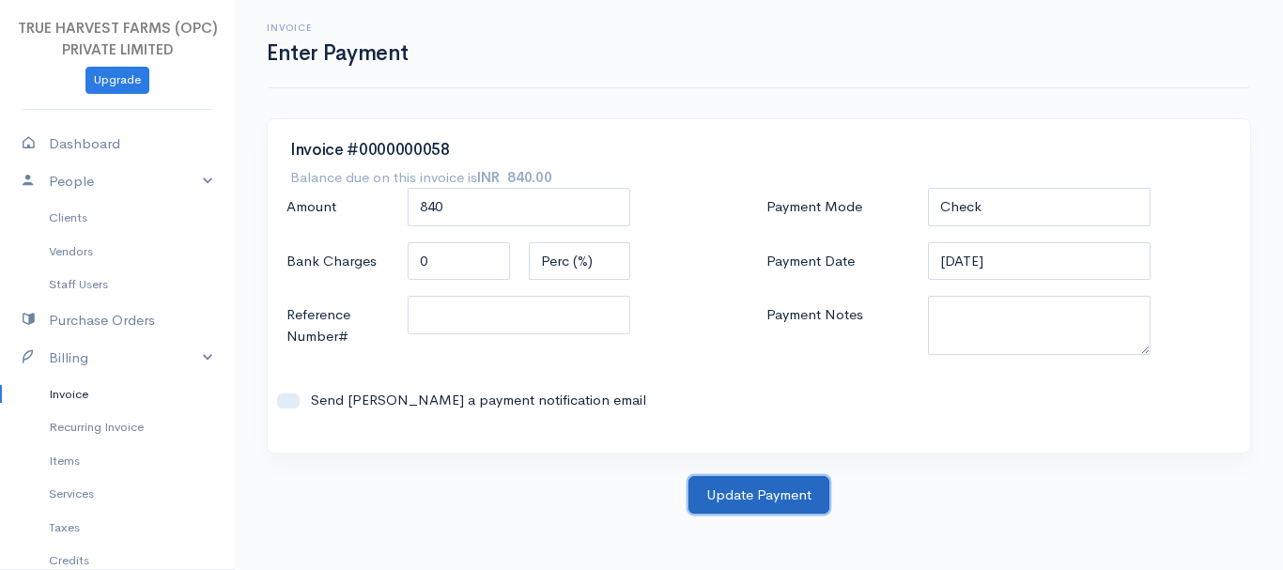
click at [779, 496] on button "Update Payment" at bounding box center [759, 495] width 141 height 39
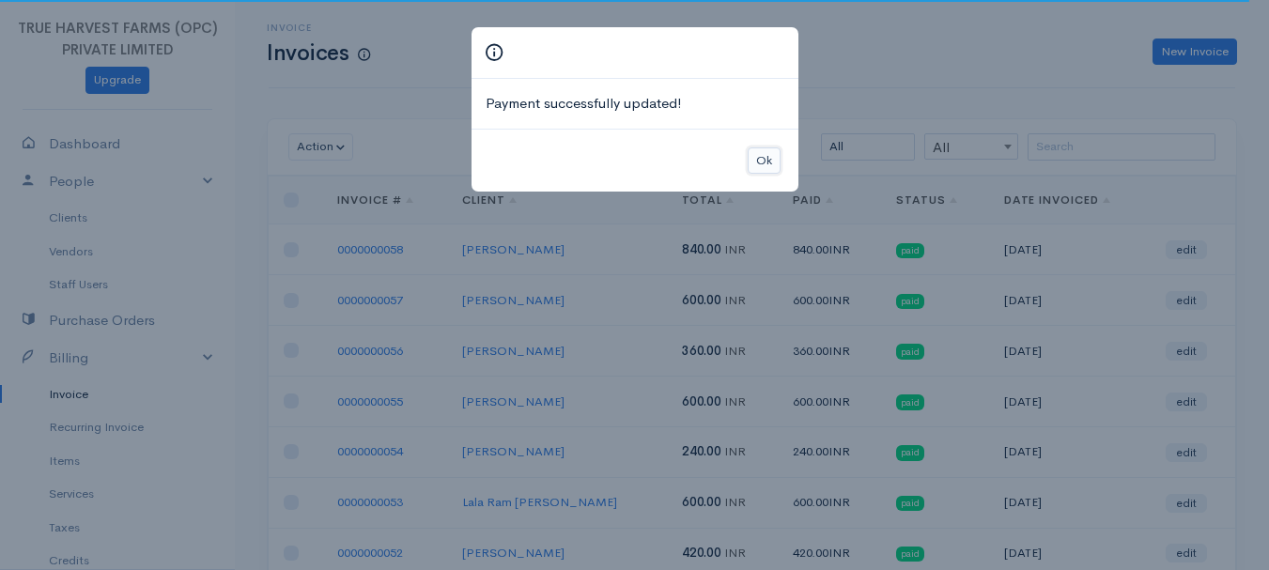
click at [759, 156] on button "Ok" at bounding box center [764, 161] width 33 height 27
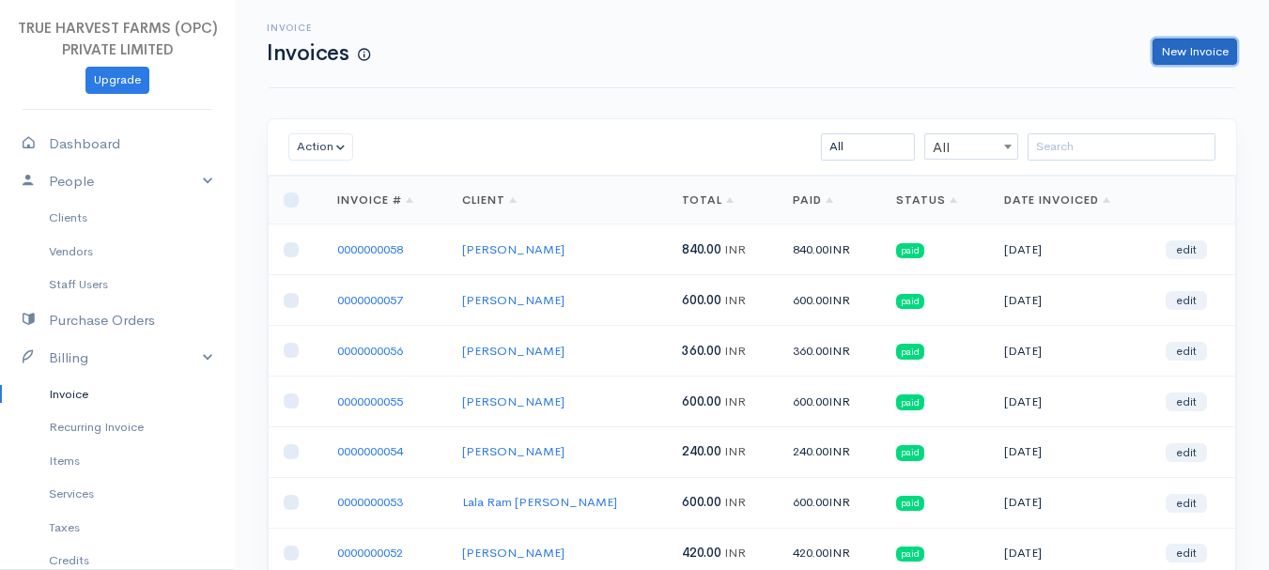
click at [1161, 46] on link "New Invoice" at bounding box center [1195, 52] width 85 height 27
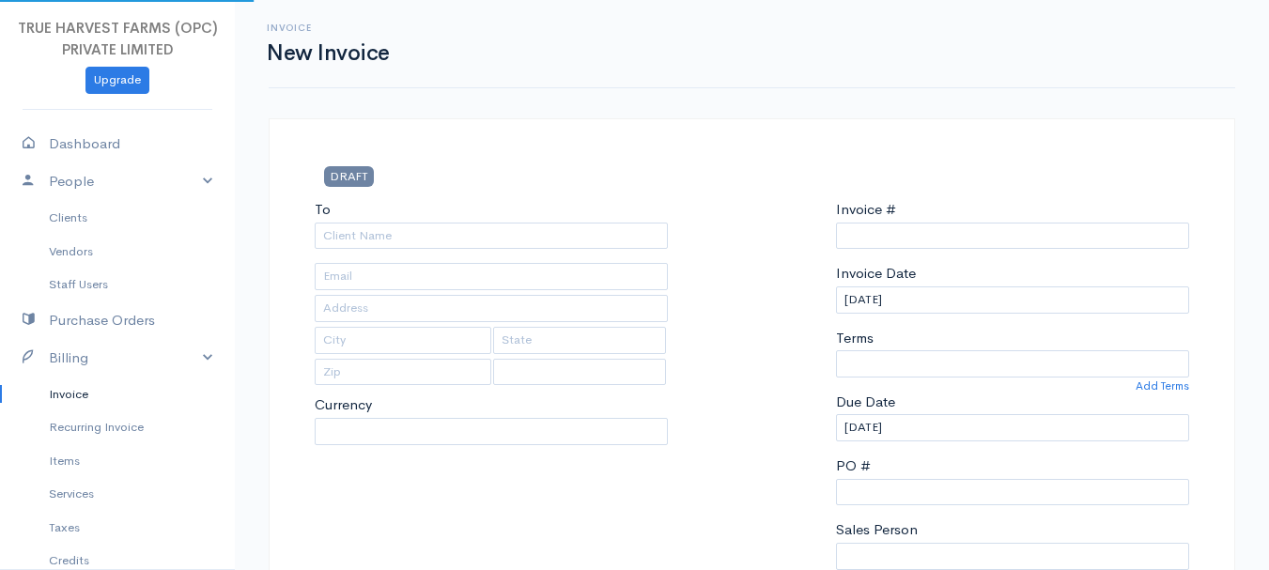
select select "INR"
select select "[GEOGRAPHIC_DATA]"
type input "0000000059"
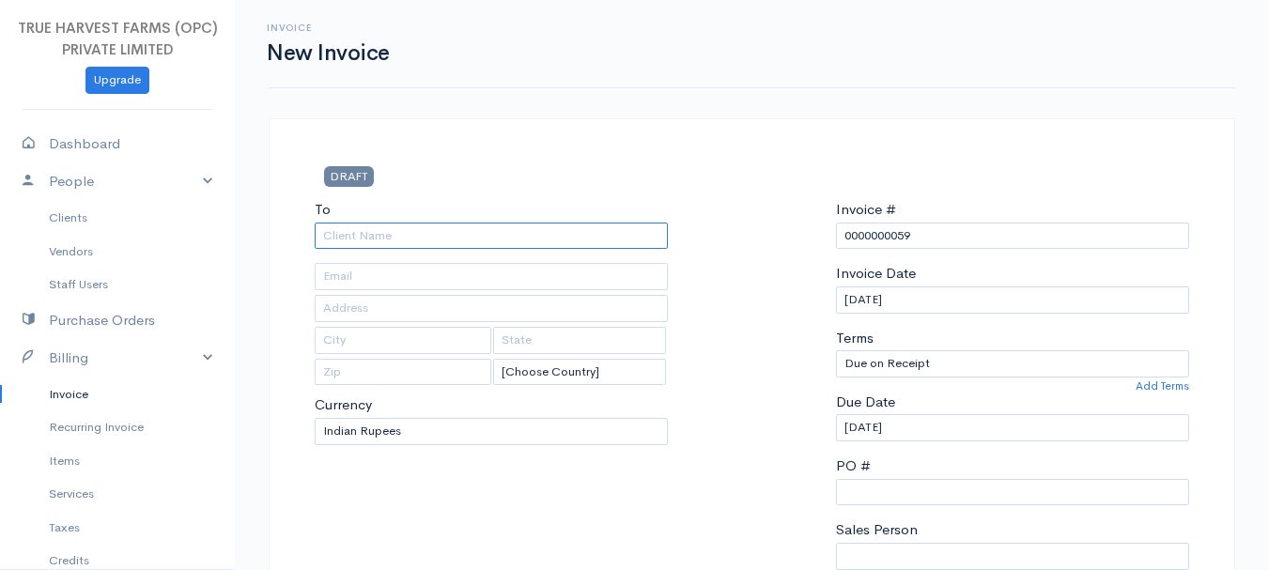
click at [377, 235] on input "To" at bounding box center [491, 236] width 353 height 27
type input "ab"
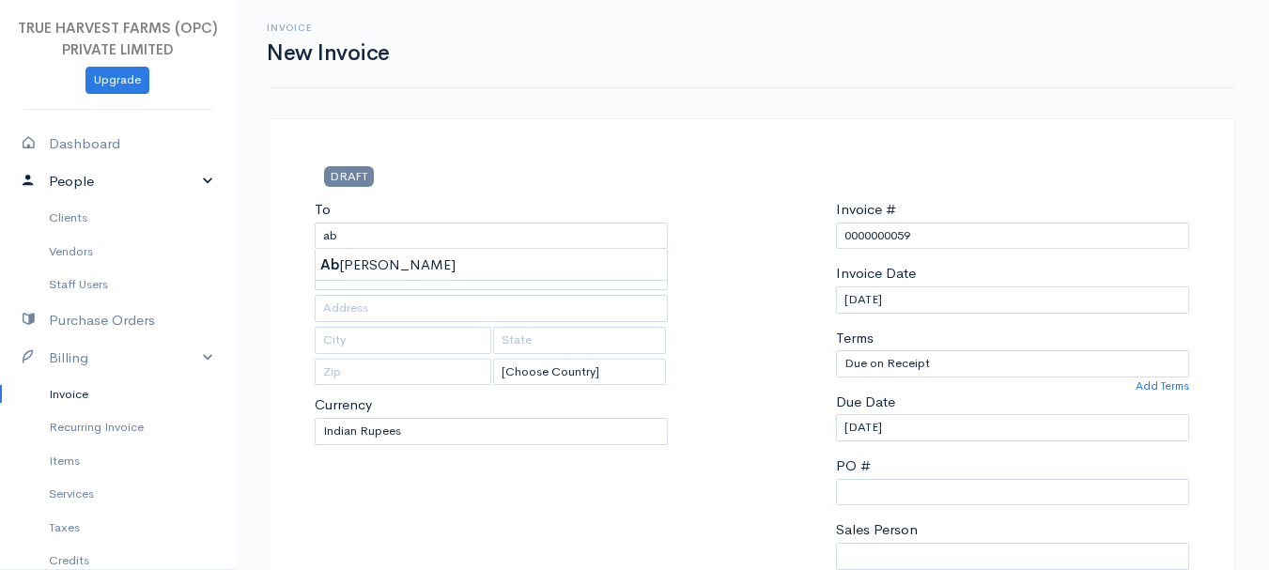
click at [198, 176] on link "People" at bounding box center [117, 182] width 235 height 39
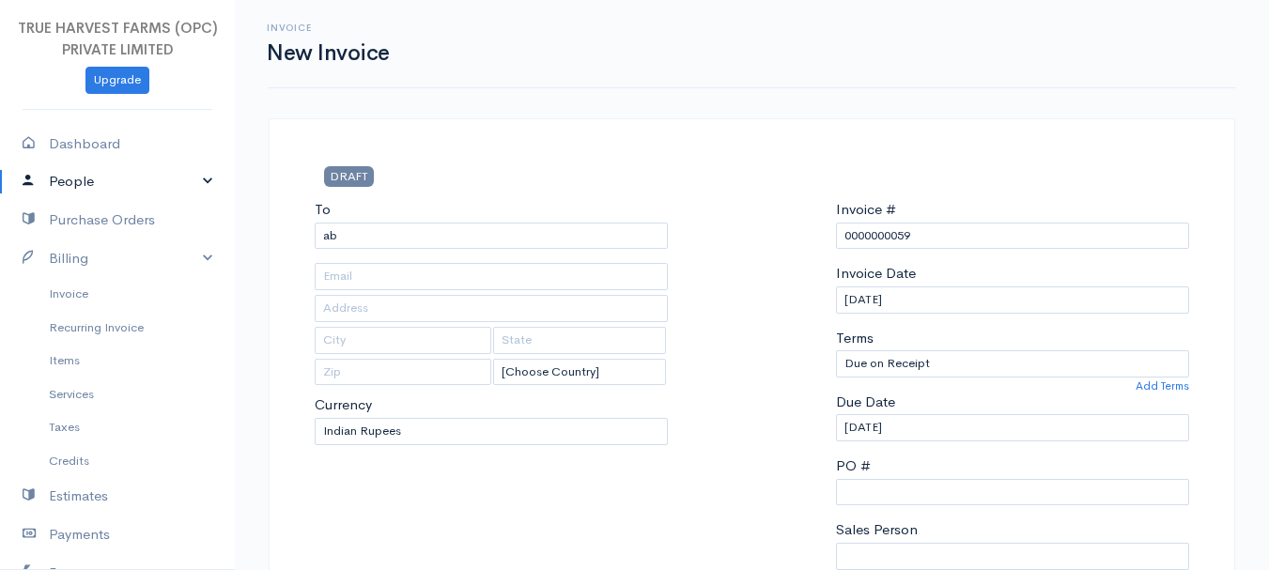
click at [198, 176] on link "People" at bounding box center [117, 182] width 235 height 39
click at [87, 210] on link "Clients" at bounding box center [117, 218] width 235 height 34
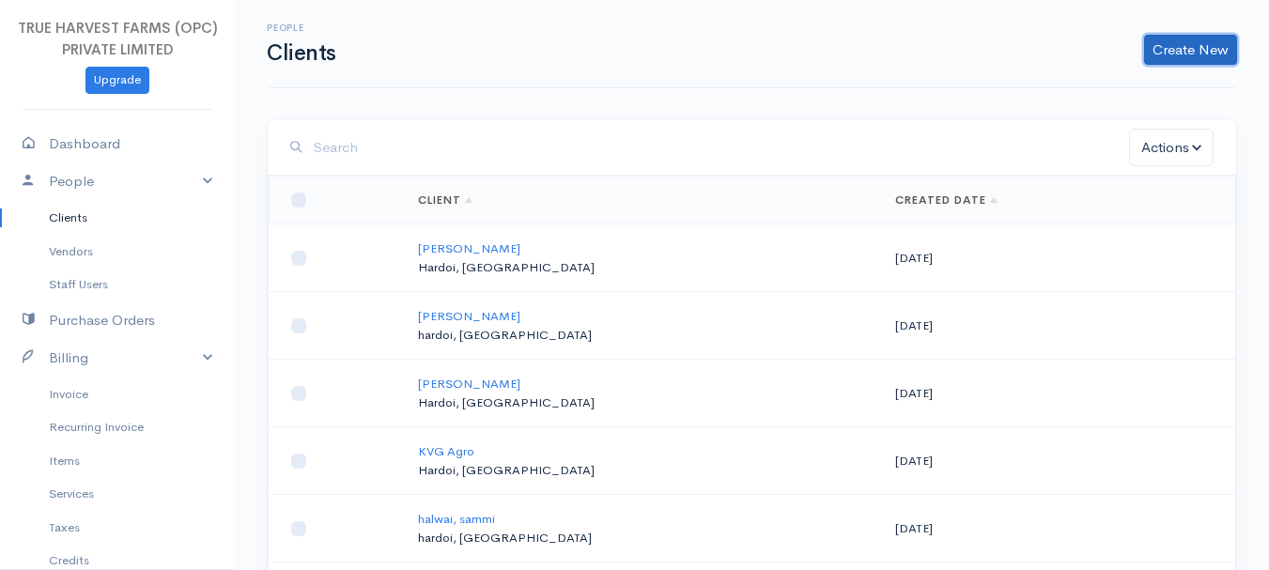
click at [1202, 62] on link "Create New" at bounding box center [1190, 50] width 93 height 30
click at [1122, 85] on link "Client" at bounding box center [1161, 89] width 148 height 33
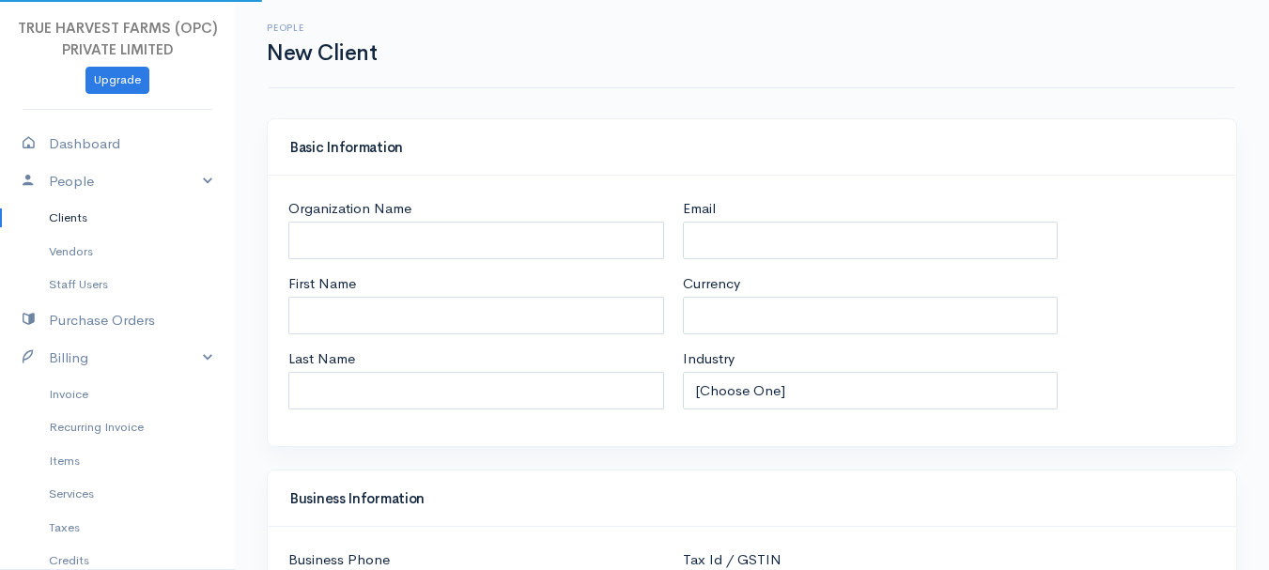
select select "INR"
select select "[GEOGRAPHIC_DATA]"
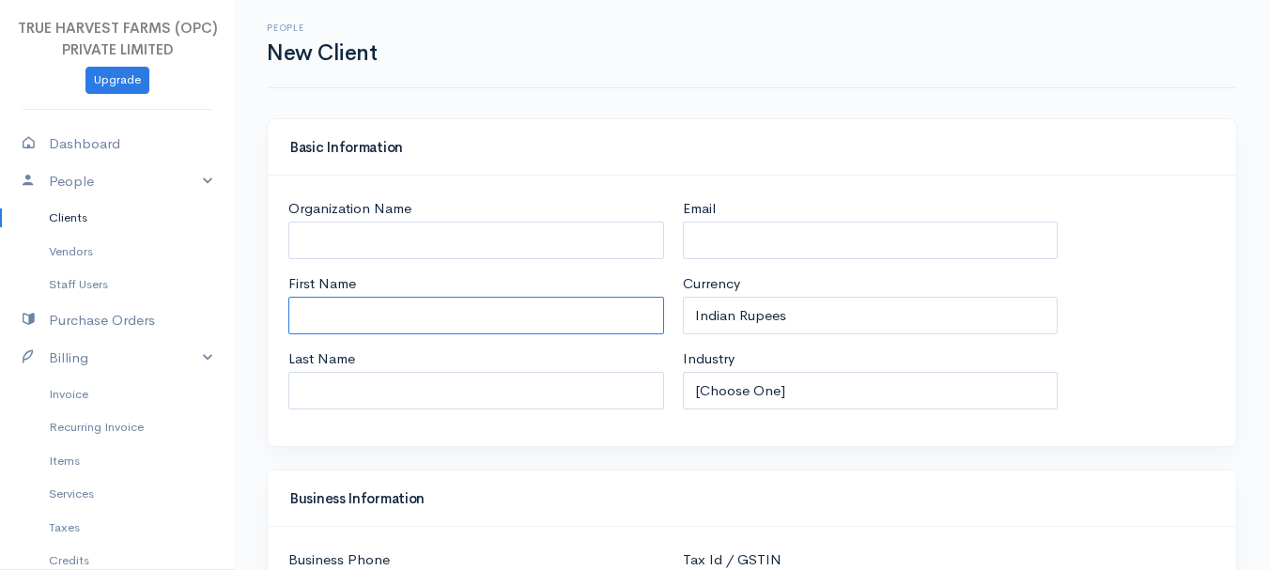
click at [340, 317] on input "First Name" at bounding box center [476, 316] width 376 height 39
type input "abhishek"
click at [340, 396] on input "Last Name" at bounding box center [476, 391] width 376 height 39
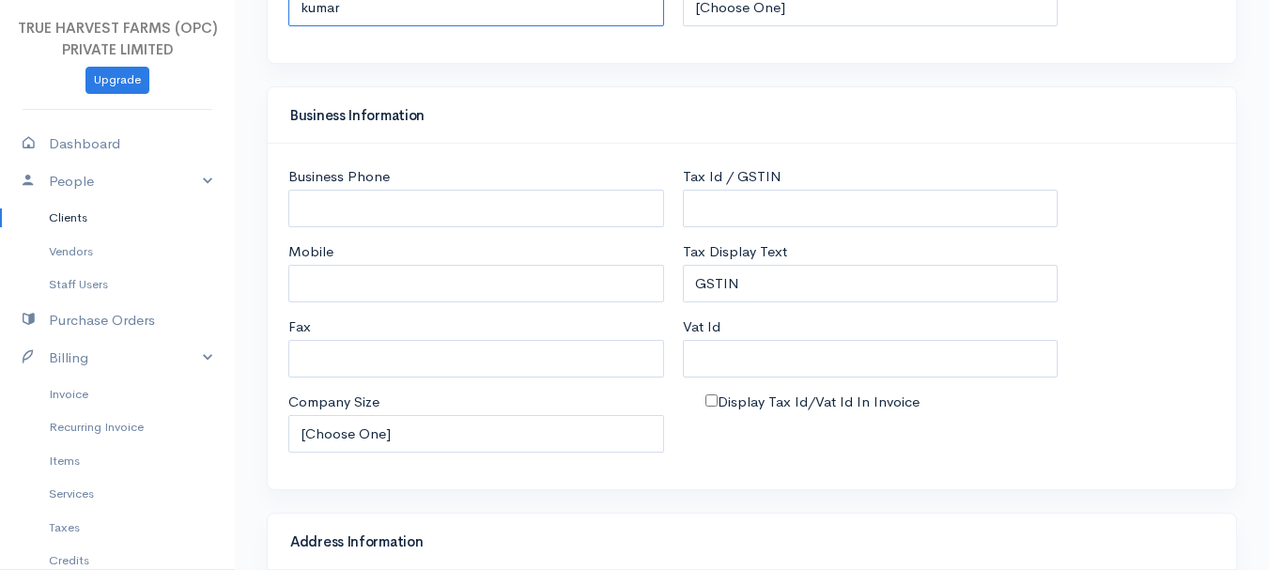
scroll to position [386, 0]
type input "kumar"
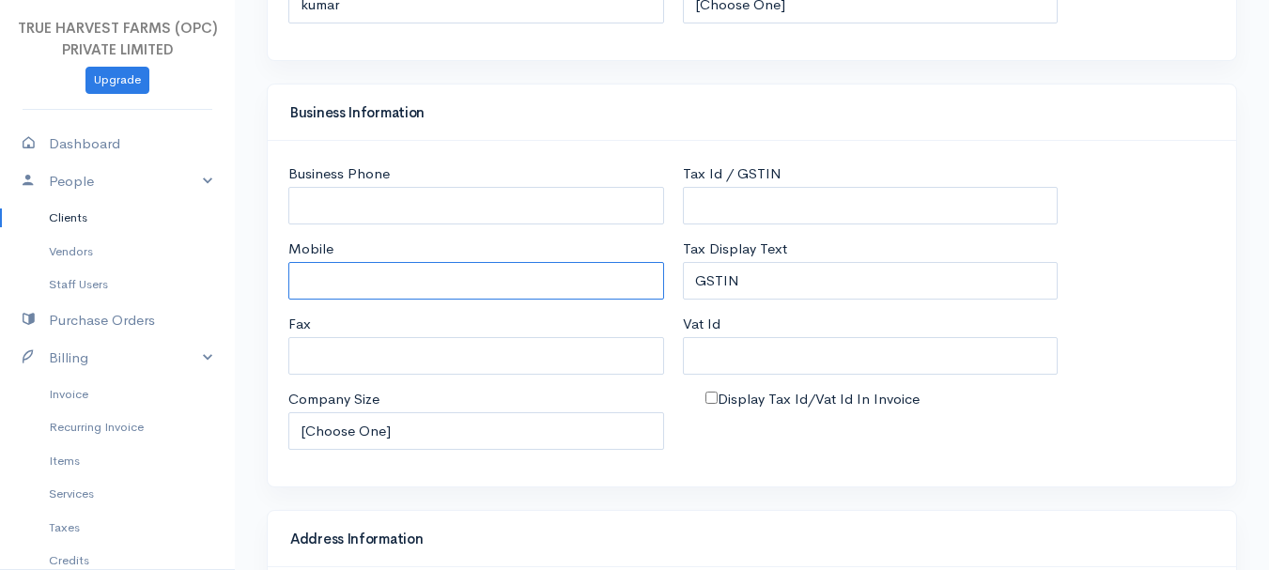
click at [338, 295] on input "Mobile" at bounding box center [476, 281] width 376 height 39
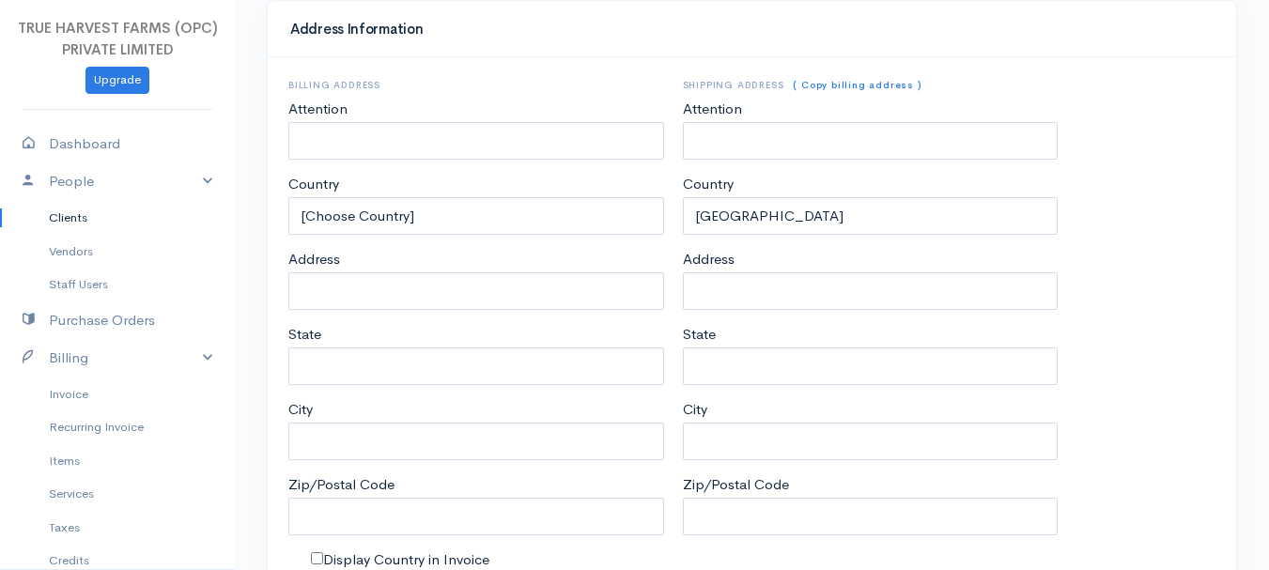
scroll to position [902, 0]
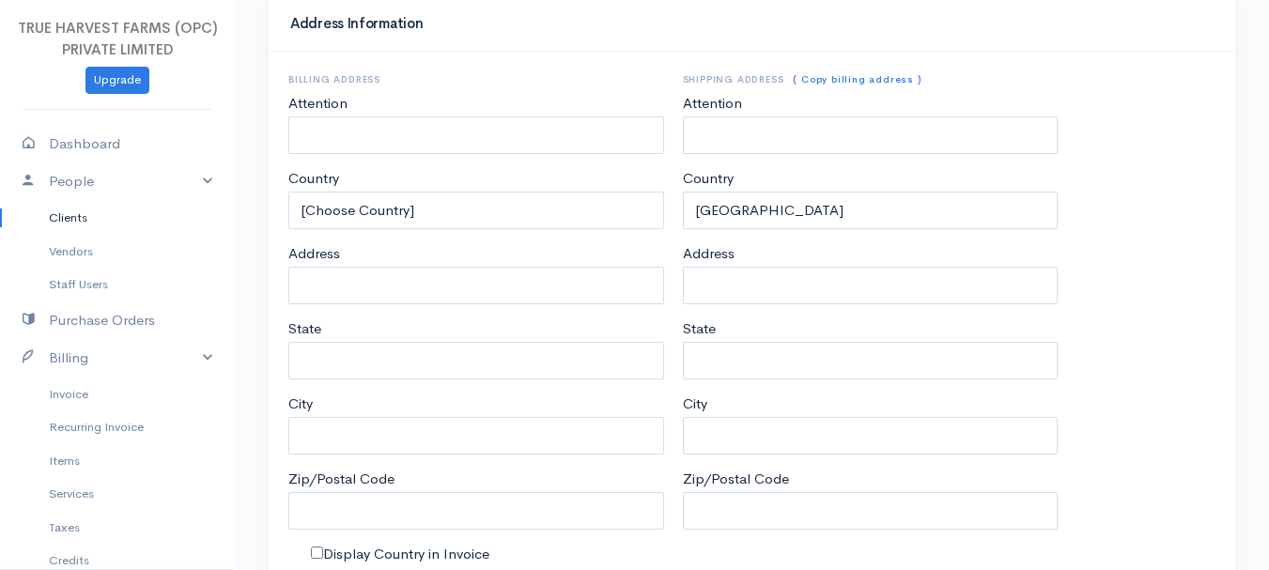
type input "7703024896"
click at [348, 283] on input "Address" at bounding box center [476, 286] width 376 height 39
type input "bada chauraha"
click at [336, 349] on input "State" at bounding box center [476, 361] width 376 height 39
type input "[GEOGRAPHIC_DATA]"
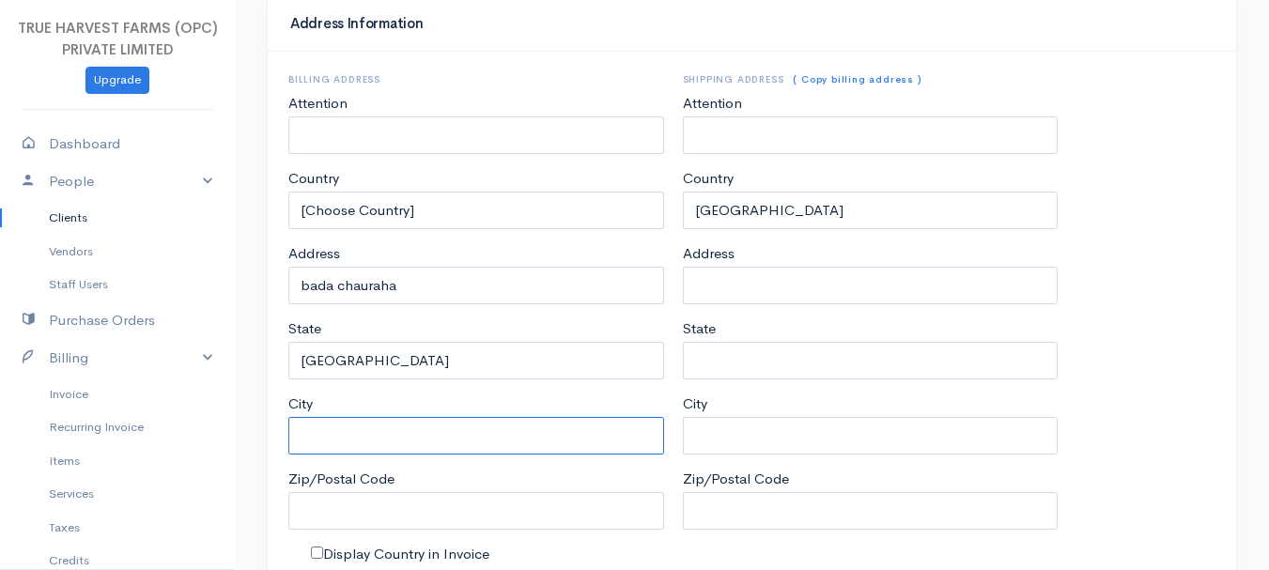
click at [389, 436] on input "City" at bounding box center [476, 436] width 376 height 39
type input "Hardoi"
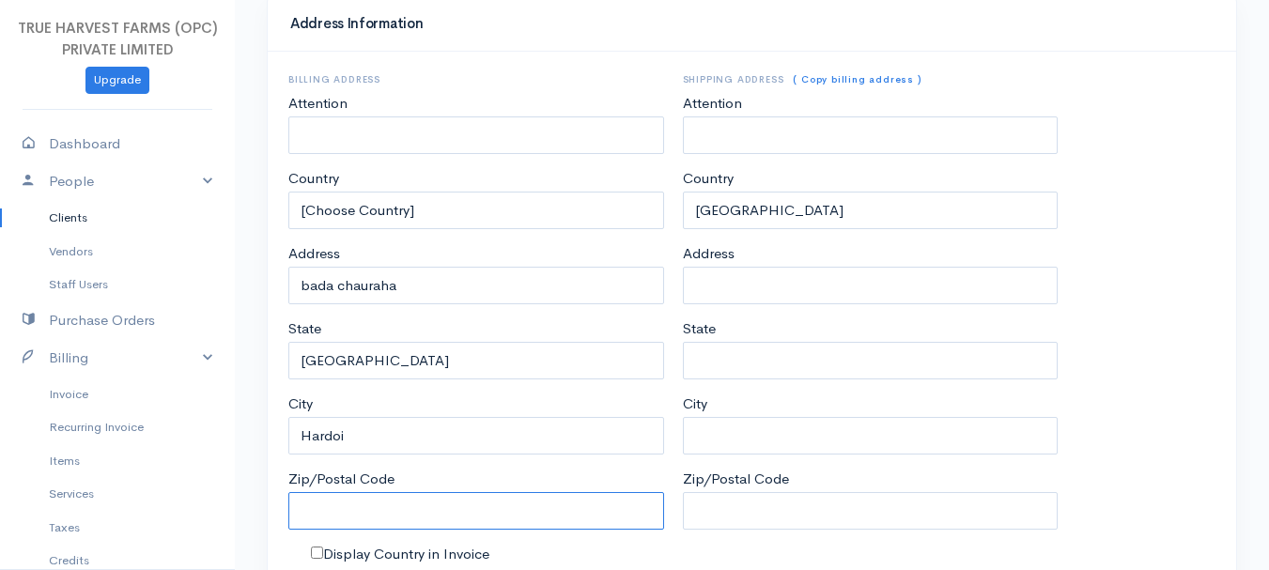
click at [397, 496] on input "Zip/Postal Code" at bounding box center [476, 511] width 376 height 39
type input "241001"
click at [828, 76] on link "( Copy billing address )" at bounding box center [857, 79] width 128 height 12
type input "bada chauraha"
type input "[GEOGRAPHIC_DATA]"
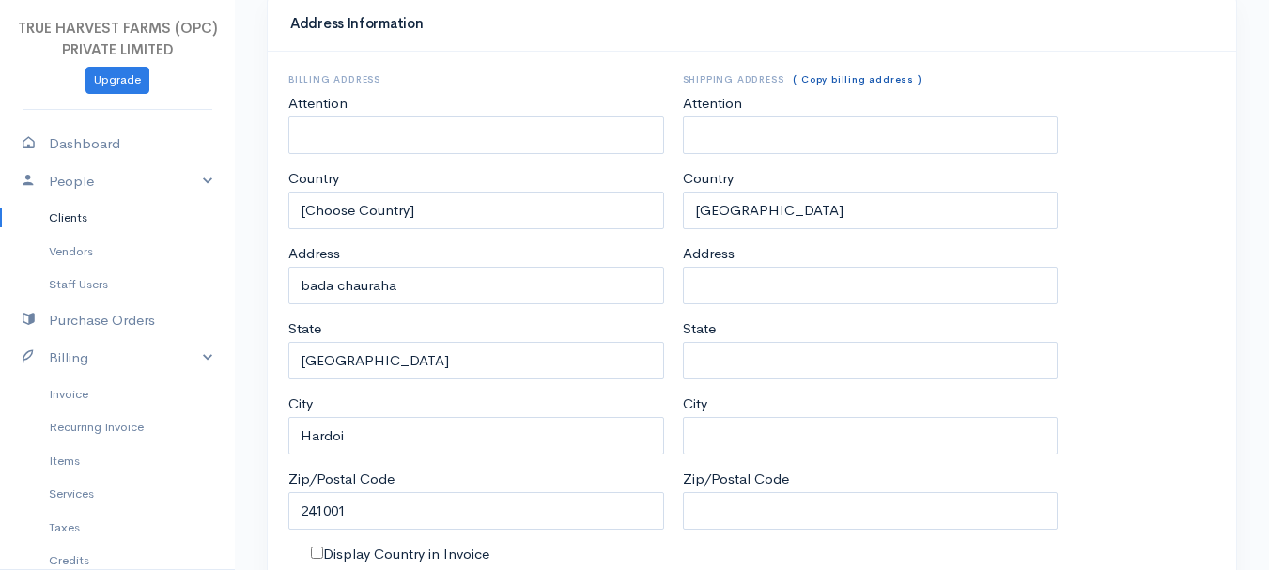
type input "Hardoi"
type input "241001"
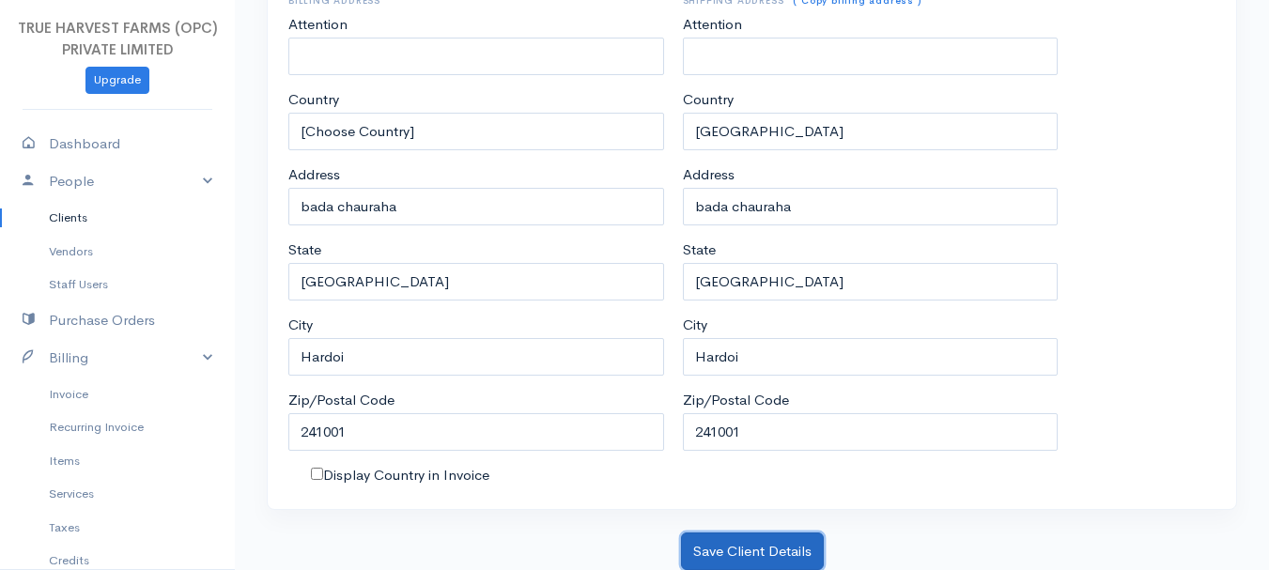
click at [752, 548] on button "Save Client Details" at bounding box center [752, 552] width 143 height 39
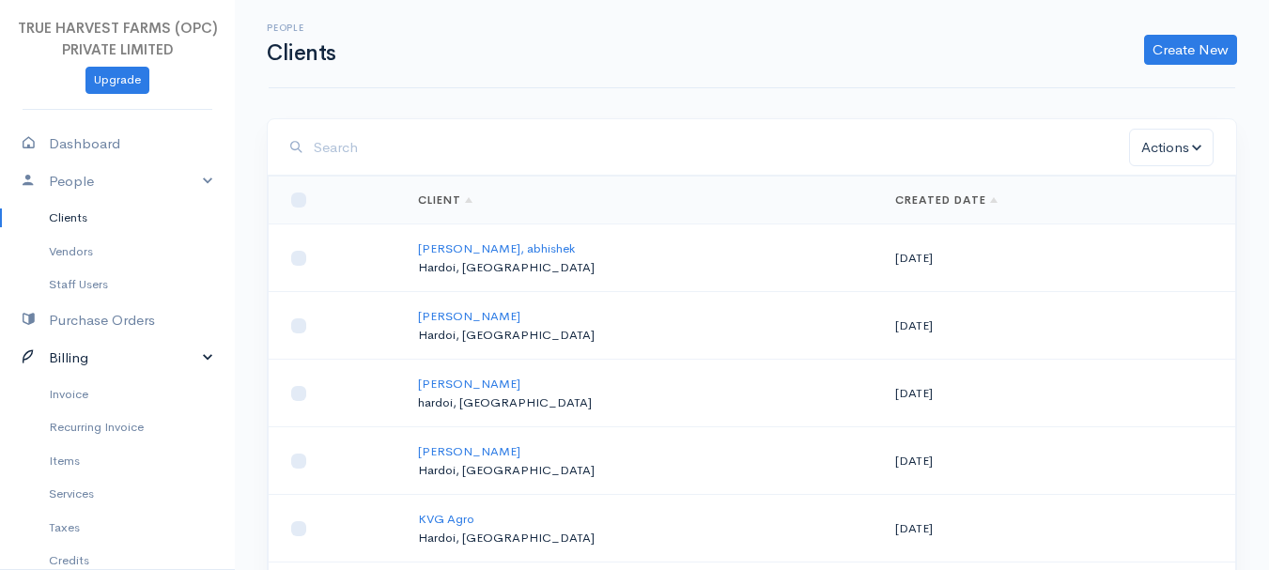
click at [189, 360] on link "Billing" at bounding box center [117, 358] width 235 height 39
click at [57, 392] on link "Invoice" at bounding box center [117, 395] width 235 height 34
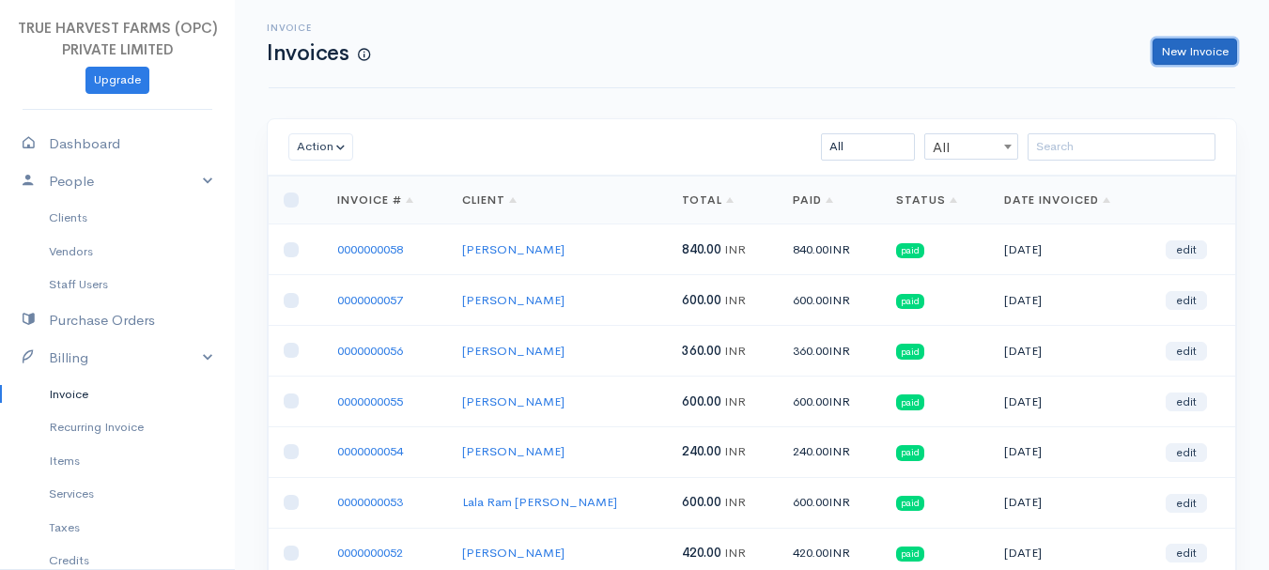
click at [1194, 56] on link "New Invoice" at bounding box center [1195, 52] width 85 height 27
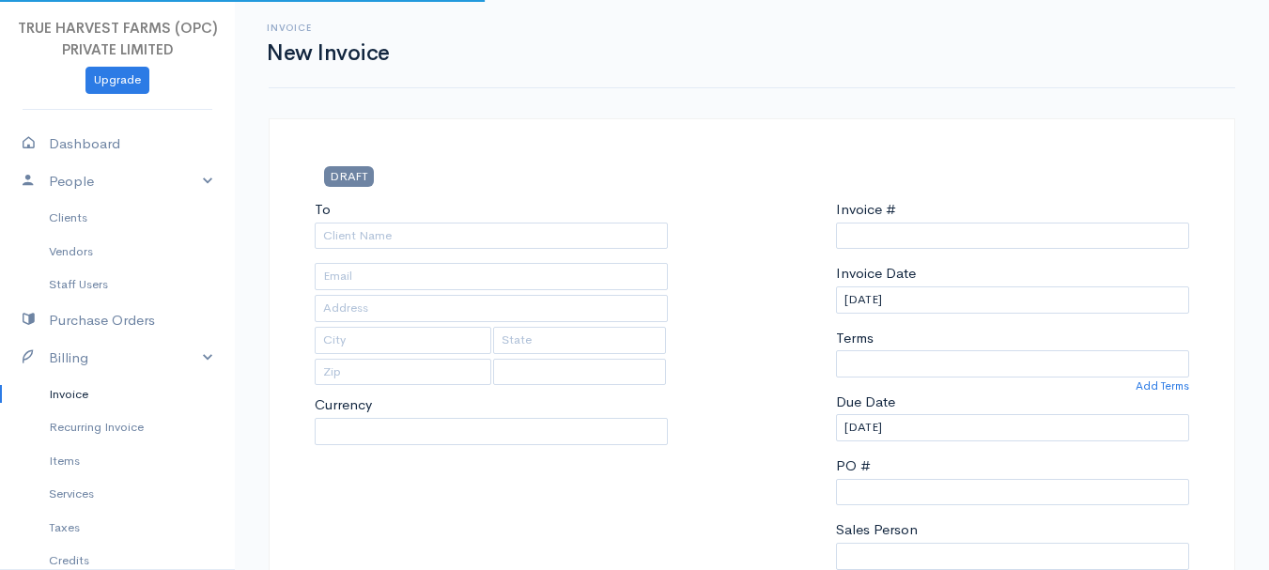
type input "0000000059"
select select "[GEOGRAPHIC_DATA]"
select select "INR"
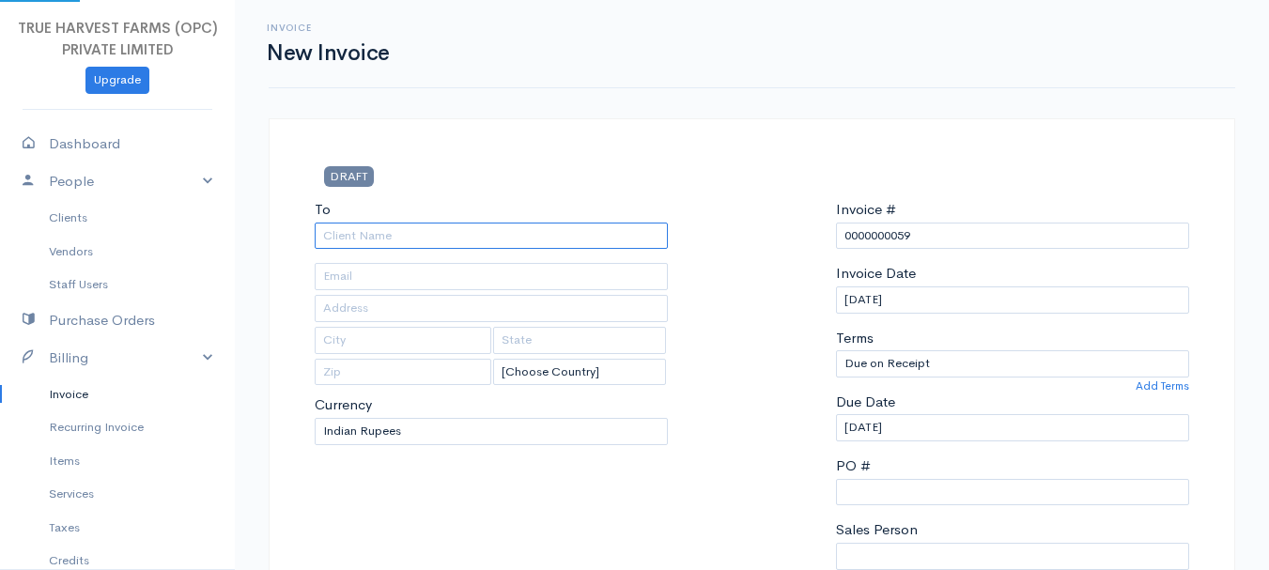
click at [358, 240] on input "To" at bounding box center [491, 236] width 353 height 27
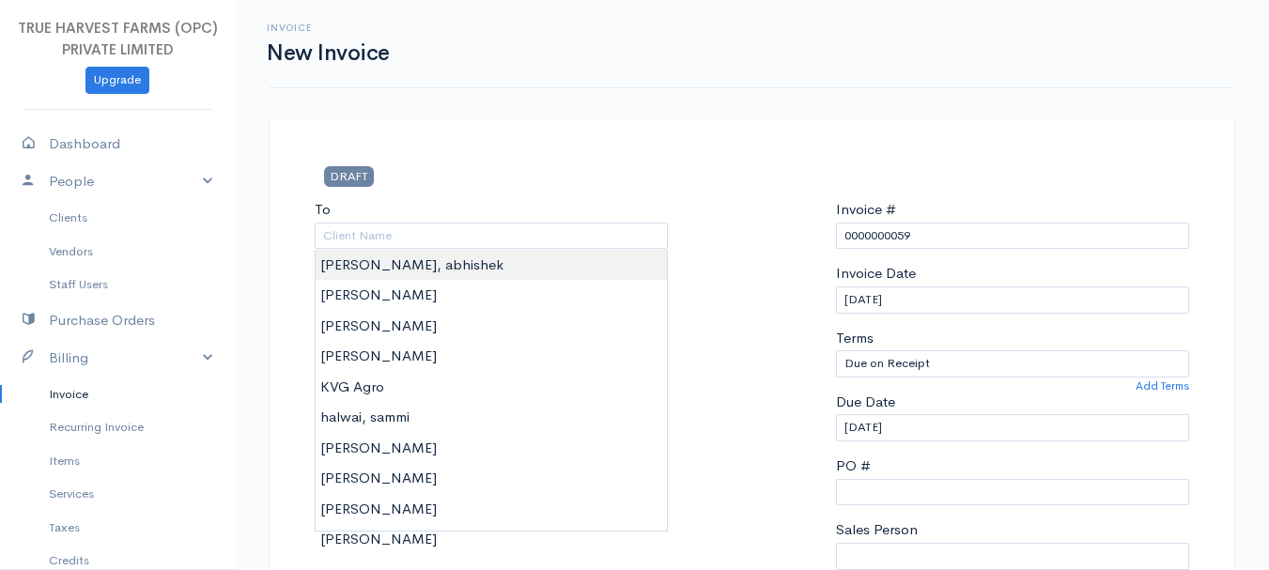
type input "[PERSON_NAME], abhishek"
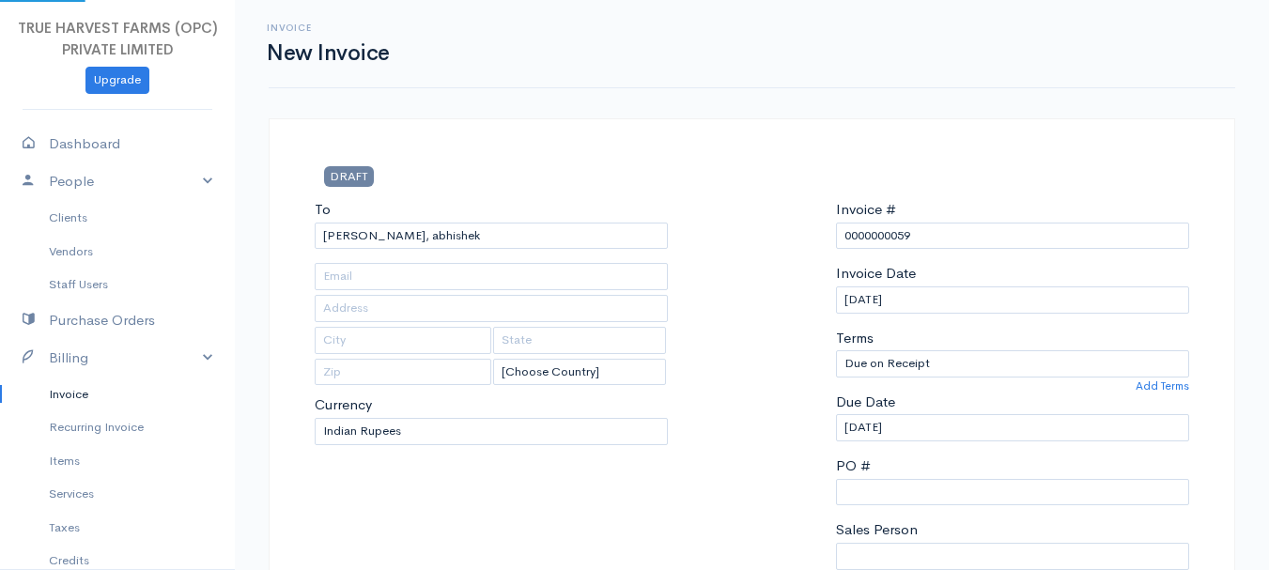
type input "bada chauraha"
type input "Hardoi"
type input "[GEOGRAPHIC_DATA]"
type input "241001"
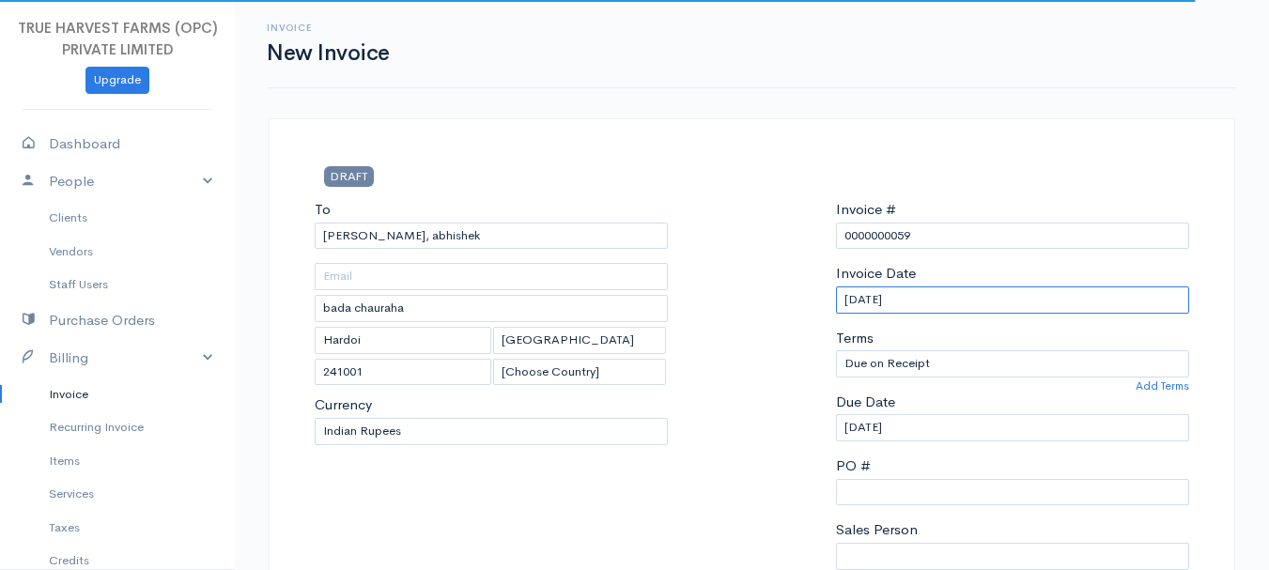
click at [860, 297] on input "[DATE]" at bounding box center [1012, 300] width 353 height 27
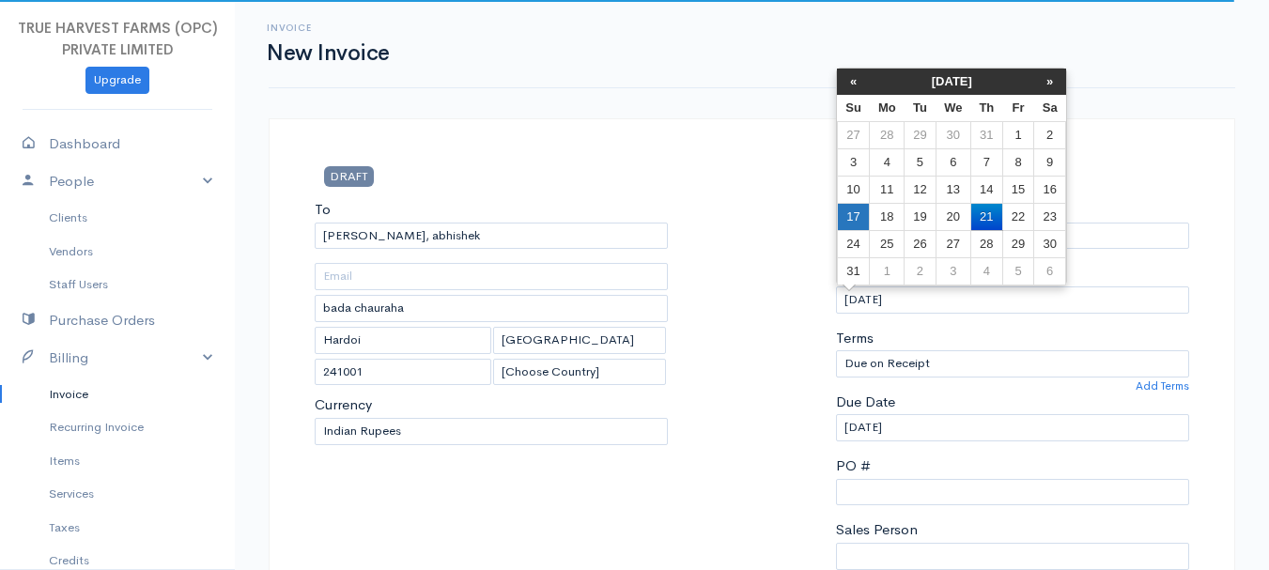
click at [860, 216] on td "17" at bounding box center [853, 216] width 33 height 27
type input "[DATE]"
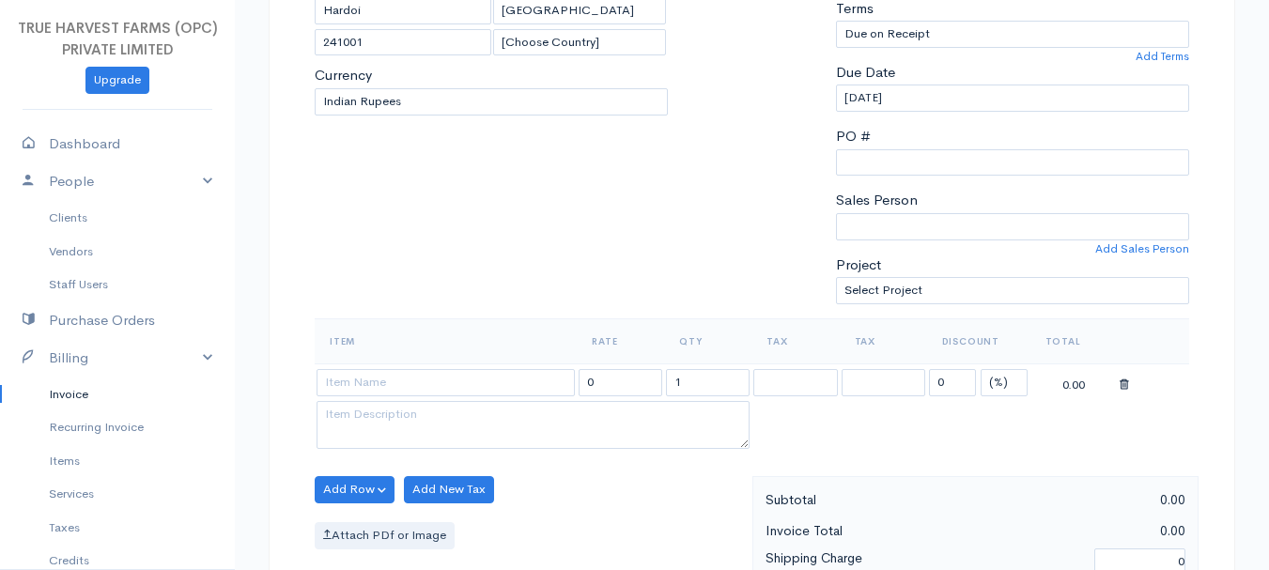
scroll to position [383, 0]
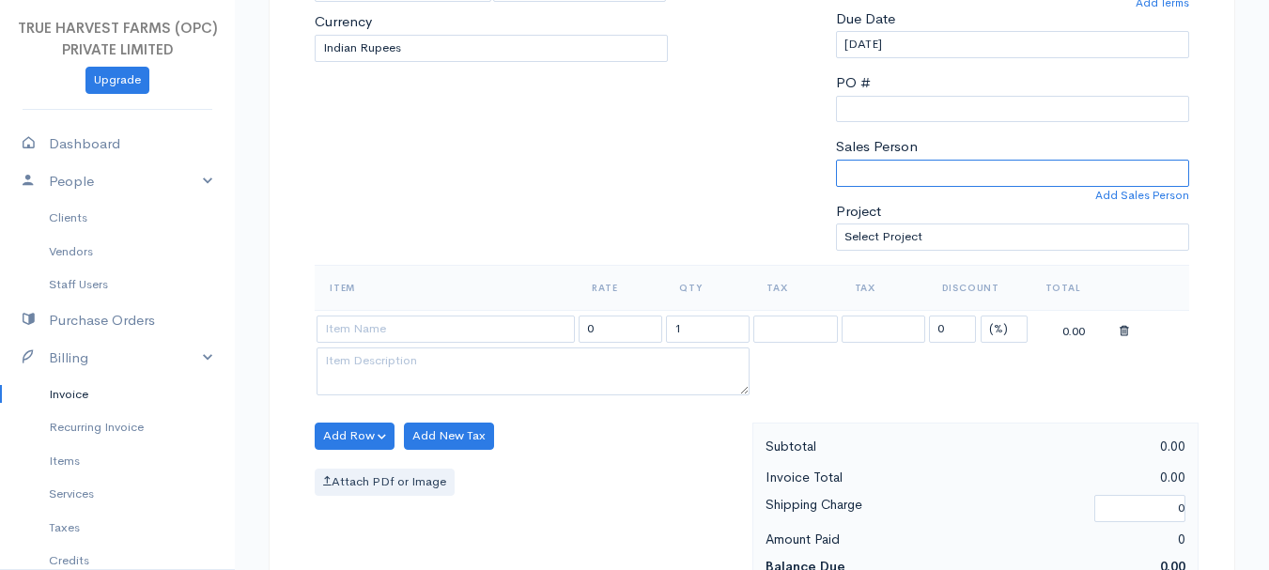
click at [902, 169] on select "[PERSON_NAME]" at bounding box center [1012, 173] width 353 height 27
select select "Abhishek"
click at [836, 160] on select "[PERSON_NAME]" at bounding box center [1012, 173] width 353 height 27
click at [352, 331] on input at bounding box center [446, 329] width 258 height 27
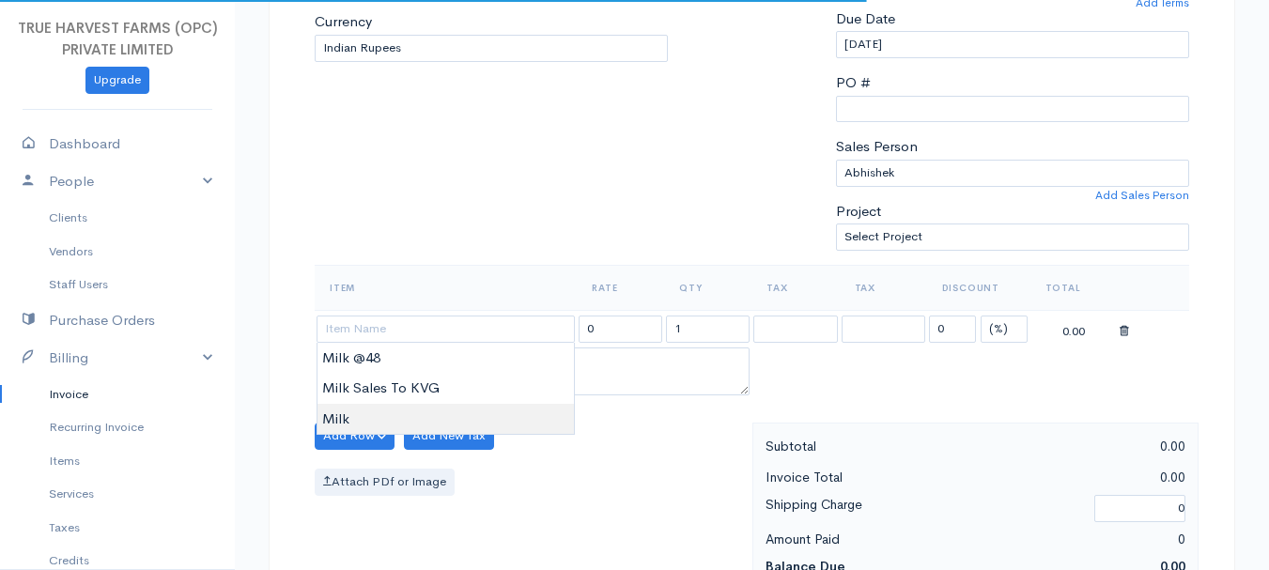
type input "Milk"
type input "60.00"
type textarea "Loose milk sales"
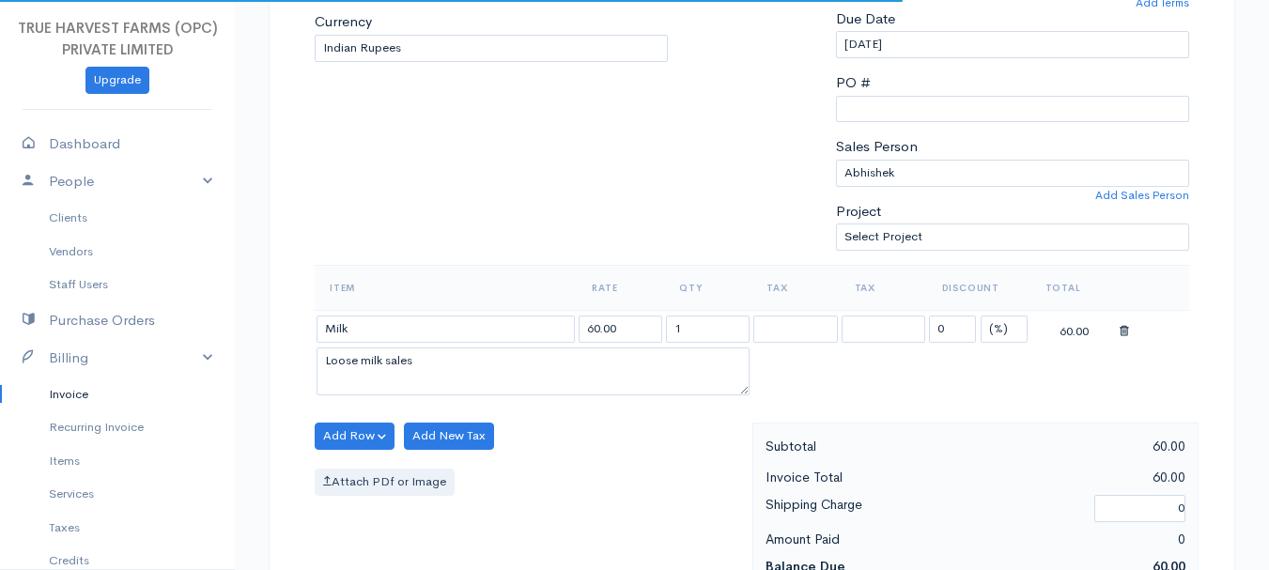
click at [372, 412] on body "TRUE HARVEST FARMS (OPC) PRIVATE LIMITED Upgrade Dashboard People Clients Vendo…" at bounding box center [634, 429] width 1269 height 1624
click at [702, 339] on input "1" at bounding box center [708, 329] width 84 height 27
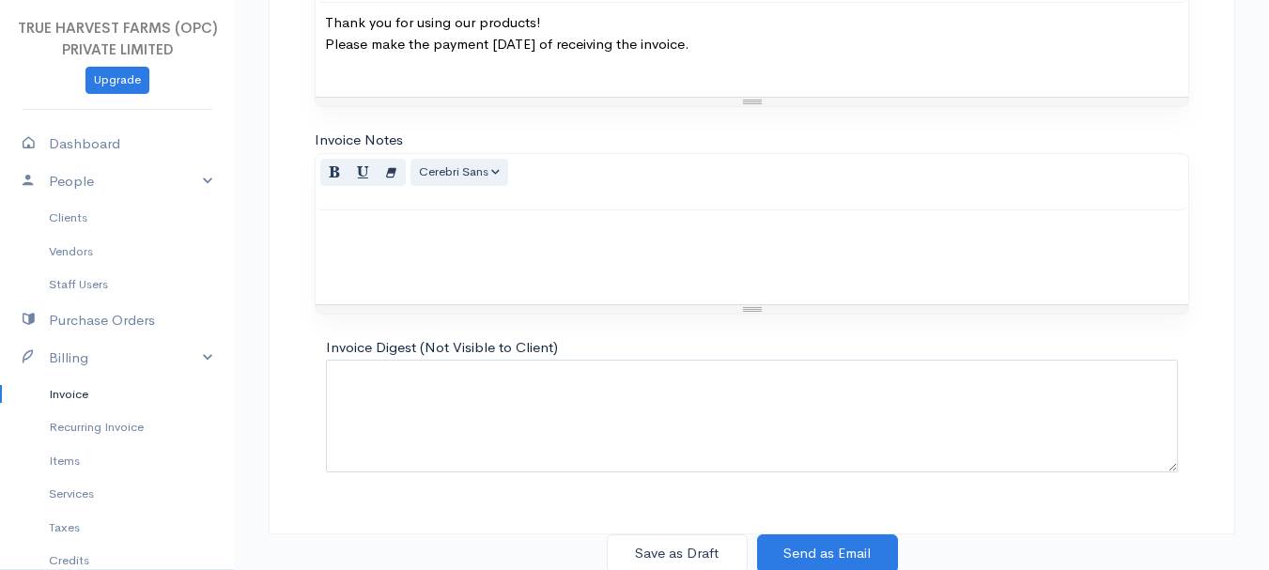
scroll to position [1054, 0]
type input "2"
click at [698, 552] on button "Save as Draft" at bounding box center [677, 551] width 141 height 39
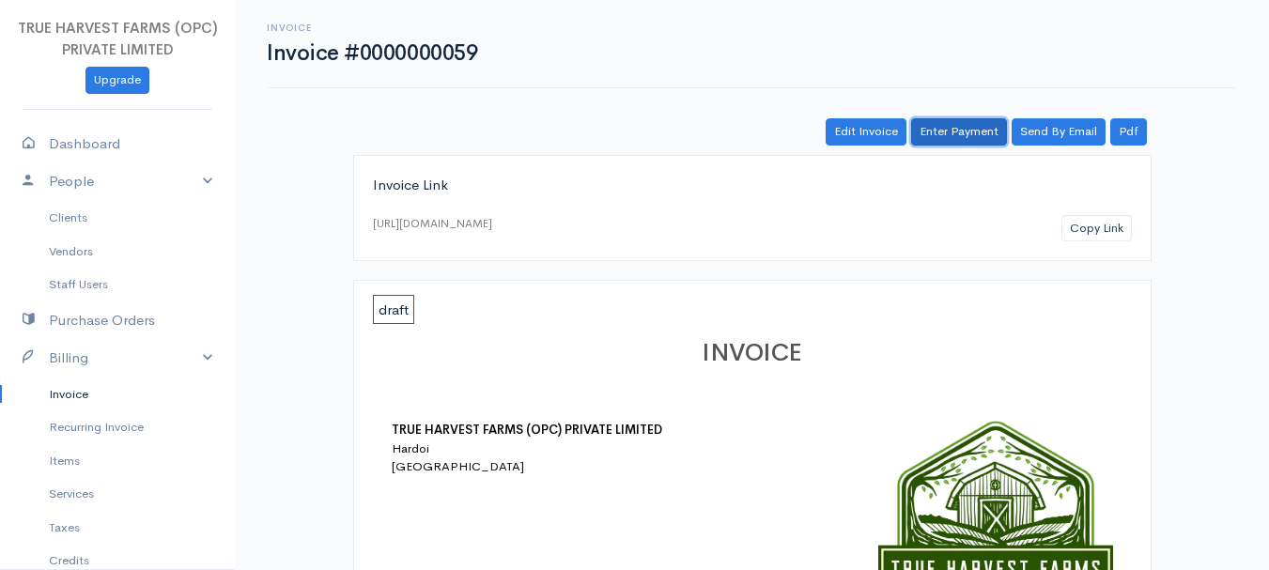
click at [962, 133] on link "Enter Payment" at bounding box center [959, 131] width 96 height 27
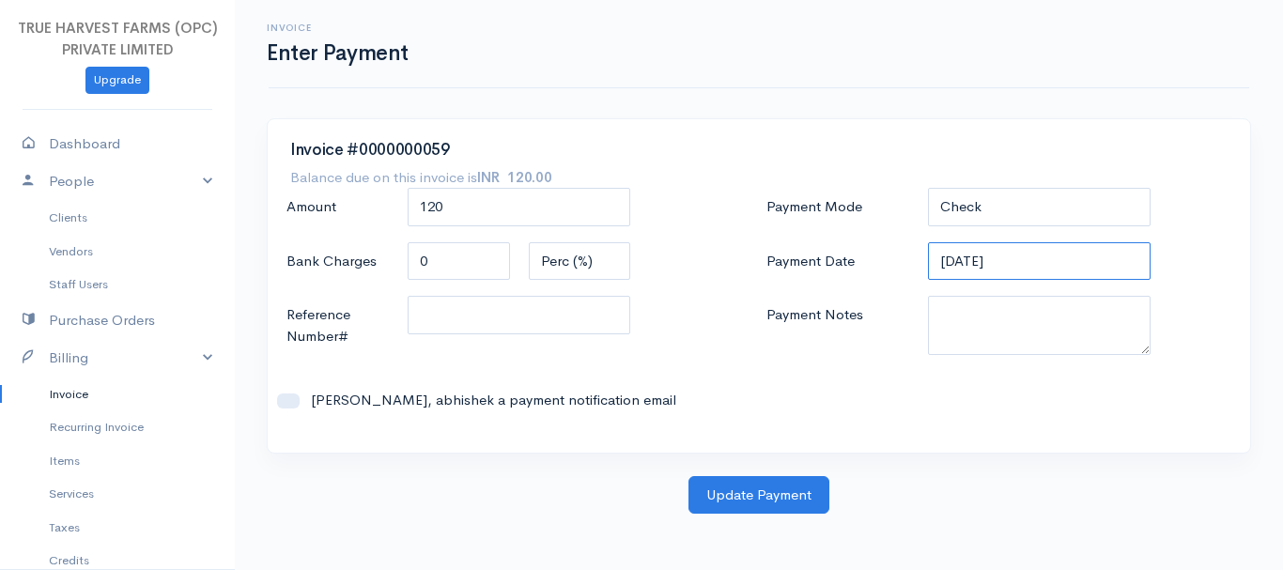
click at [954, 251] on input "[DATE]" at bounding box center [1040, 261] width 224 height 39
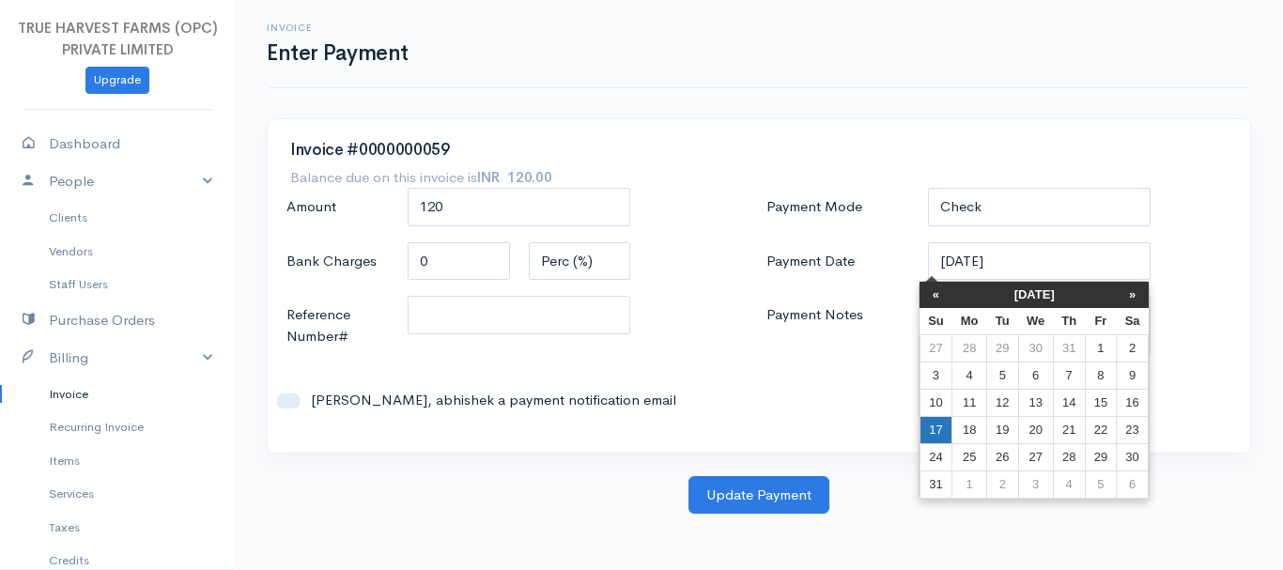
click at [937, 422] on td "17" at bounding box center [936, 429] width 33 height 27
type input "[DATE]"
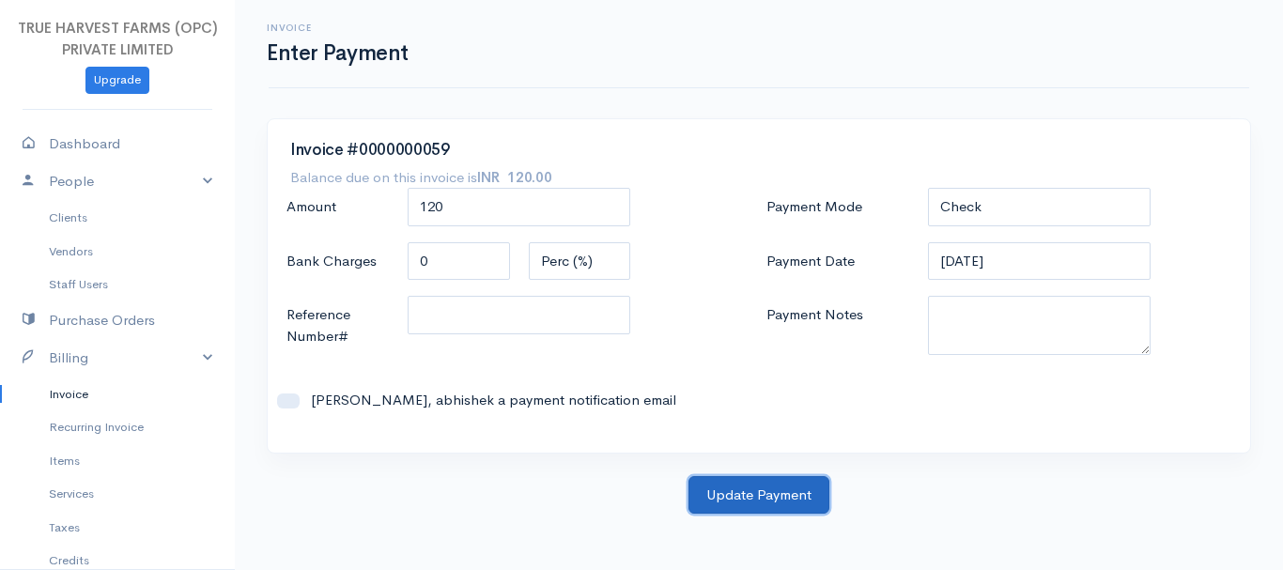
click at [741, 500] on button "Update Payment" at bounding box center [759, 495] width 141 height 39
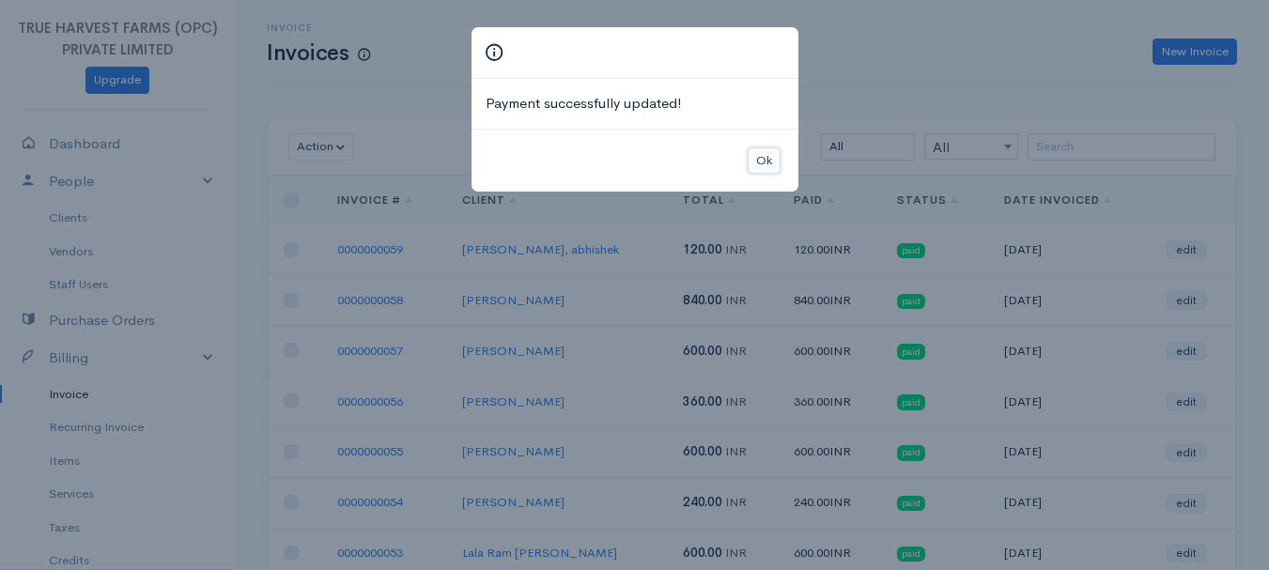
click at [757, 156] on button "Ok" at bounding box center [764, 161] width 33 height 27
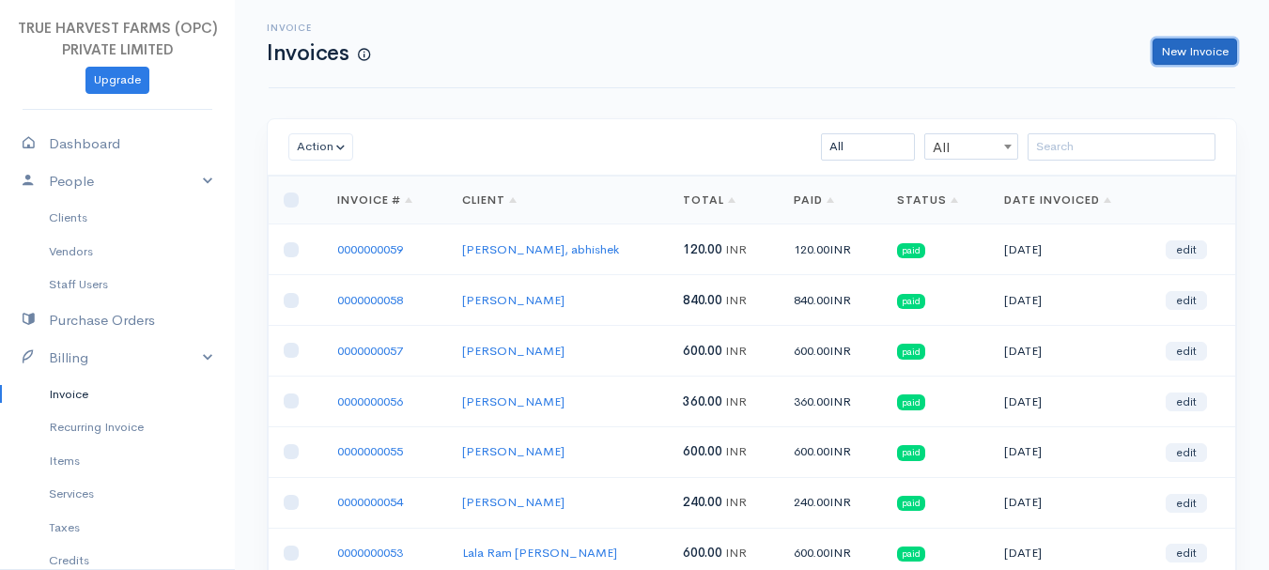
click at [1174, 54] on link "New Invoice" at bounding box center [1195, 52] width 85 height 27
select select "[GEOGRAPHIC_DATA]"
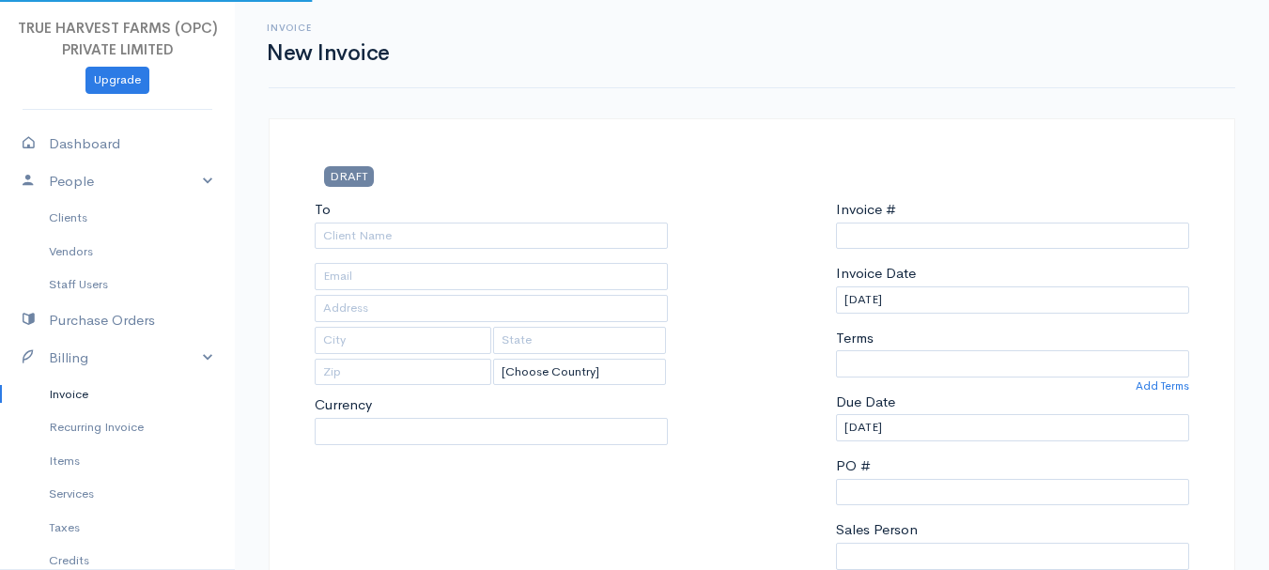
type input "0000000060"
select select "INR"
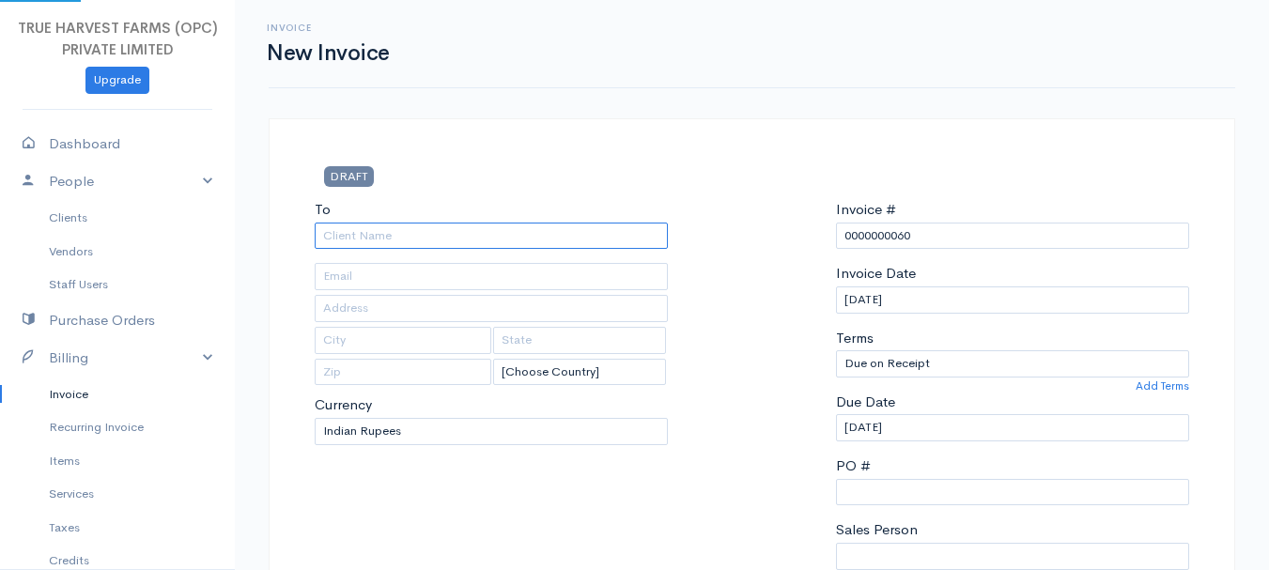
click at [395, 238] on input "To" at bounding box center [491, 236] width 353 height 27
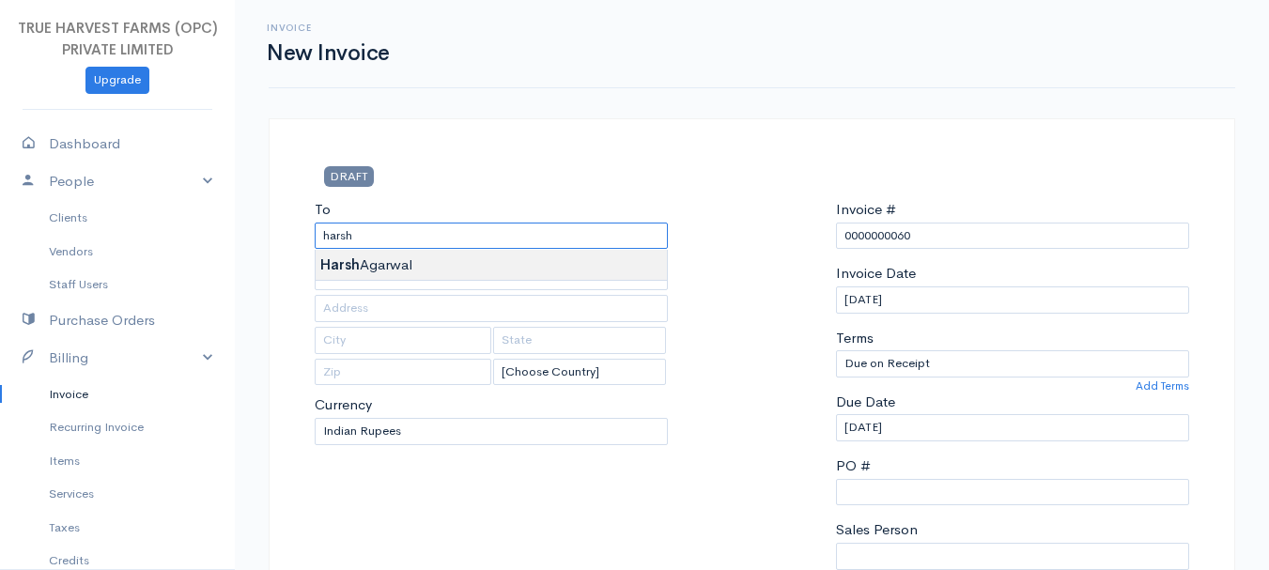
type input "[PERSON_NAME]"
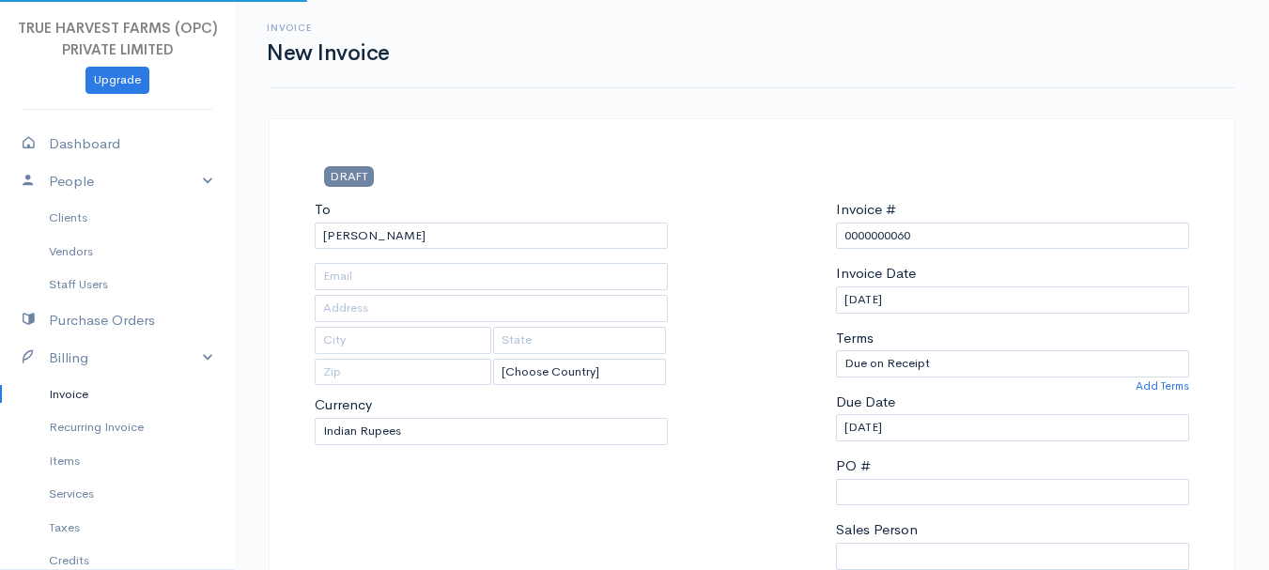
type input "Hardoi"
type input "UP"
type input "241001"
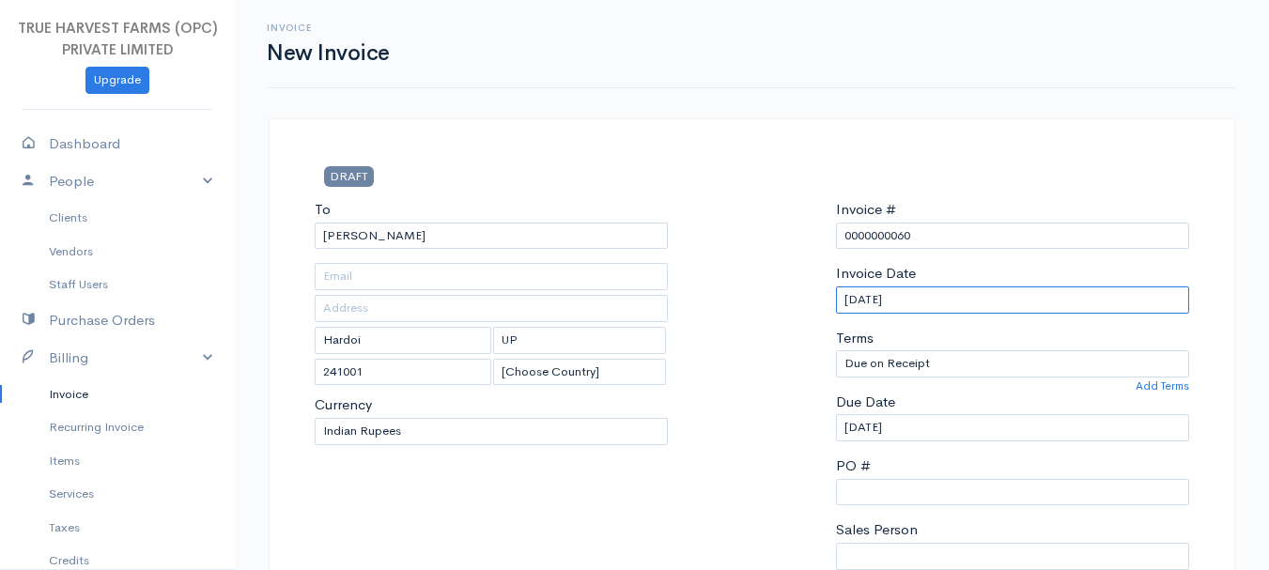
click at [879, 306] on input "[DATE]" at bounding box center [1012, 300] width 353 height 27
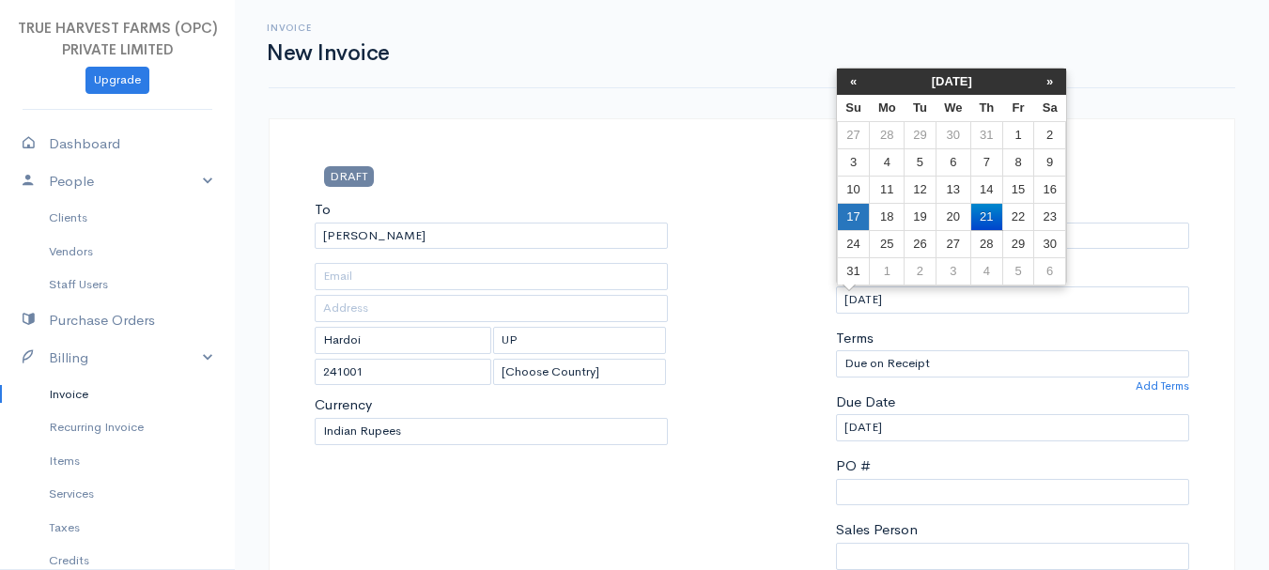
click at [862, 220] on td "17" at bounding box center [853, 216] width 33 height 27
type input "[DATE]"
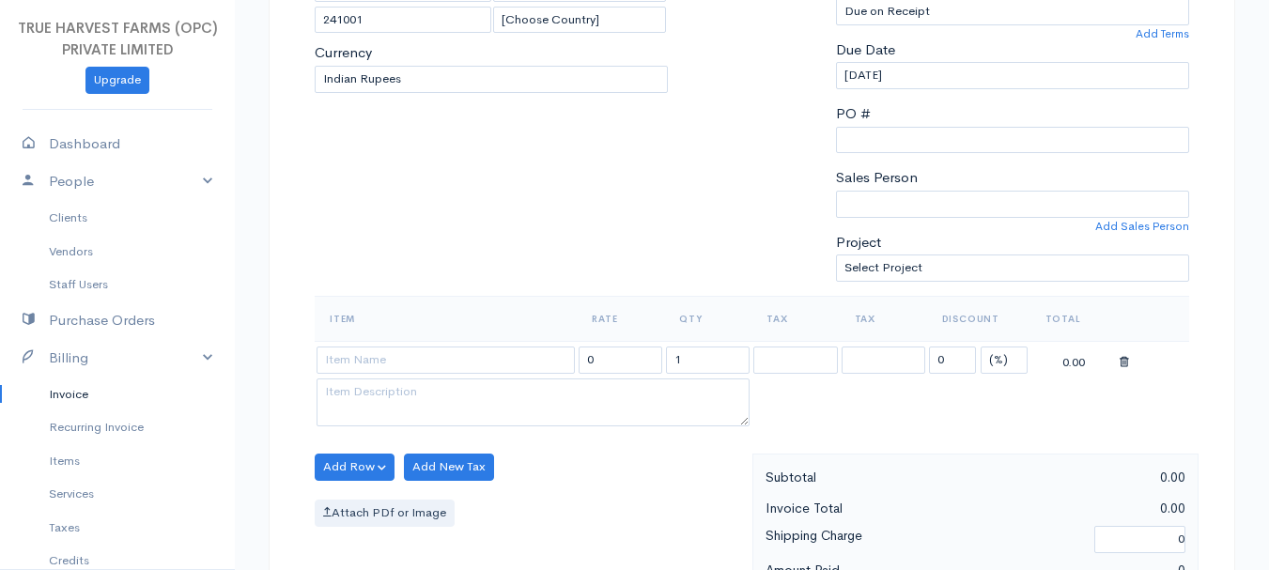
scroll to position [361, 0]
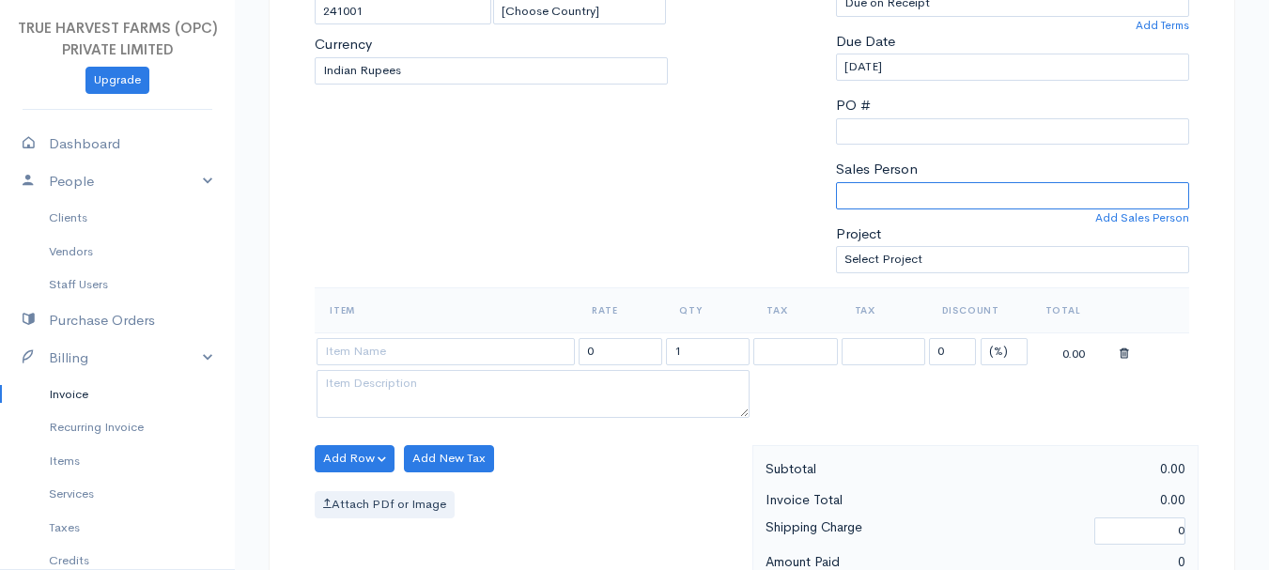
click at [866, 183] on select "[PERSON_NAME]" at bounding box center [1012, 195] width 353 height 27
select select "Abhishek"
click at [836, 182] on select "[PERSON_NAME]" at bounding box center [1012, 195] width 353 height 27
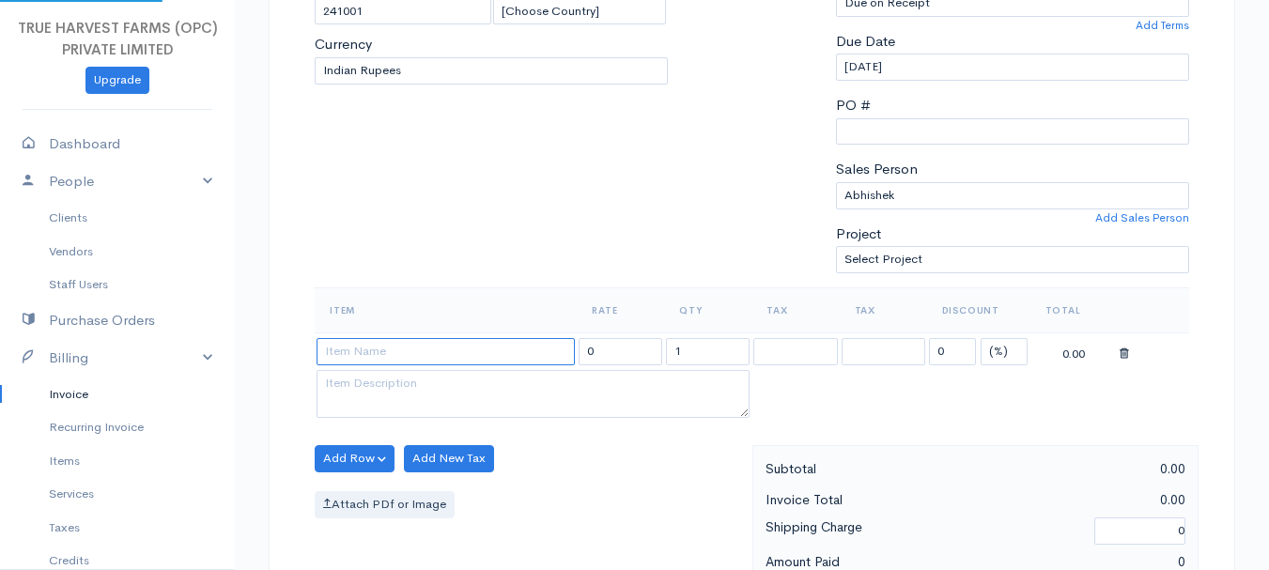
click at [372, 351] on input at bounding box center [446, 351] width 258 height 27
type input "Milk"
type input "60.00"
type textarea "Loose milk sales"
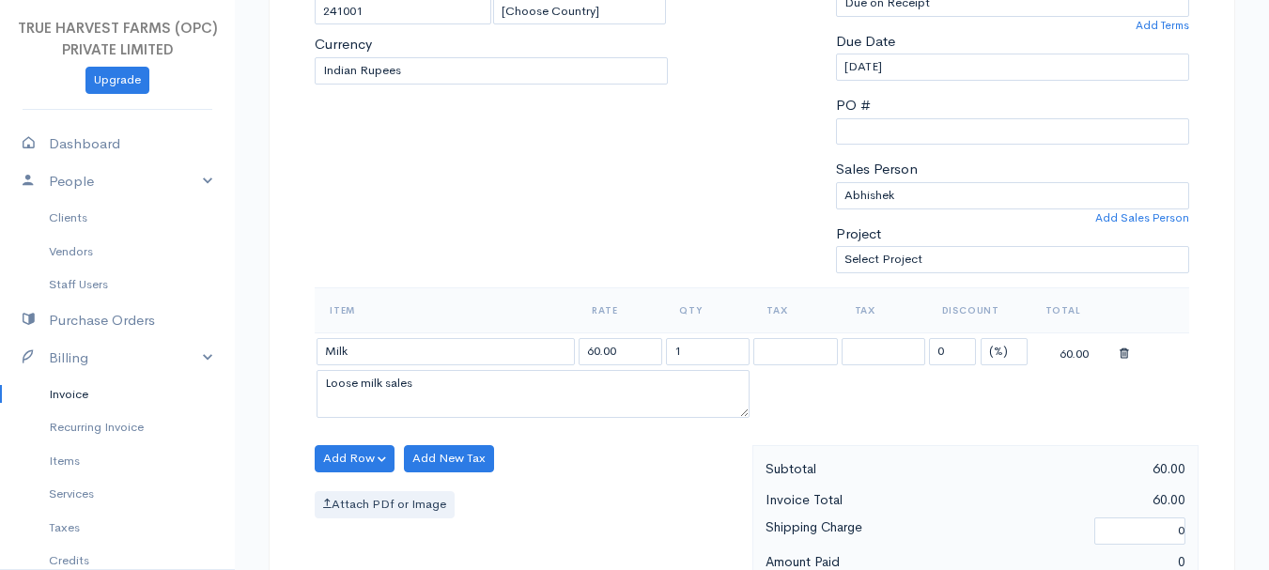
click at [380, 435] on body "TRUE HARVEST FARMS (OPC) PRIVATE LIMITED Upgrade Dashboard People Clients Vendo…" at bounding box center [634, 451] width 1269 height 1624
click at [693, 352] on input "1" at bounding box center [708, 351] width 84 height 27
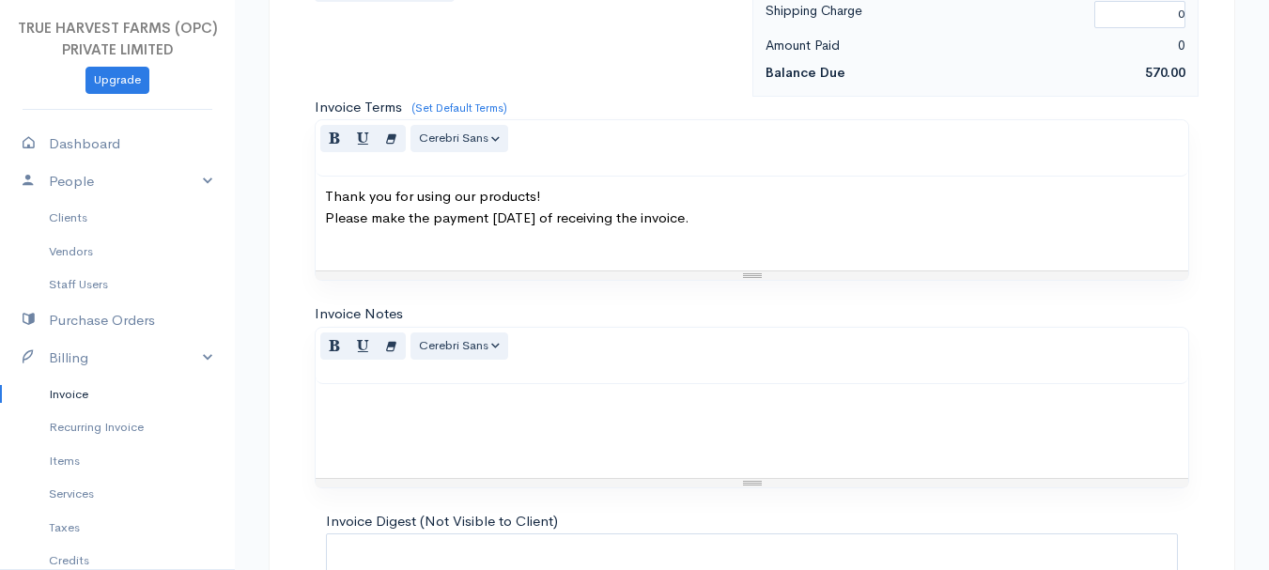
scroll to position [1054, 0]
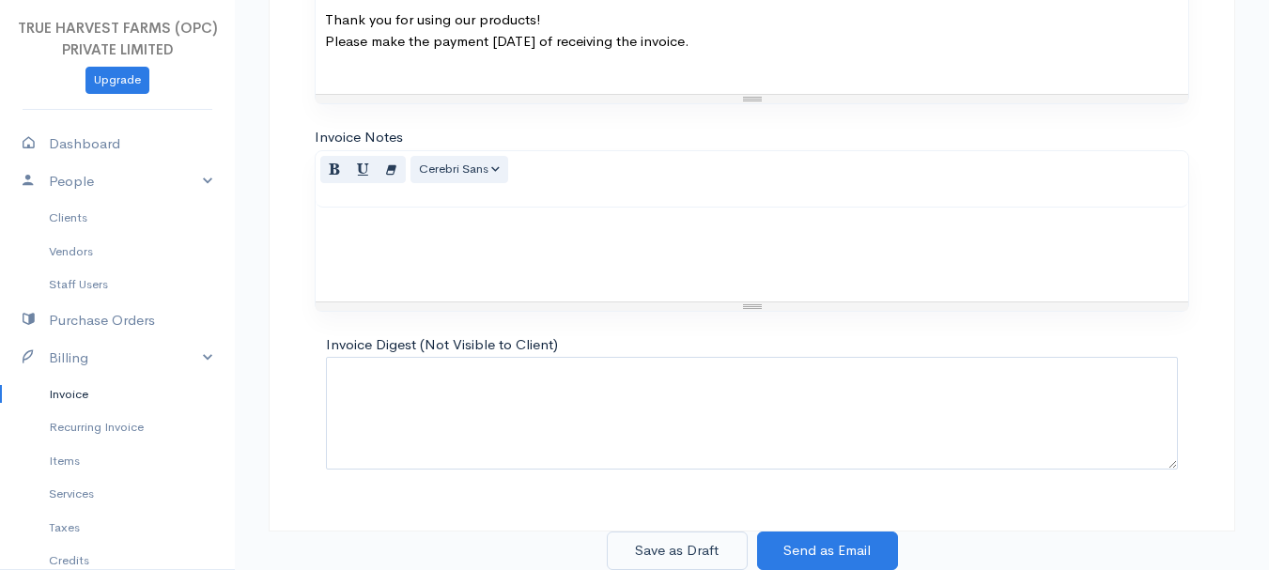
type input "9.50"
click at [676, 549] on button "Save as Draft" at bounding box center [677, 551] width 141 height 39
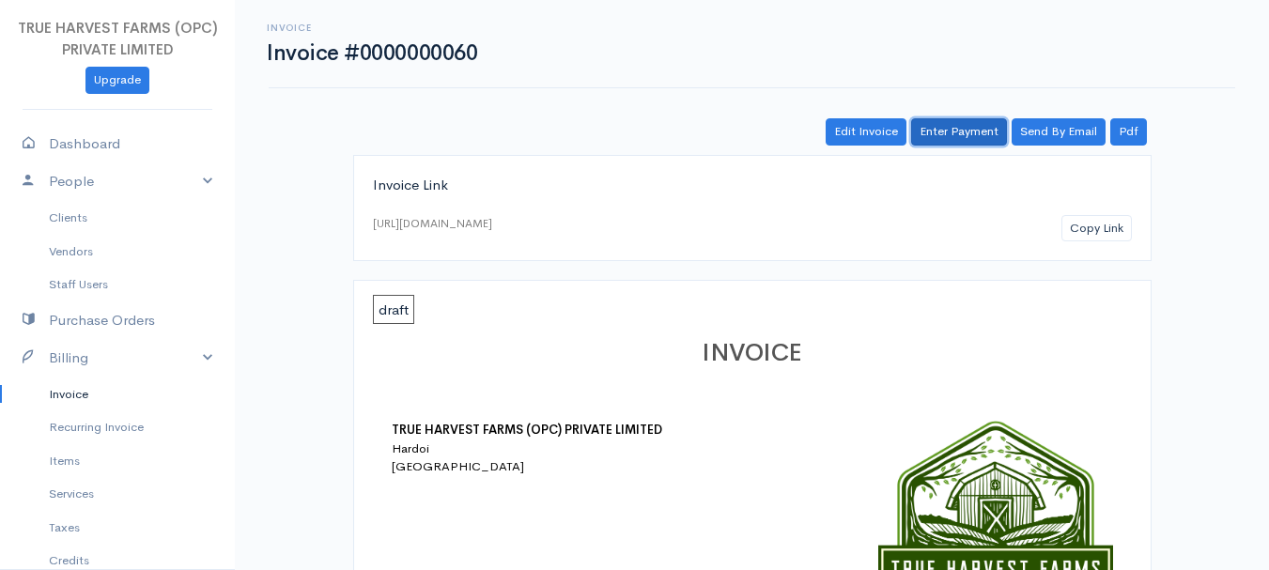
click at [951, 139] on link "Enter Payment" at bounding box center [959, 131] width 96 height 27
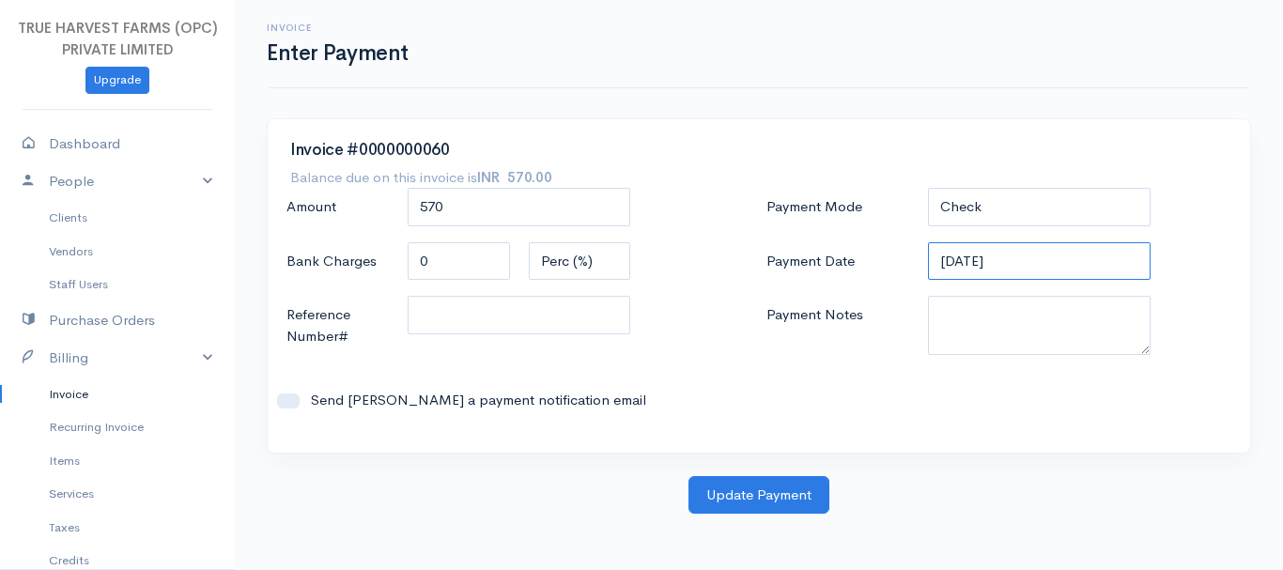
click at [954, 263] on input "[DATE]" at bounding box center [1040, 261] width 224 height 39
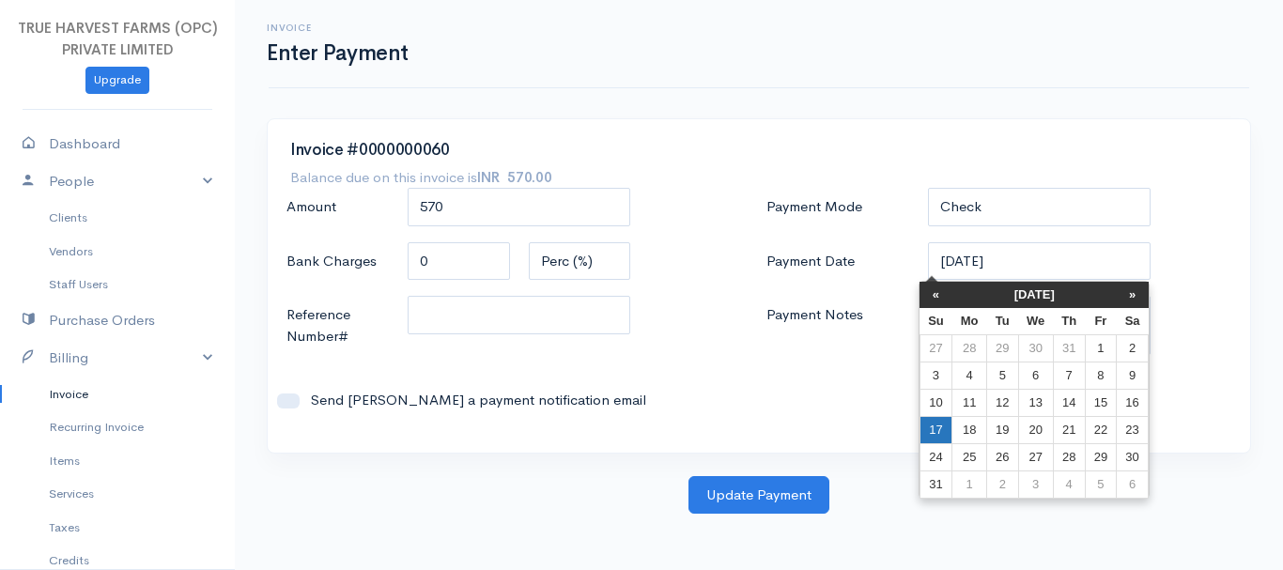
click at [934, 428] on td "17" at bounding box center [936, 429] width 33 height 27
type input "[DATE]"
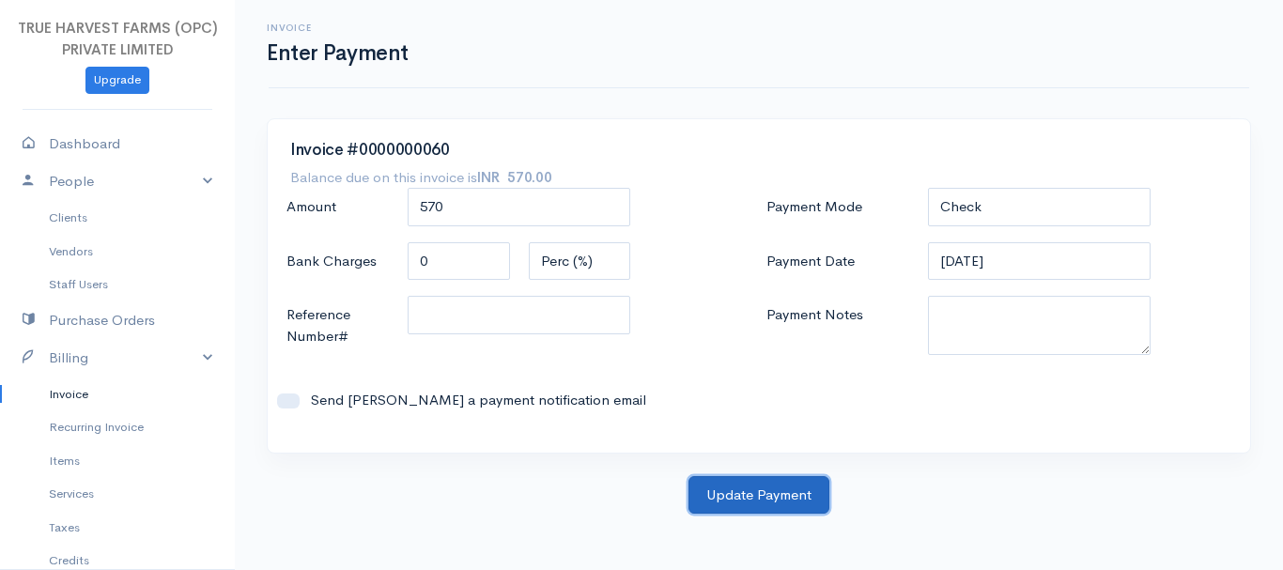
click at [753, 494] on button "Update Payment" at bounding box center [759, 495] width 141 height 39
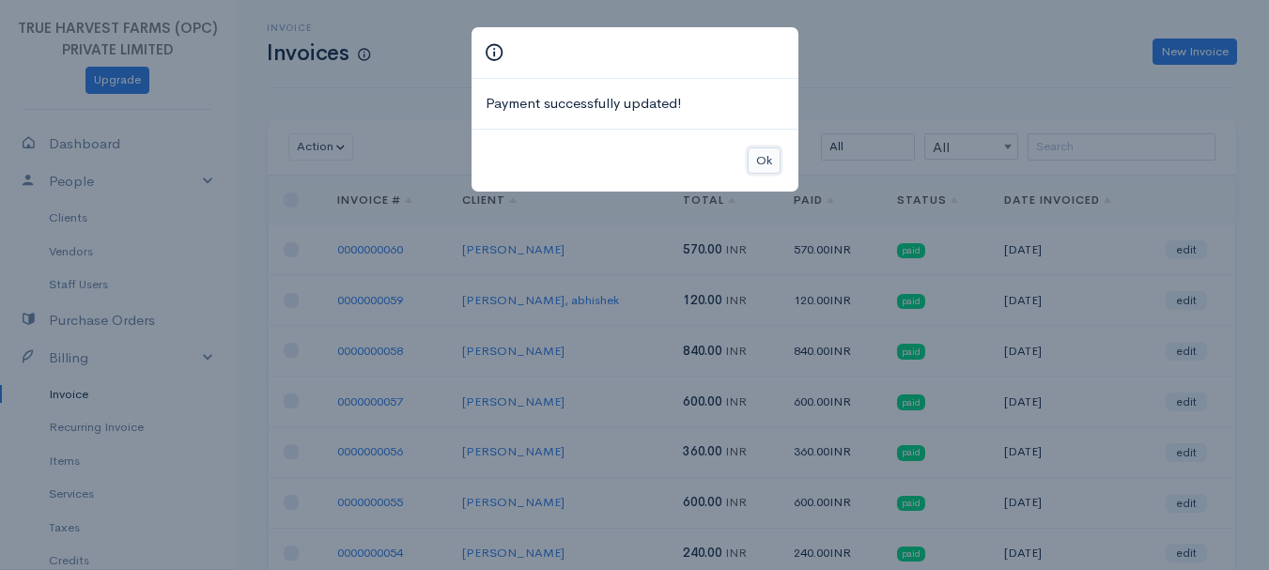
click at [776, 157] on button "Ok" at bounding box center [764, 161] width 33 height 27
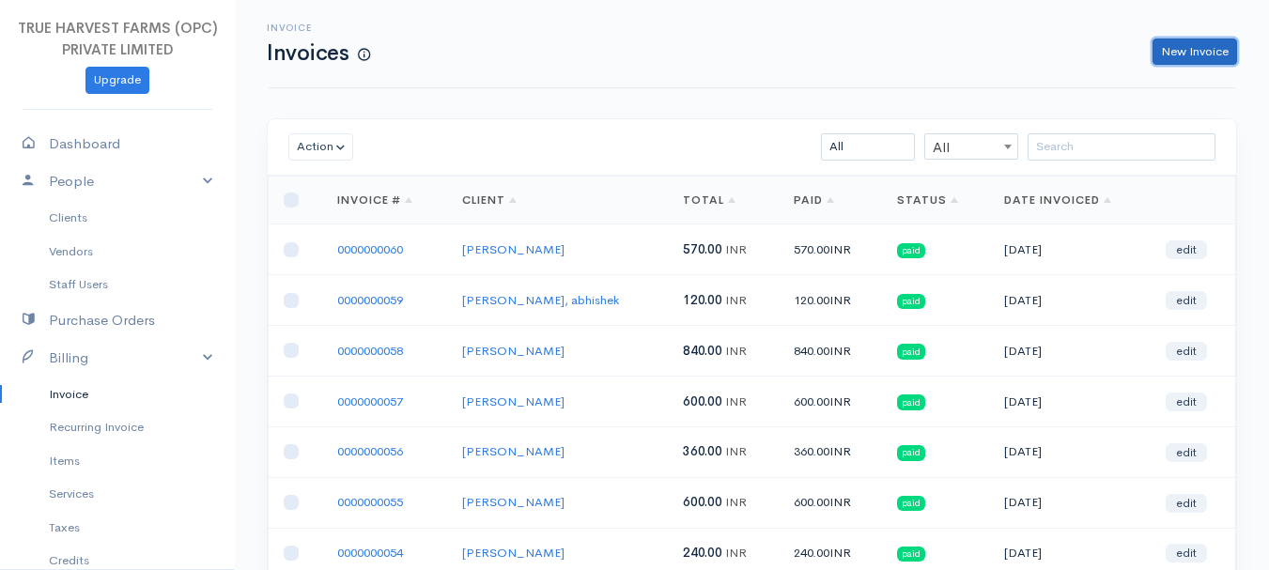
click at [1173, 51] on link "New Invoice" at bounding box center [1195, 52] width 85 height 27
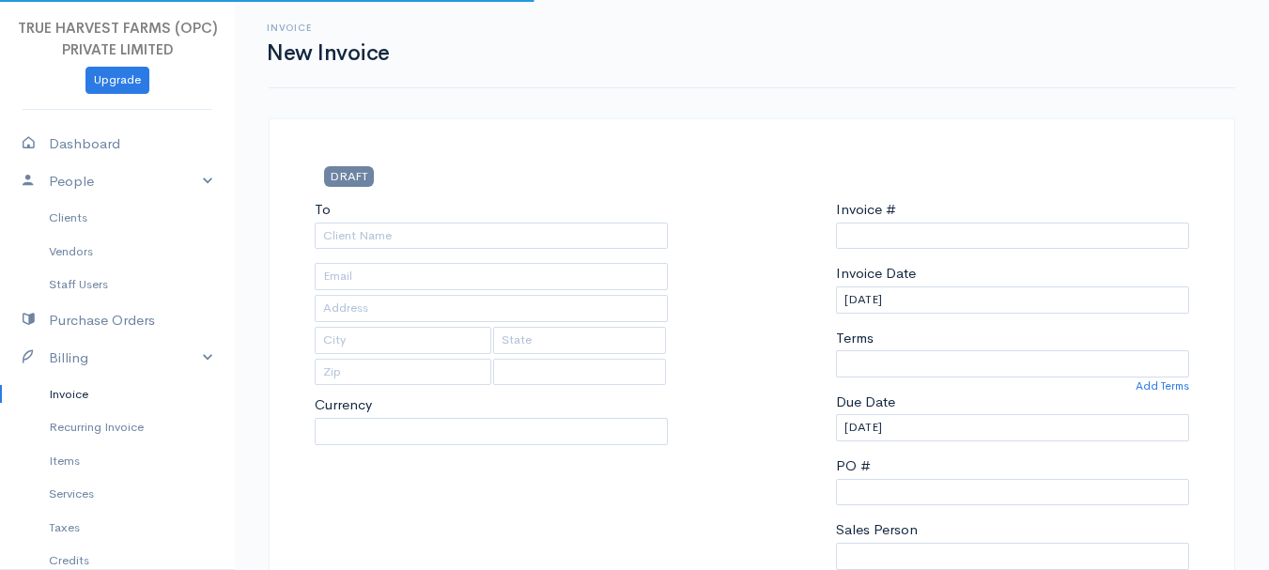
select select "[GEOGRAPHIC_DATA]"
select select "INR"
type input "0000000061"
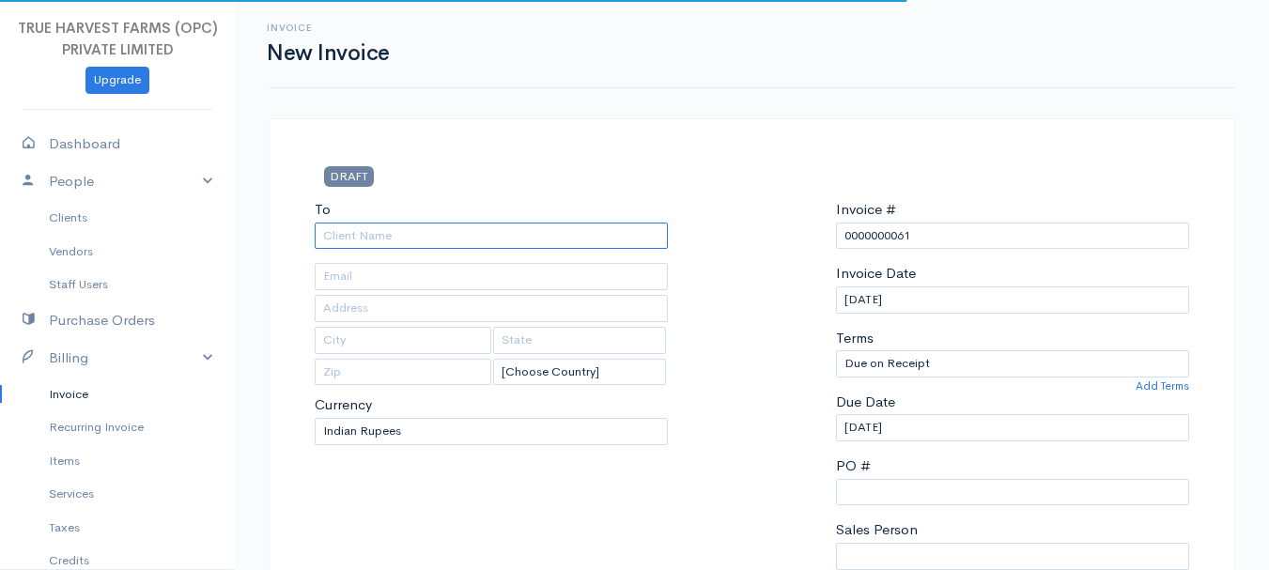
click at [342, 233] on input "To" at bounding box center [491, 236] width 353 height 27
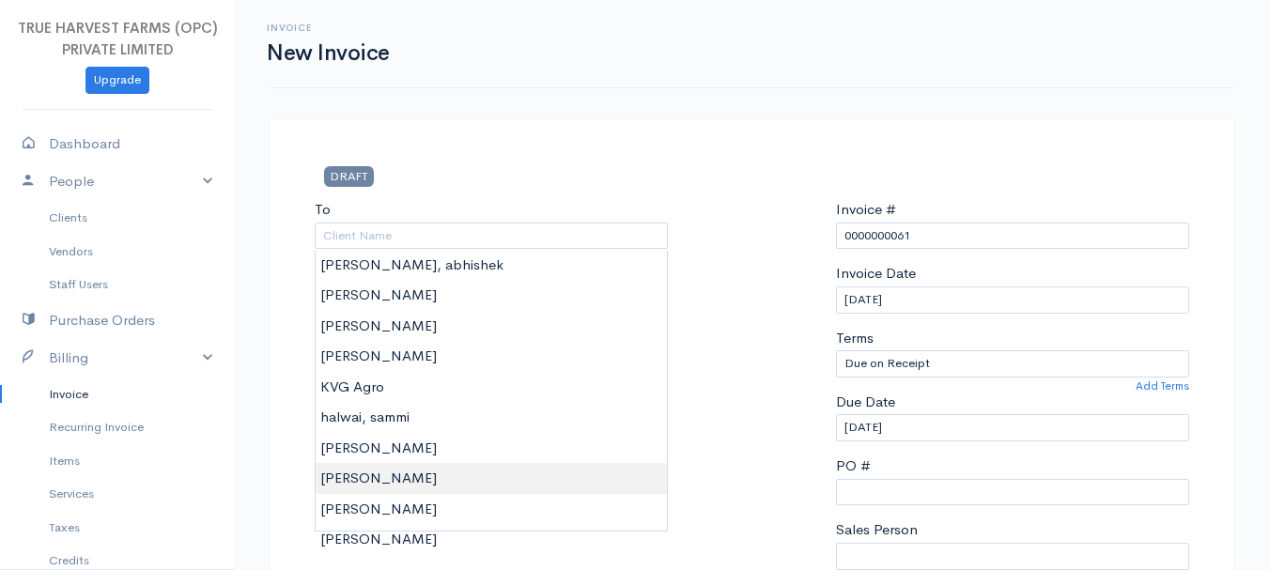
type input "[PERSON_NAME]"
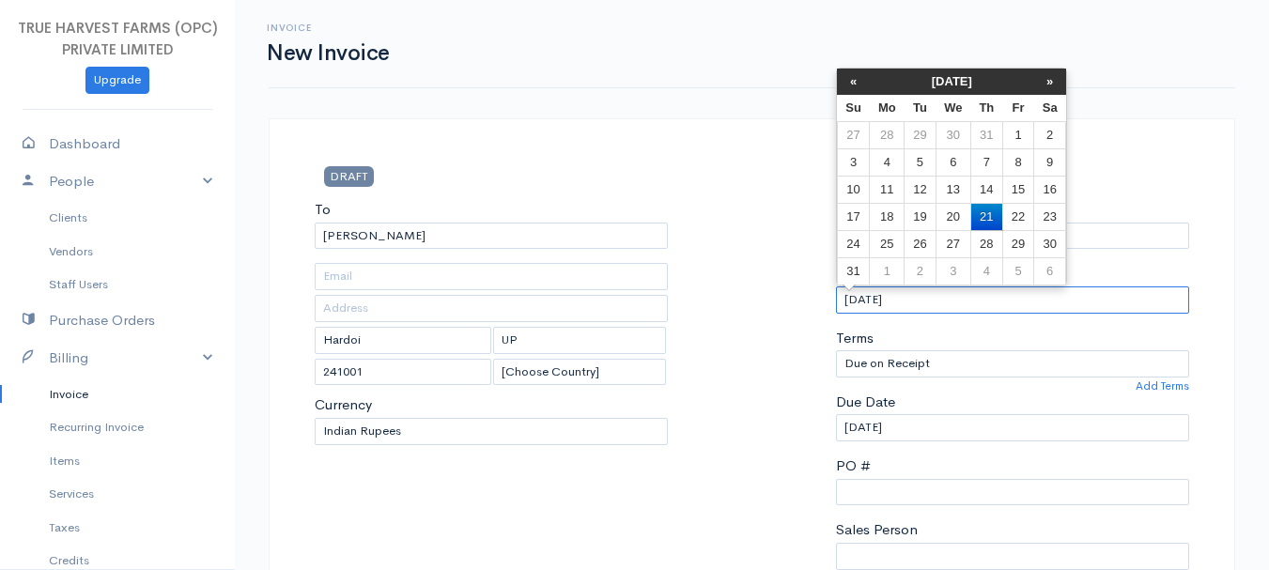
click at [872, 303] on input "[DATE]" at bounding box center [1012, 300] width 353 height 27
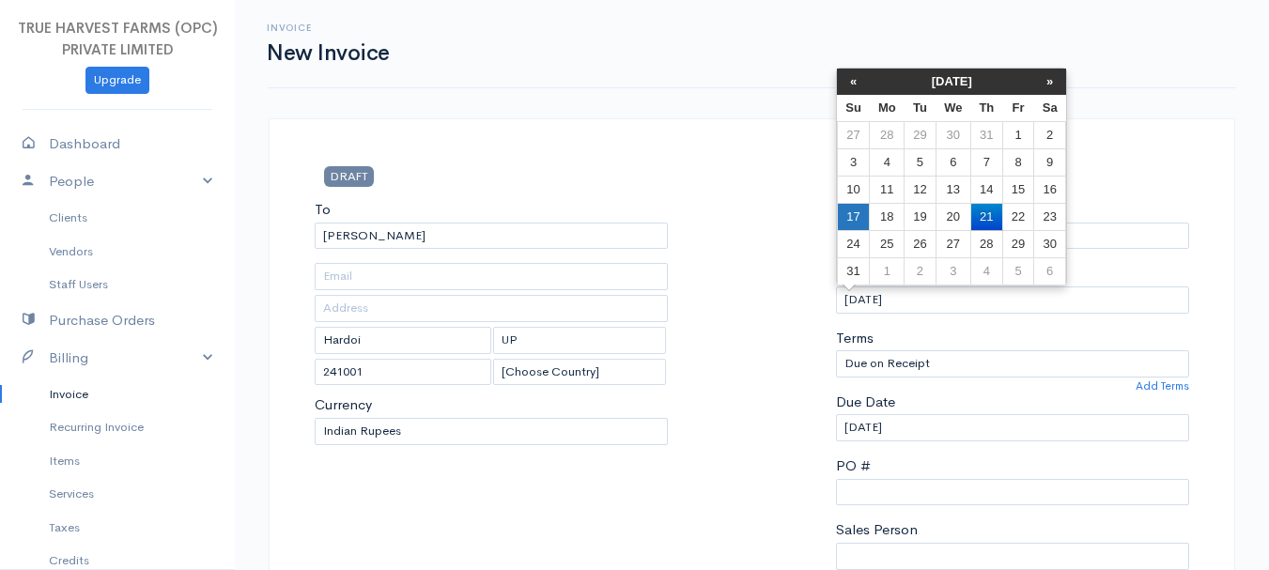
click at [857, 218] on td "17" at bounding box center [853, 216] width 33 height 27
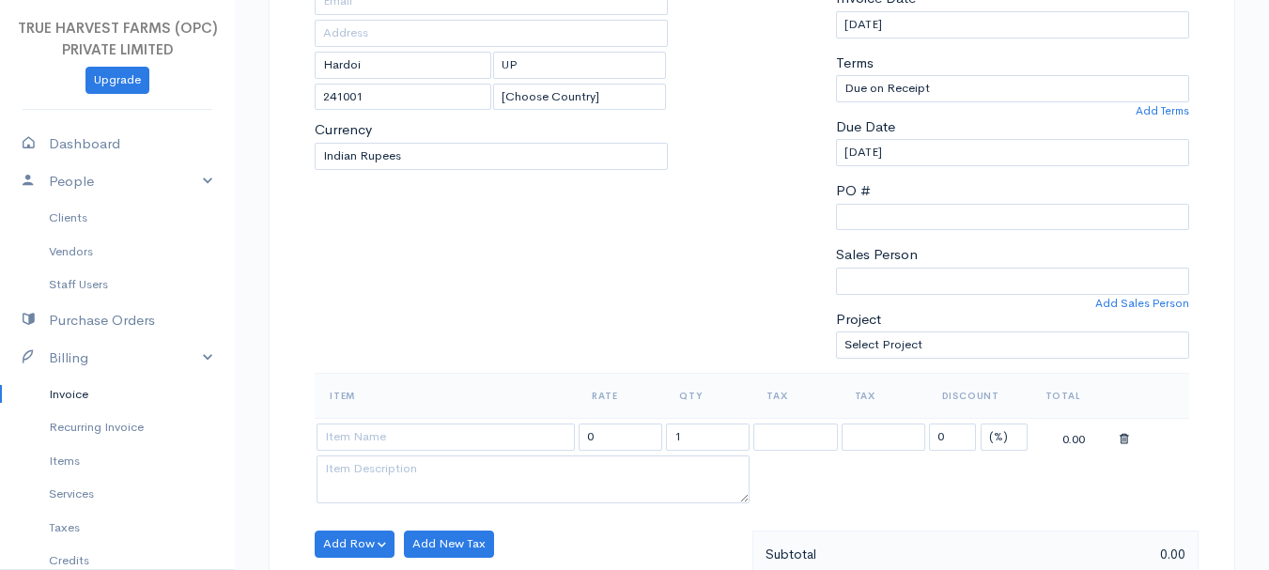
scroll to position [287, 0]
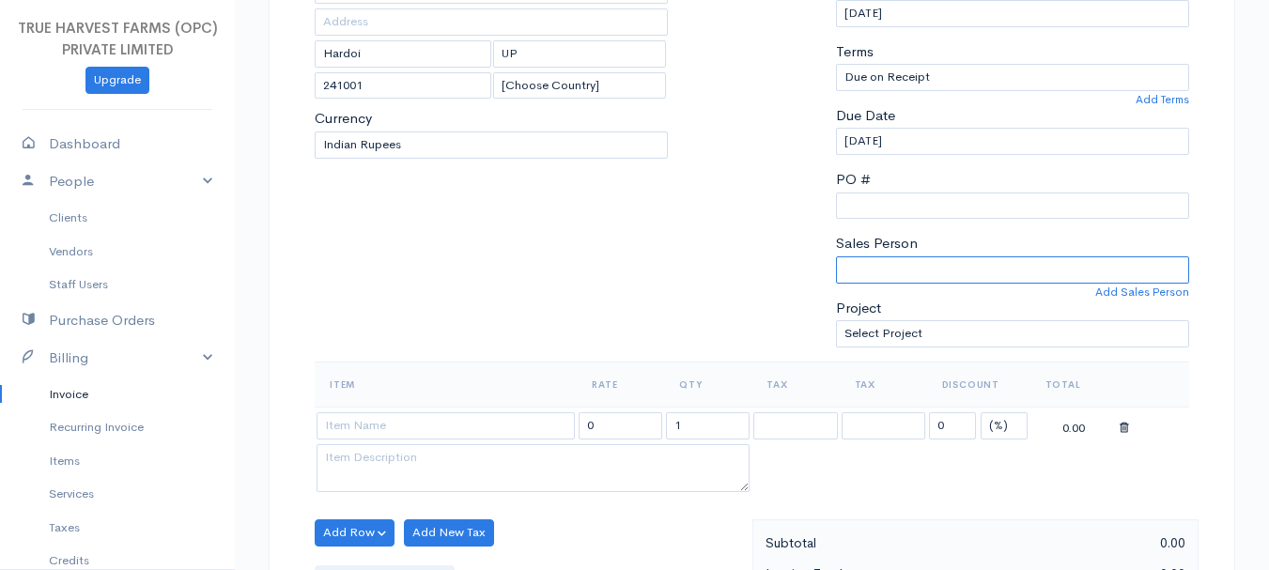
click at [890, 269] on select "[PERSON_NAME]" at bounding box center [1012, 269] width 353 height 27
click at [836, 256] on select "[PERSON_NAME]" at bounding box center [1012, 269] width 353 height 27
click at [376, 428] on input at bounding box center [446, 425] width 258 height 27
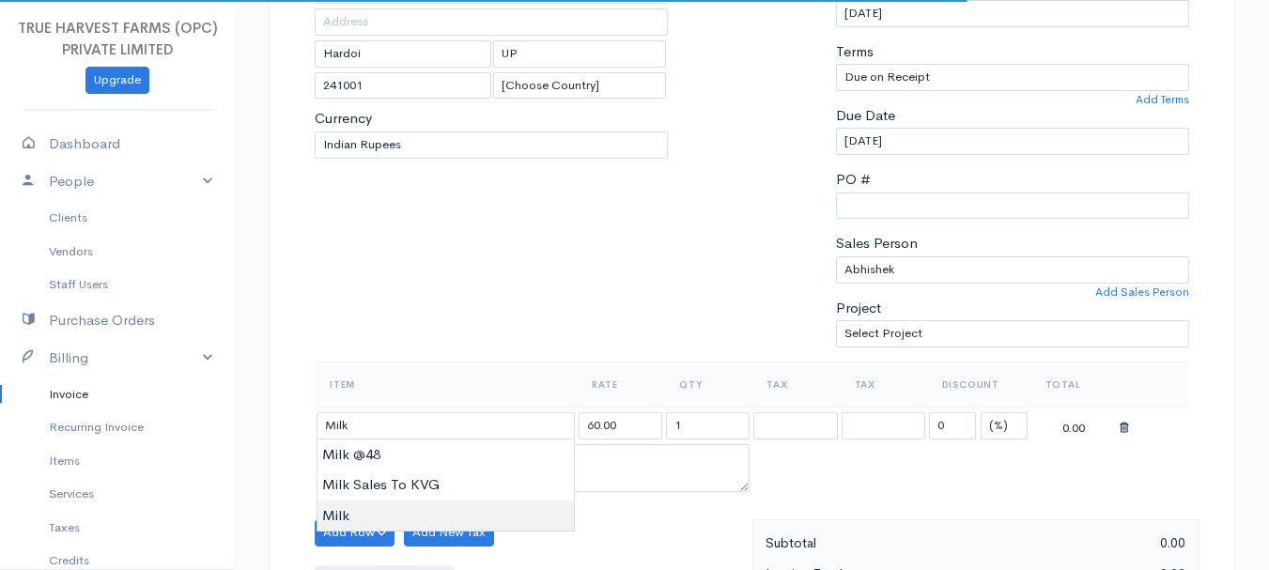
click at [359, 507] on body "TRUE HARVEST FARMS (OPC) PRIVATE LIMITED Upgrade Dashboard People Clients Vendo…" at bounding box center [634, 525] width 1269 height 1624
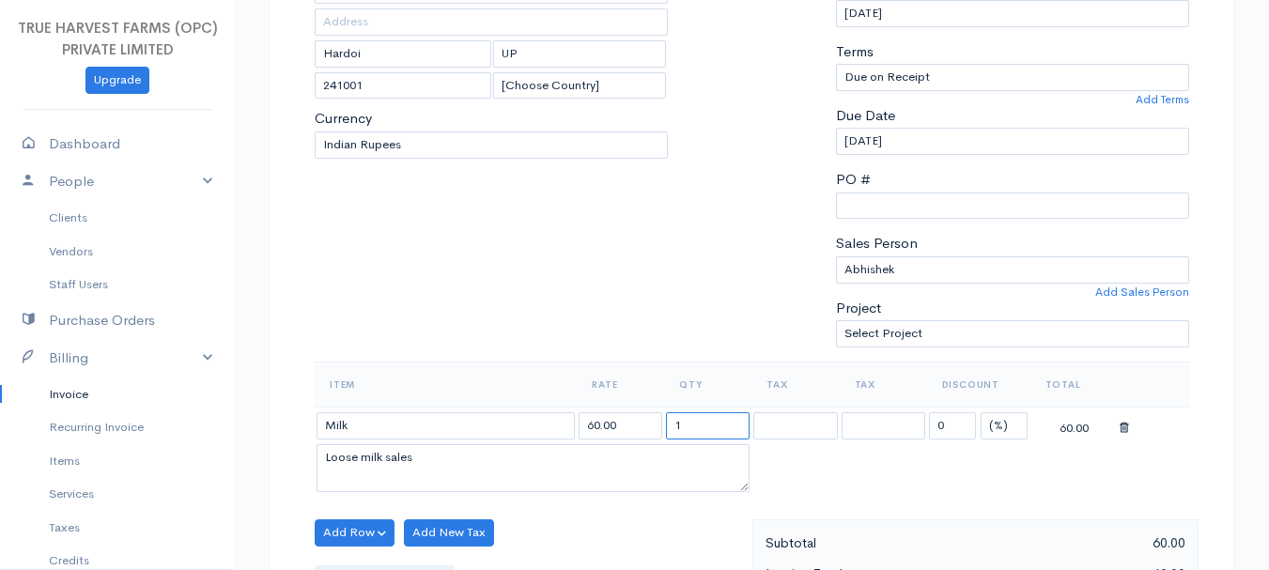
click at [683, 433] on input "1" at bounding box center [708, 425] width 84 height 27
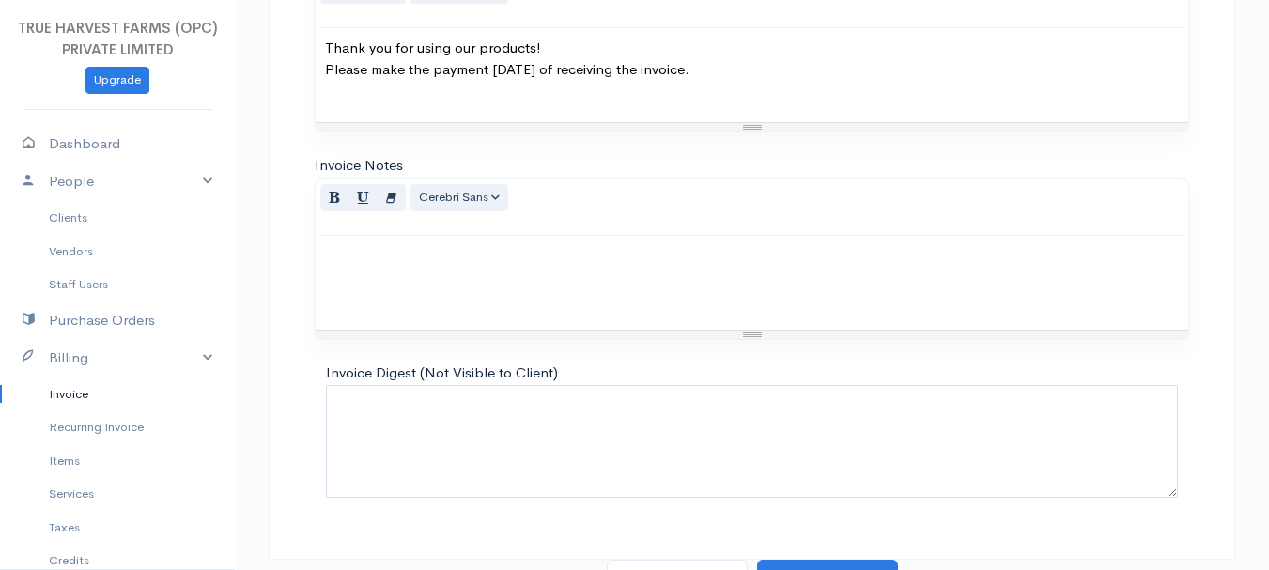
scroll to position [1054, 0]
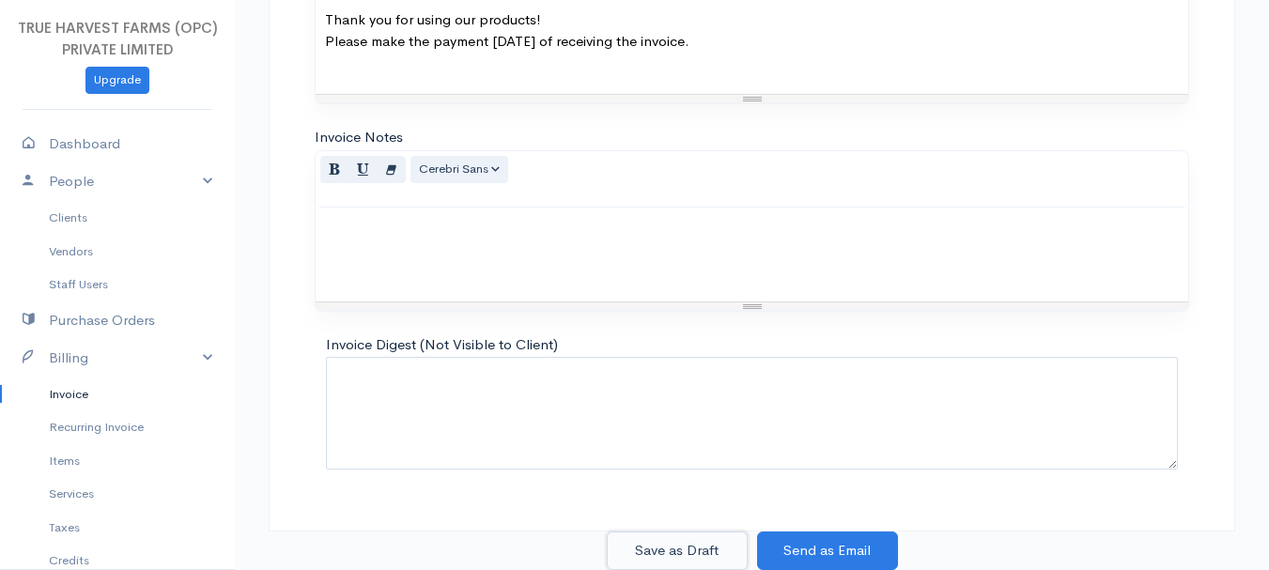
click at [684, 555] on button "Save as Draft" at bounding box center [677, 551] width 141 height 39
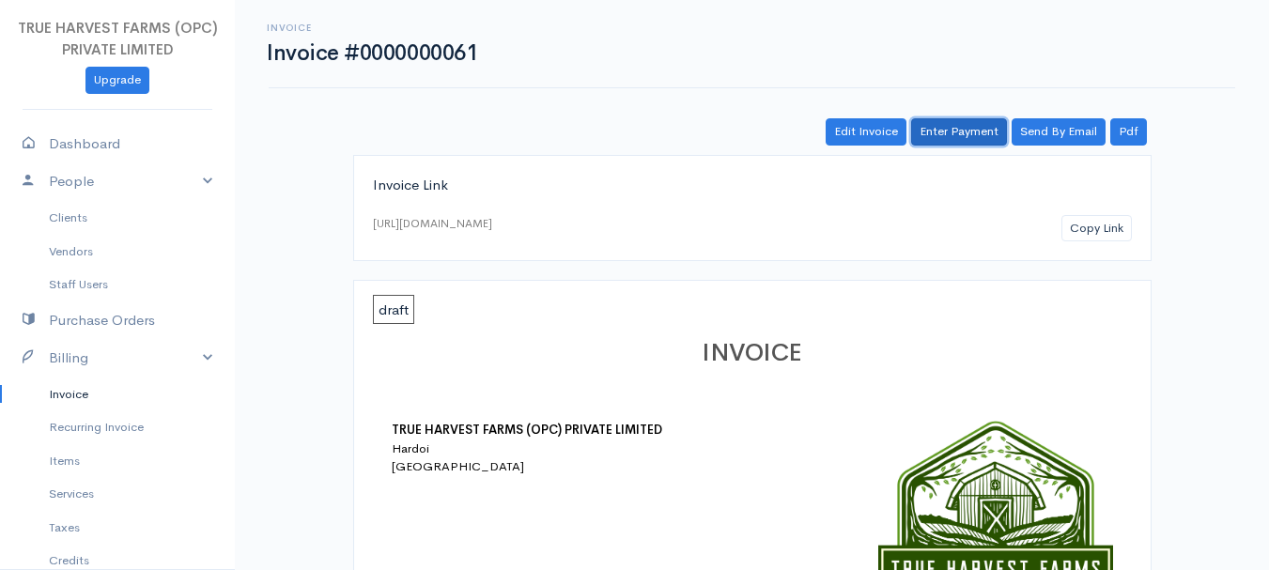
click at [954, 131] on link "Enter Payment" at bounding box center [959, 131] width 96 height 27
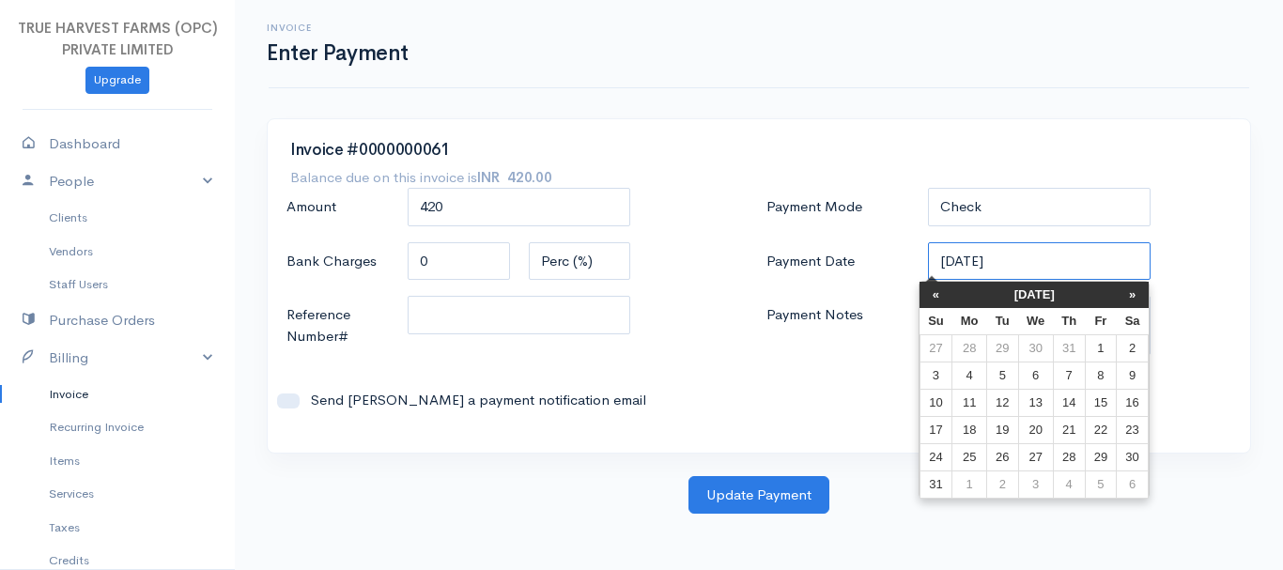
click at [993, 258] on input "[DATE]" at bounding box center [1040, 261] width 224 height 39
click at [929, 424] on td "17" at bounding box center [936, 429] width 33 height 27
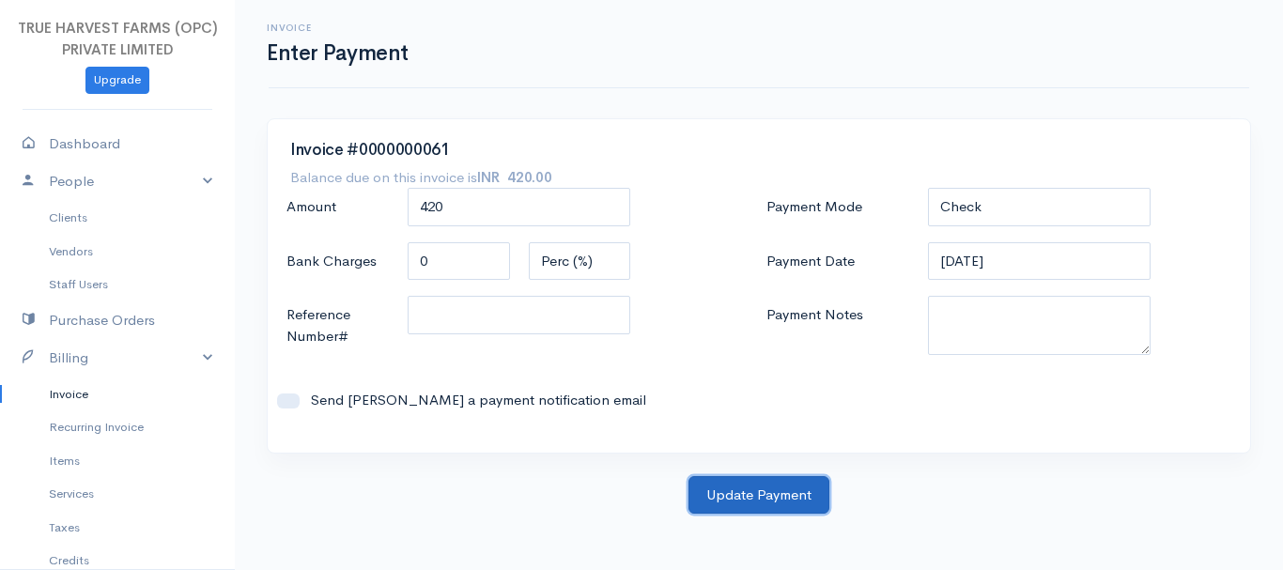
click at [751, 502] on button "Update Payment" at bounding box center [759, 495] width 141 height 39
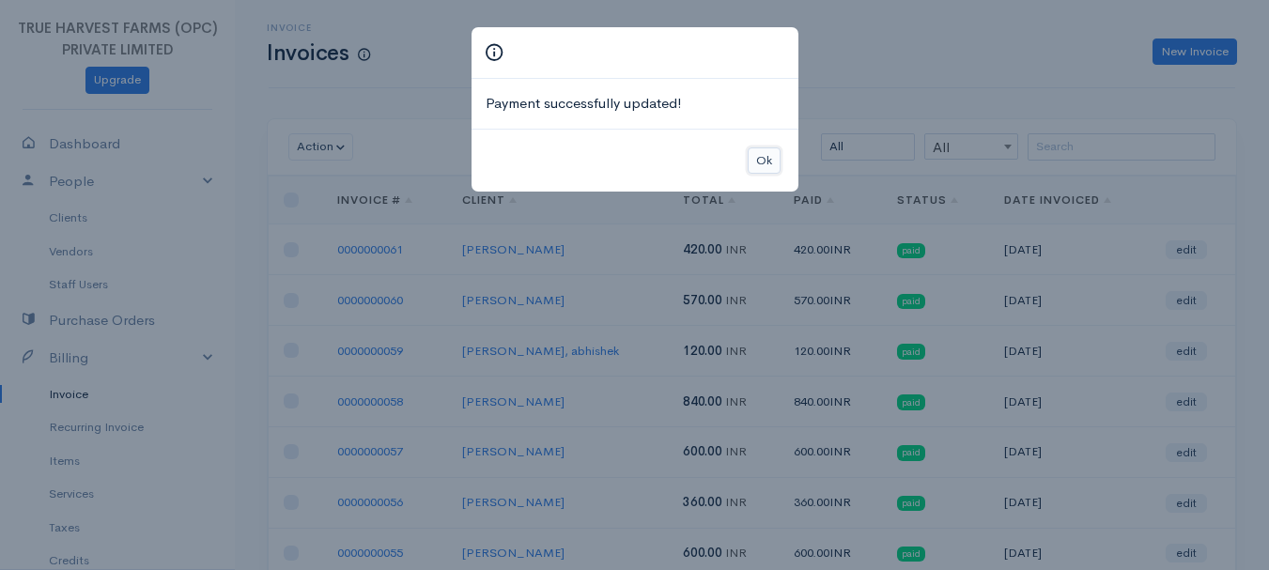
click at [759, 155] on button "Ok" at bounding box center [764, 161] width 33 height 27
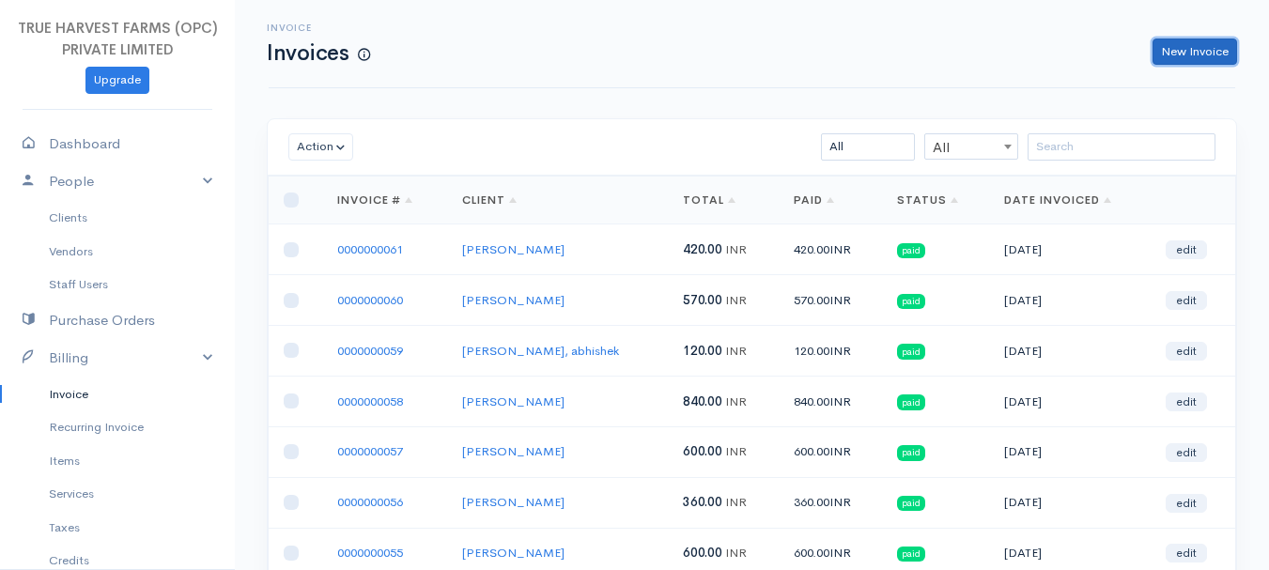
click at [1171, 63] on link "New Invoice" at bounding box center [1195, 52] width 85 height 27
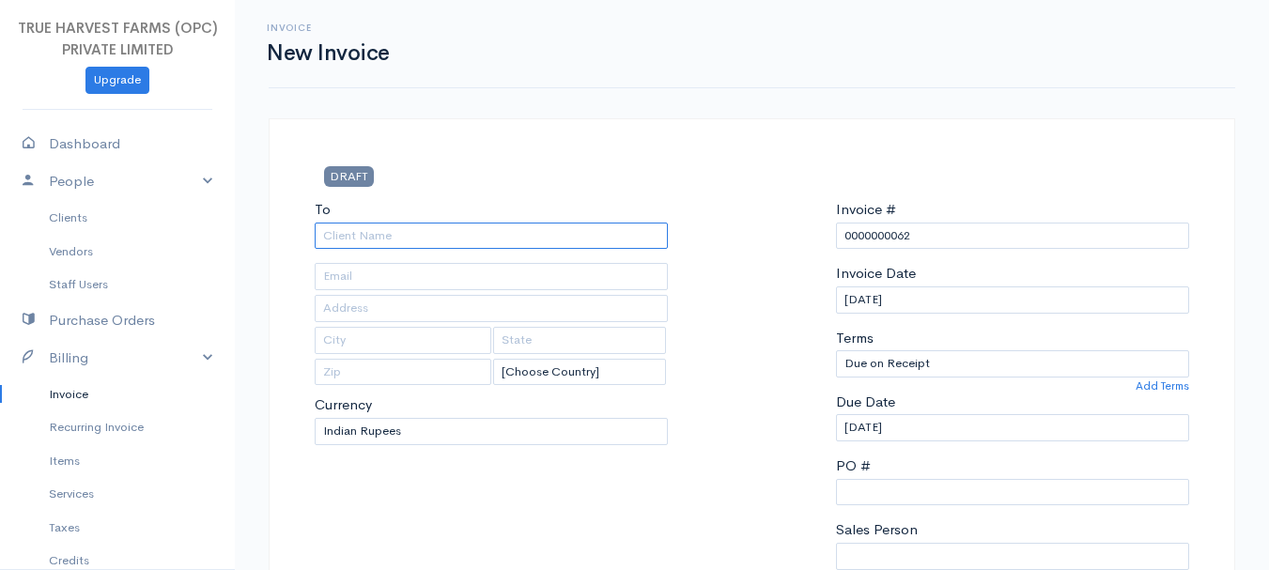
click at [403, 241] on input "To" at bounding box center [491, 236] width 353 height 27
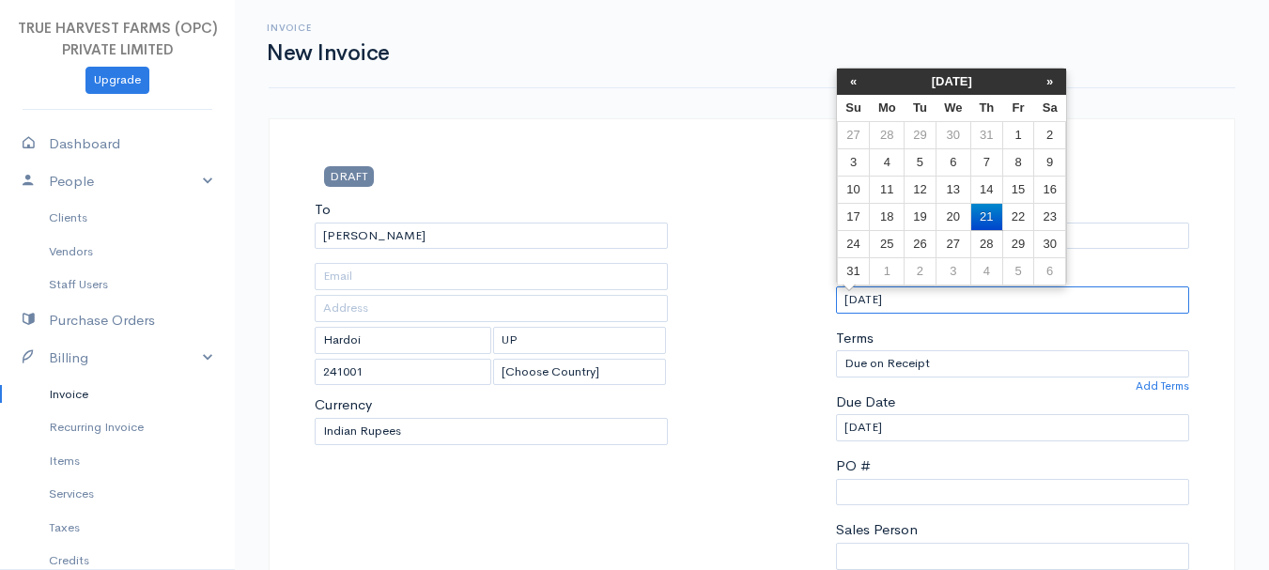
click at [862, 300] on input "[DATE]" at bounding box center [1012, 300] width 353 height 27
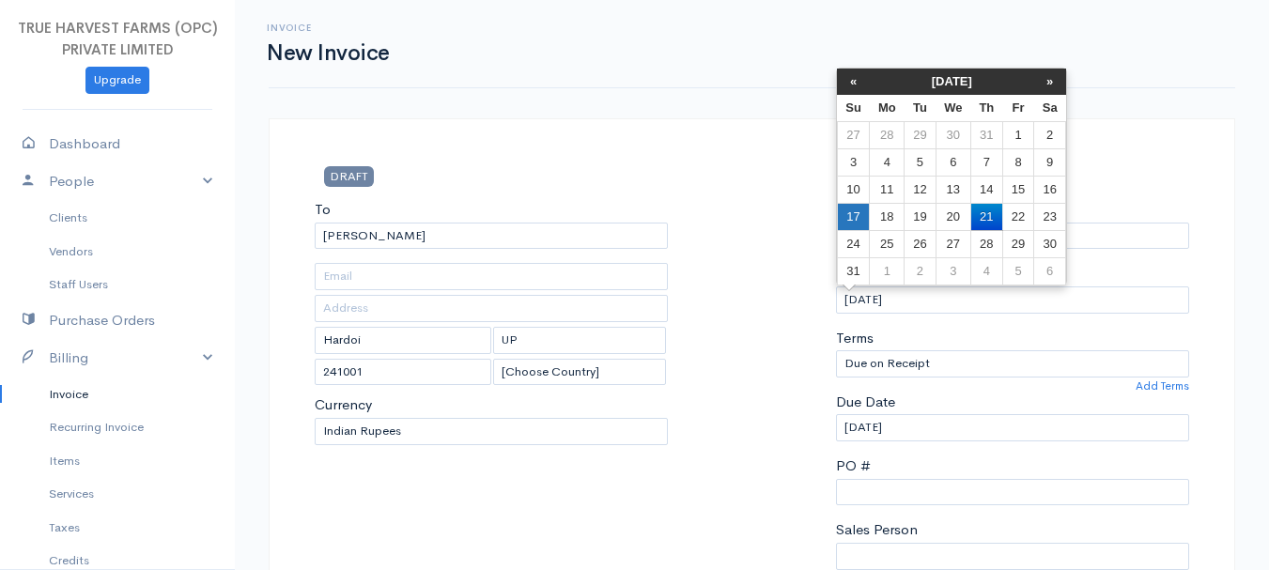
click at [846, 221] on td "17" at bounding box center [853, 216] width 33 height 27
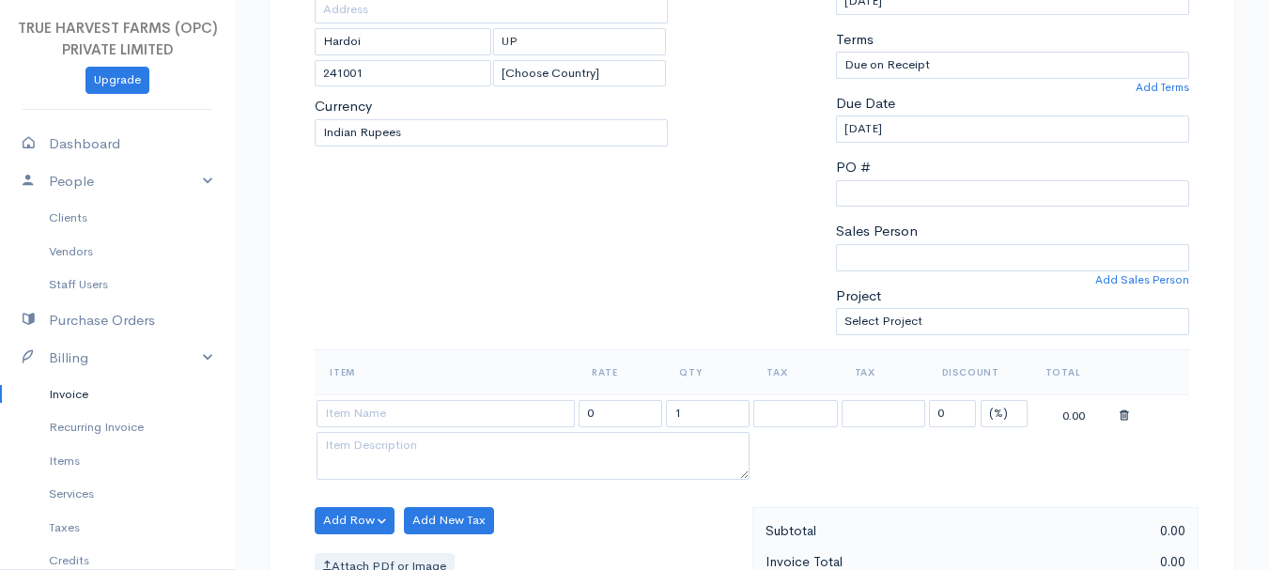
scroll to position [333, 0]
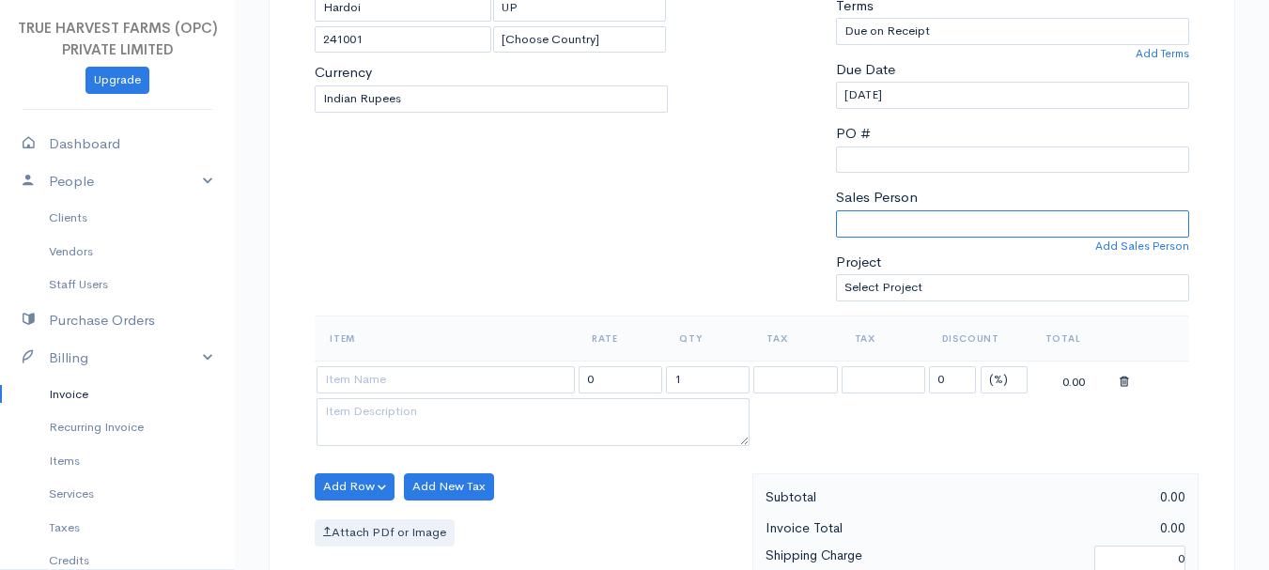
click at [883, 217] on select "[PERSON_NAME]" at bounding box center [1012, 223] width 353 height 27
click at [836, 210] on select "[PERSON_NAME]" at bounding box center [1012, 223] width 353 height 27
click at [354, 384] on input at bounding box center [446, 379] width 258 height 27
click at [380, 465] on body "TRUE HARVEST FARMS (OPC) PRIVATE LIMITED Upgrade Dashboard People Clients Vendo…" at bounding box center [634, 479] width 1269 height 1624
click at [691, 375] on input "1" at bounding box center [708, 379] width 84 height 27
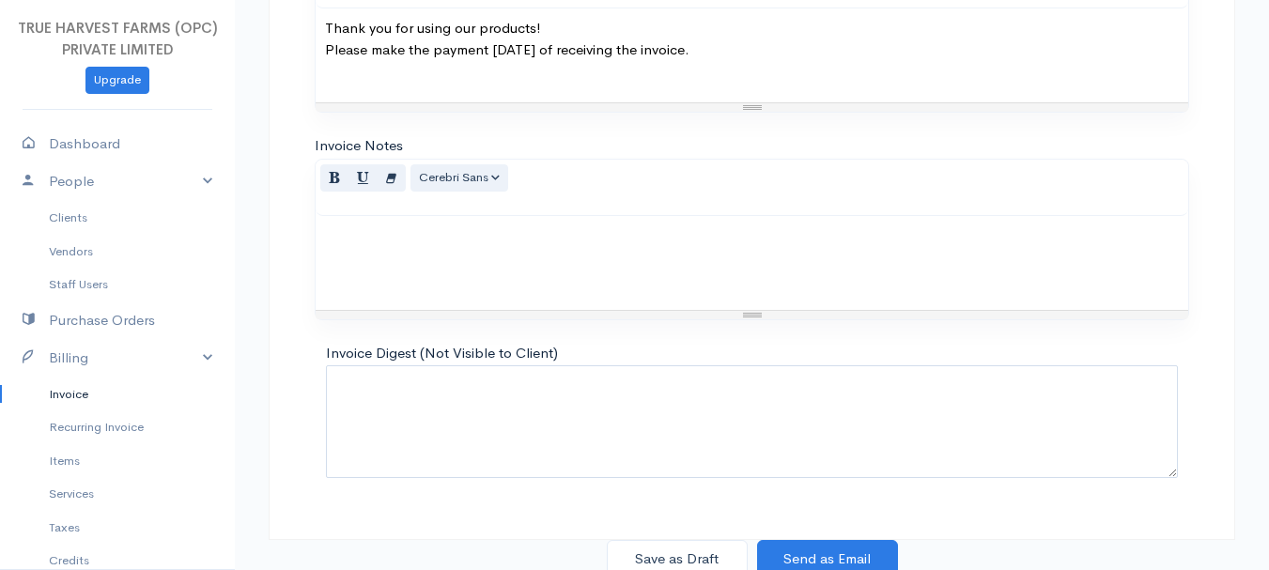
scroll to position [1054, 0]
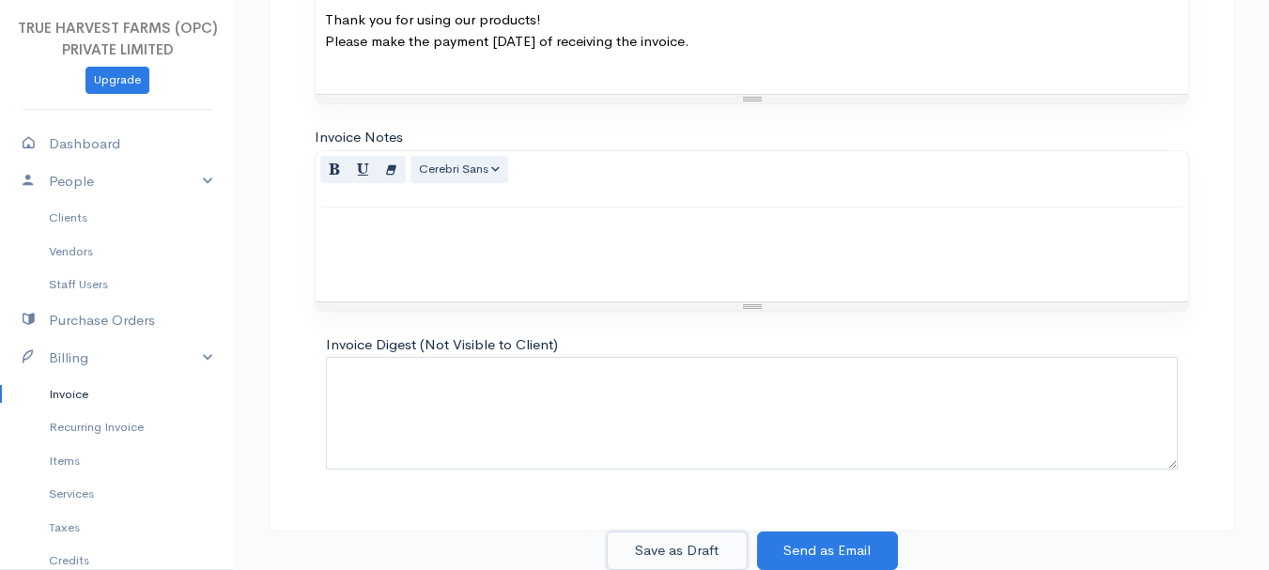
click at [663, 549] on button "Save as Draft" at bounding box center [677, 551] width 141 height 39
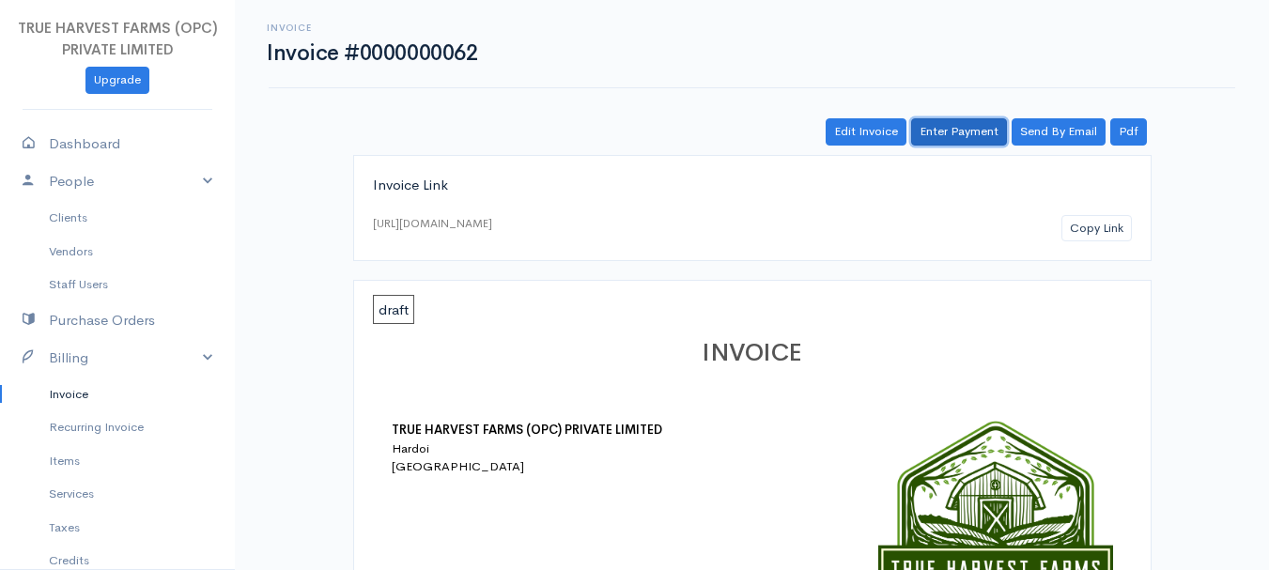
click at [962, 124] on link "Enter Payment" at bounding box center [959, 131] width 96 height 27
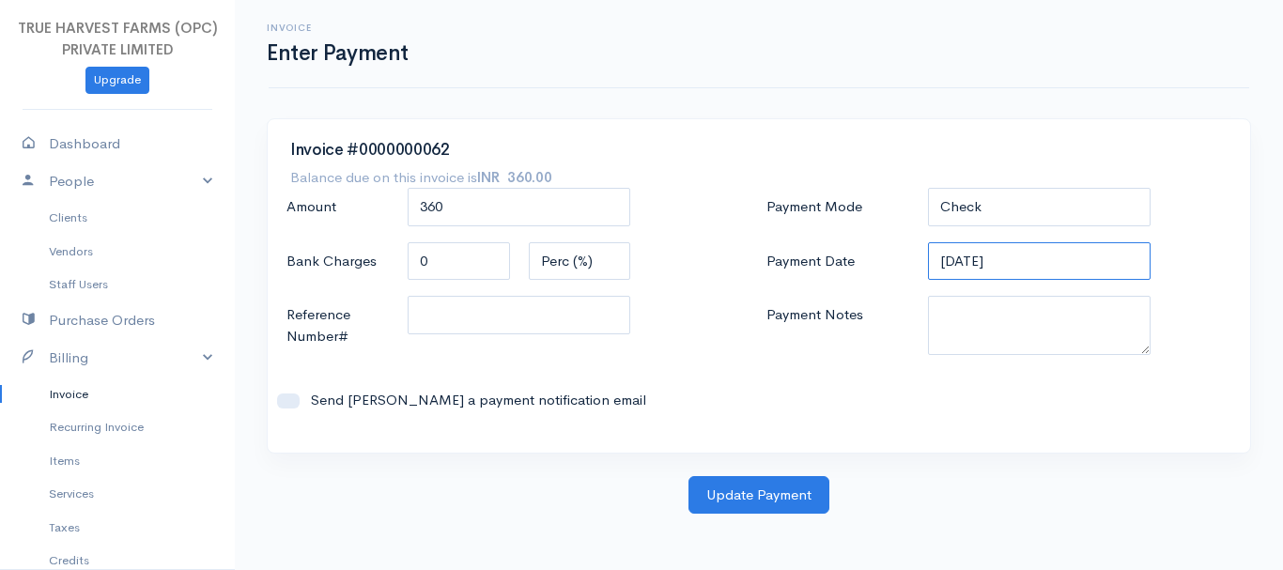
click at [952, 263] on input "[DATE]" at bounding box center [1040, 261] width 224 height 39
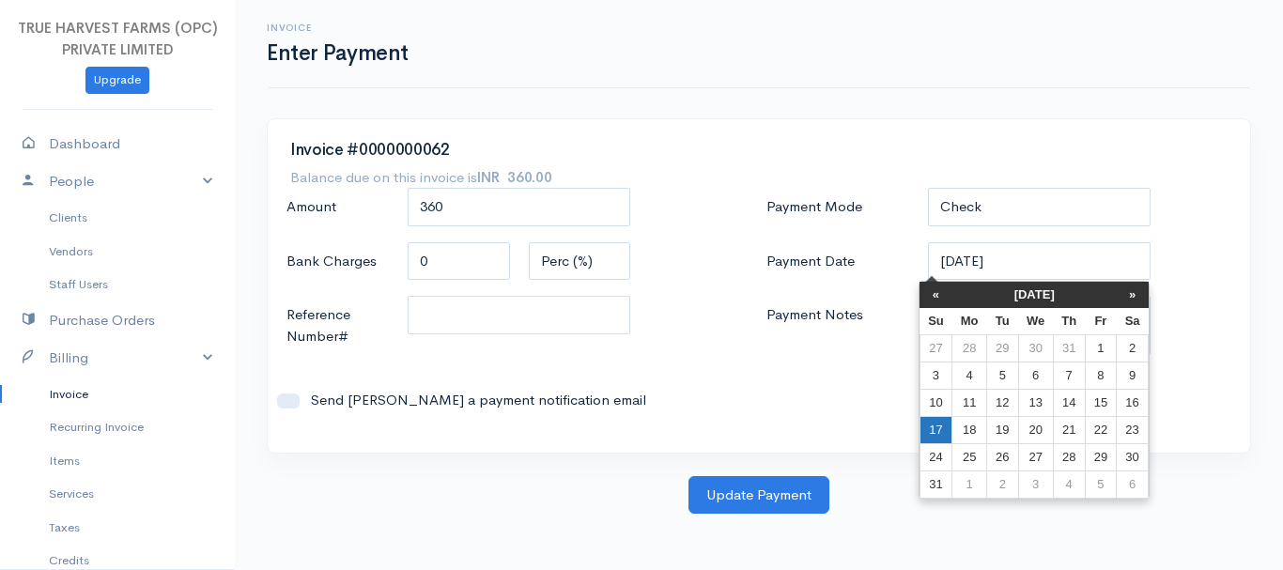
click at [941, 424] on td "17" at bounding box center [936, 429] width 33 height 27
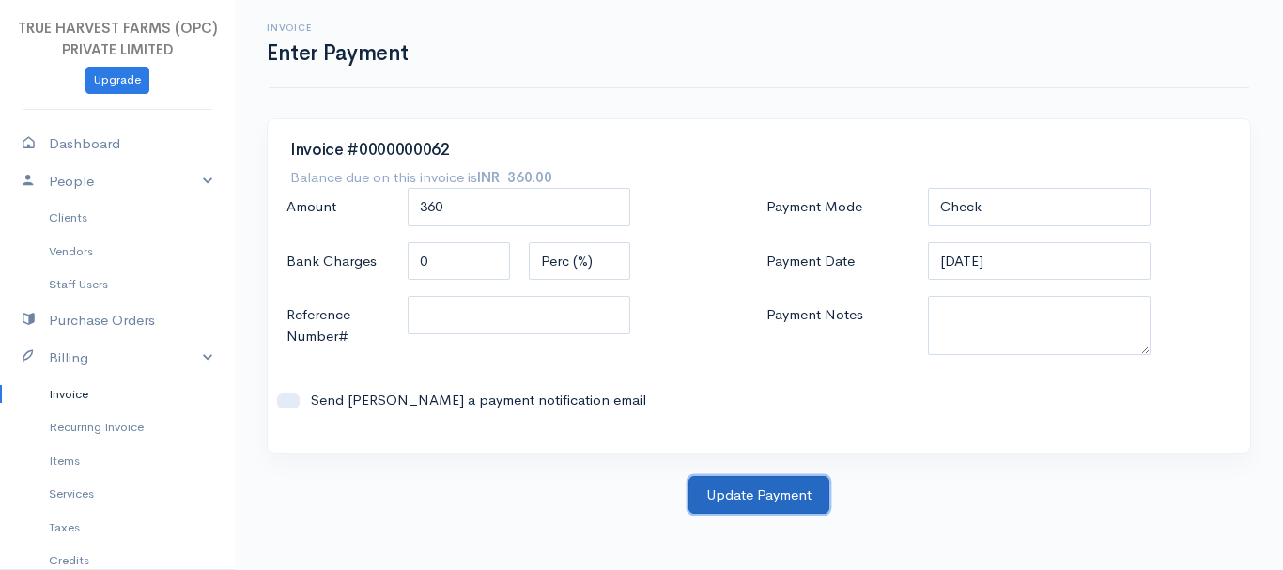
click at [787, 488] on button "Update Payment" at bounding box center [759, 495] width 141 height 39
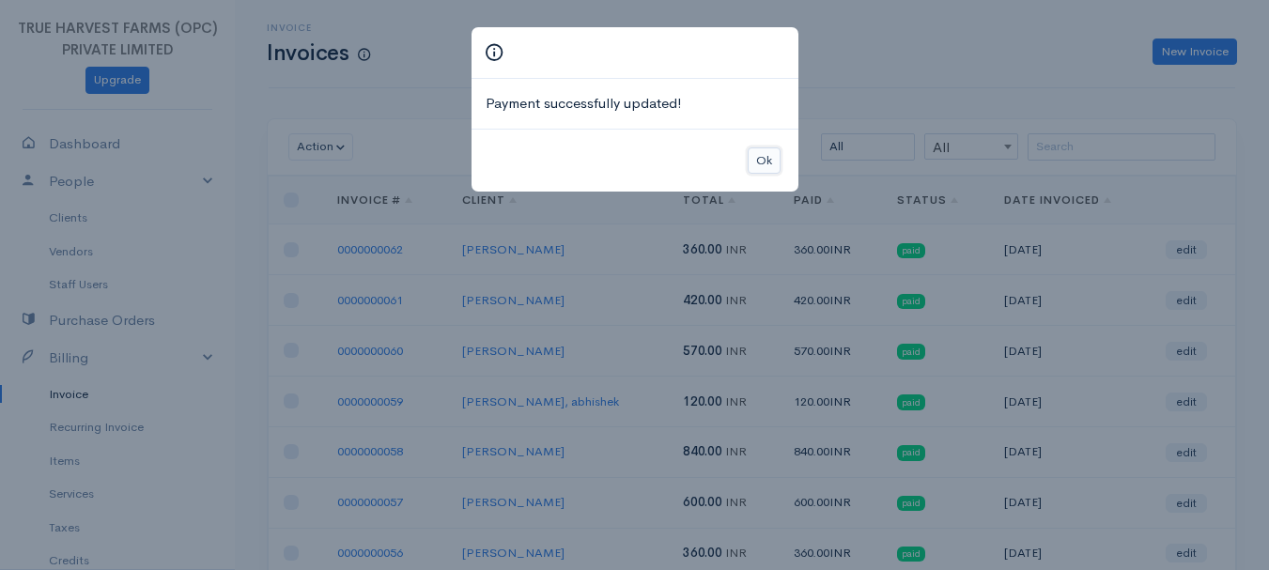
click at [758, 160] on button "Ok" at bounding box center [764, 161] width 33 height 27
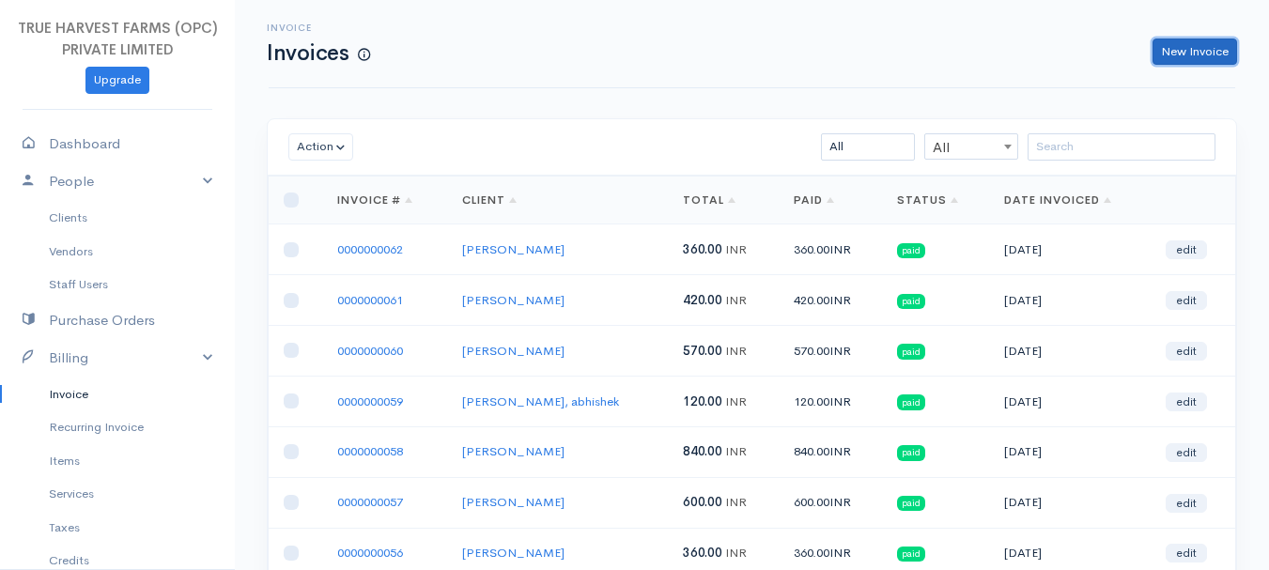
click at [1196, 39] on link "New Invoice" at bounding box center [1195, 52] width 85 height 27
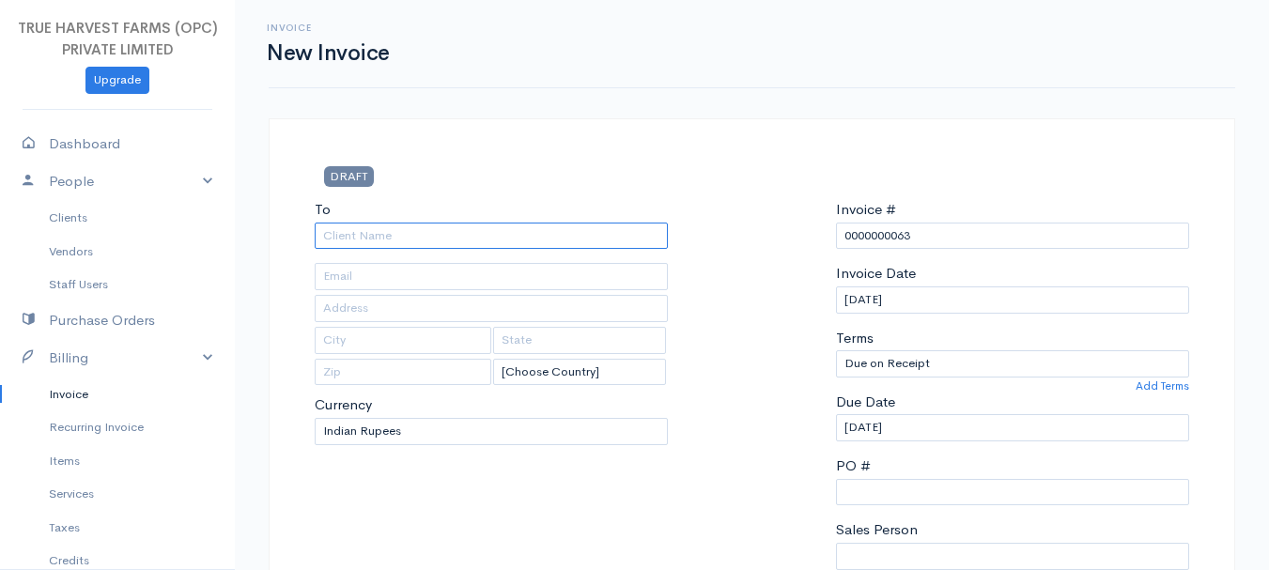
click at [382, 232] on input "To" at bounding box center [491, 236] width 353 height 27
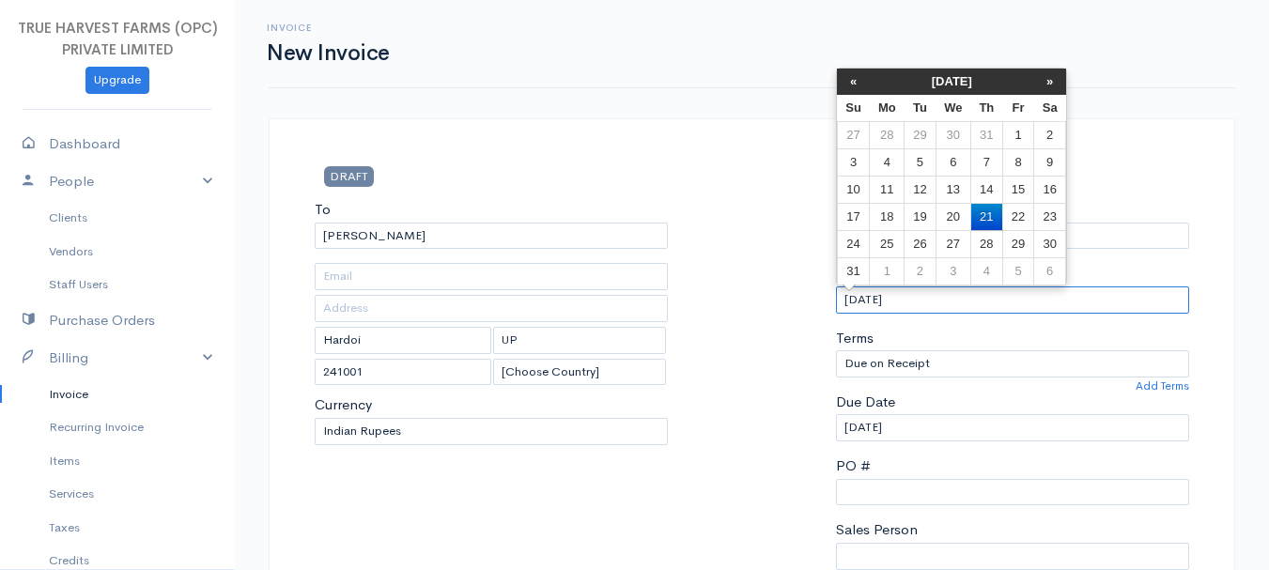
click at [862, 296] on input "[DATE]" at bounding box center [1012, 300] width 353 height 27
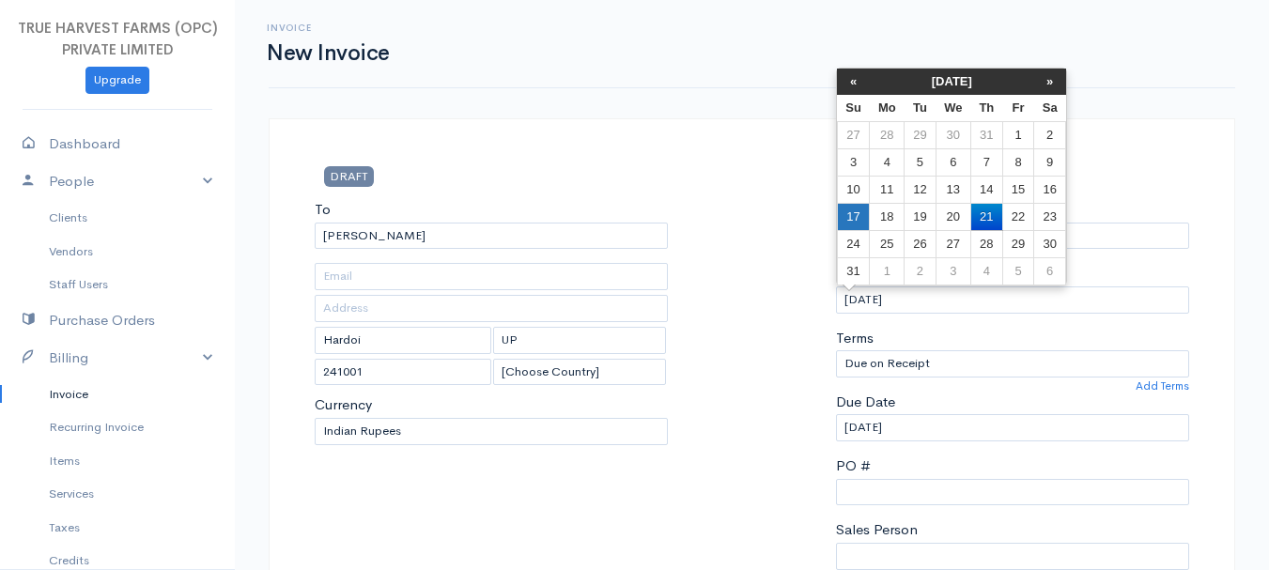
click at [863, 220] on td "17" at bounding box center [853, 216] width 33 height 27
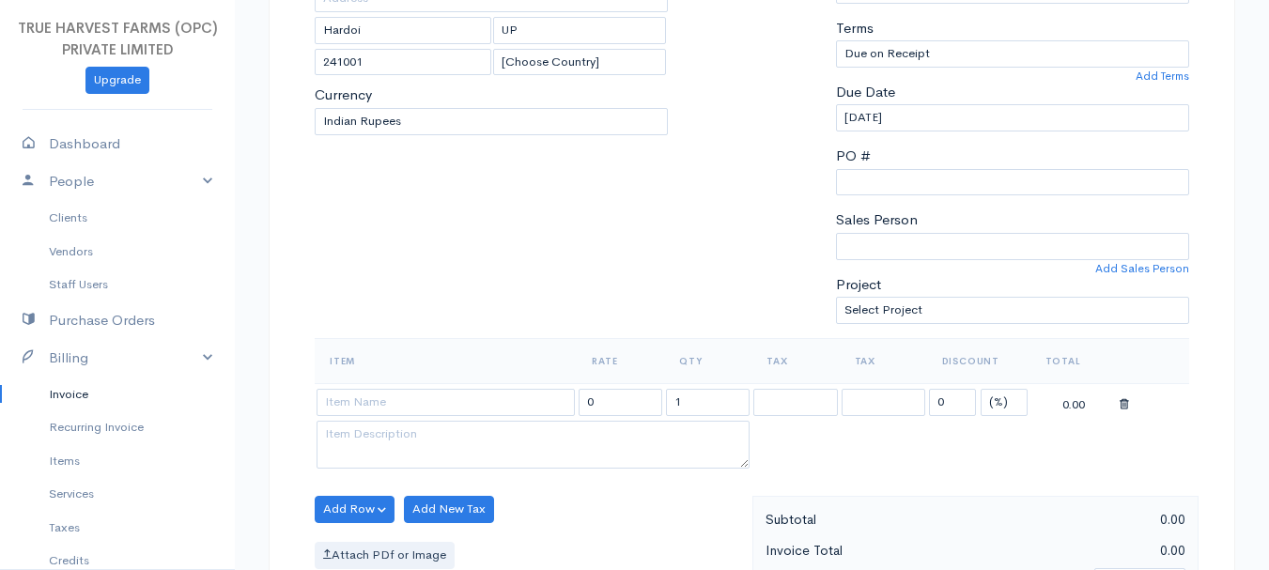
scroll to position [318, 0]
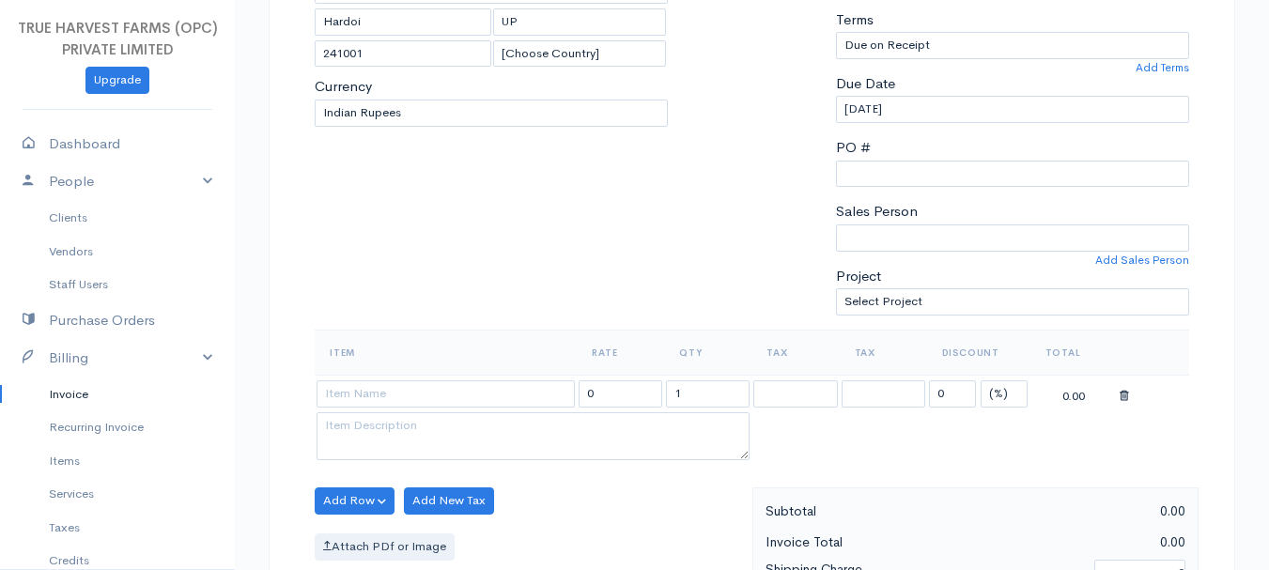
click at [905, 220] on label "Sales Person" at bounding box center [877, 212] width 82 height 22
click at [905, 225] on select "[PERSON_NAME]" at bounding box center [1012, 238] width 353 height 27
click at [905, 220] on label "Sales Person" at bounding box center [877, 212] width 82 height 22
click at [905, 225] on select "[PERSON_NAME]" at bounding box center [1012, 238] width 353 height 27
click at [905, 220] on label "Sales Person" at bounding box center [877, 212] width 82 height 22
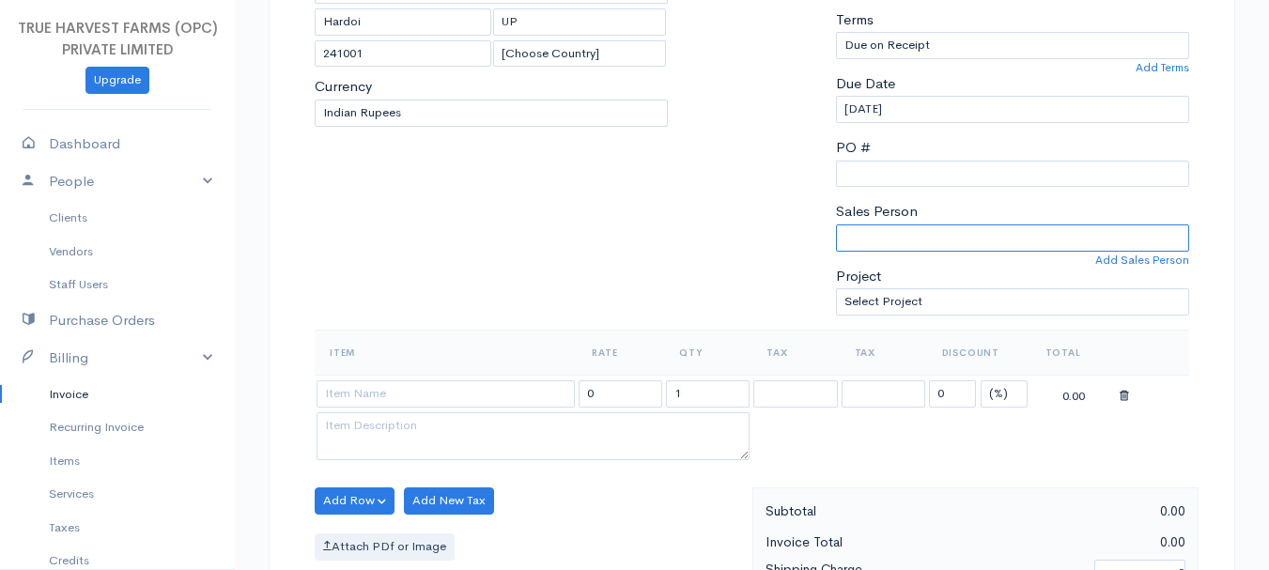
click at [905, 225] on select "[PERSON_NAME]" at bounding box center [1012, 238] width 353 height 27
click at [874, 248] on select "[PERSON_NAME]" at bounding box center [1012, 238] width 353 height 27
click at [836, 225] on select "[PERSON_NAME]" at bounding box center [1012, 238] width 353 height 27
click at [354, 390] on input at bounding box center [446, 394] width 258 height 27
click at [344, 482] on body "TRUE HARVEST FARMS (OPC) PRIVATE LIMITED Upgrade Dashboard People Clients Vendo…" at bounding box center [634, 494] width 1269 height 1624
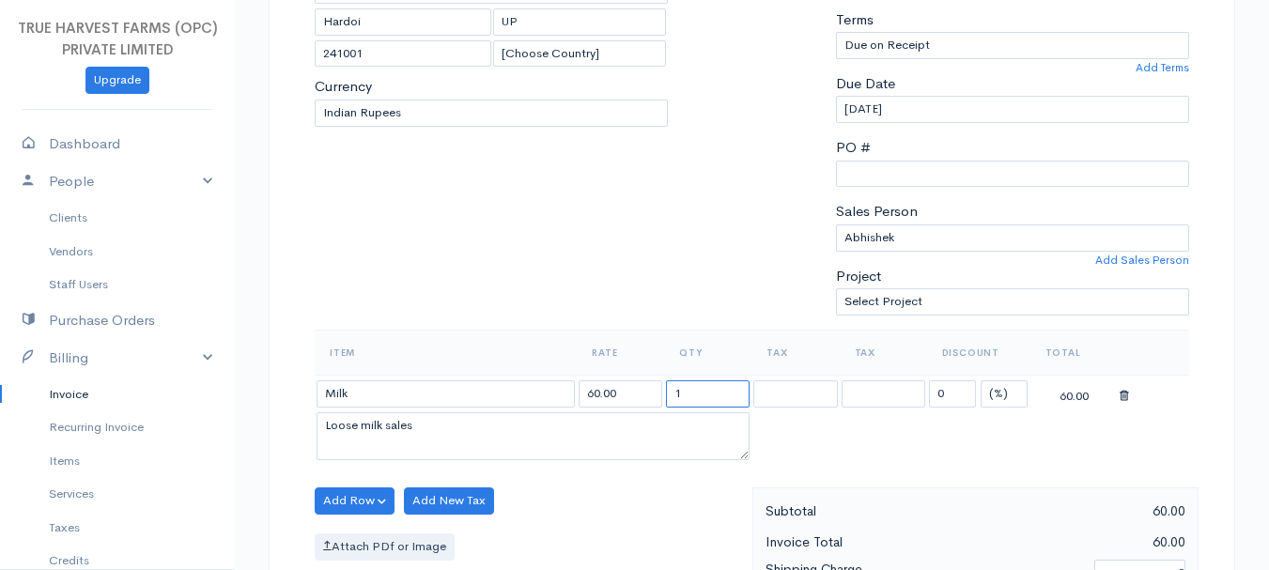
click at [700, 399] on input "1" at bounding box center [708, 394] width 84 height 27
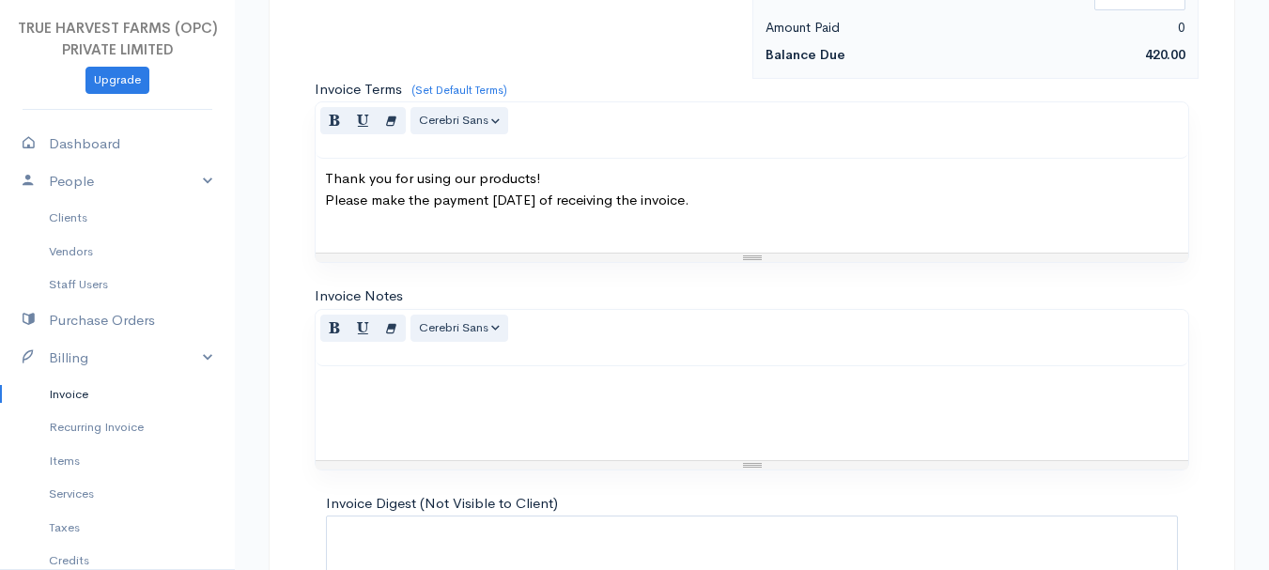
scroll to position [1054, 0]
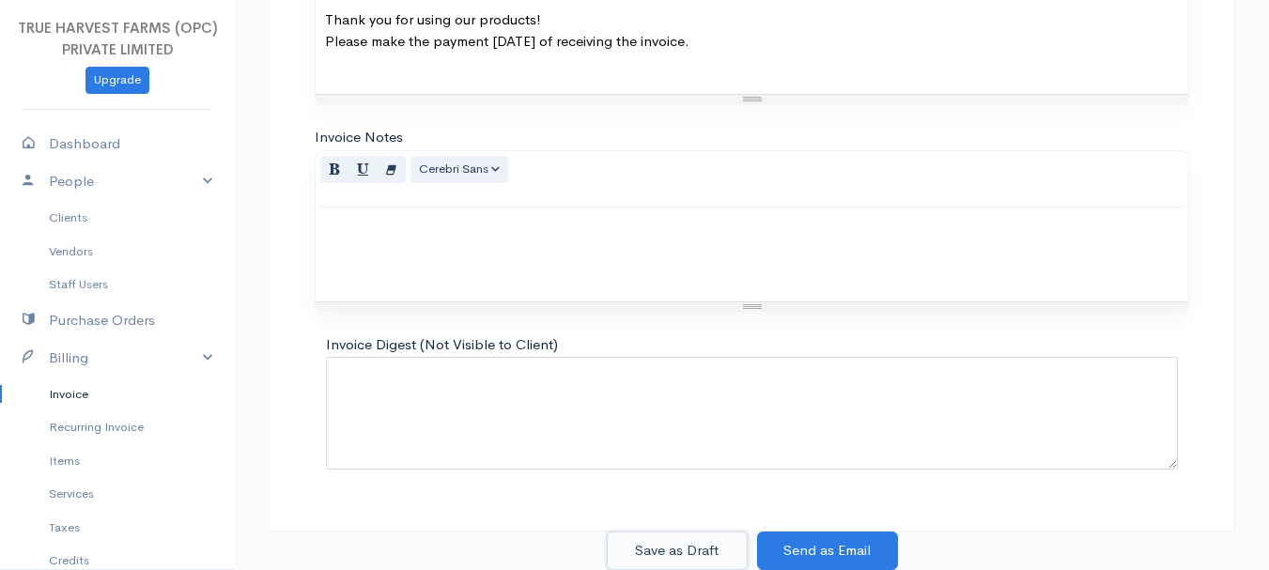
click at [692, 542] on button "Save as Draft" at bounding box center [677, 551] width 141 height 39
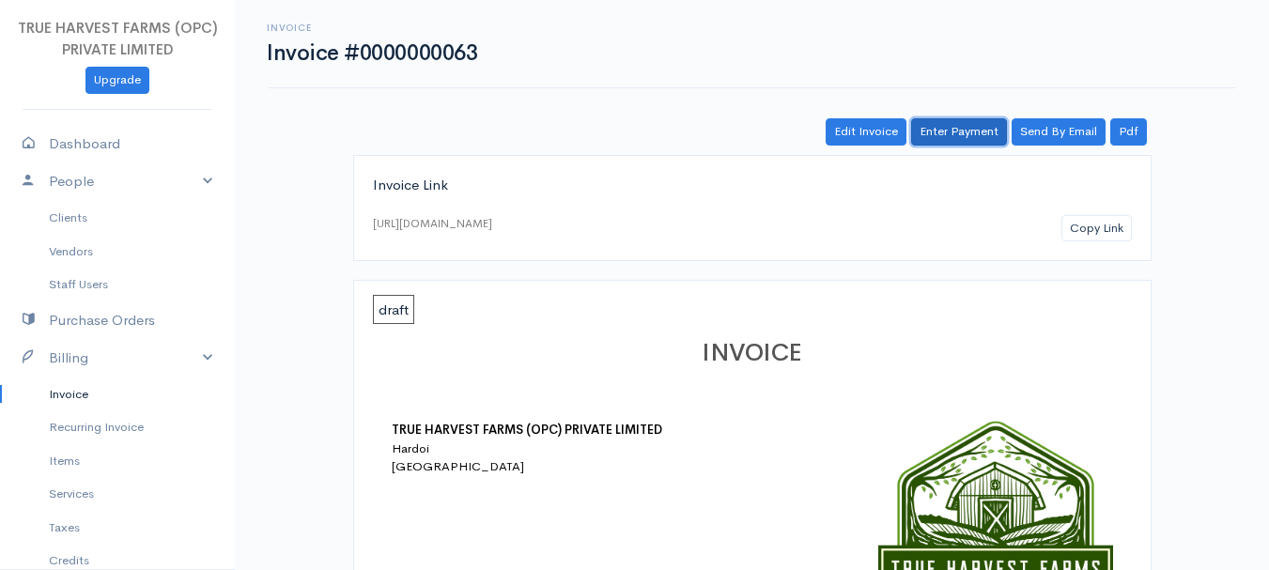
click at [946, 127] on link "Enter Payment" at bounding box center [959, 131] width 96 height 27
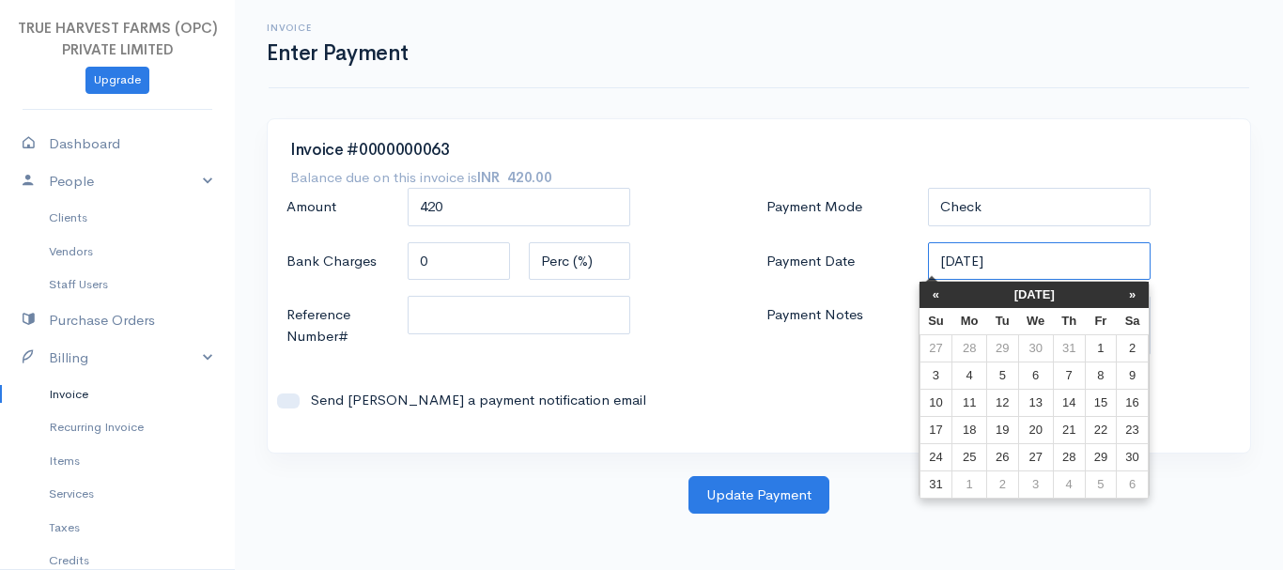
click at [970, 262] on input "[DATE]" at bounding box center [1040, 261] width 224 height 39
click at [939, 436] on td "17" at bounding box center [936, 429] width 33 height 27
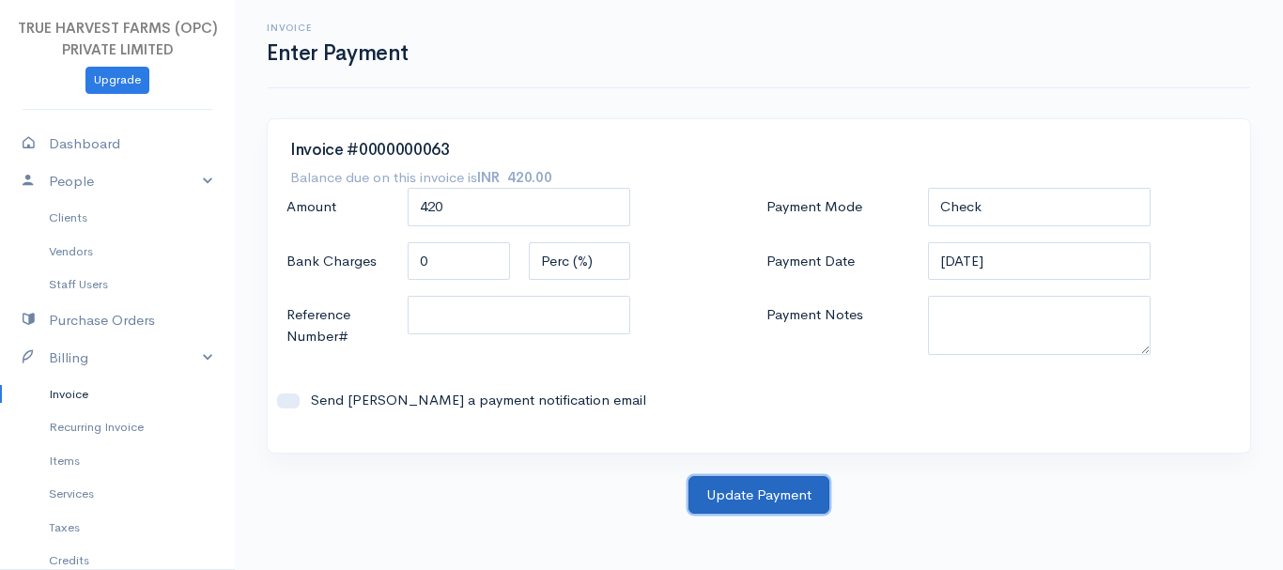
click at [764, 484] on button "Update Payment" at bounding box center [759, 495] width 141 height 39
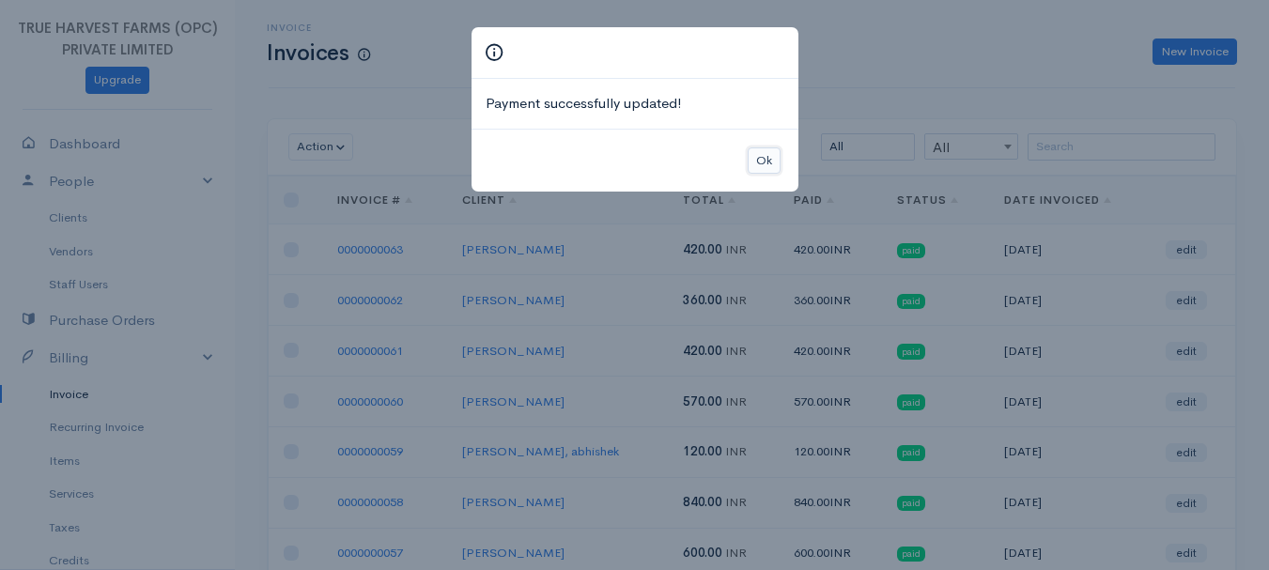
click at [771, 158] on button "Ok" at bounding box center [764, 161] width 33 height 27
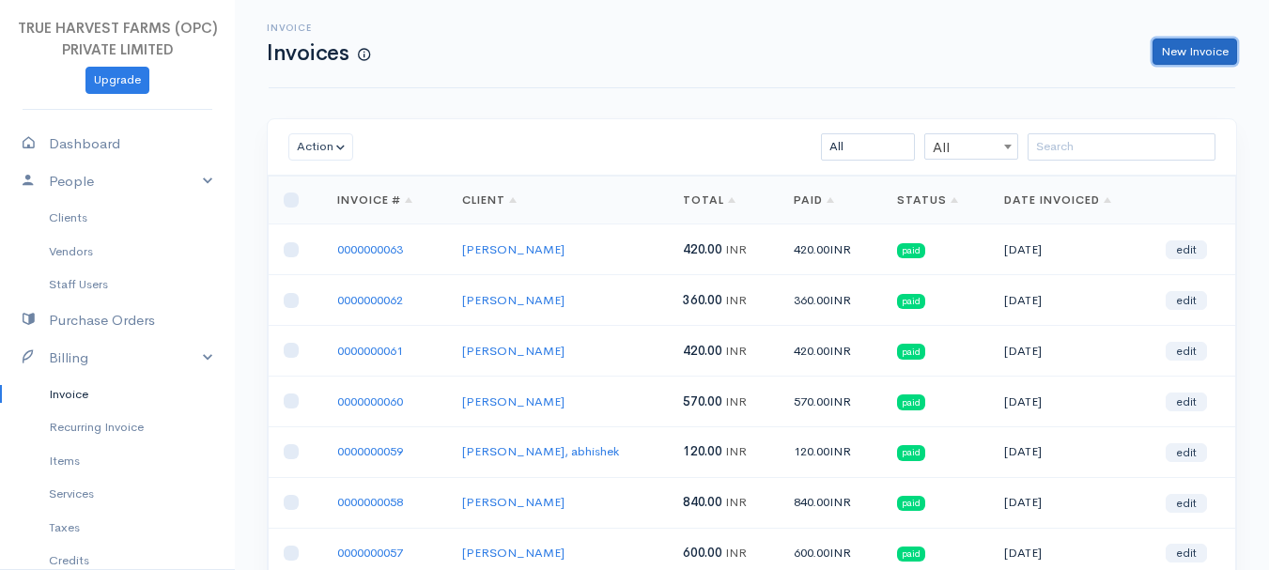
click at [1173, 52] on link "New Invoice" at bounding box center [1195, 52] width 85 height 27
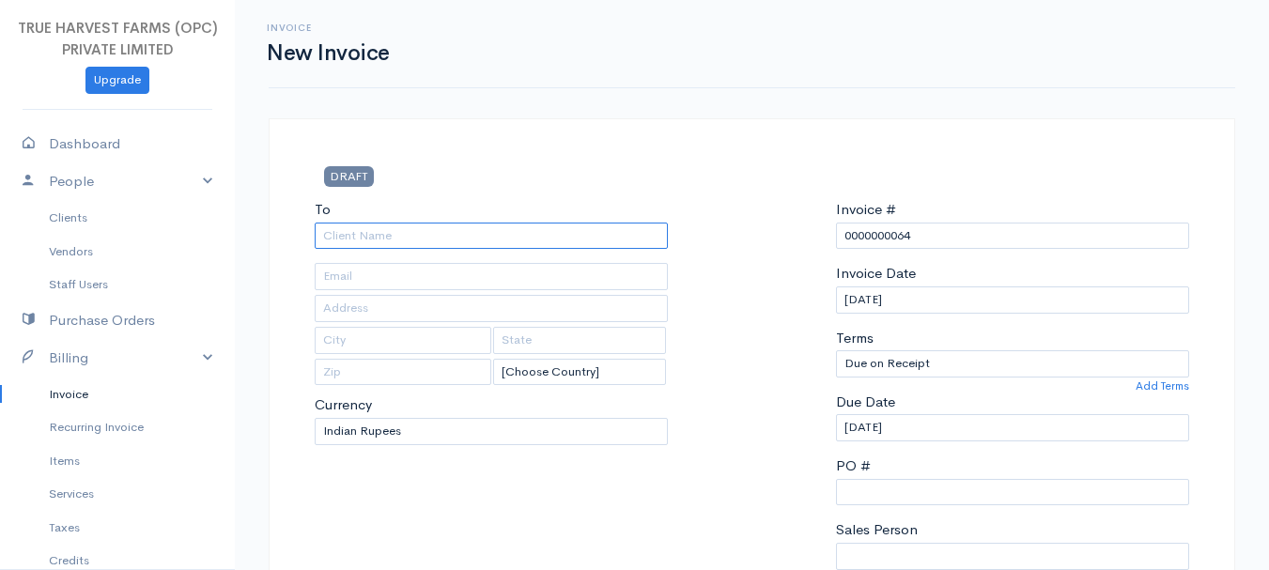
click at [367, 232] on input "To" at bounding box center [491, 236] width 353 height 27
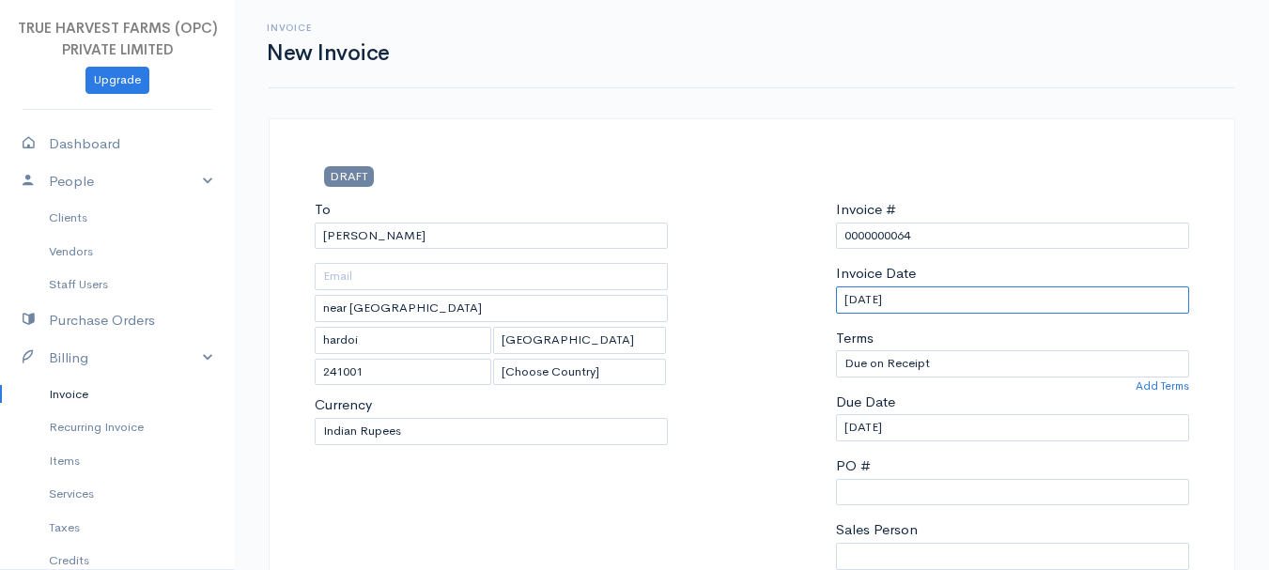
click at [878, 298] on input "[DATE]" at bounding box center [1012, 300] width 353 height 27
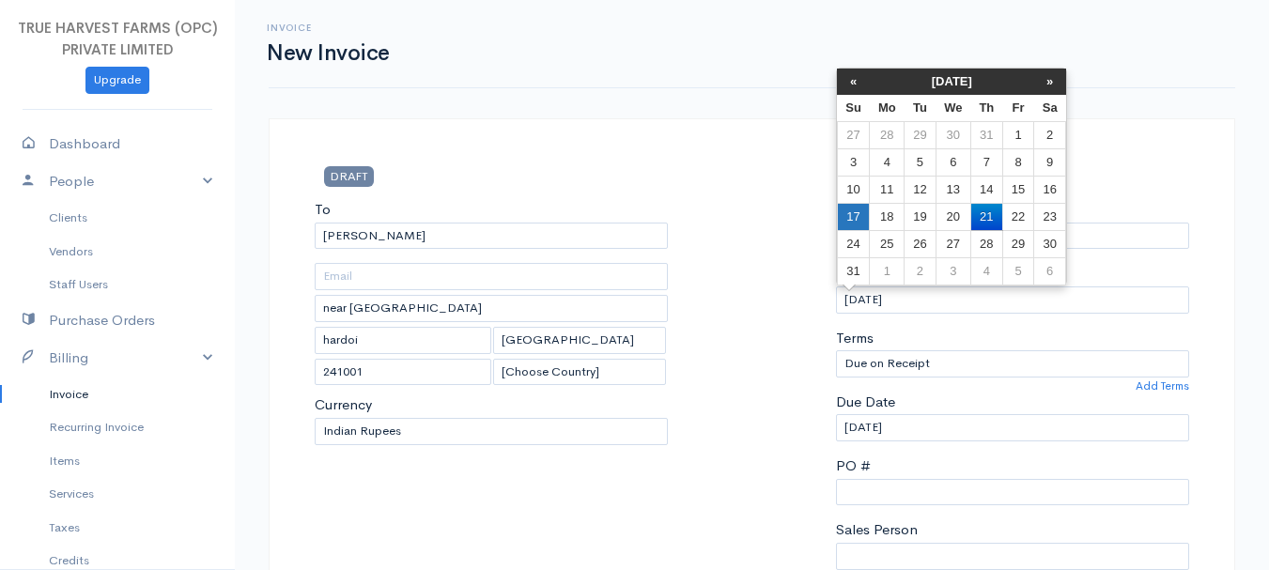
click at [857, 215] on td "17" at bounding box center [853, 216] width 33 height 27
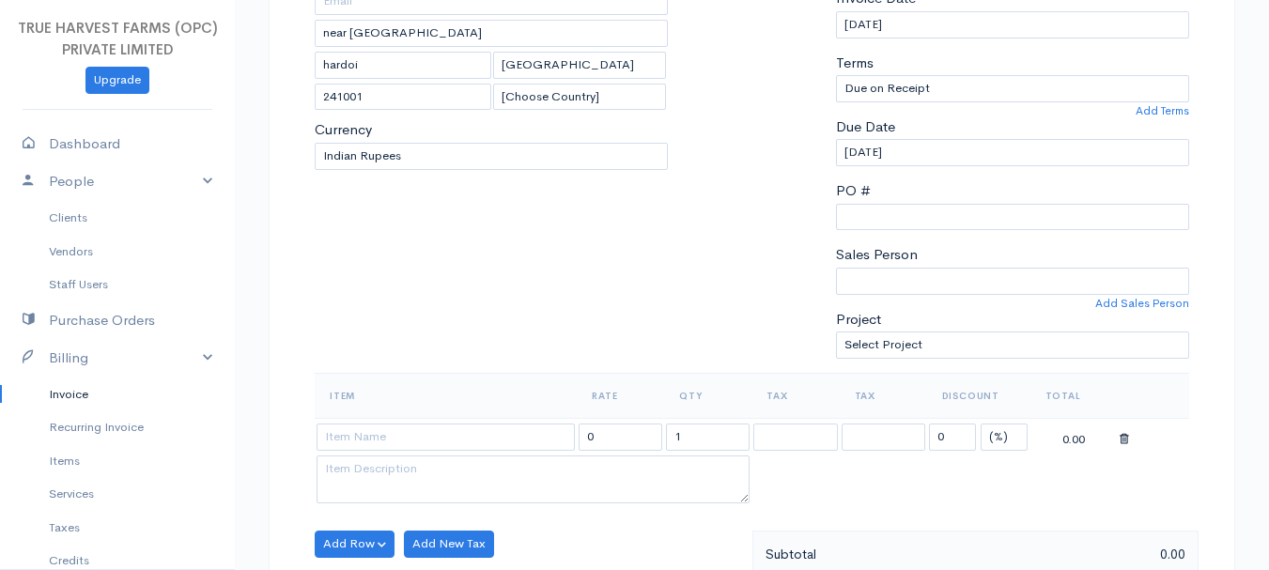
scroll to position [284, 0]
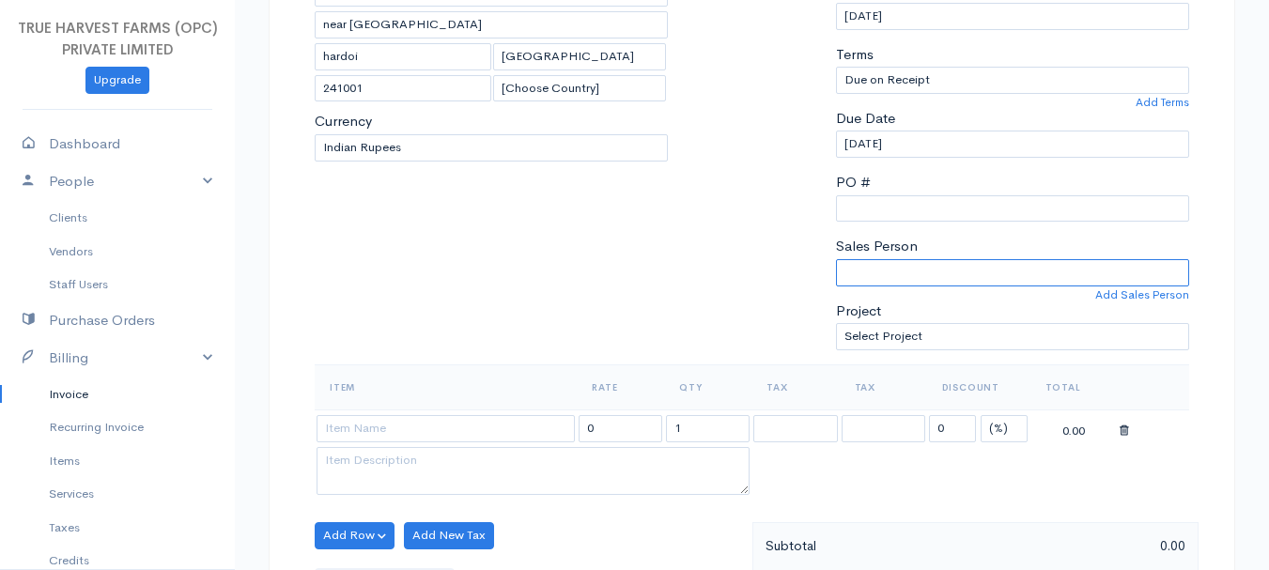
click at [903, 269] on select "[PERSON_NAME]" at bounding box center [1012, 272] width 353 height 27
click at [836, 259] on select "[PERSON_NAME]" at bounding box center [1012, 272] width 353 height 27
click at [903, 278] on select "[PERSON_NAME]" at bounding box center [1012, 272] width 353 height 27
click at [836, 259] on select "[PERSON_NAME]" at bounding box center [1012, 272] width 353 height 27
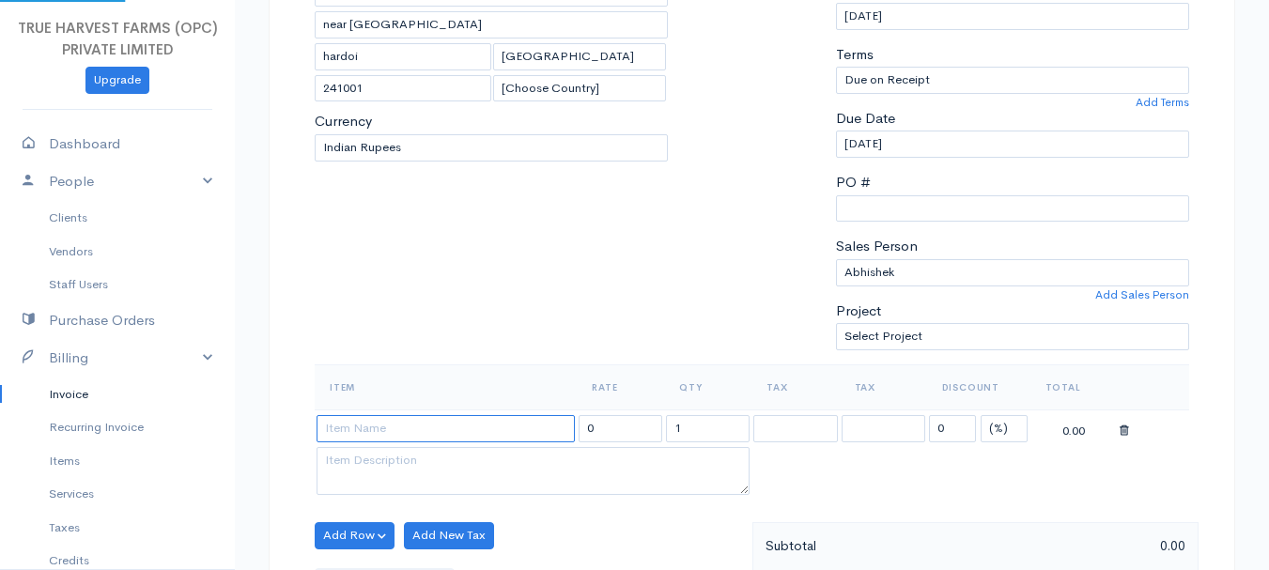
click at [366, 429] on input at bounding box center [446, 428] width 258 height 27
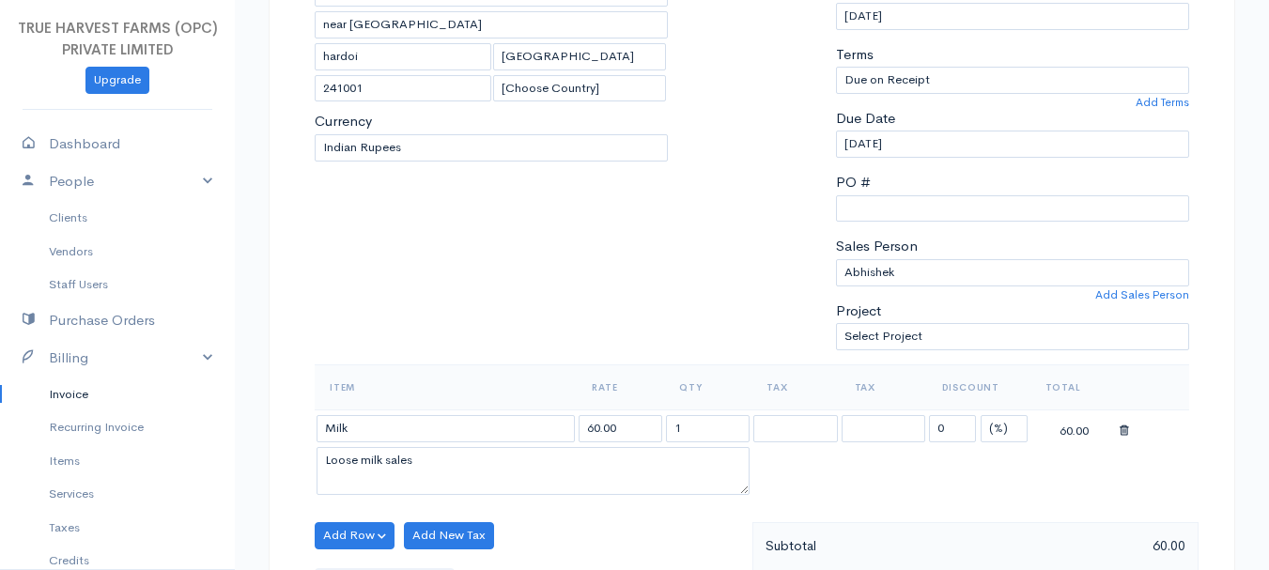
click at [366, 509] on body "TRUE HARVEST FARMS (OPC) PRIVATE LIMITED Upgrade Dashboard People Clients Vendo…" at bounding box center [634, 528] width 1269 height 1624
click at [728, 442] on input "1" at bounding box center [708, 428] width 84 height 27
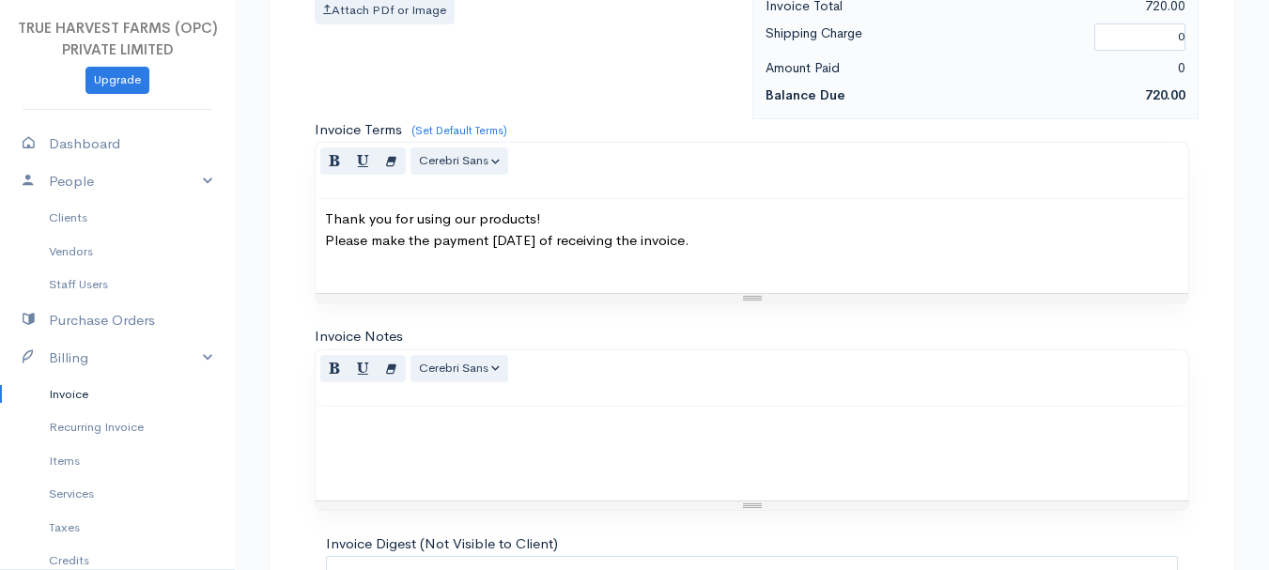
scroll to position [1054, 0]
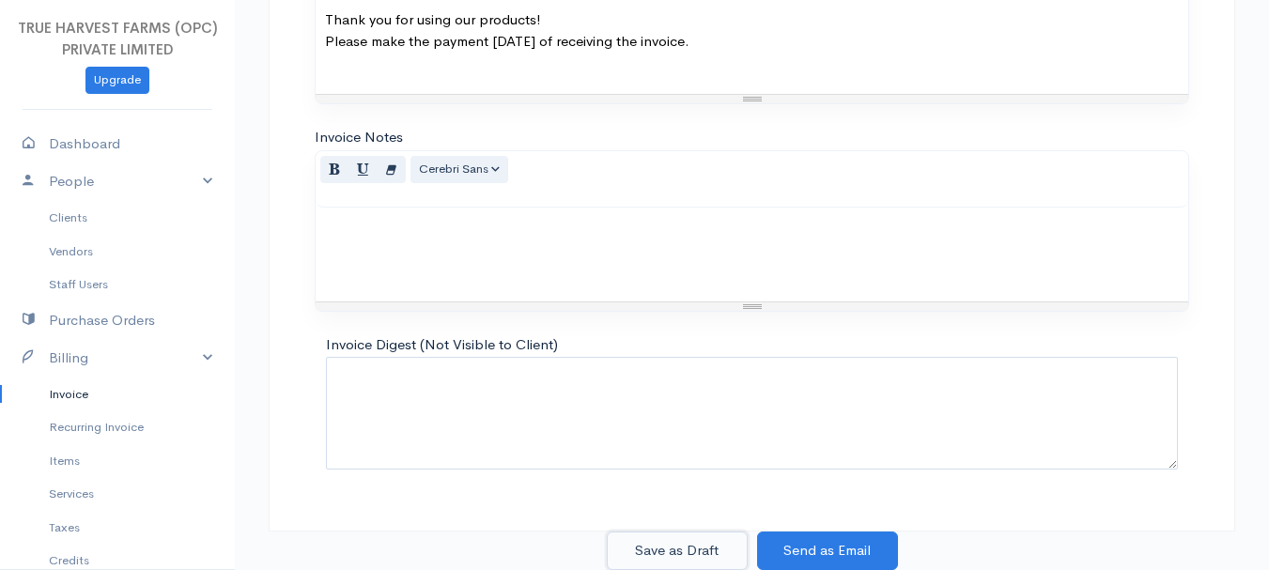
click at [679, 558] on button "Save as Draft" at bounding box center [677, 551] width 141 height 39
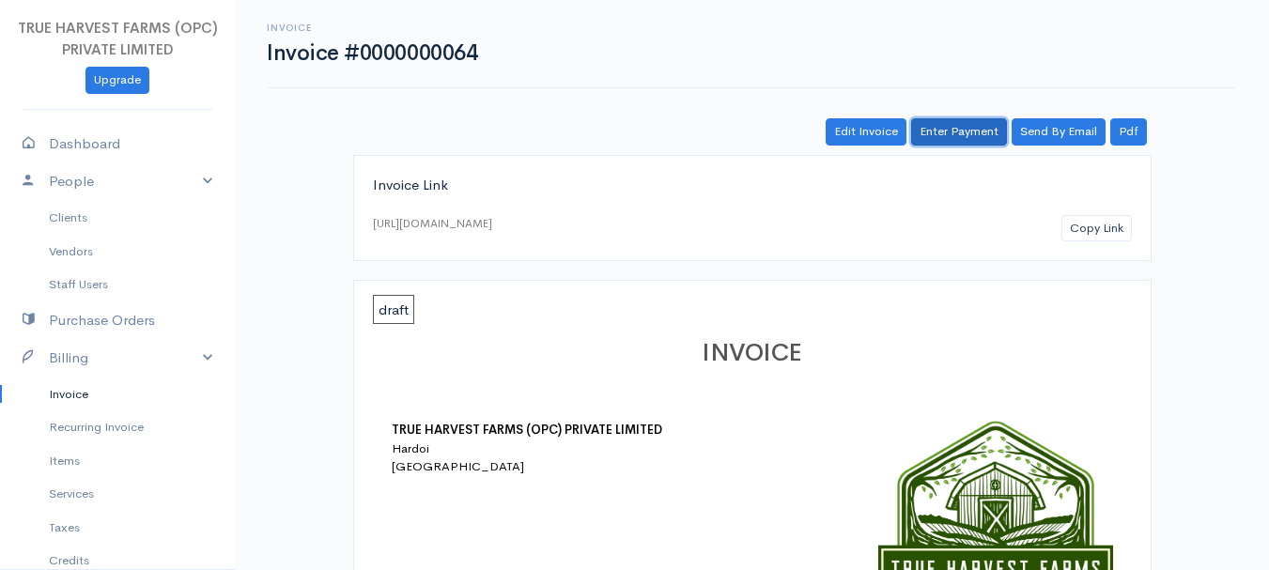
click at [972, 140] on link "Enter Payment" at bounding box center [959, 131] width 96 height 27
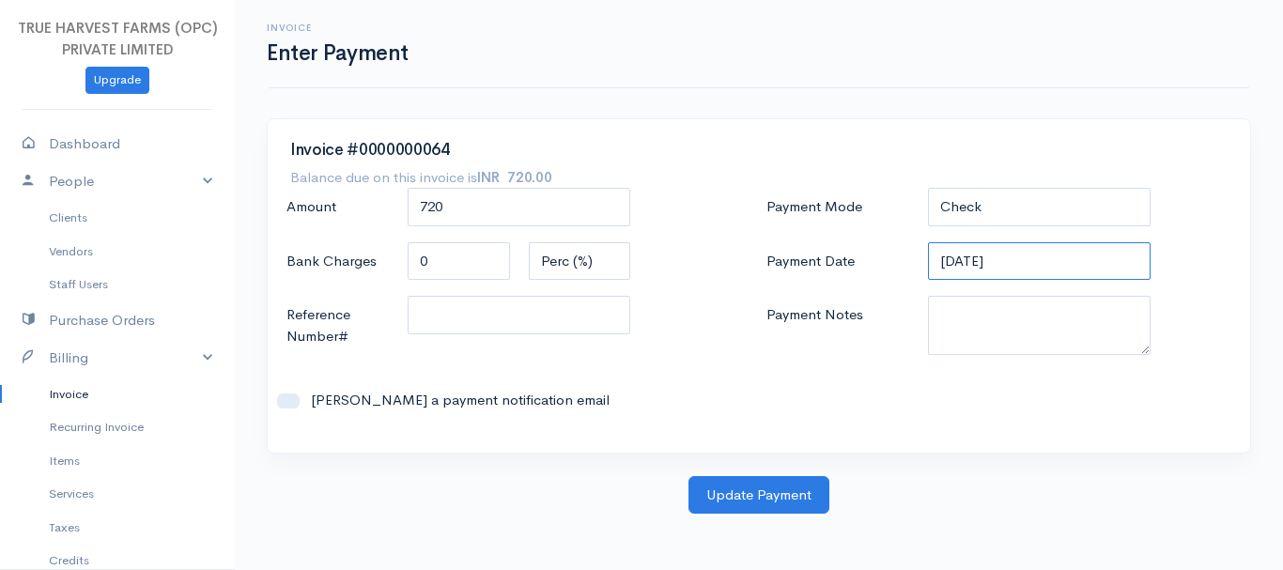
click at [973, 257] on input "[DATE]" at bounding box center [1040, 261] width 224 height 39
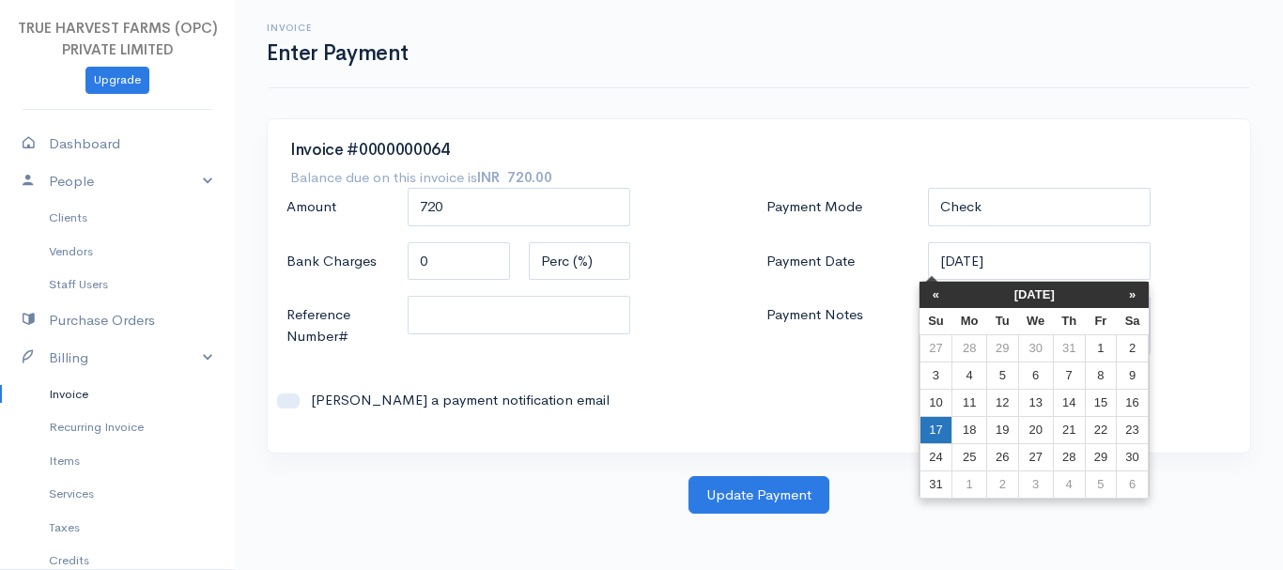
click at [924, 421] on td "17" at bounding box center [936, 429] width 33 height 27
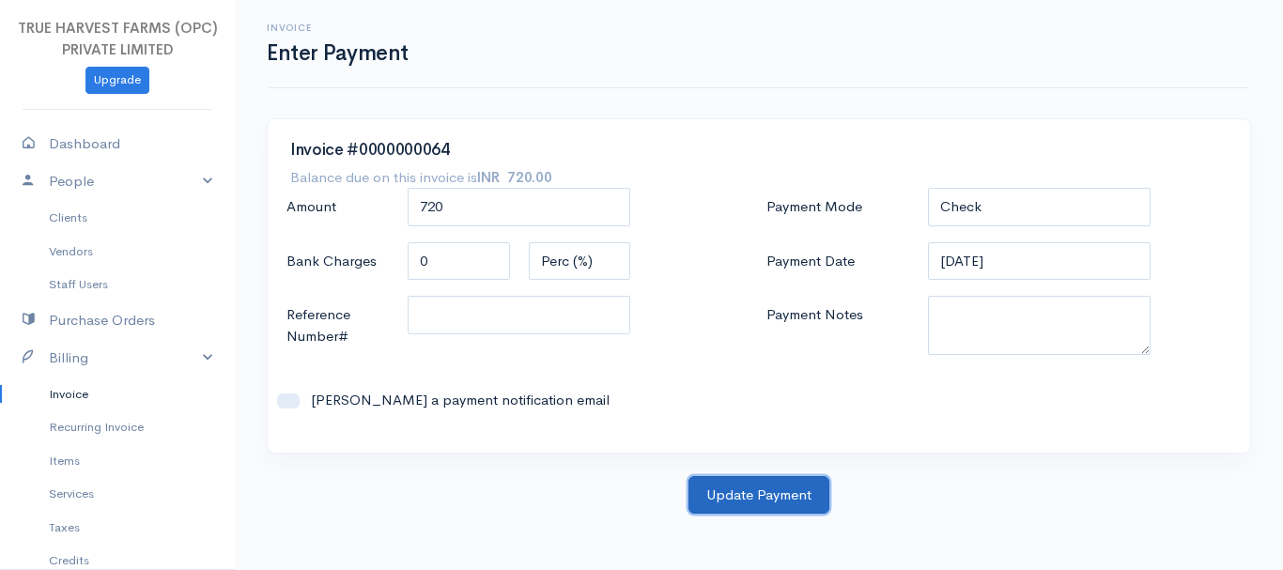
click at [745, 495] on button "Update Payment" at bounding box center [759, 495] width 141 height 39
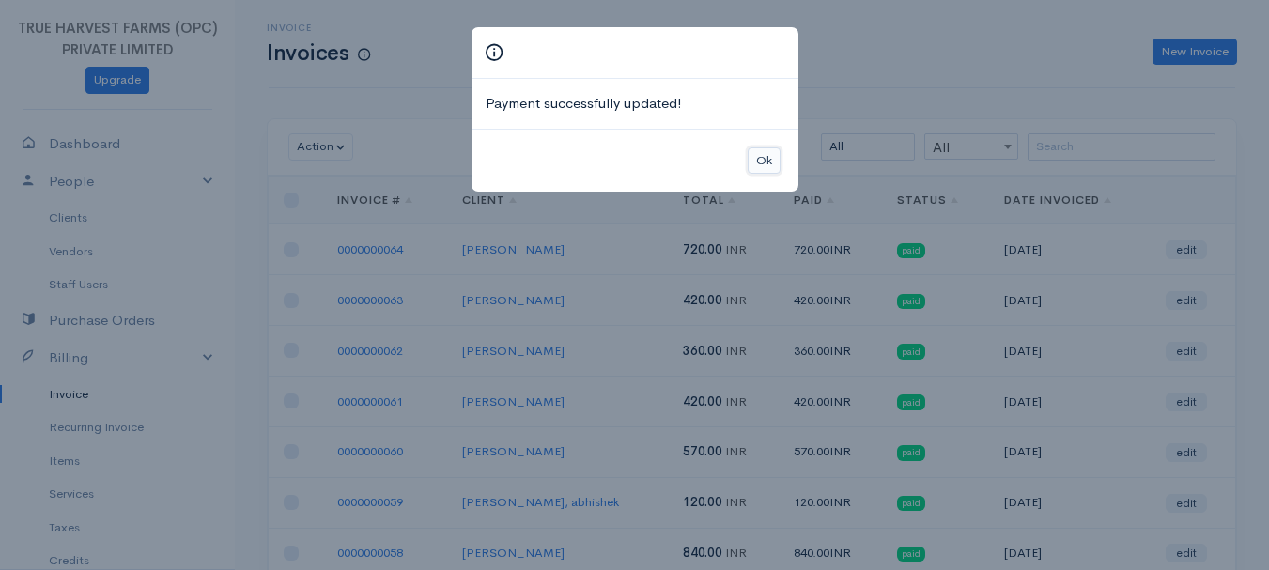
click at [771, 155] on button "Ok" at bounding box center [764, 161] width 33 height 27
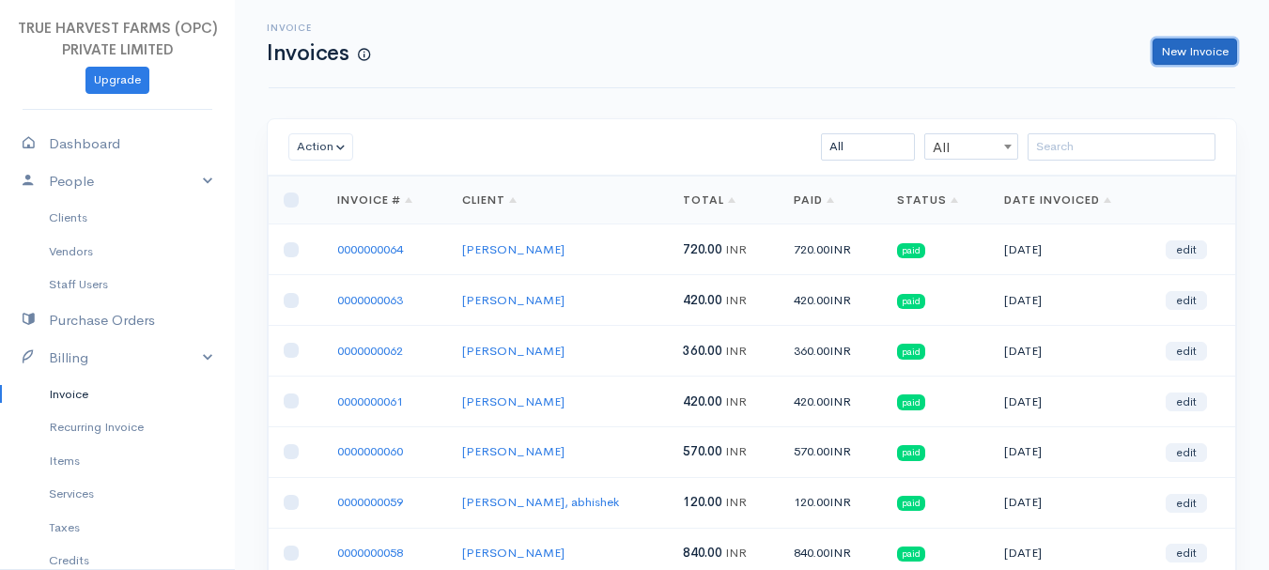
click at [1232, 60] on link "New Invoice" at bounding box center [1195, 52] width 85 height 27
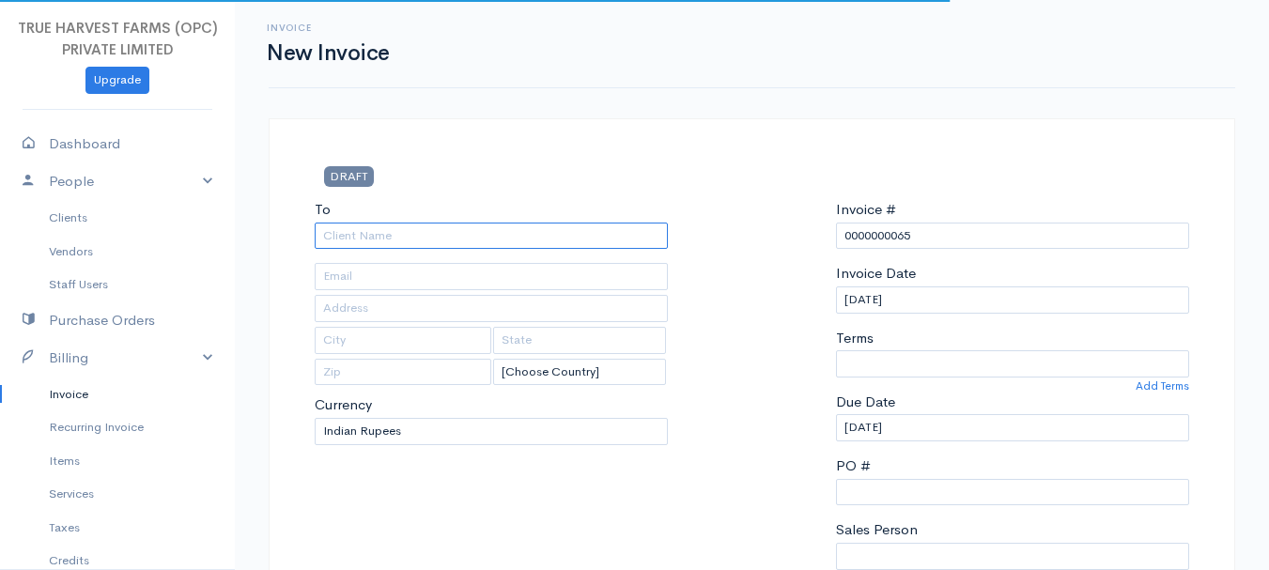
click at [372, 232] on input "To" at bounding box center [491, 236] width 353 height 27
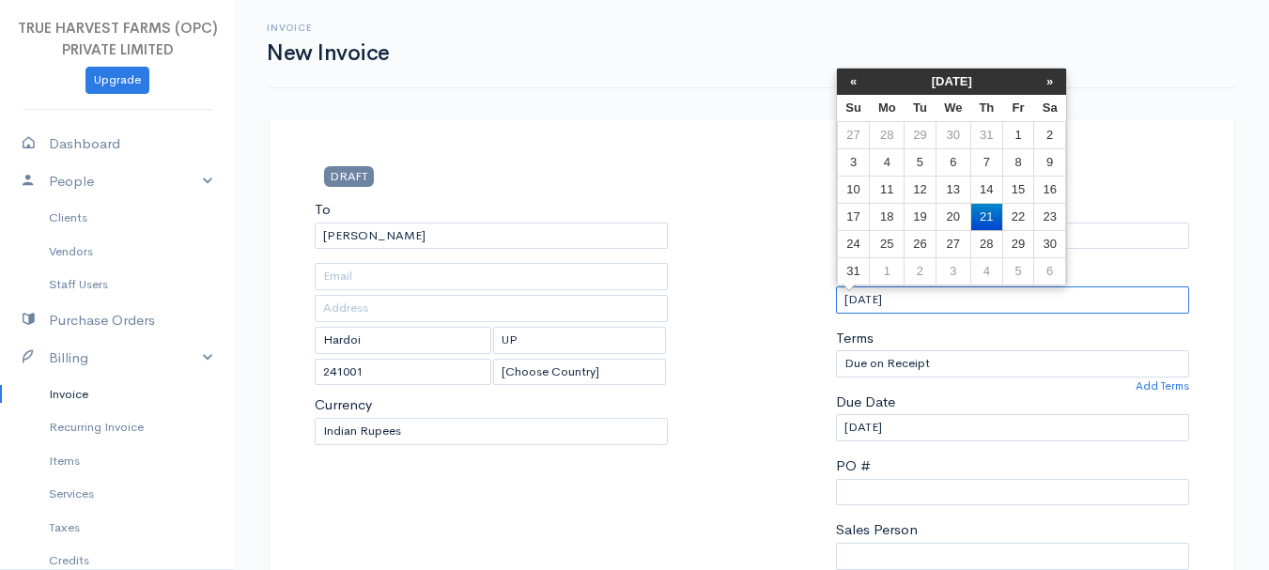
click at [862, 303] on input "[DATE]" at bounding box center [1012, 300] width 353 height 27
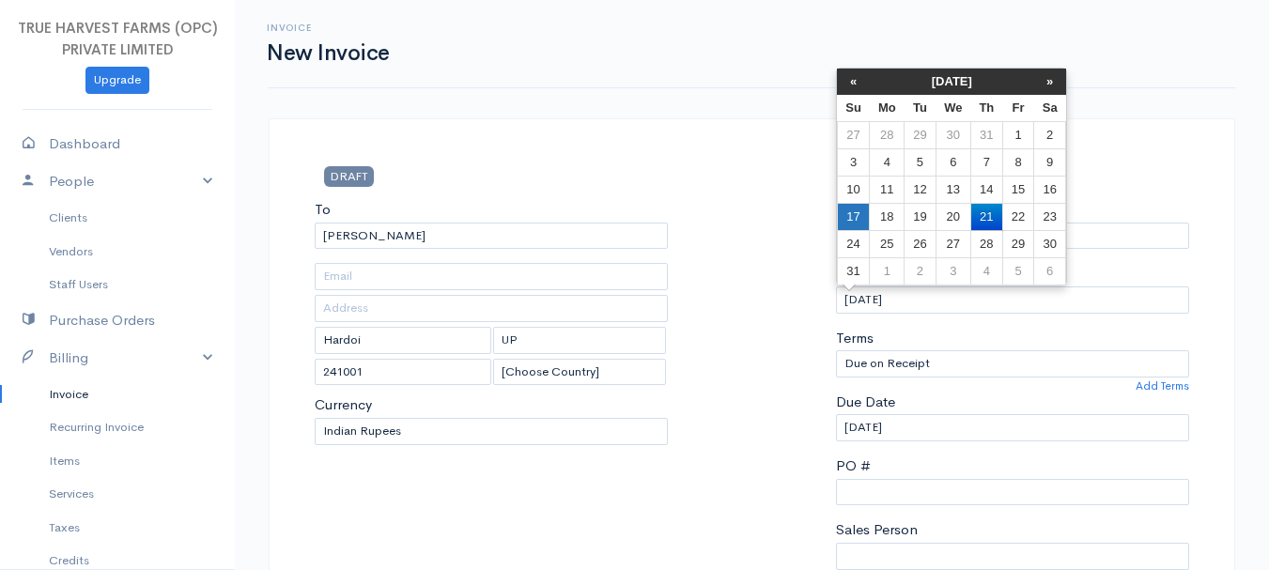
click at [861, 215] on td "17" at bounding box center [853, 216] width 33 height 27
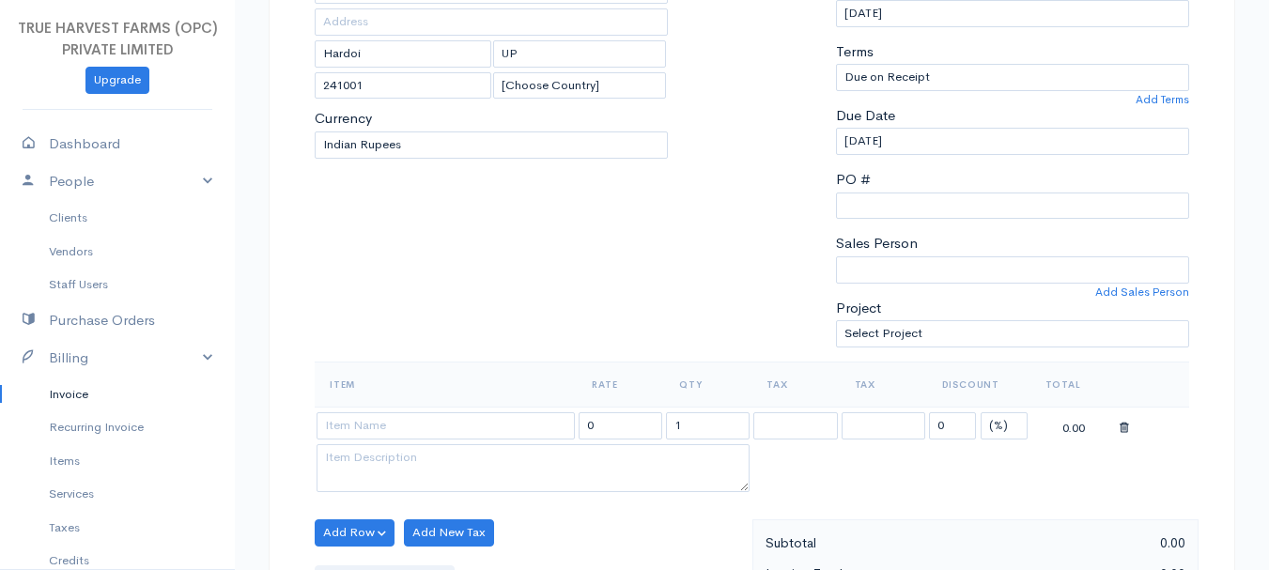
scroll to position [310, 0]
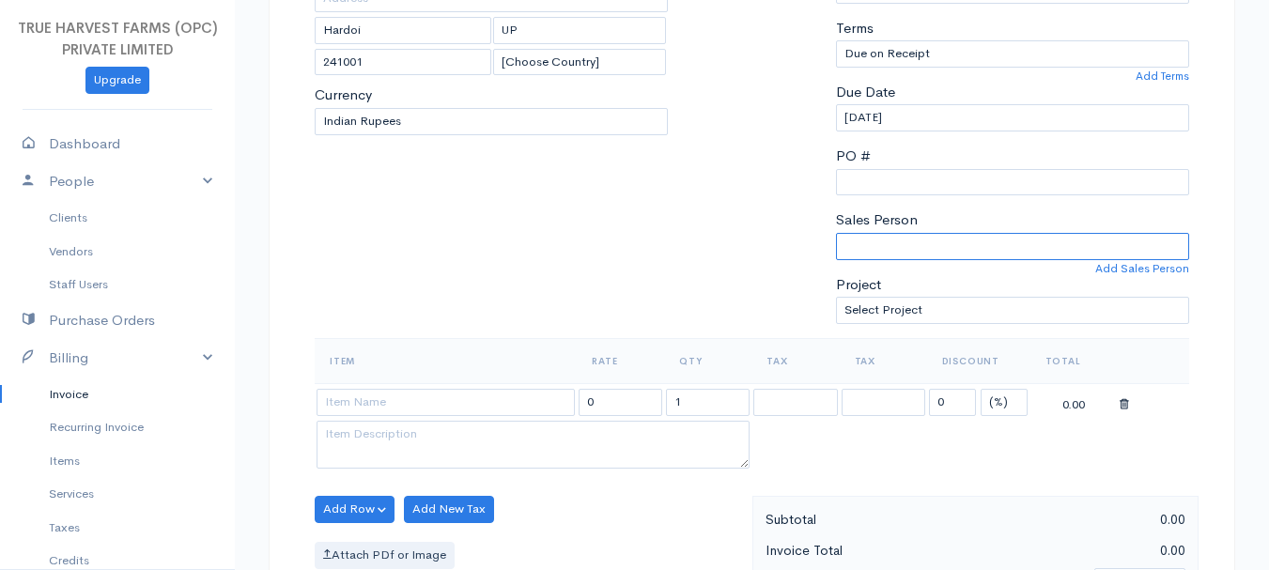
click at [909, 233] on select "[PERSON_NAME]" at bounding box center [1012, 246] width 353 height 27
click at [836, 233] on select "[PERSON_NAME]" at bounding box center [1012, 246] width 353 height 27
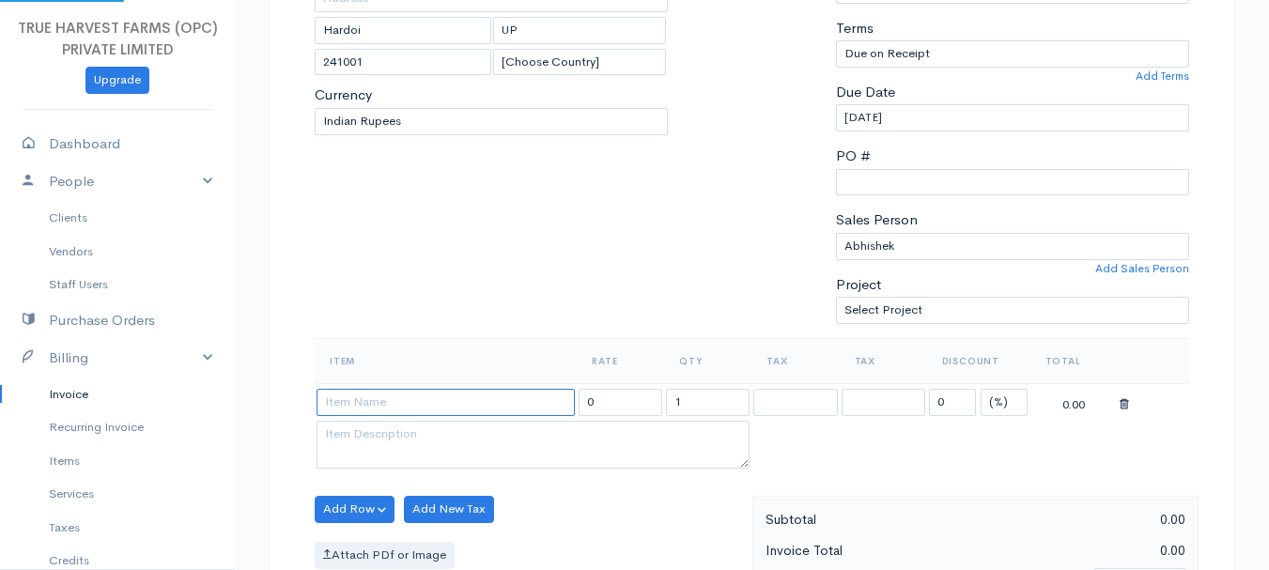
click at [345, 397] on input at bounding box center [446, 402] width 258 height 27
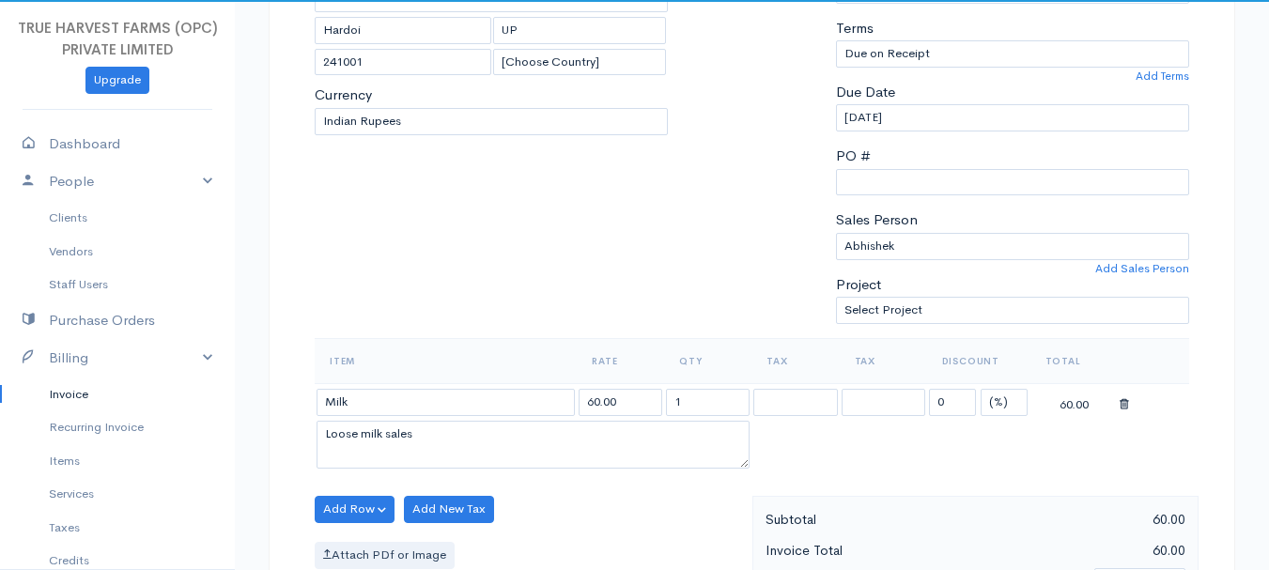
click at [352, 484] on body "TRUE HARVEST FARMS (OPC) PRIVATE LIMITED Upgrade Dashboard People Clients Vendo…" at bounding box center [634, 502] width 1269 height 1624
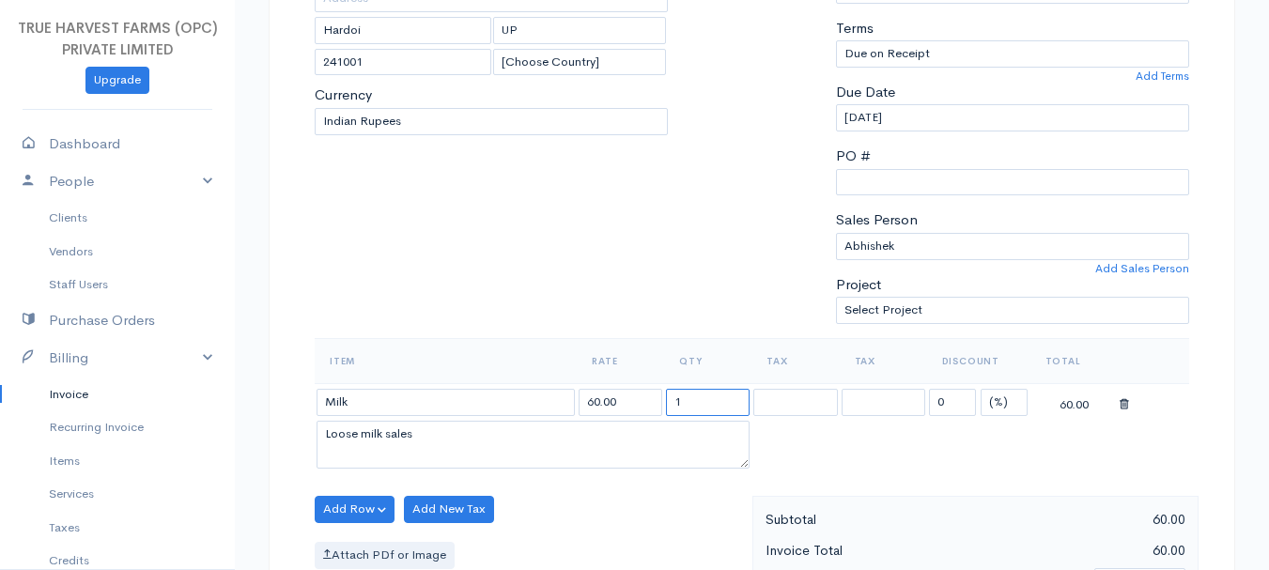
click at [714, 411] on input "1" at bounding box center [708, 402] width 84 height 27
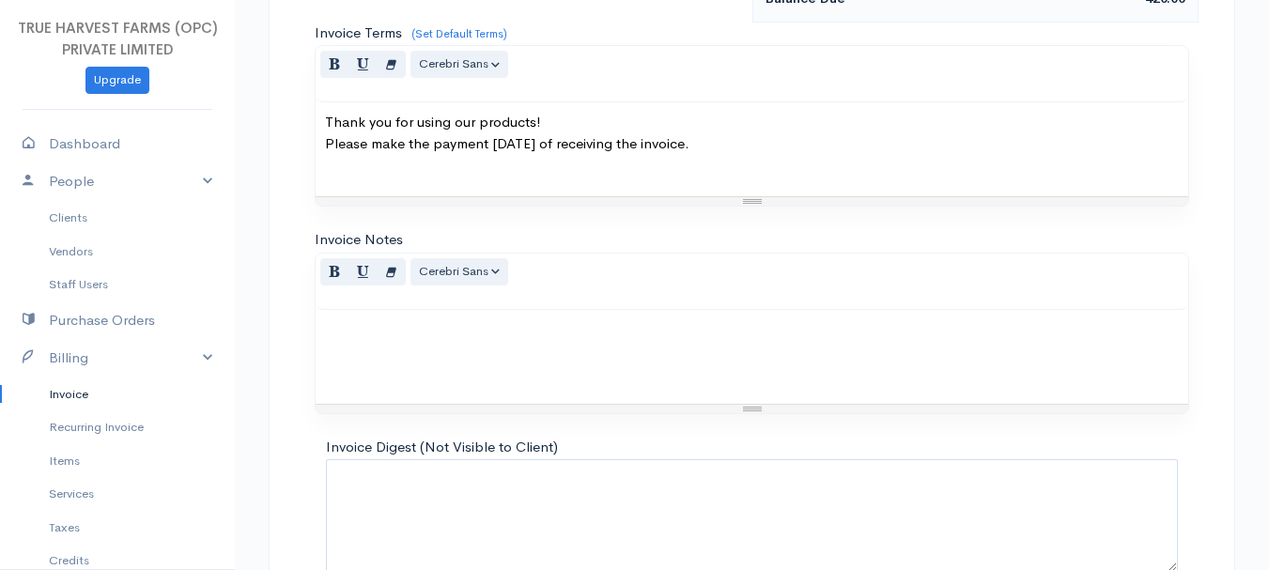
scroll to position [1054, 0]
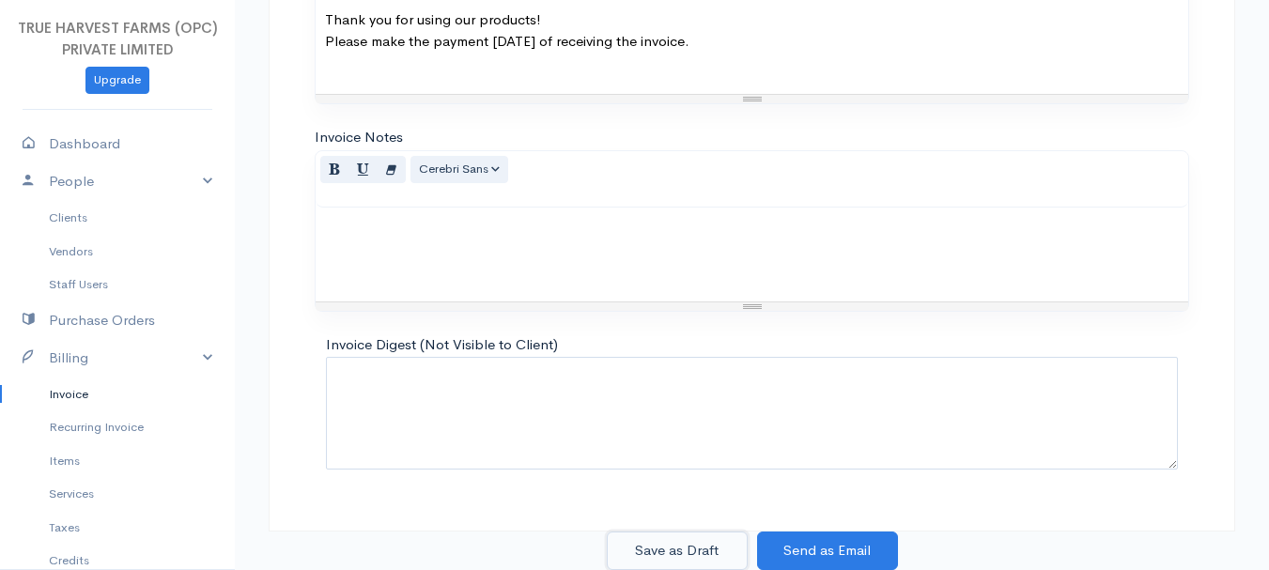
click at [726, 546] on button "Save as Draft" at bounding box center [677, 551] width 141 height 39
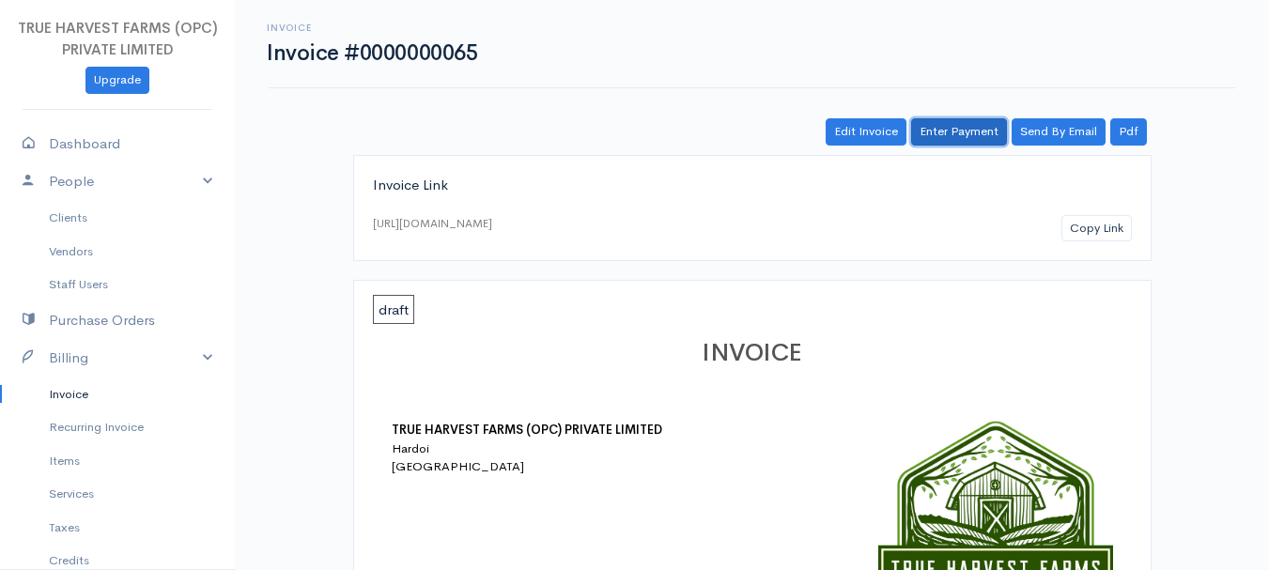
click at [961, 127] on link "Enter Payment" at bounding box center [959, 131] width 96 height 27
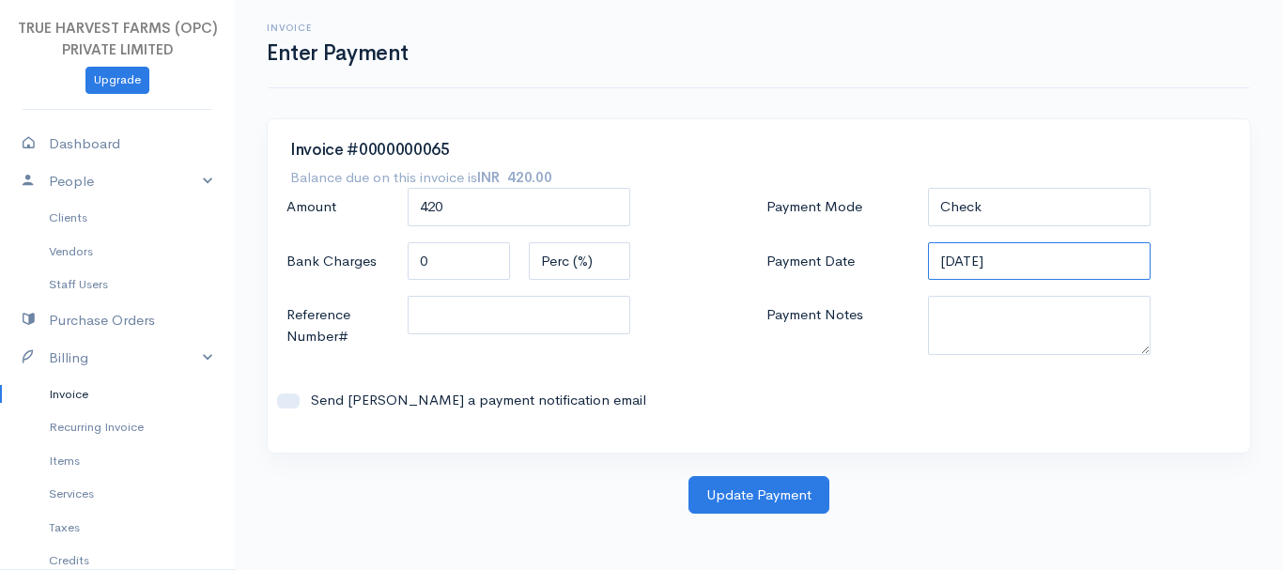
click at [960, 256] on input "[DATE]" at bounding box center [1040, 261] width 224 height 39
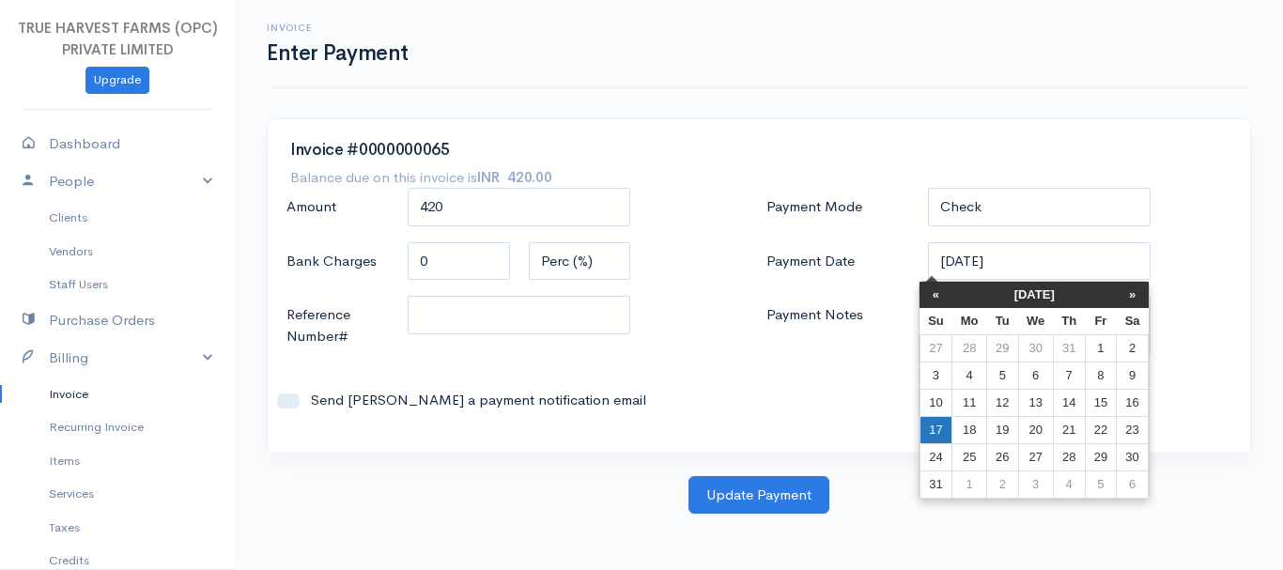
click at [944, 421] on td "17" at bounding box center [936, 429] width 33 height 27
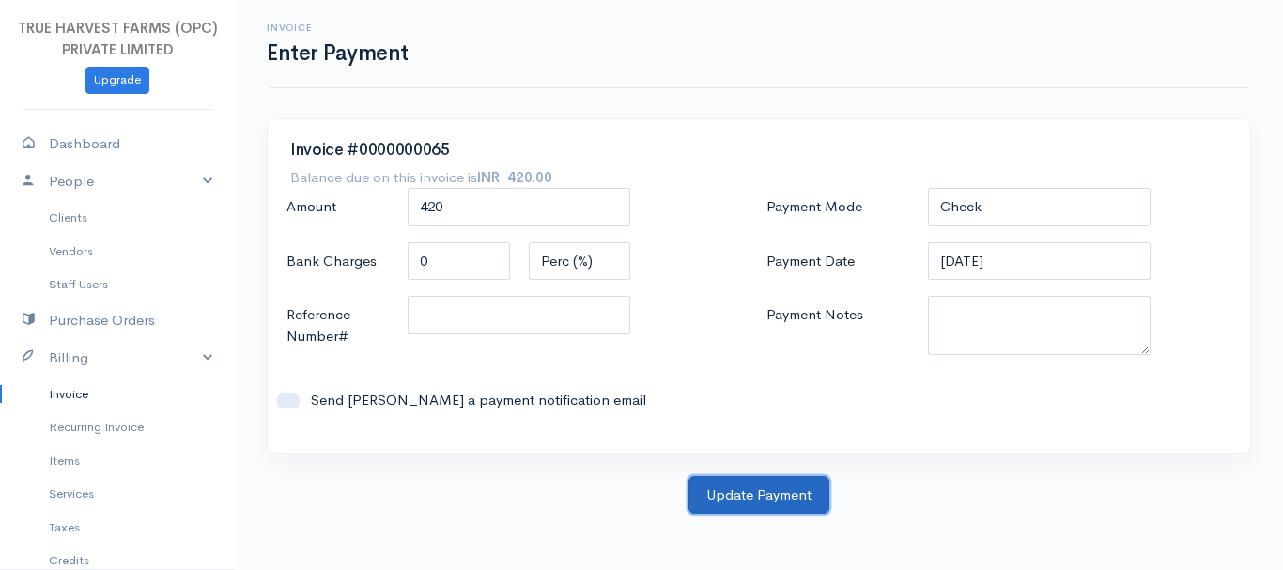
click at [776, 500] on button "Update Payment" at bounding box center [759, 495] width 141 height 39
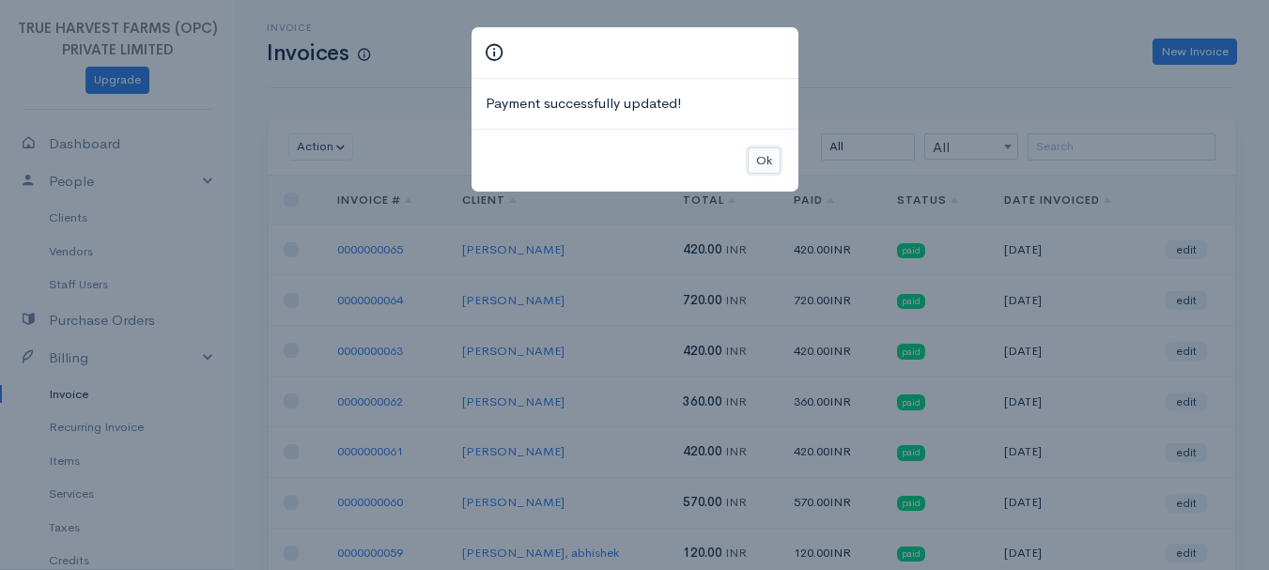
click at [762, 166] on button "Ok" at bounding box center [764, 161] width 33 height 27
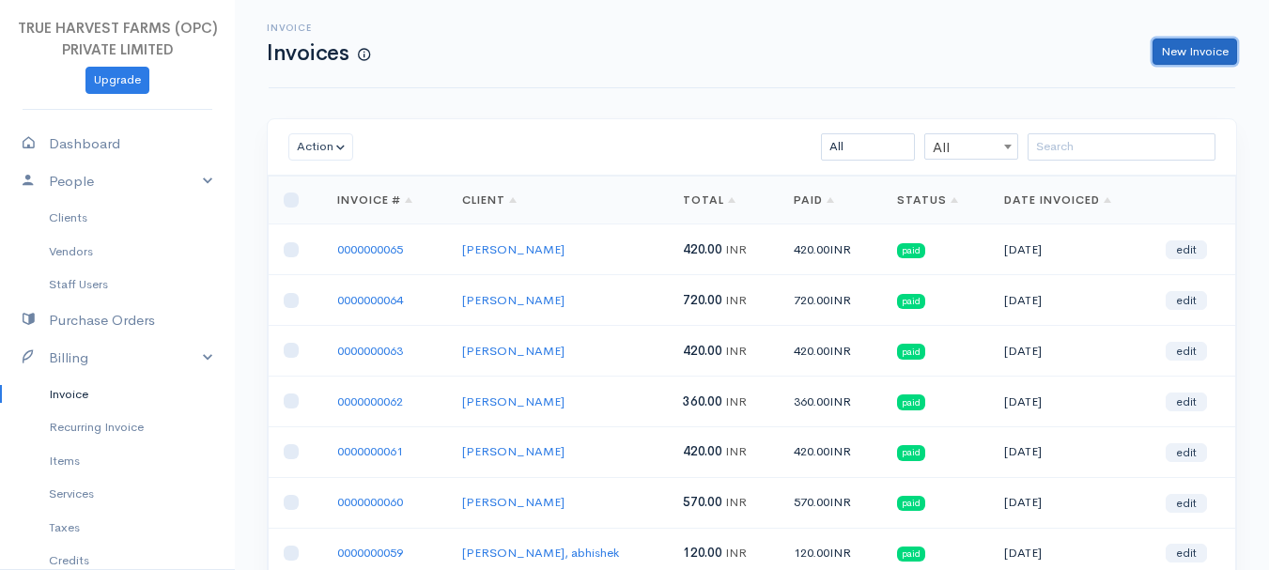
click at [1175, 39] on link "New Invoice" at bounding box center [1195, 52] width 85 height 27
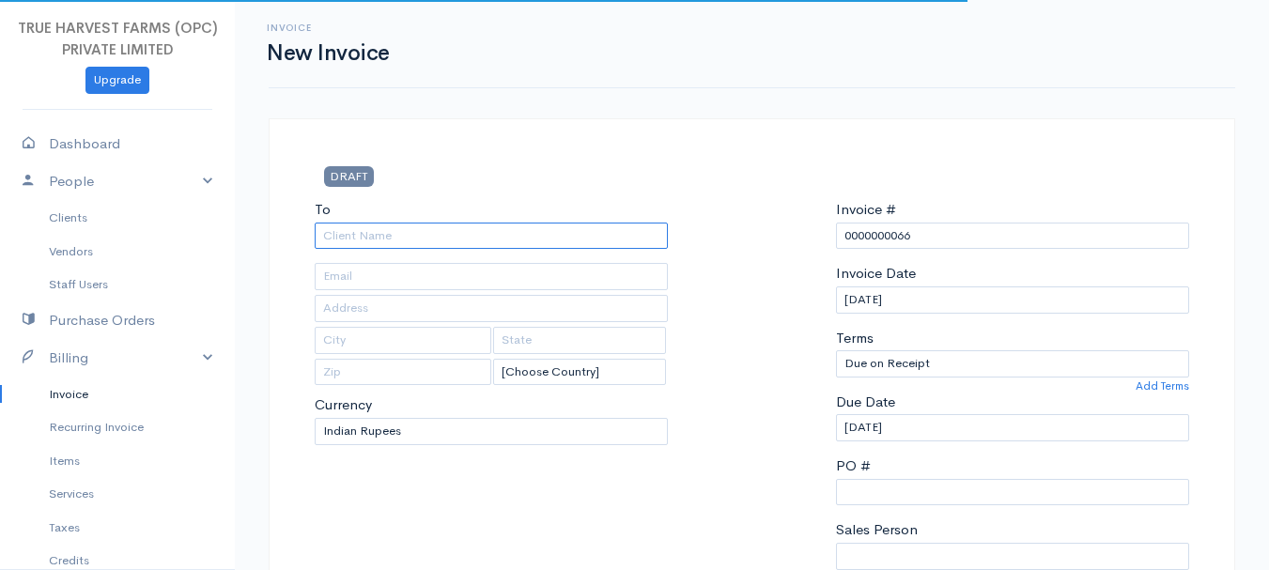
click at [359, 229] on input "To" at bounding box center [491, 236] width 353 height 27
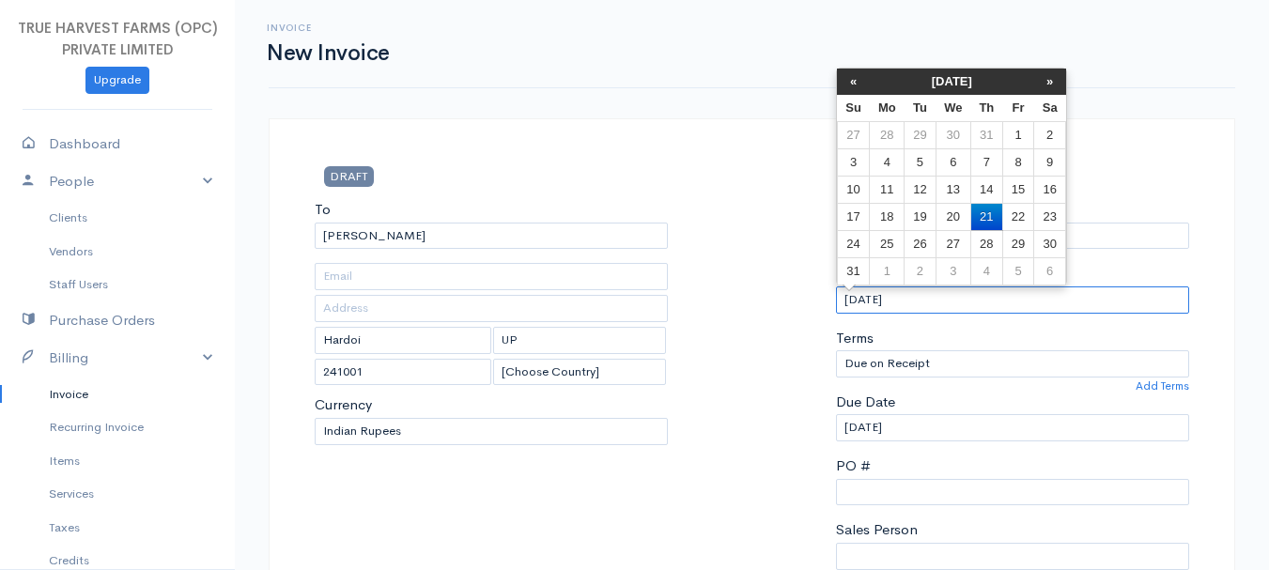
click at [893, 302] on input "[DATE]" at bounding box center [1012, 300] width 353 height 27
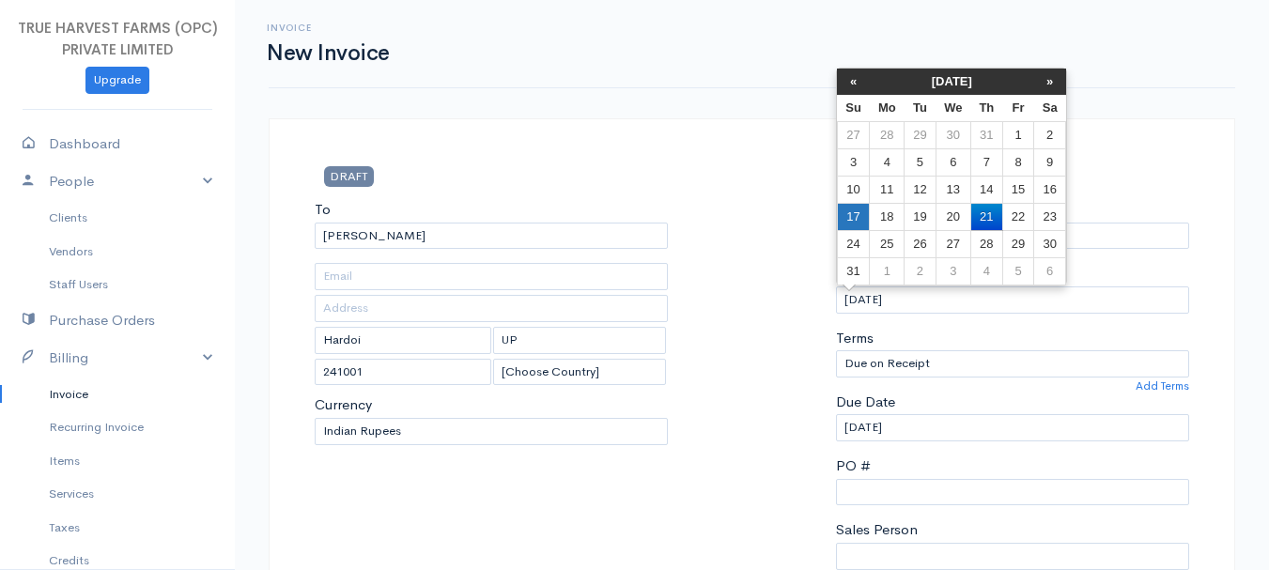
click at [863, 213] on td "17" at bounding box center [853, 216] width 33 height 27
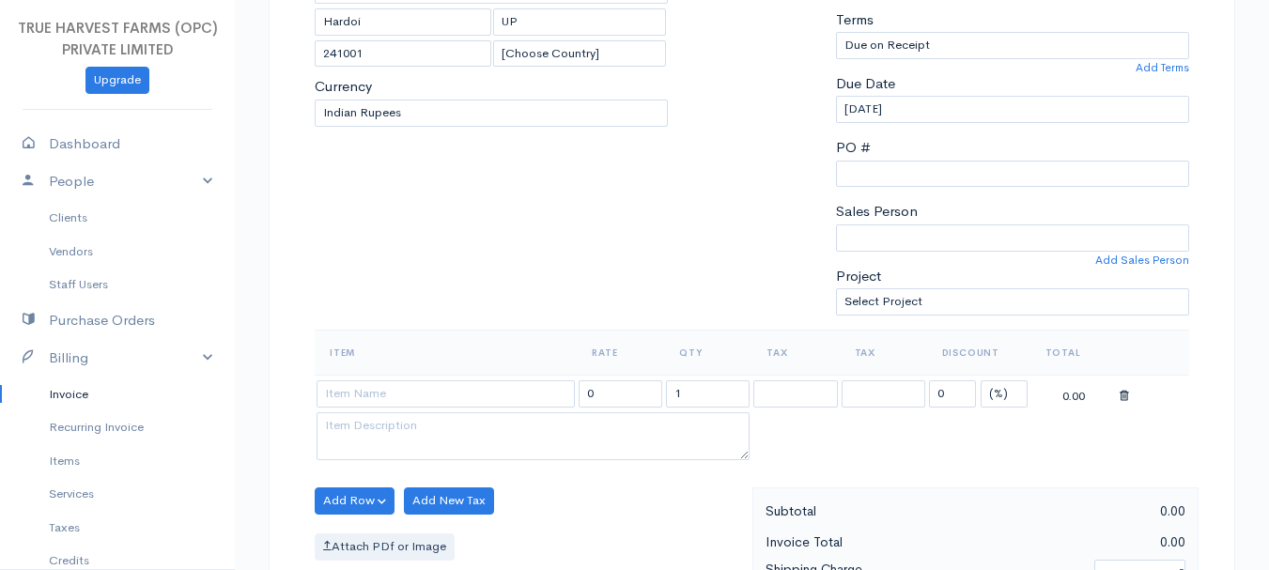
scroll to position [327, 0]
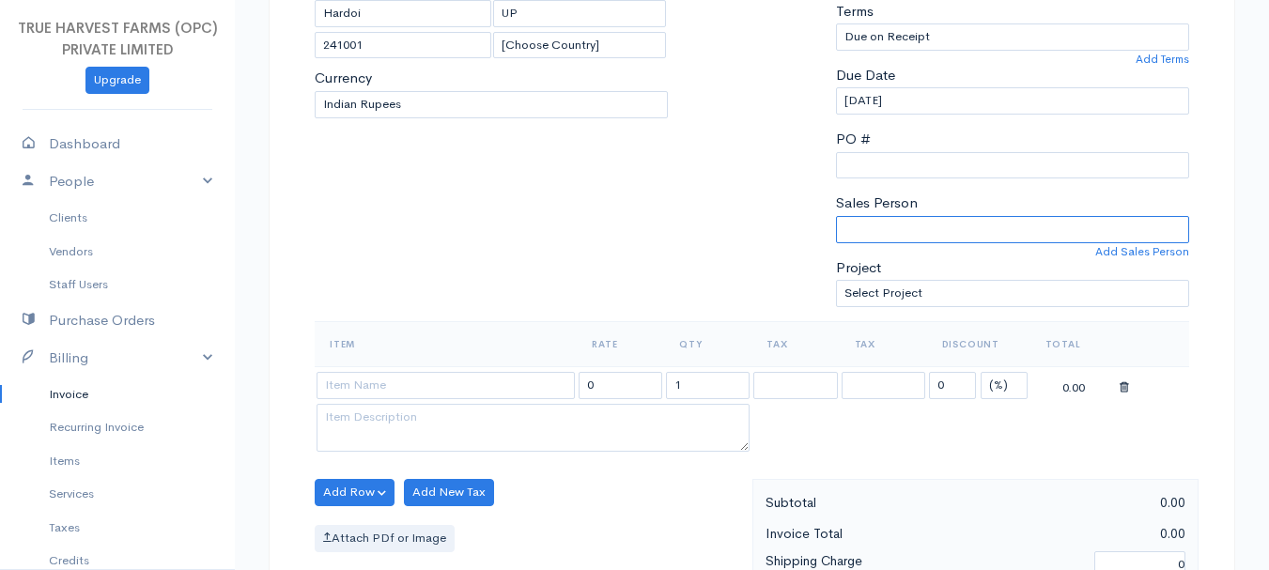
click at [877, 220] on select "[PERSON_NAME]" at bounding box center [1012, 229] width 353 height 27
click at [836, 216] on select "[PERSON_NAME]" at bounding box center [1012, 229] width 353 height 27
click at [391, 386] on input at bounding box center [446, 385] width 258 height 27
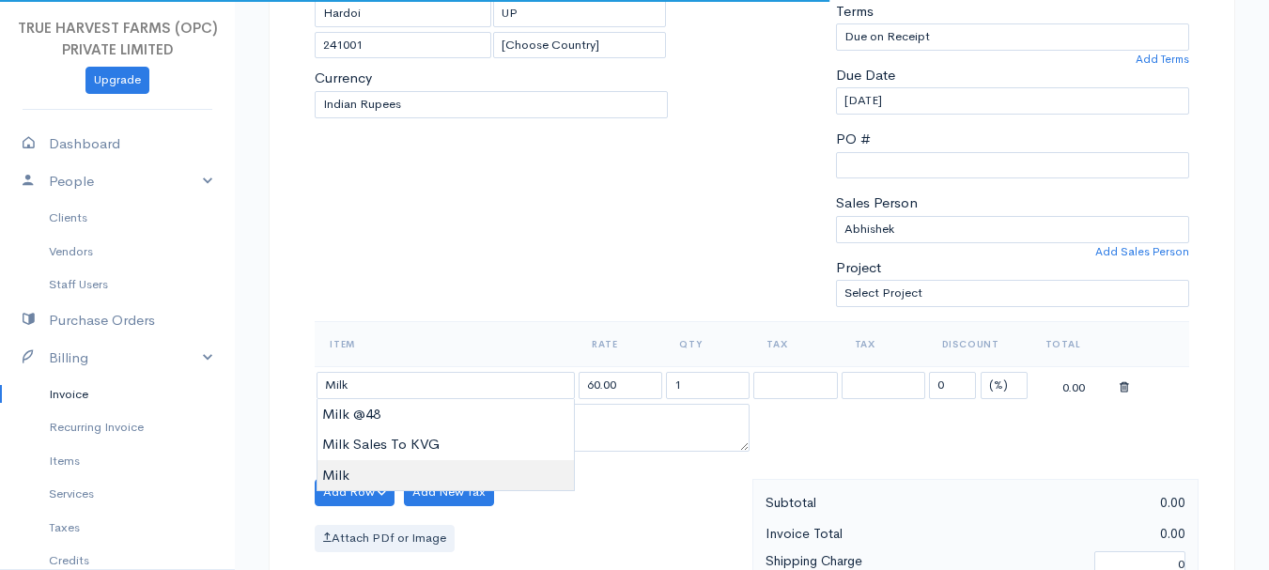
click at [385, 474] on body "TRUE HARVEST FARMS (OPC) PRIVATE LIMITED Upgrade Dashboard People Clients Vendo…" at bounding box center [634, 485] width 1269 height 1624
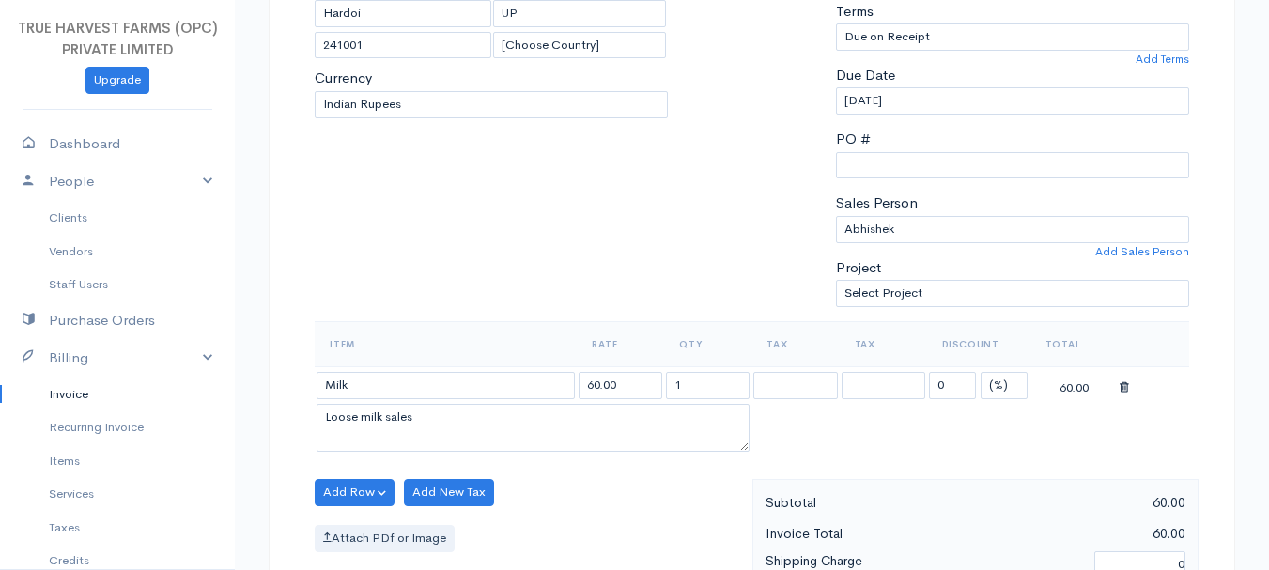
click at [385, 474] on div "Item Rate Qty Tax Tax Discount Total Milk 60.00 1 0 (%) Flat 60.00 Loose milk s…" at bounding box center [752, 400] width 875 height 158
click at [687, 386] on input "1" at bounding box center [708, 385] width 84 height 27
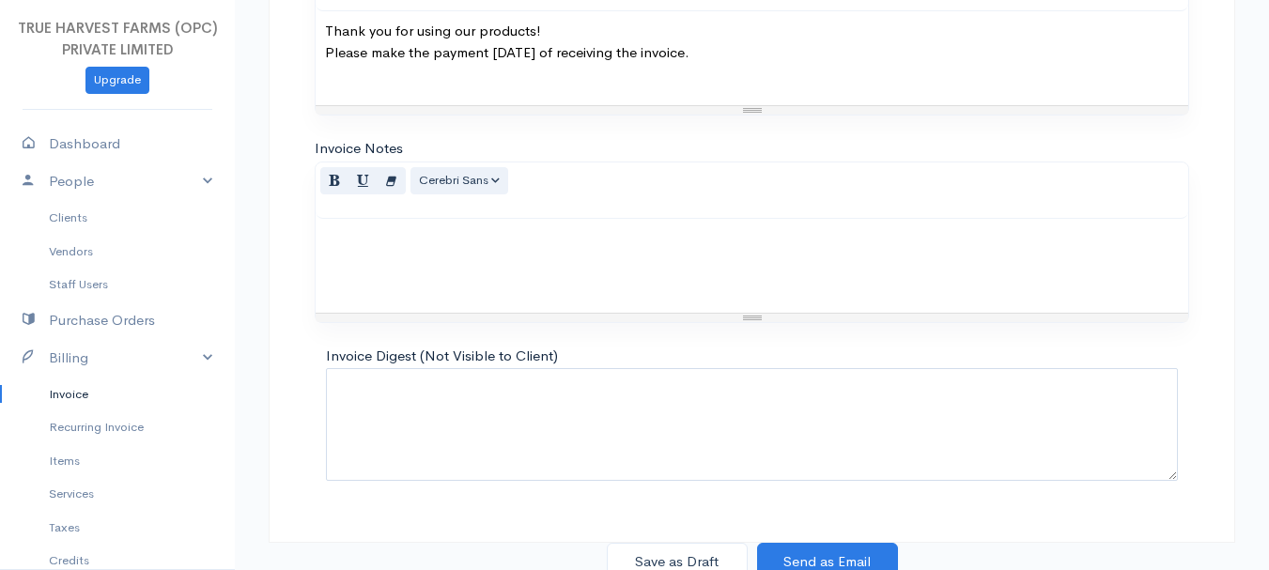
scroll to position [1054, 0]
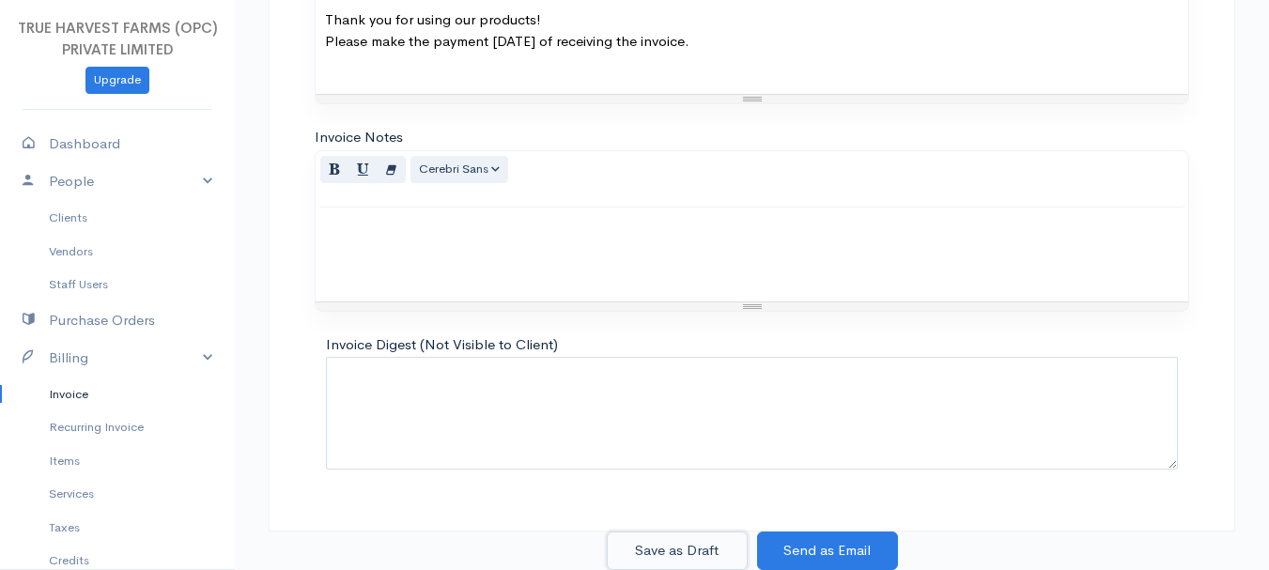
click at [690, 541] on button "Save as Draft" at bounding box center [677, 551] width 141 height 39
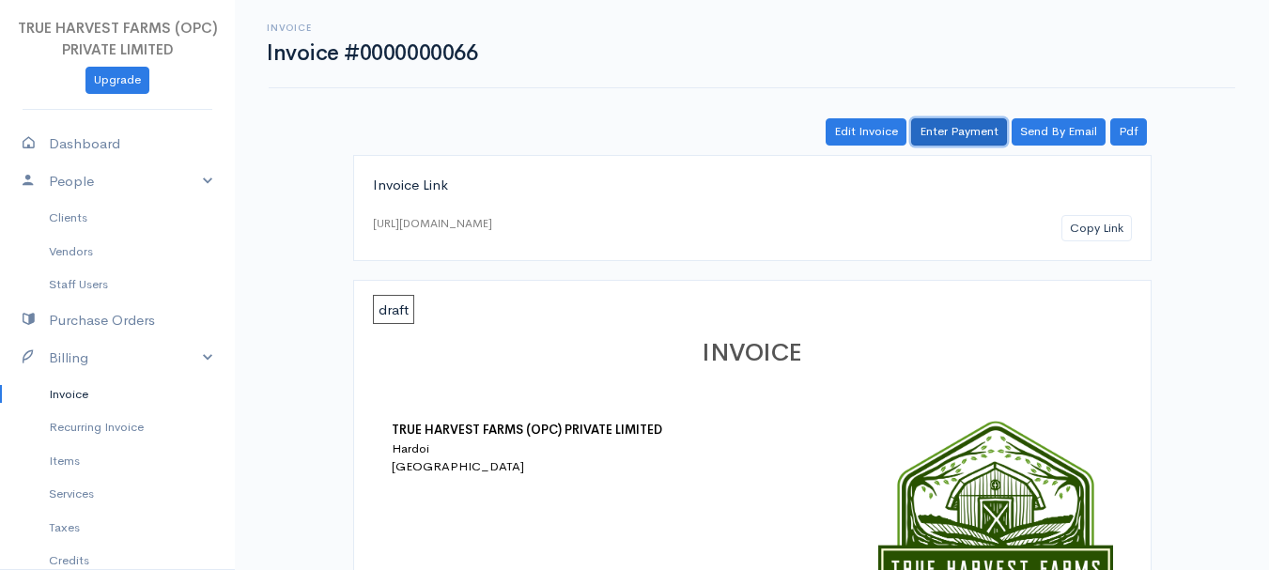
click at [963, 131] on link "Enter Payment" at bounding box center [959, 131] width 96 height 27
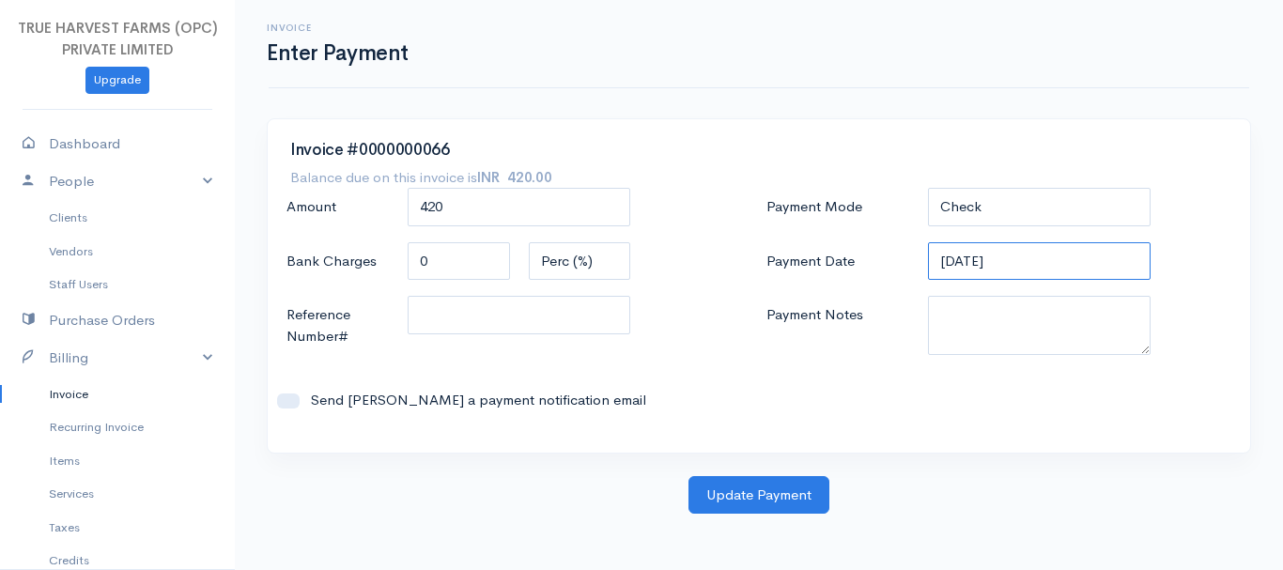
click at [945, 258] on input "[DATE]" at bounding box center [1040, 261] width 224 height 39
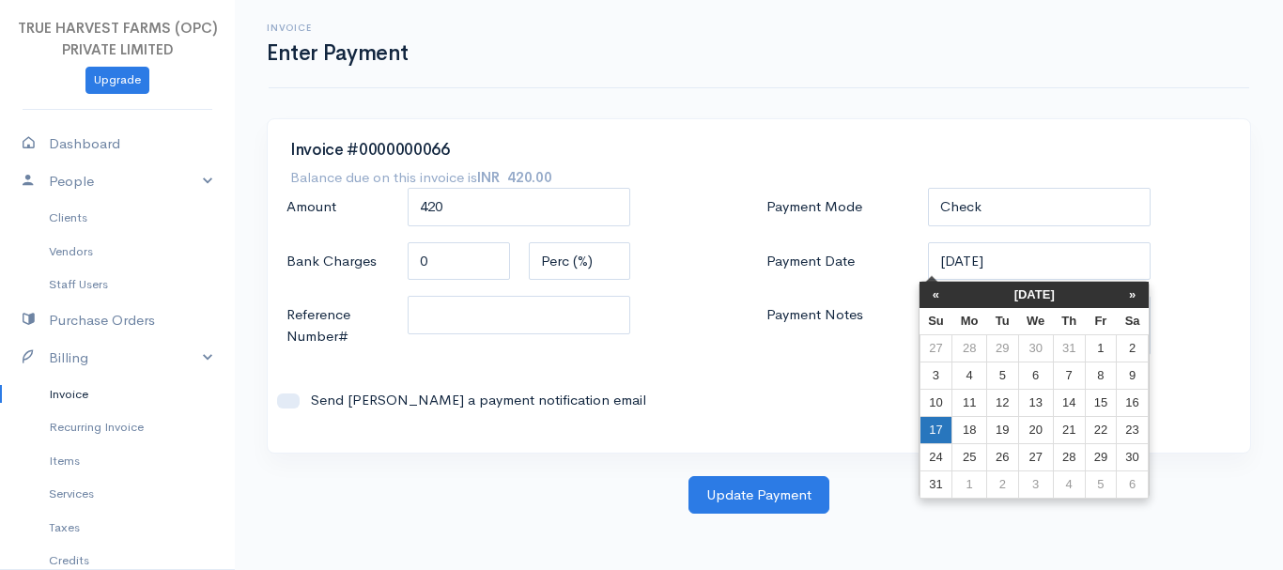
click at [933, 428] on td "17" at bounding box center [936, 429] width 33 height 27
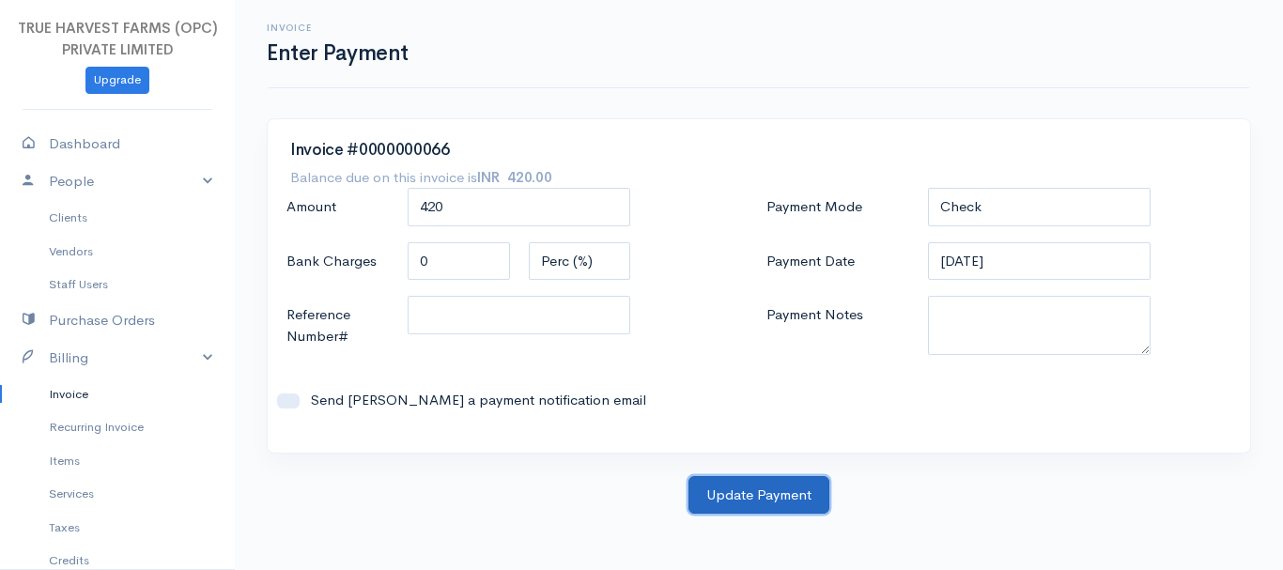
click at [749, 483] on button "Update Payment" at bounding box center [759, 495] width 141 height 39
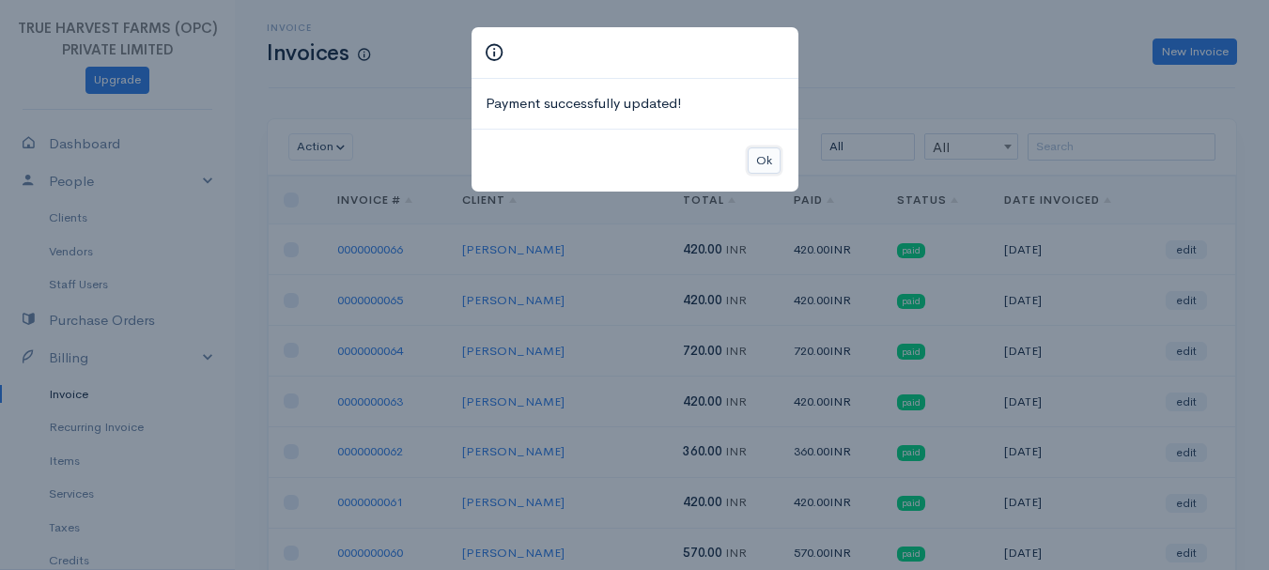
click at [774, 160] on button "Ok" at bounding box center [764, 161] width 33 height 27
